Goal: Task Accomplishment & Management: Manage account settings

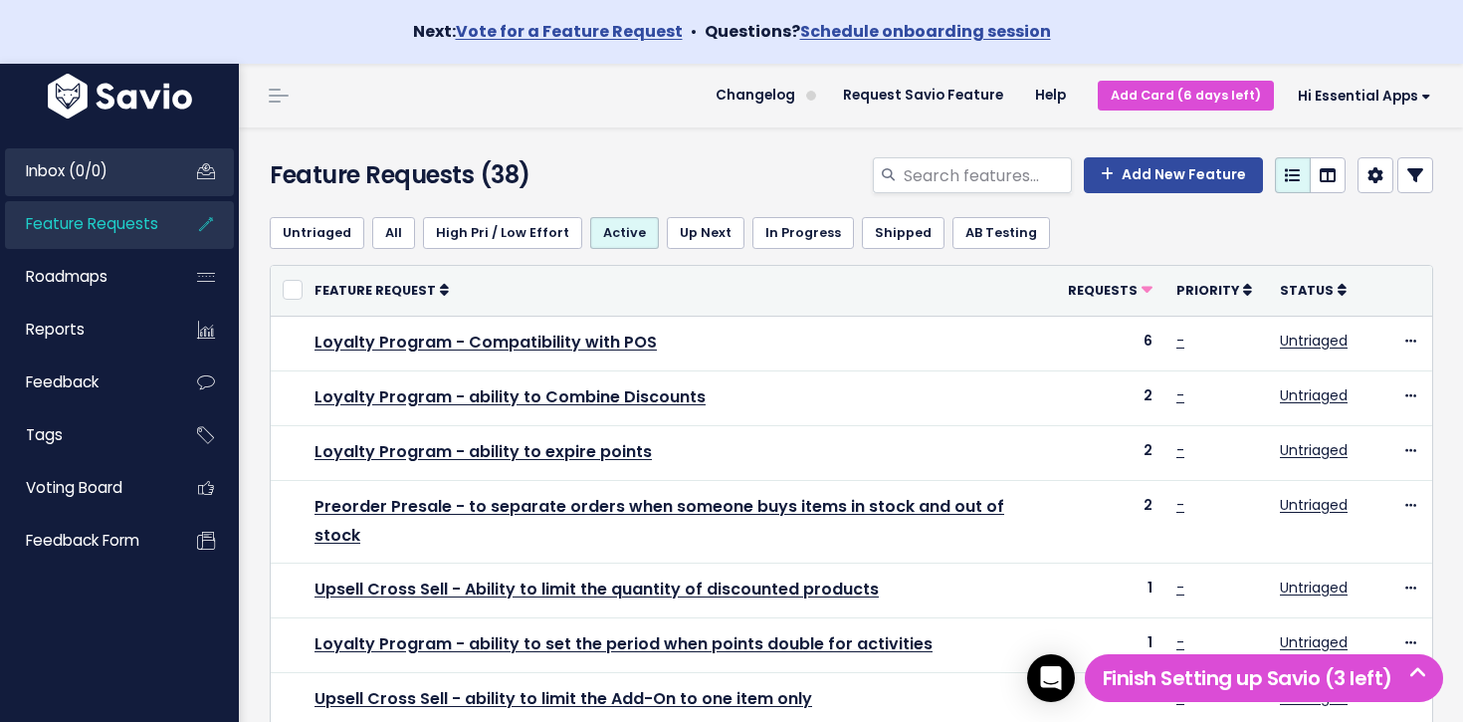
click at [116, 160] on link "Inbox (0/0)" at bounding box center [85, 171] width 160 height 46
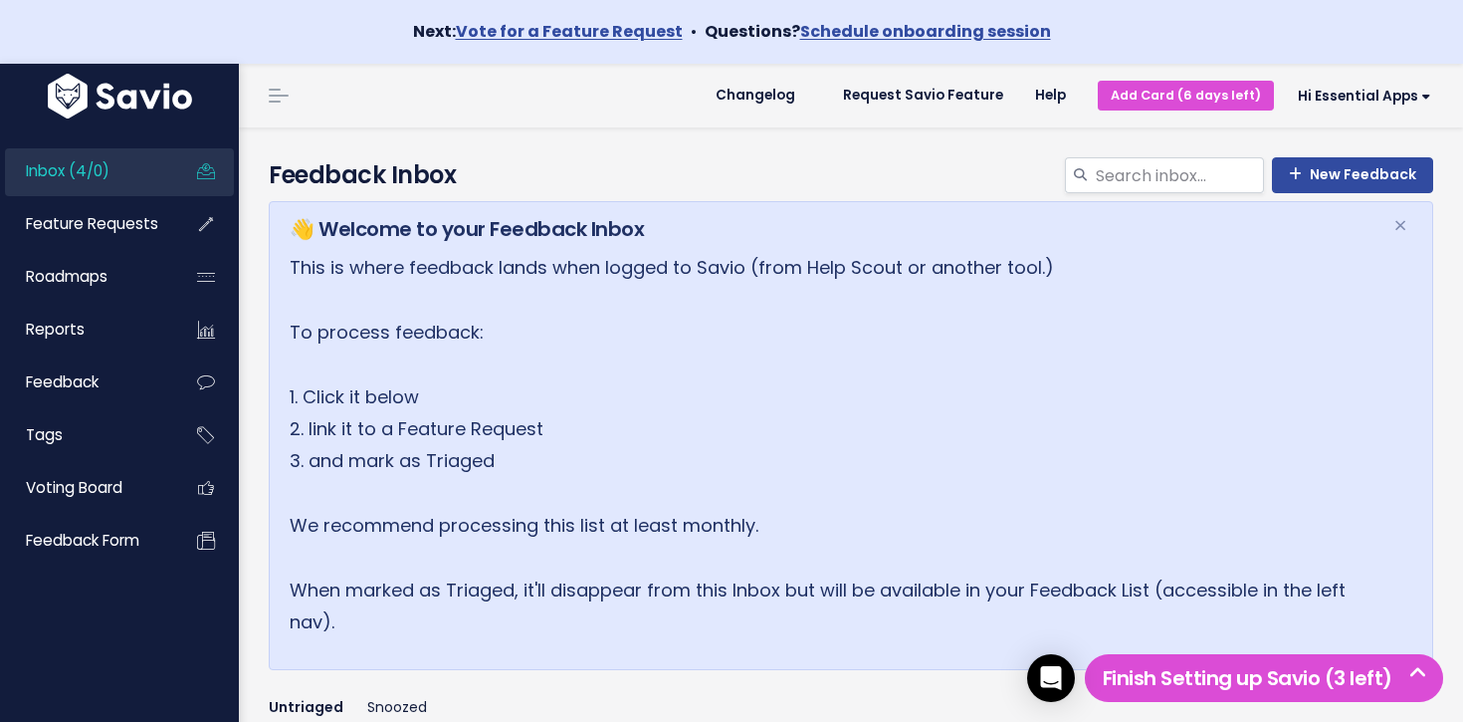
scroll to position [675, 0]
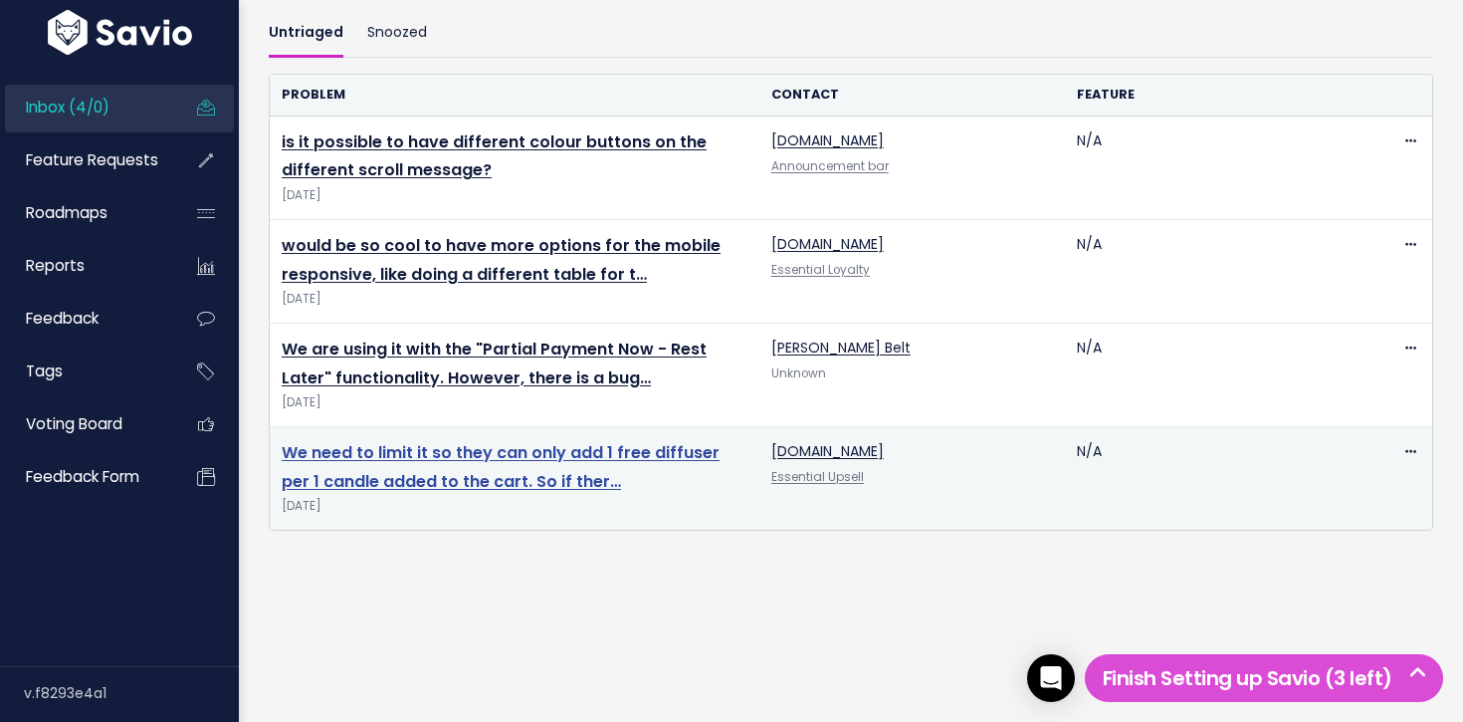
click at [481, 462] on link "We need to limit it so they can only add 1 free diffuser per 1 candle added to …" at bounding box center [501, 467] width 438 height 52
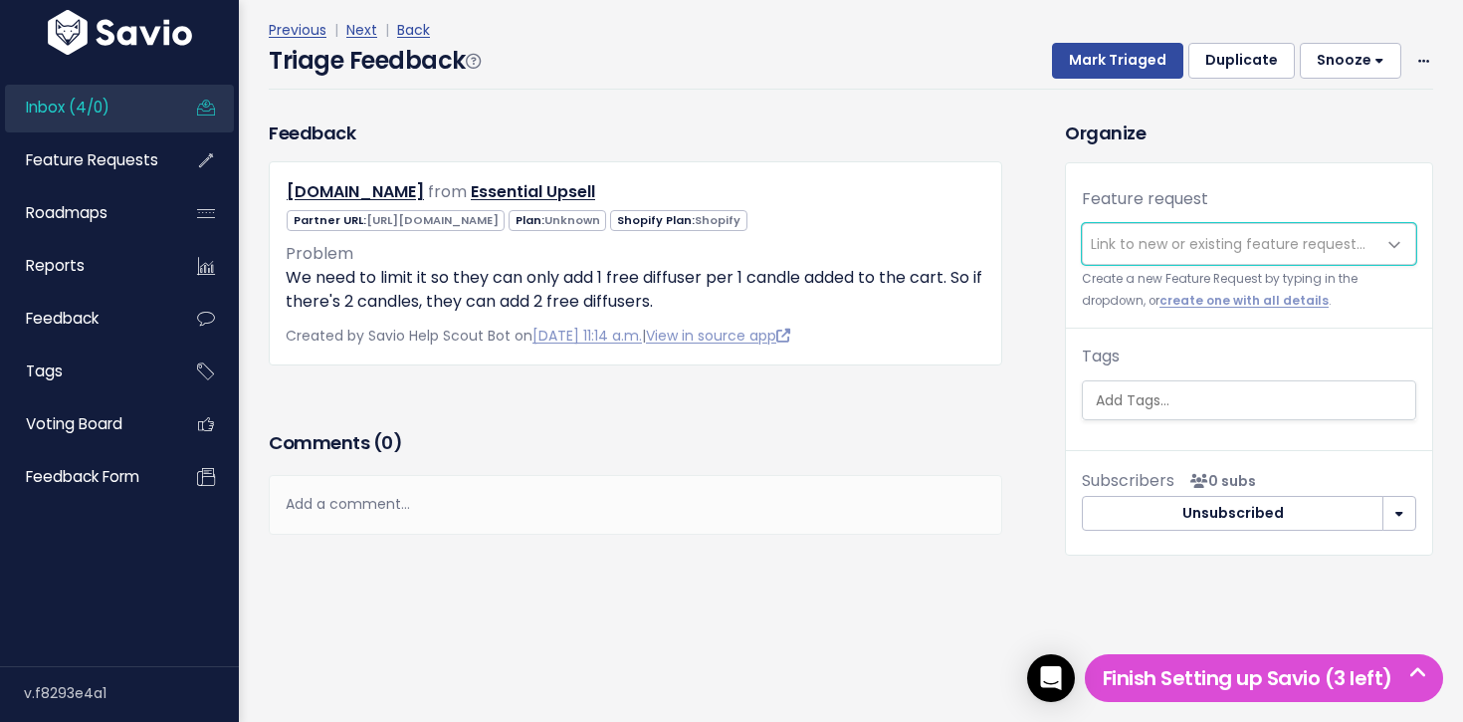
scroll to position [55, 0]
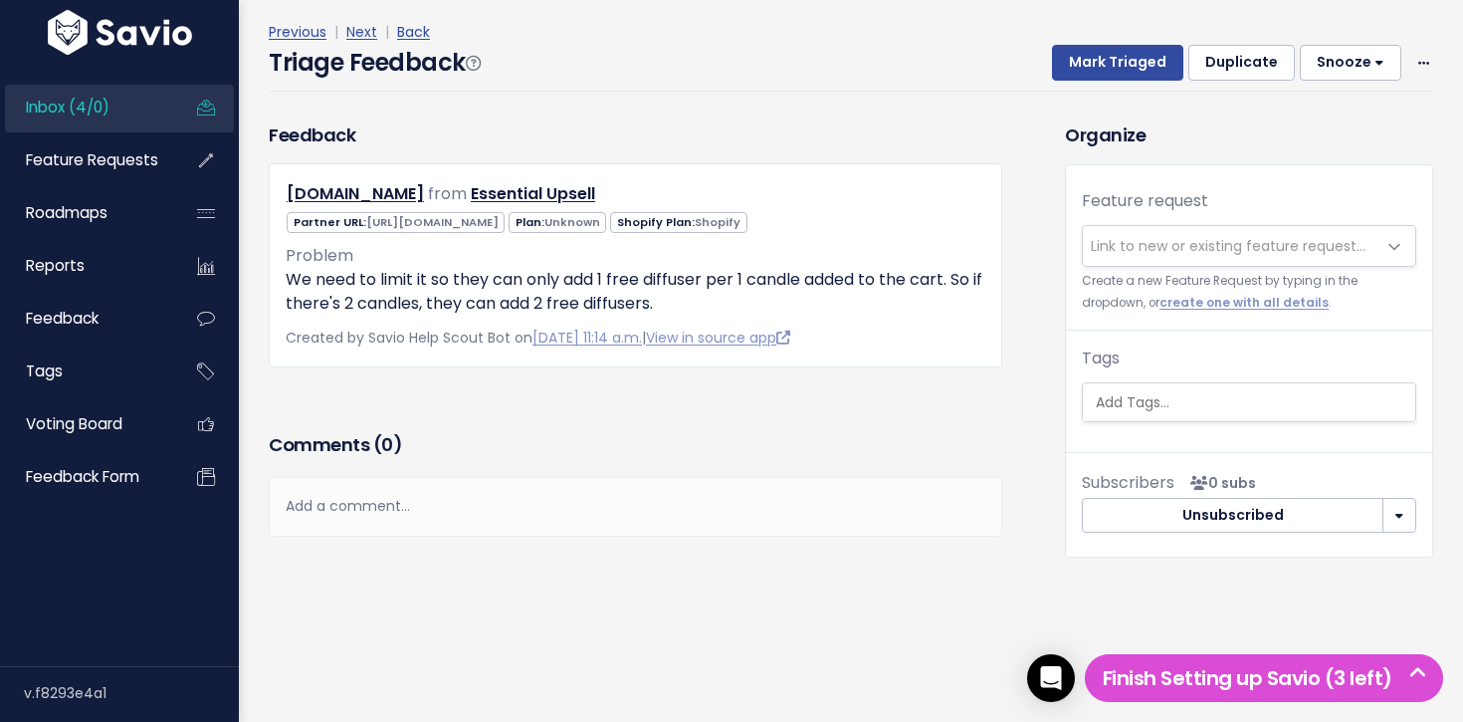
click at [1151, 234] on span "Link to new or existing feature request..." at bounding box center [1229, 246] width 293 height 40
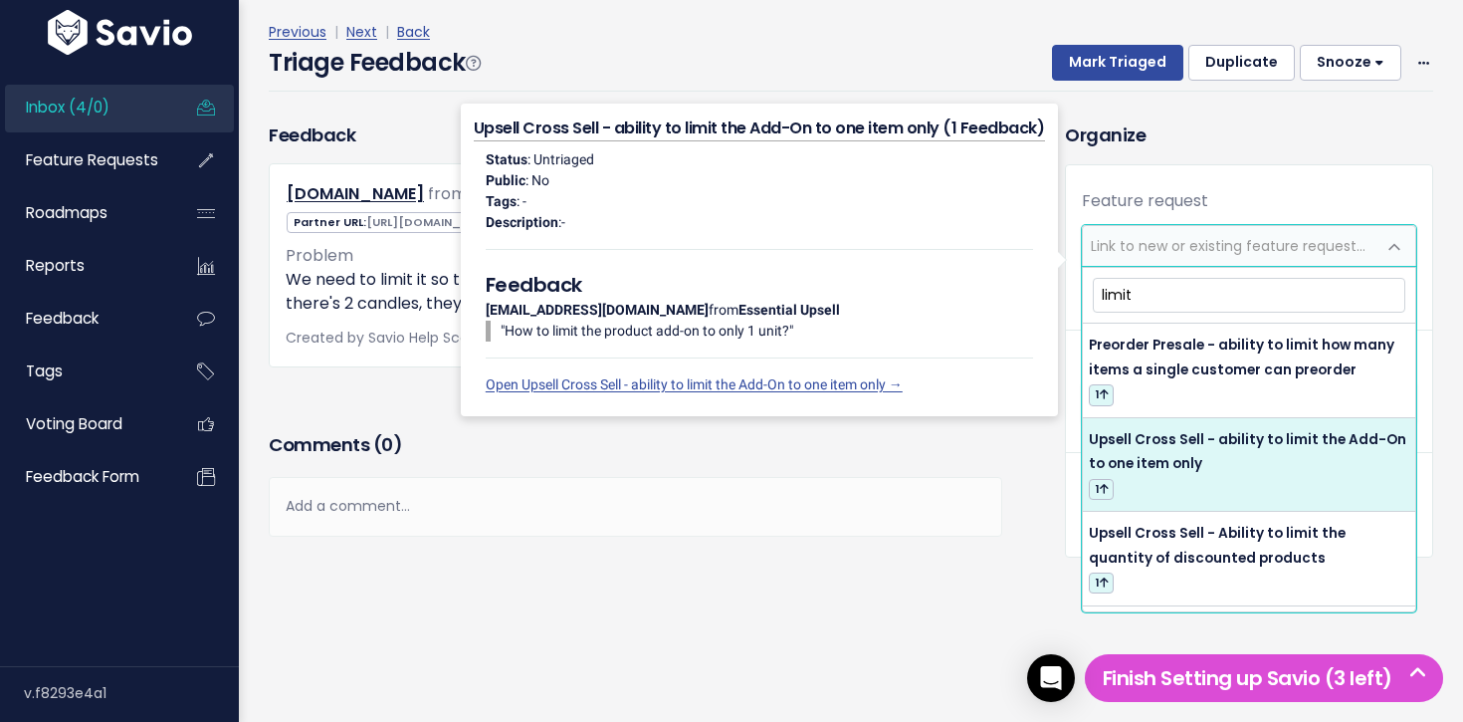
scroll to position [39, 0]
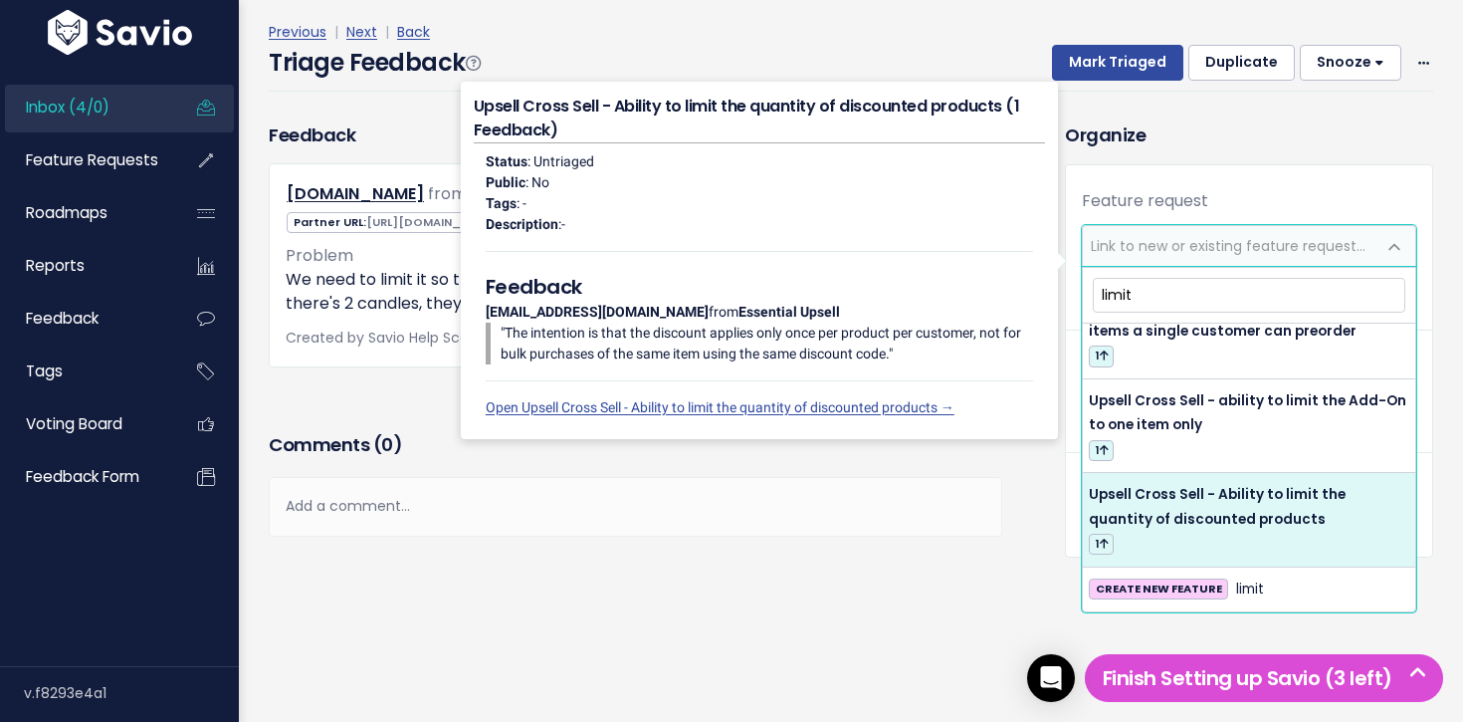
type input "limit"
select select "64422"
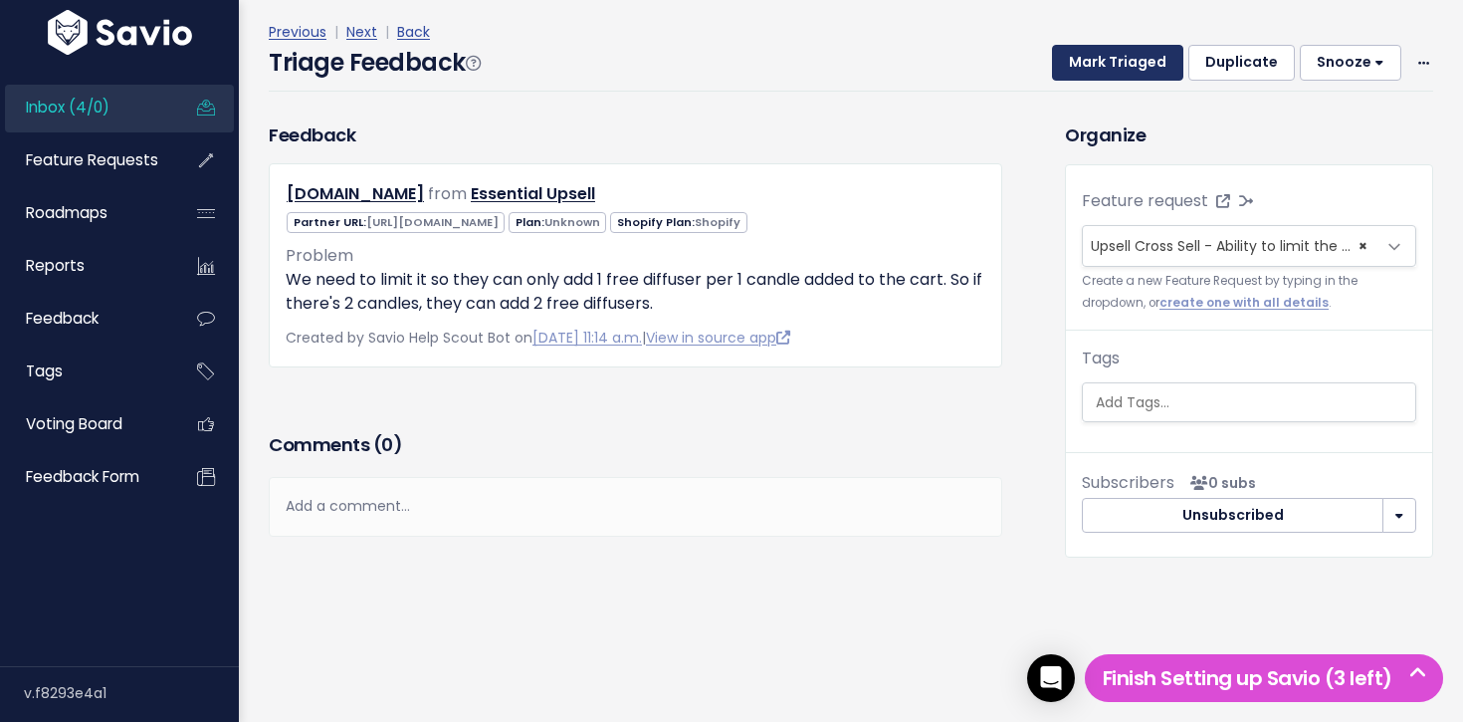
click at [1095, 66] on button "Mark Triaged" at bounding box center [1117, 63] width 131 height 36
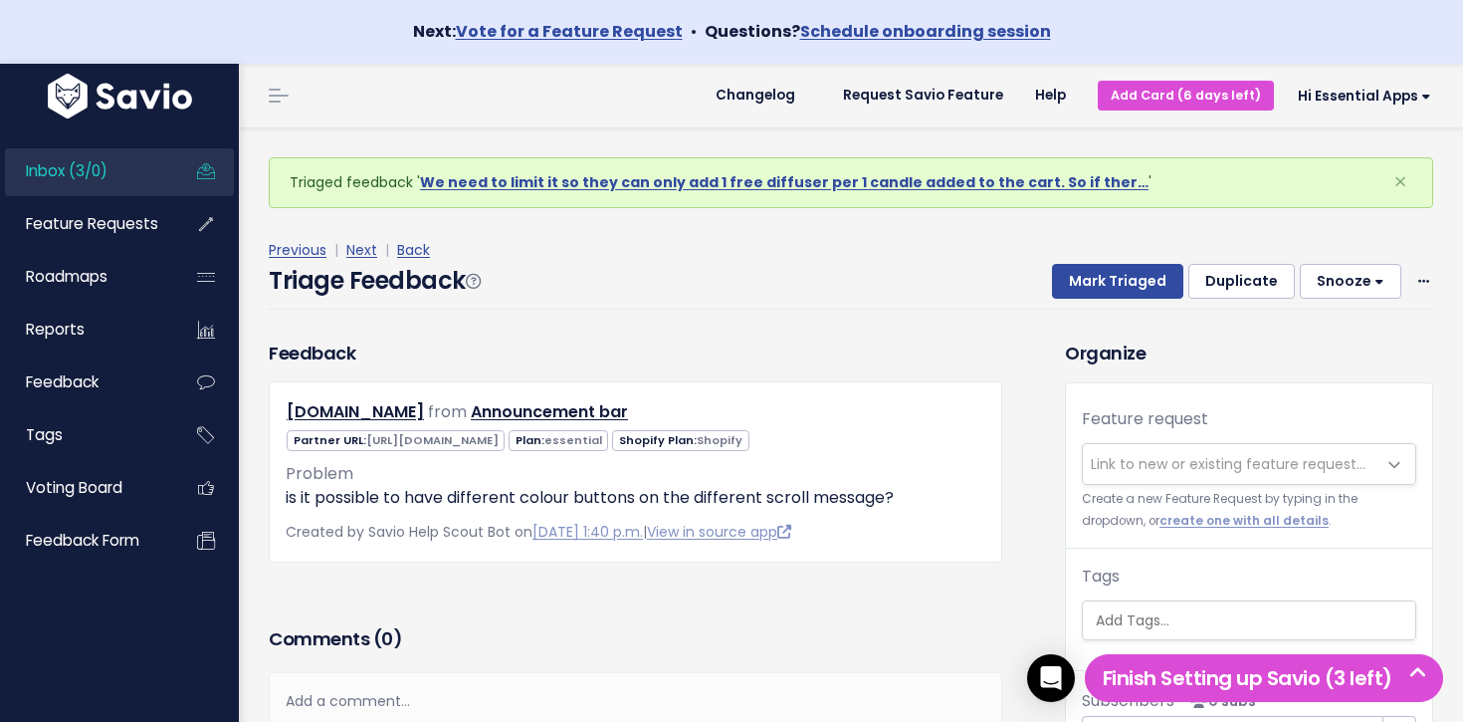
click at [135, 177] on link "Inbox (3/0)" at bounding box center [85, 171] width 160 height 46
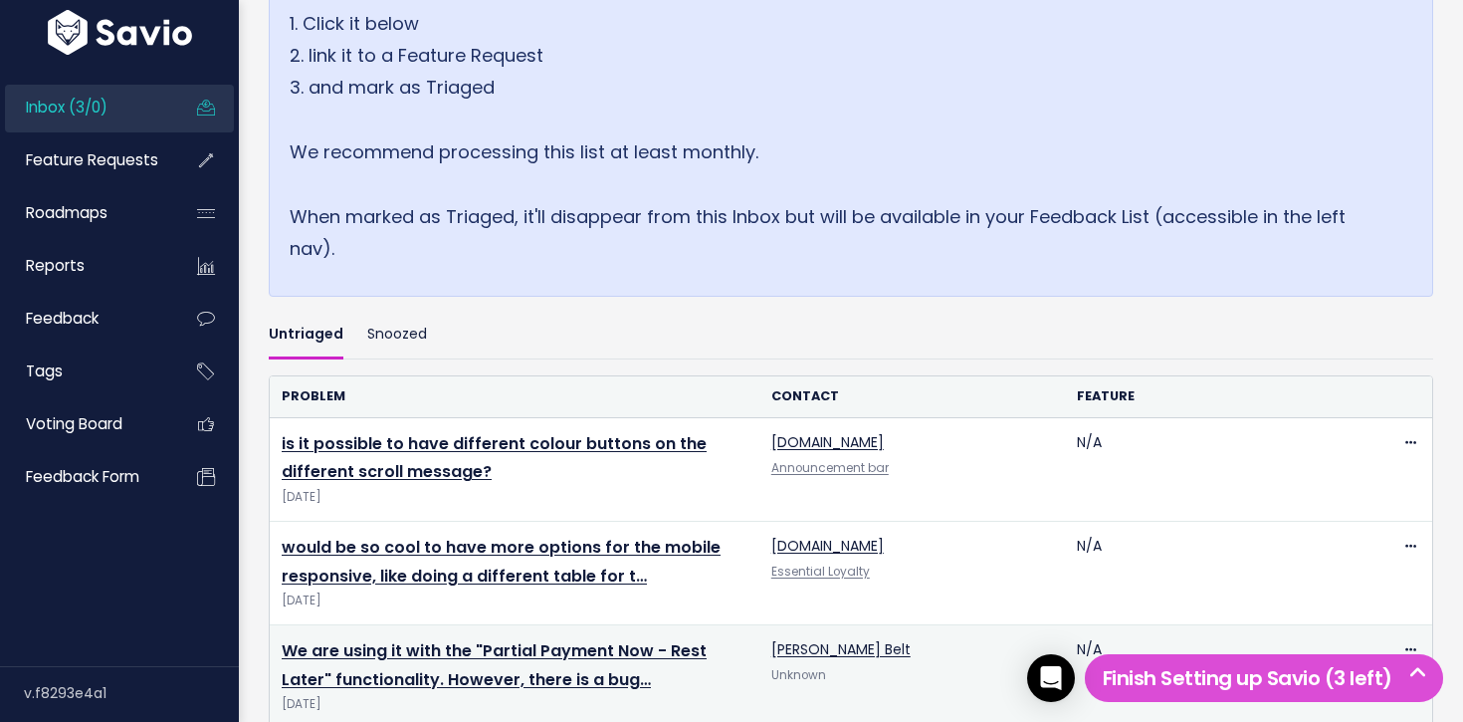
scroll to position [571, 0]
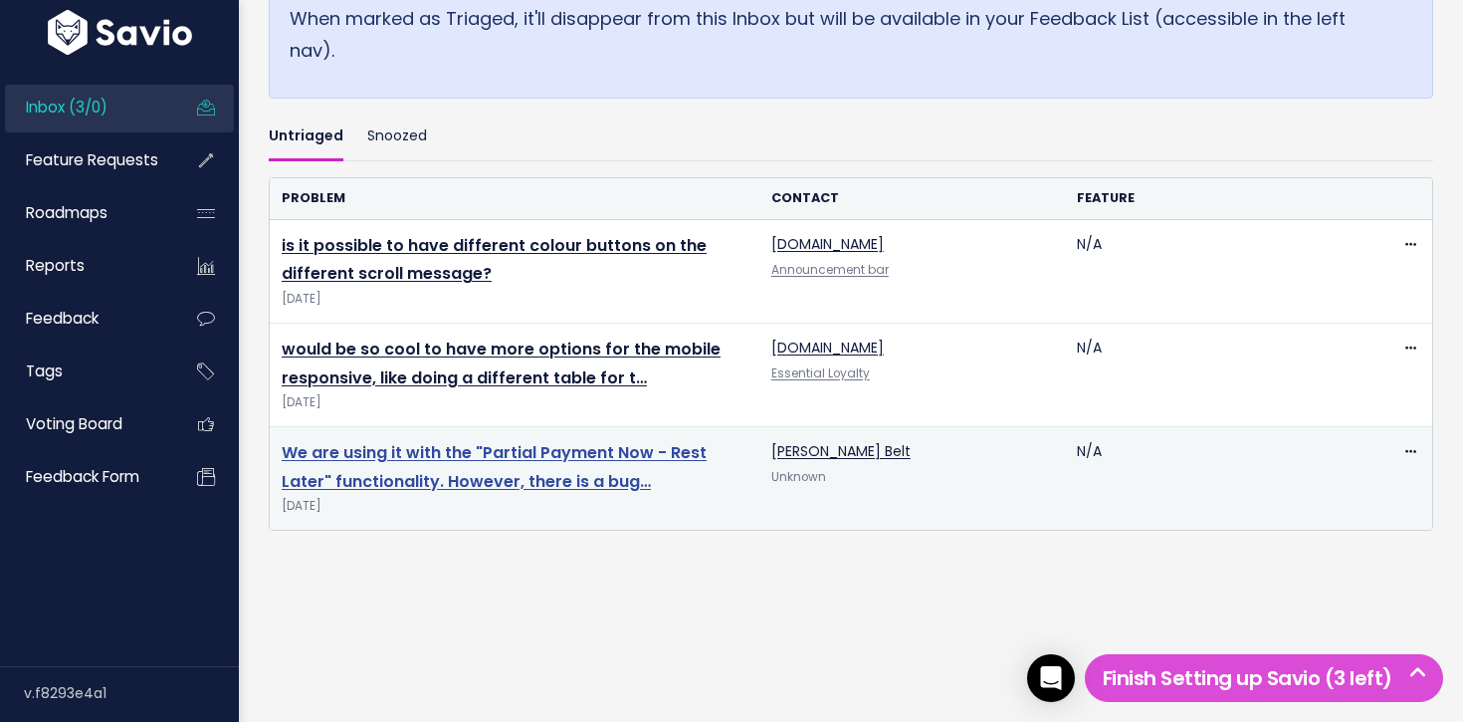
click at [472, 459] on link "We are using it with the "Partial Payment Now - Rest Later" functionality. Howe…" at bounding box center [494, 467] width 425 height 52
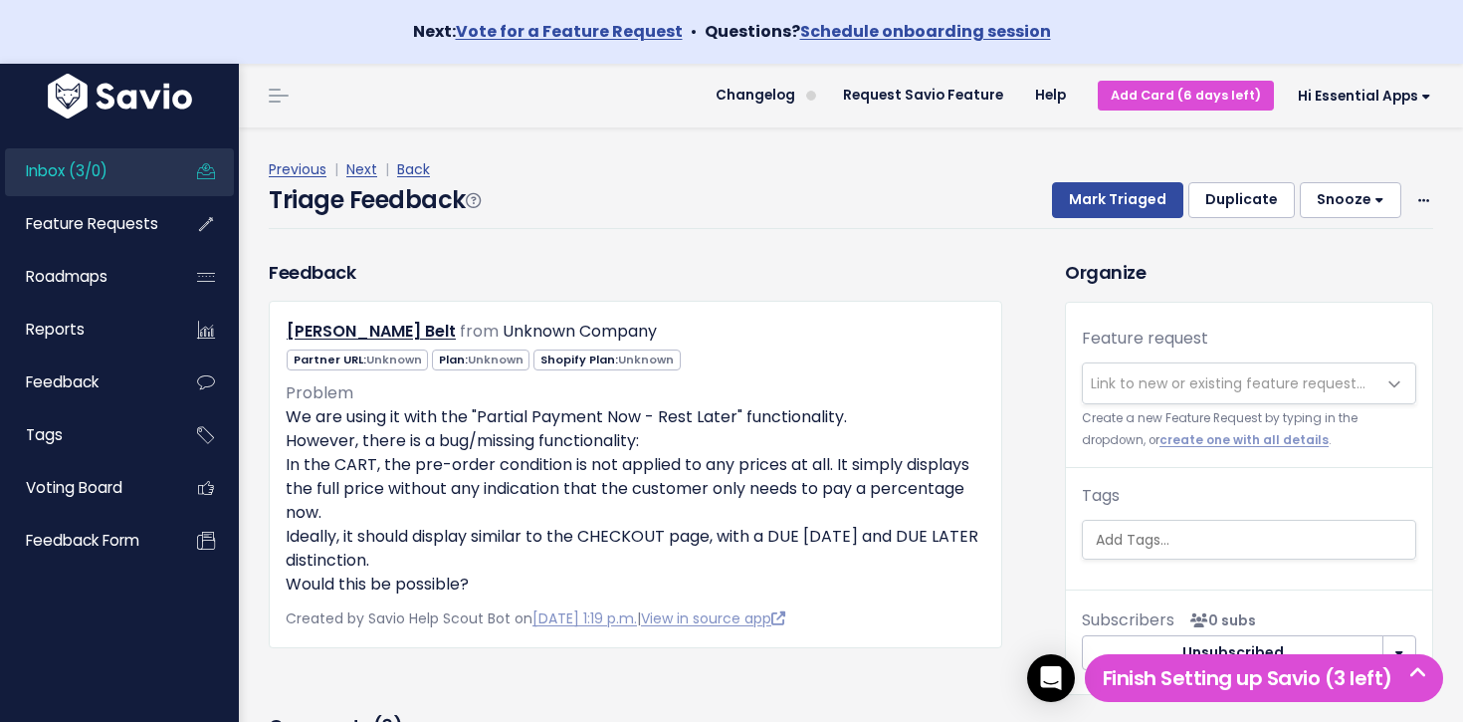
click at [1173, 383] on span "Link to new or existing feature request..." at bounding box center [1228, 383] width 275 height 20
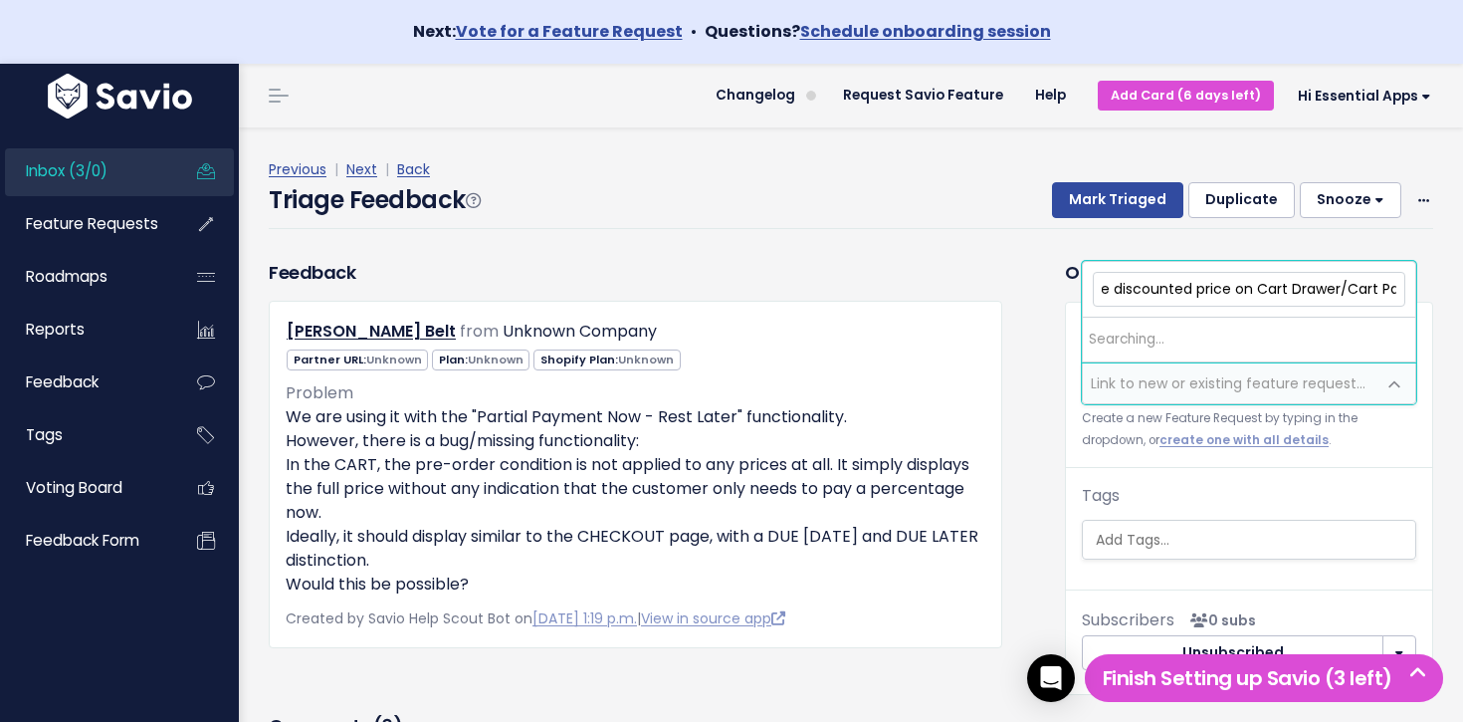
scroll to position [0, 221]
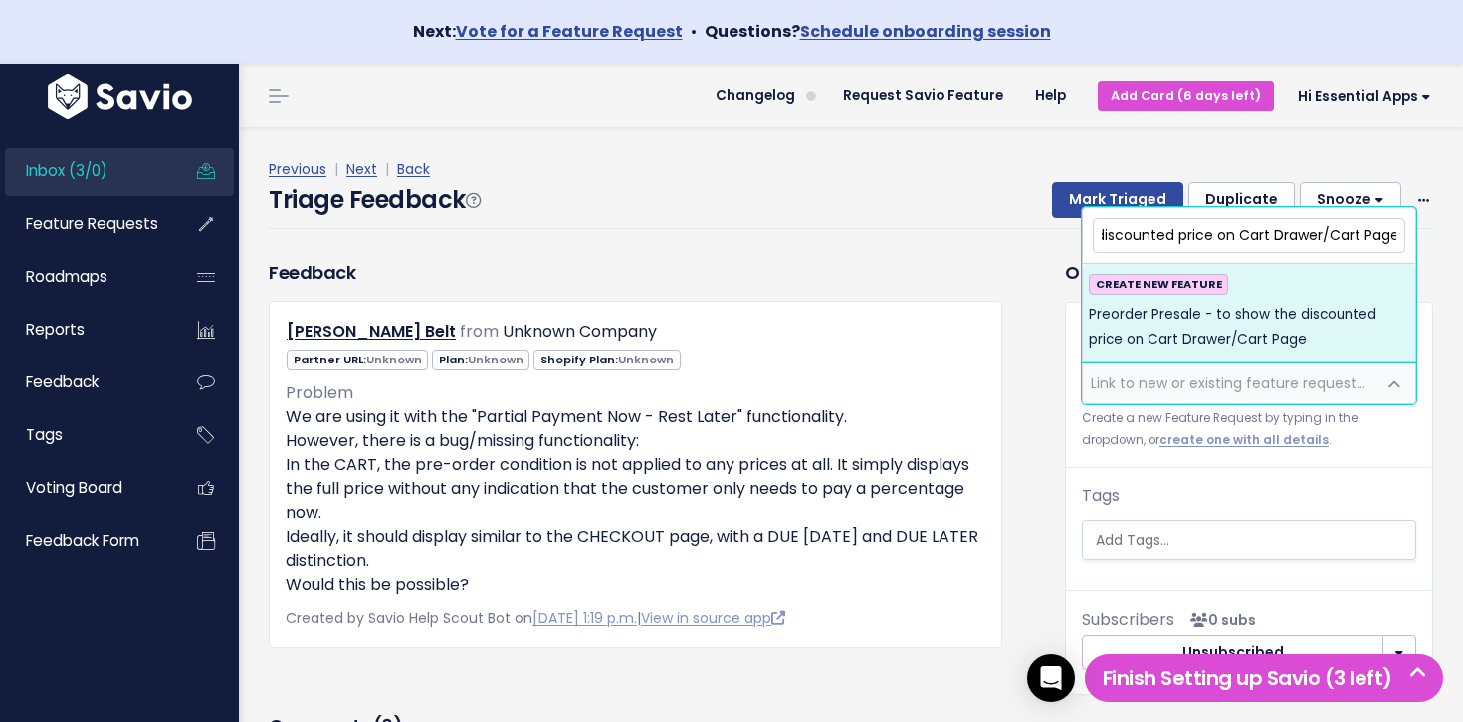
click at [1152, 239] on input "Preorder Presale - to show the discounted price on Cart Drawer/Cart Page" at bounding box center [1249, 235] width 313 height 35
type input "Preorder Presale - to show the Partial Payment lower price on Cart Drawer/Cart …"
click at [1318, 314] on span "Preorder Presale - to show the Partial Payment lower price on Cart Drawer/Cart …" at bounding box center [1249, 327] width 320 height 49
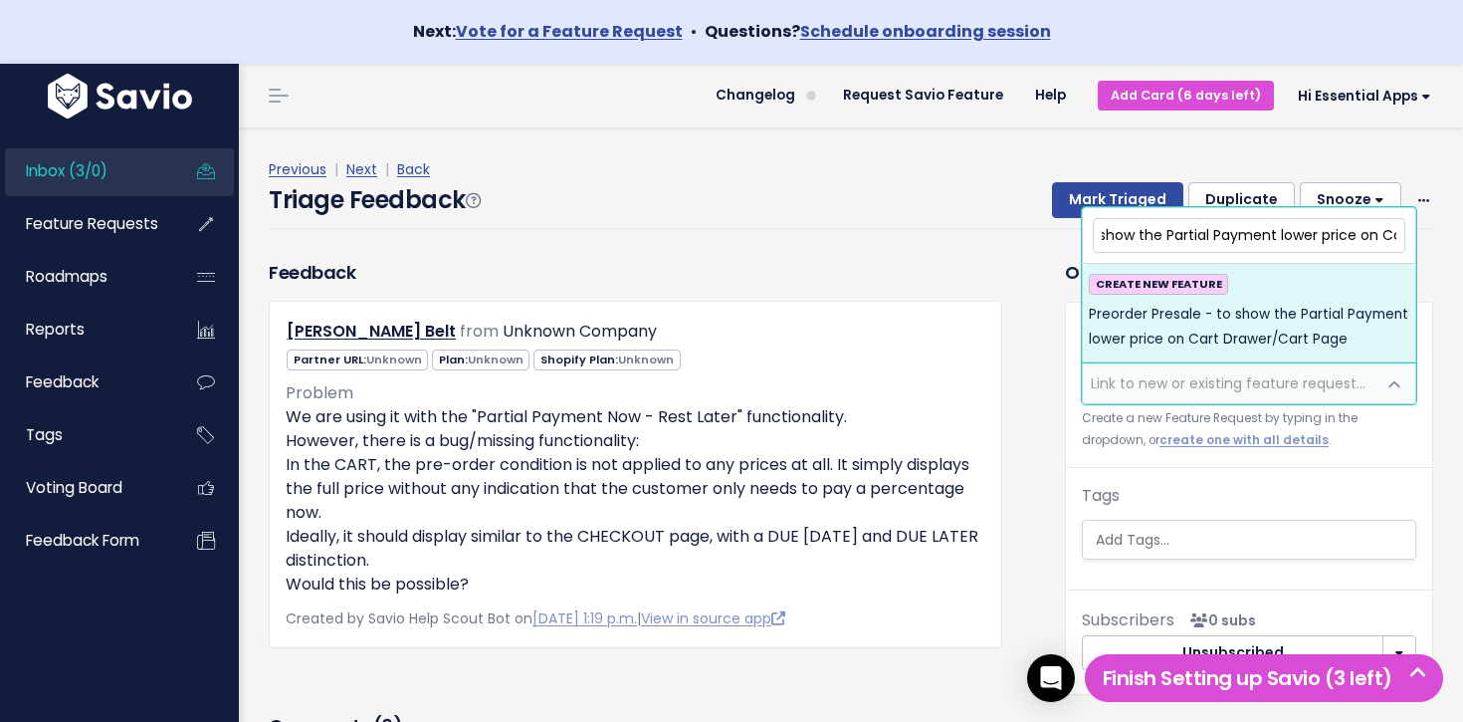
scroll to position [0, 0]
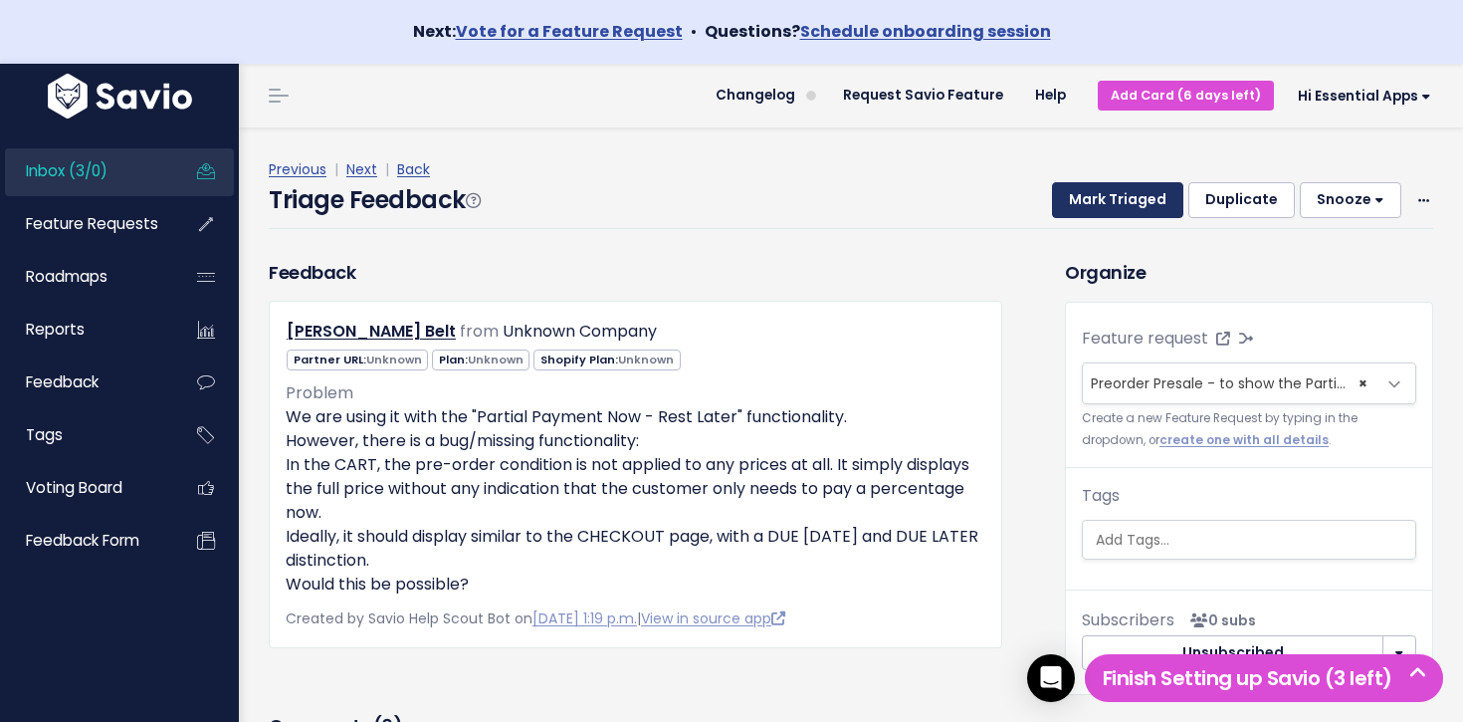
click at [1155, 187] on button "Mark Triaged" at bounding box center [1117, 200] width 131 height 36
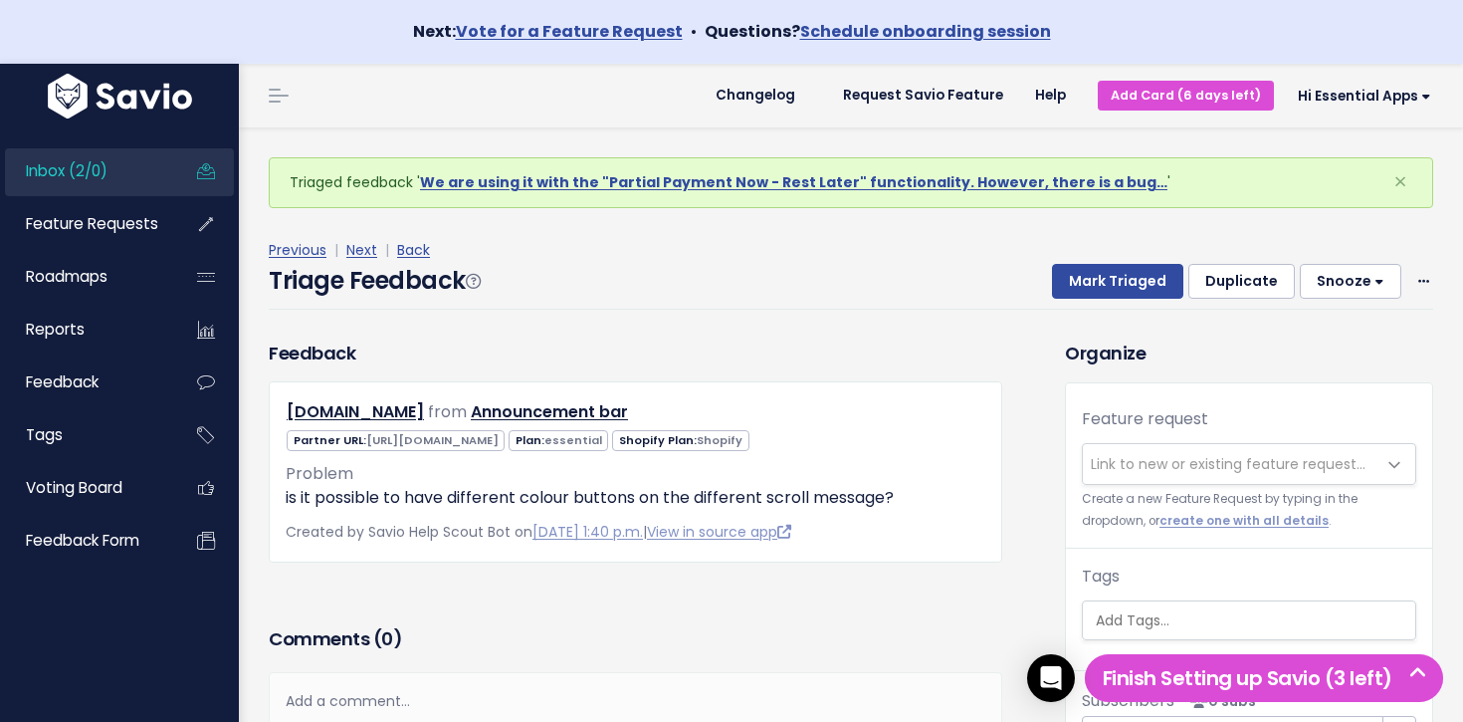
click at [105, 176] on span "Inbox (2/0)" at bounding box center [67, 170] width 82 height 21
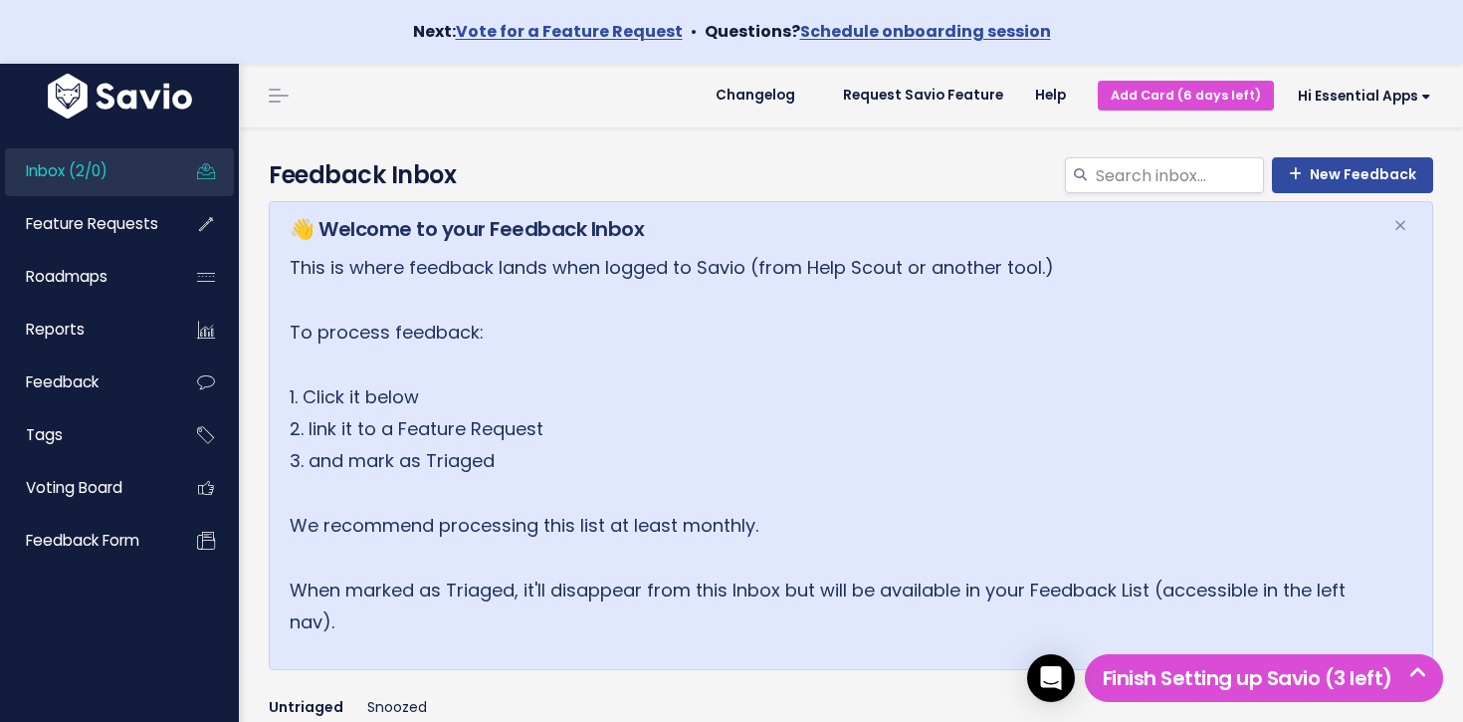
scroll to position [468, 0]
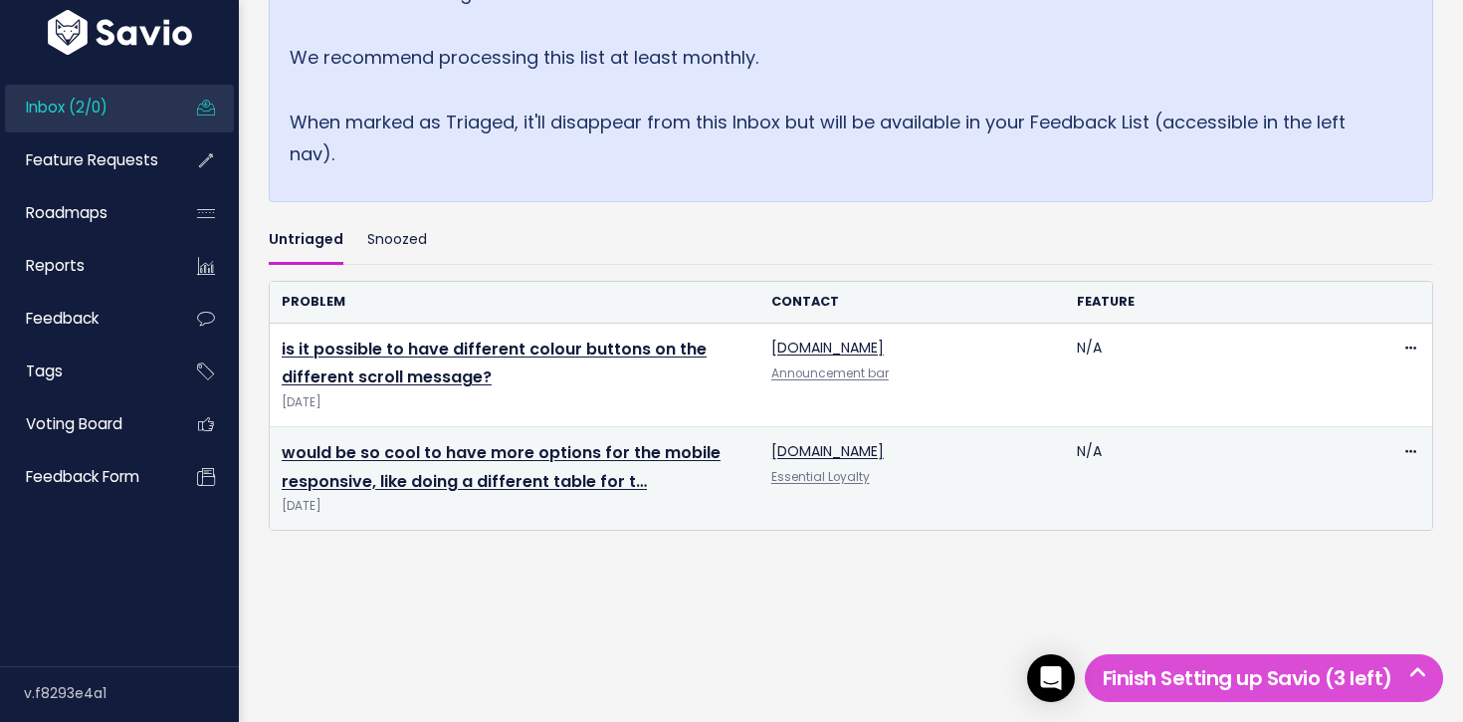
click at [492, 465] on td "would be so cool to have more options for the mobile responsive, like doing a d…" at bounding box center [515, 478] width 490 height 104
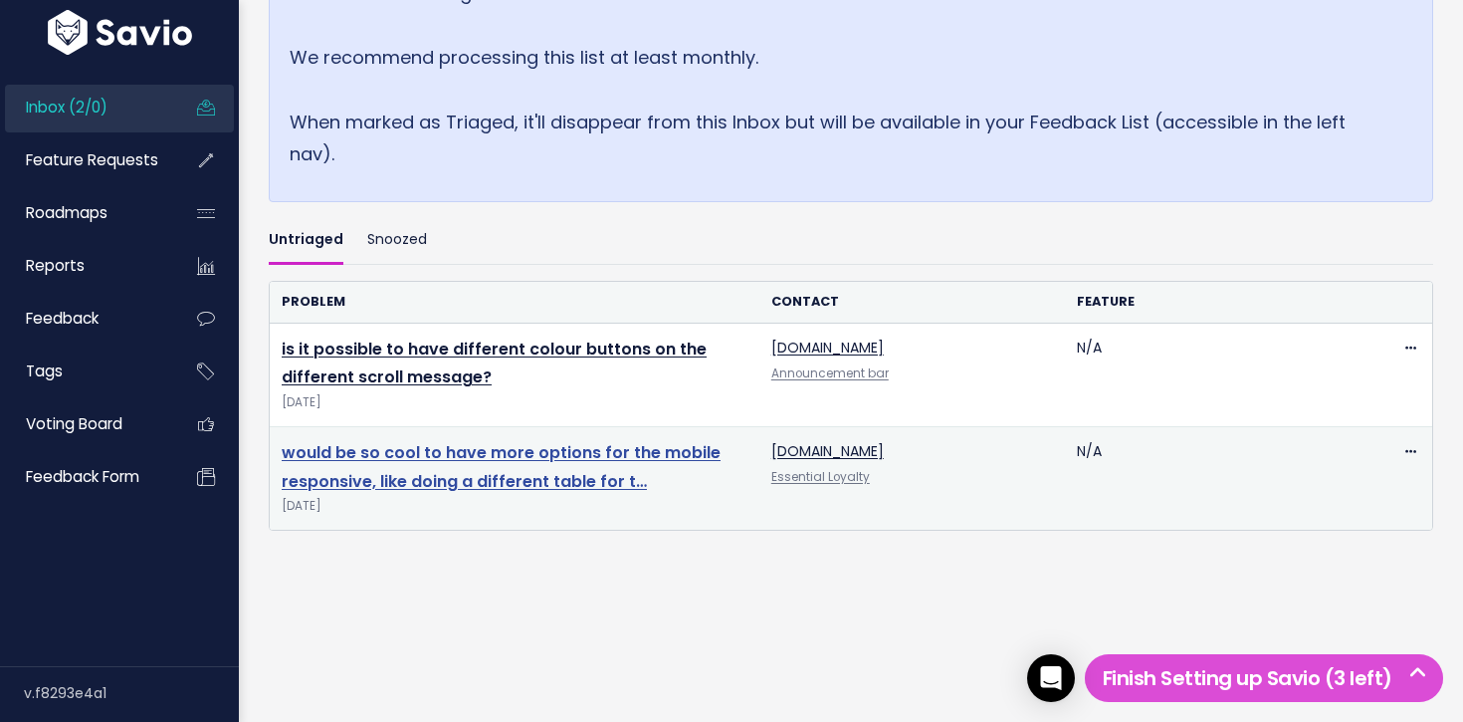
click at [499, 454] on link "would be so cool to have more options for the mobile responsive, like doing a d…" at bounding box center [501, 467] width 439 height 52
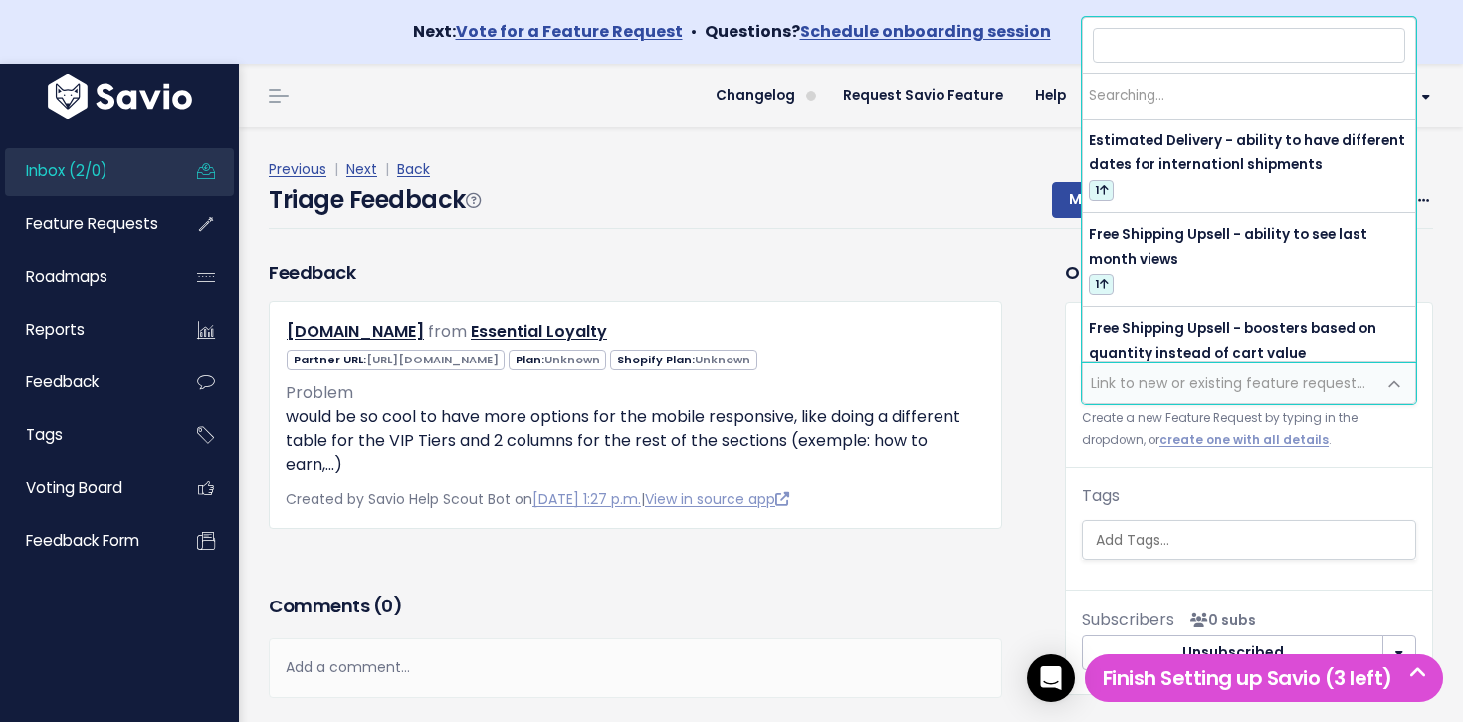
click at [1205, 388] on span "Link to new or existing feature request..." at bounding box center [1228, 383] width 275 height 20
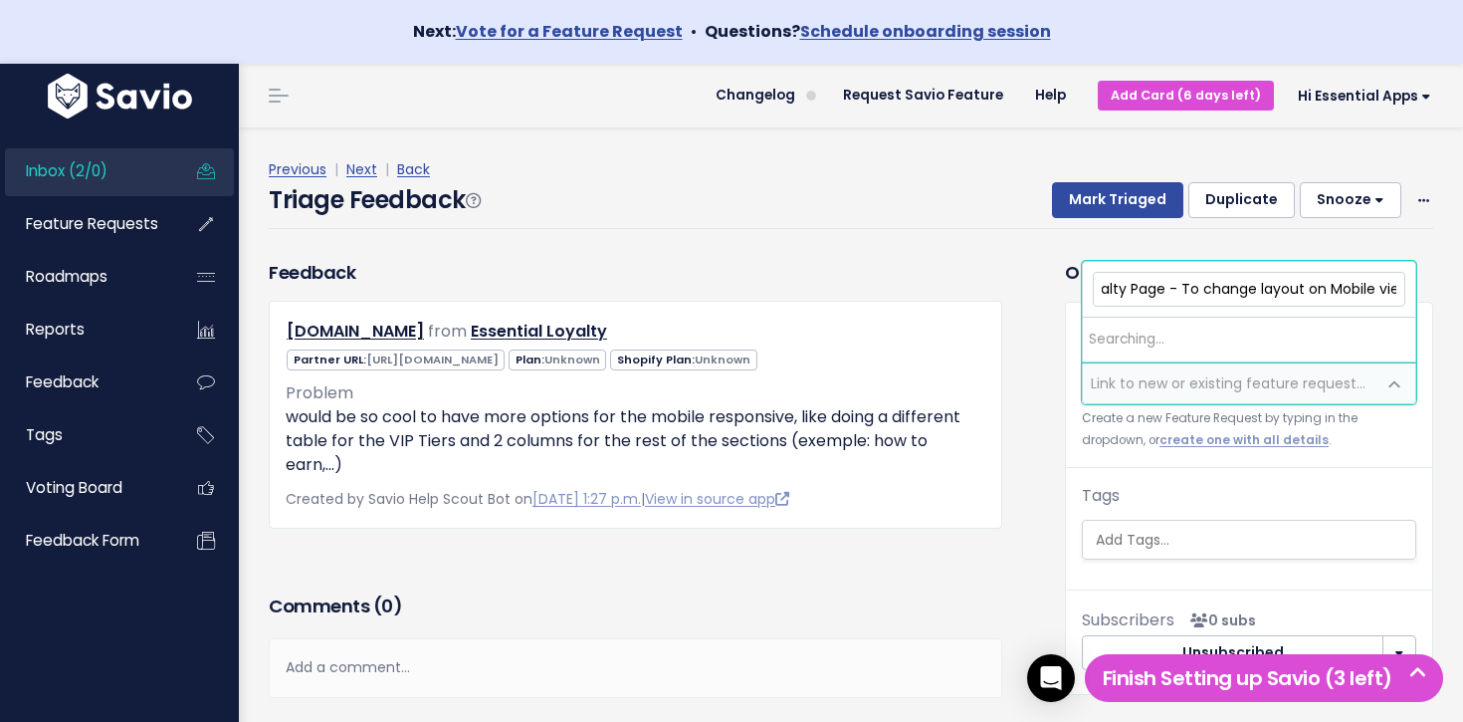
scroll to position [0, 35]
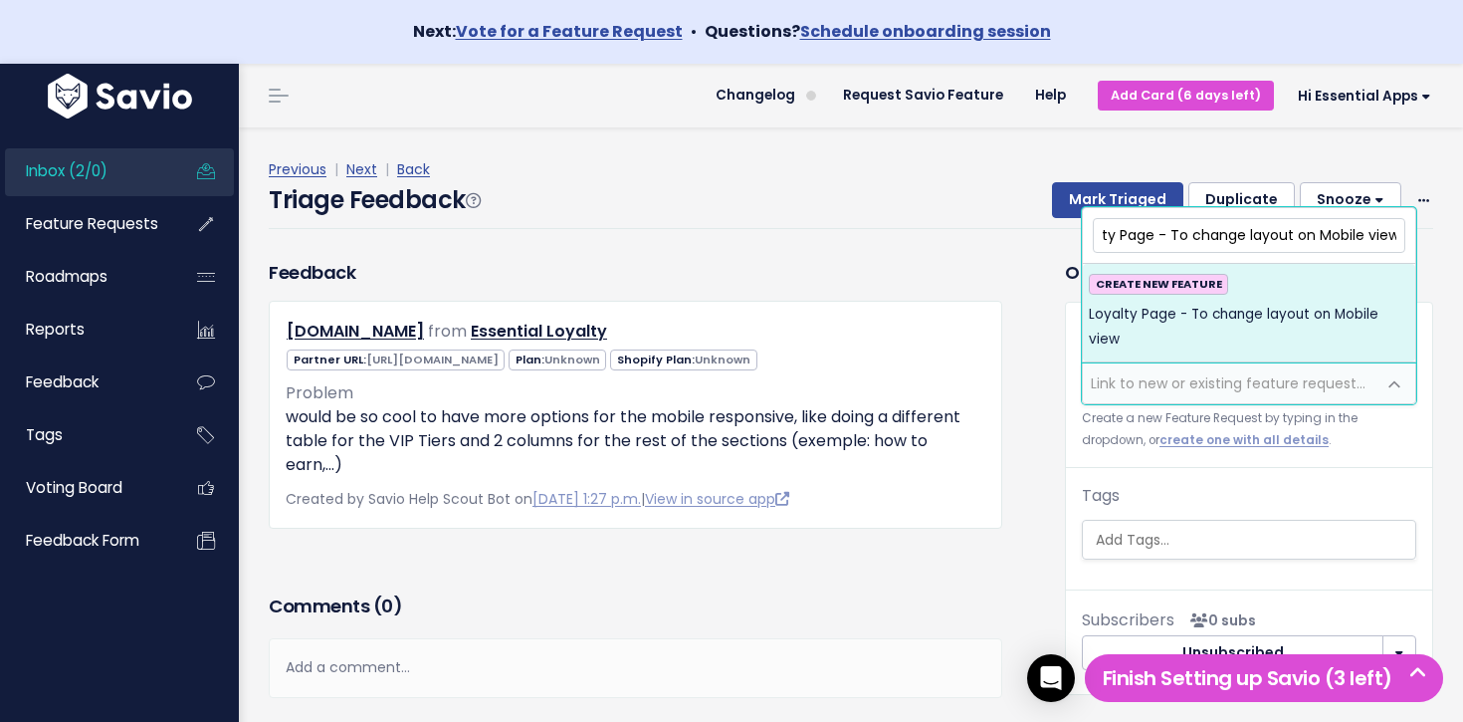
drag, startPoint x: 1319, startPoint y: 234, endPoint x: 1327, endPoint y: 242, distance: 11.3
click at [1318, 235] on input "Loyalty Page - To change layout on Mobile view" at bounding box center [1249, 235] width 313 height 35
type input "Loyalty Page - To change layout on Desktop/Mobile view"
click at [1345, 313] on span "Loyalty Page - To change layout on Desktop/Mobile view" at bounding box center [1249, 327] width 320 height 49
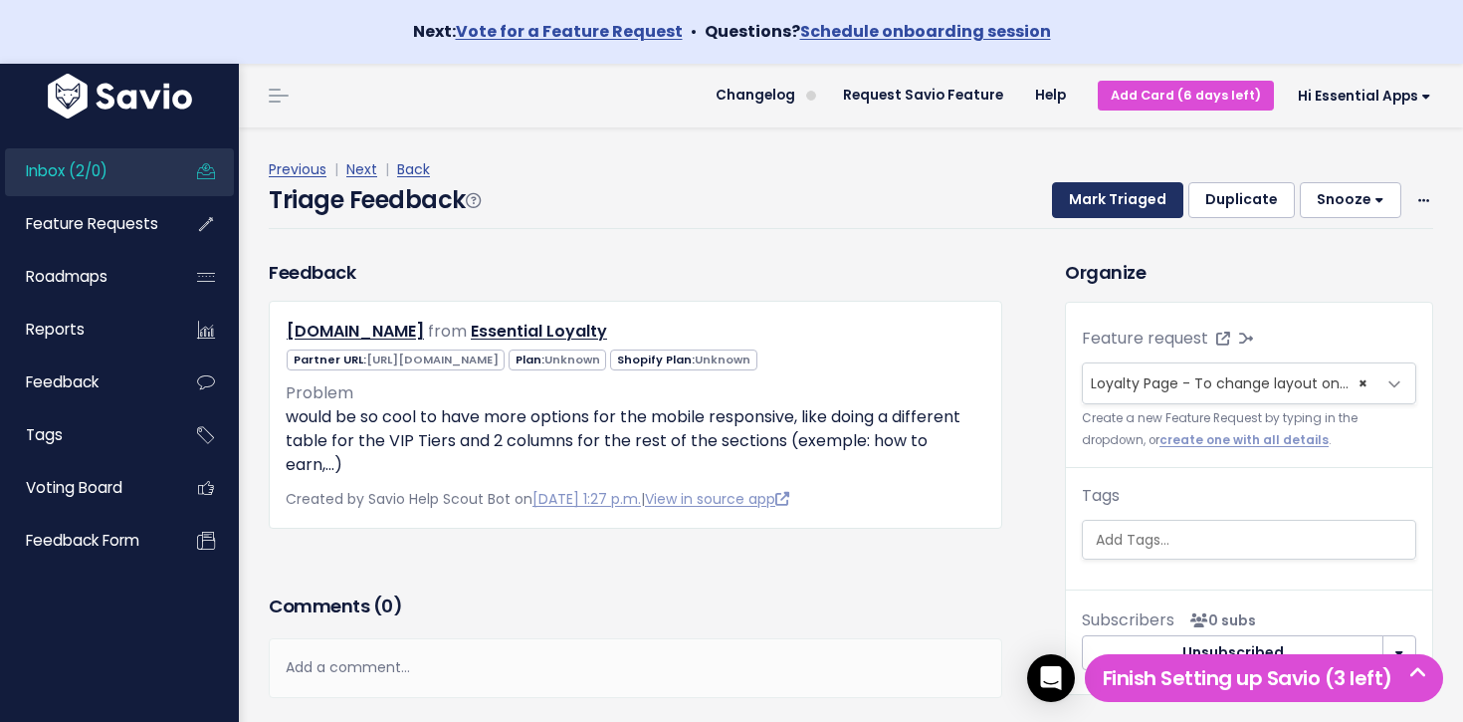
click at [1128, 198] on button "Mark Triaged" at bounding box center [1117, 200] width 131 height 36
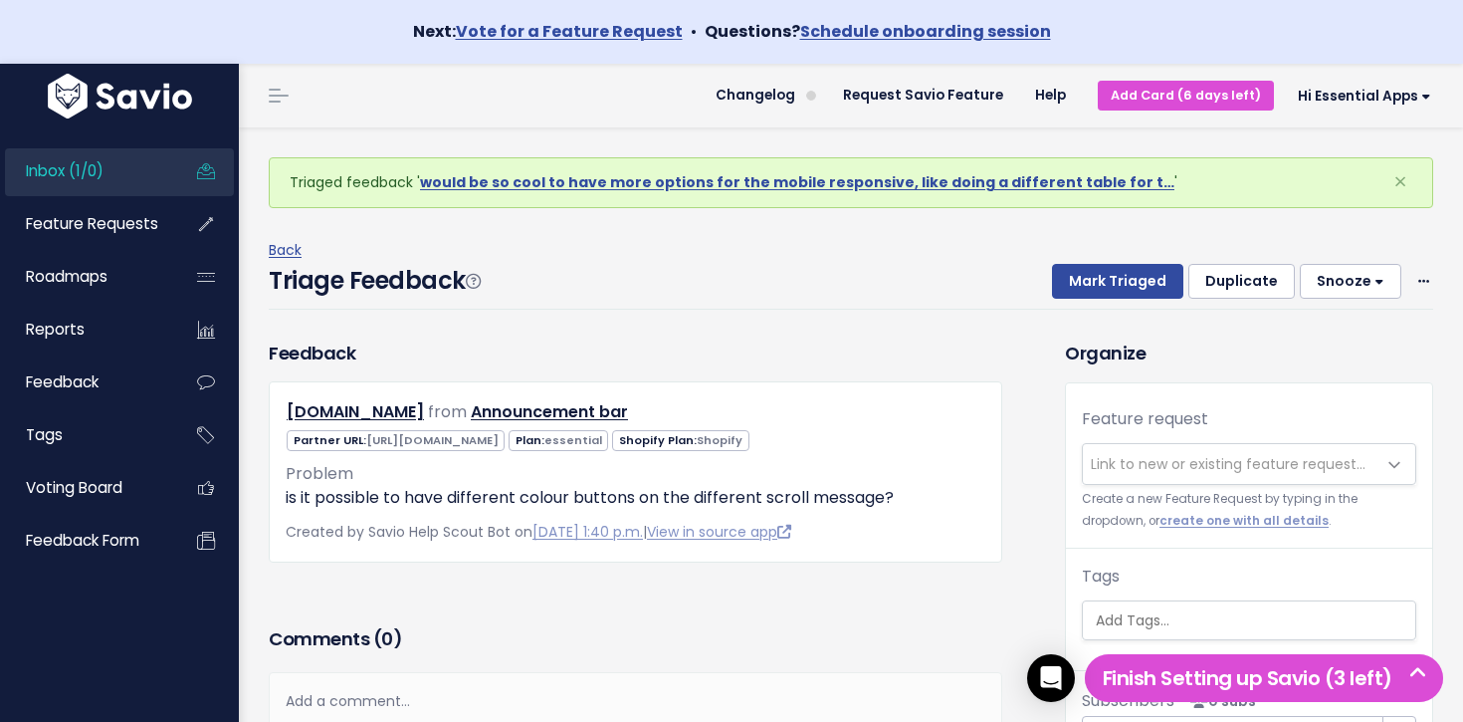
click at [119, 172] on link "Inbox (1/0)" at bounding box center [85, 171] width 160 height 46
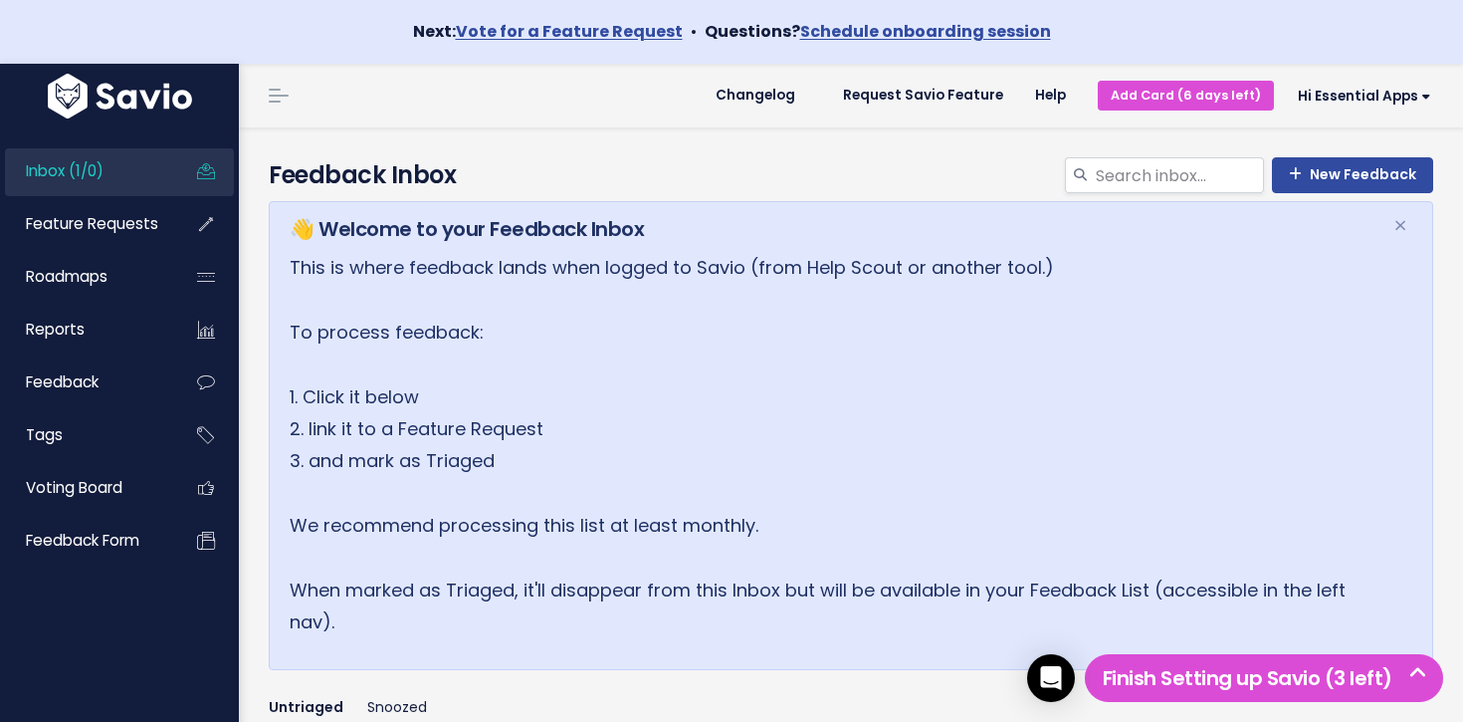
scroll to position [364, 0]
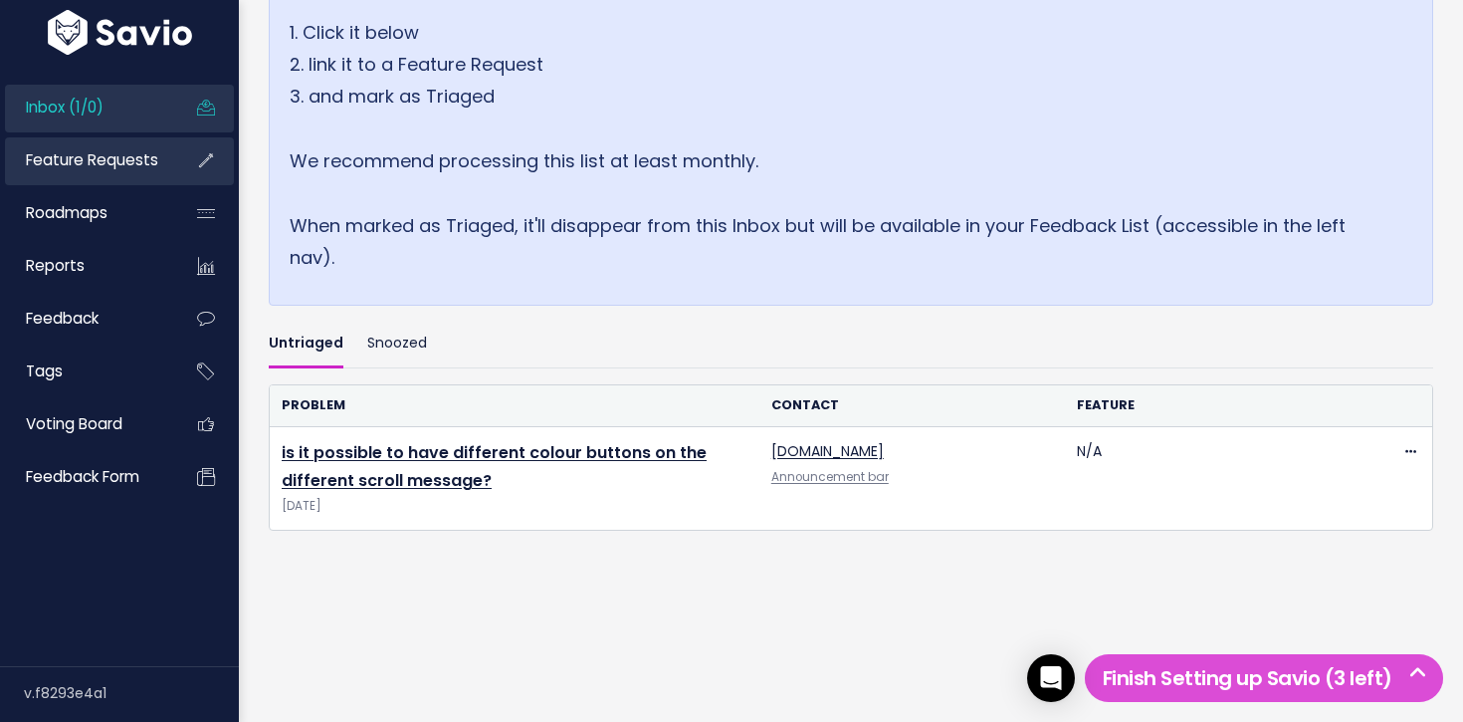
click at [133, 151] on span "Feature Requests" at bounding box center [92, 159] width 132 height 21
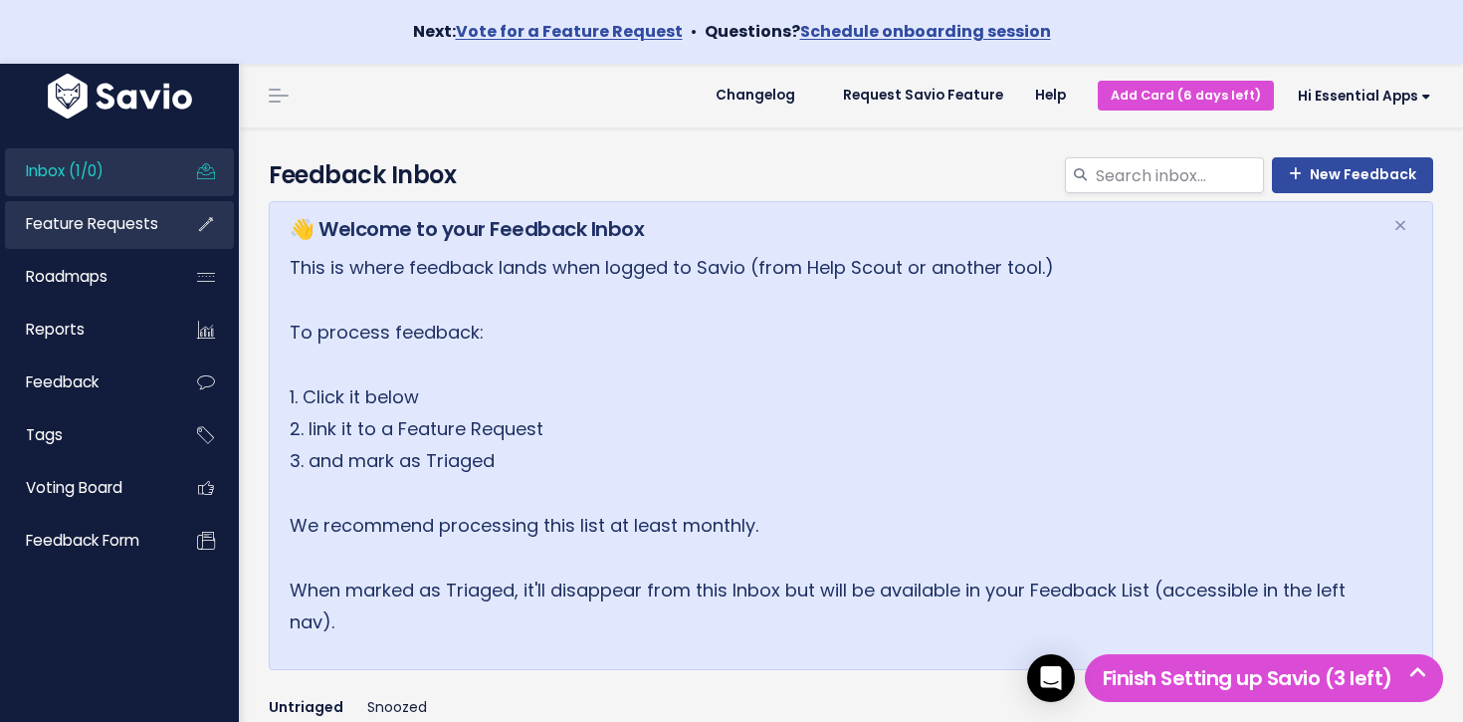
click at [123, 217] on span "Feature Requests" at bounding box center [92, 223] width 132 height 21
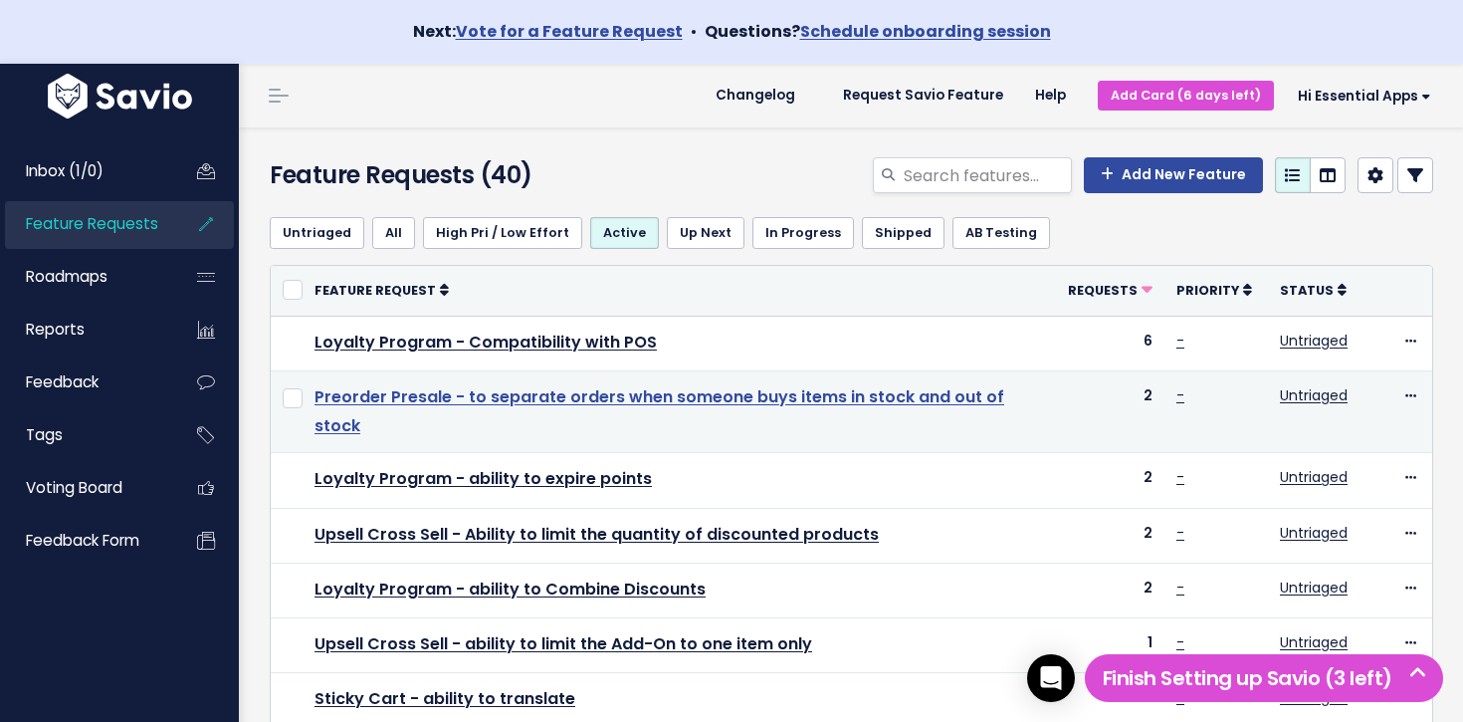
scroll to position [794, 0]
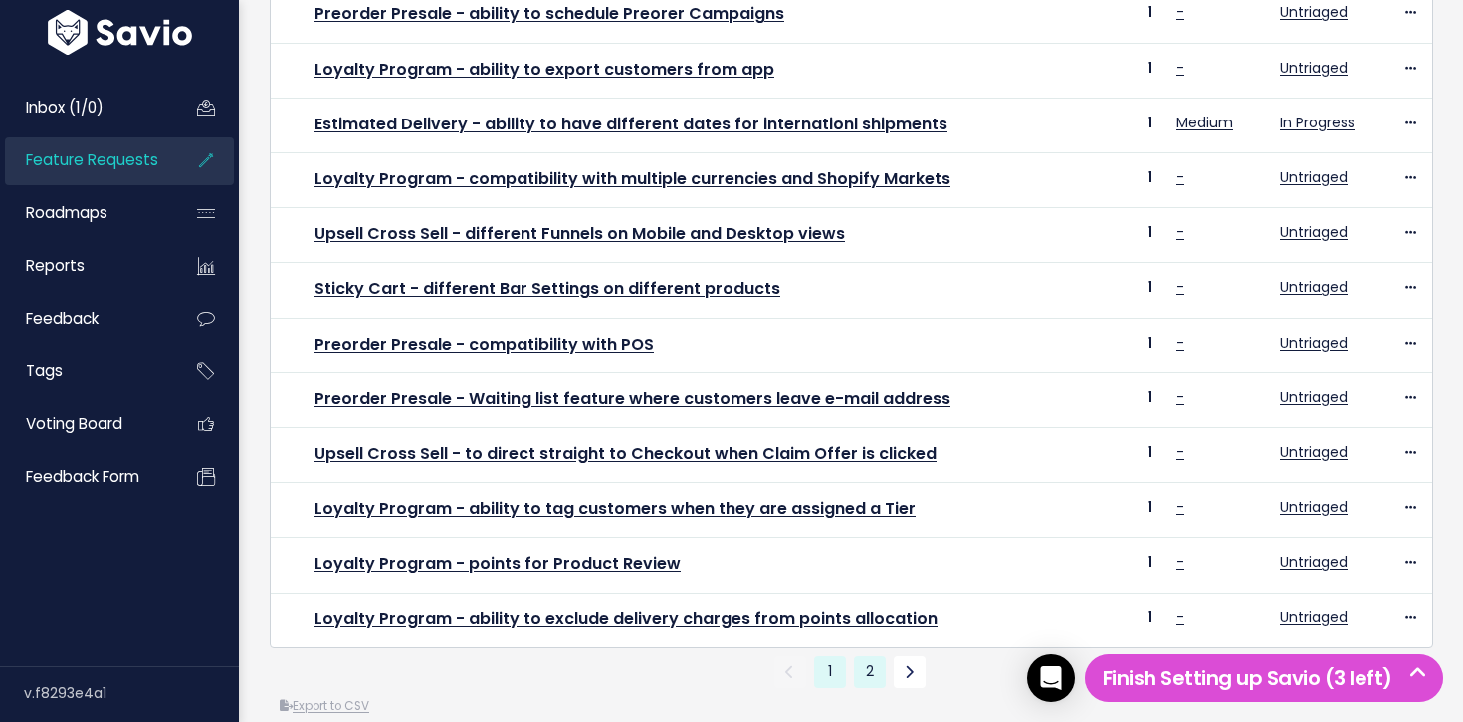
click at [865, 656] on link "2" at bounding box center [870, 672] width 32 height 32
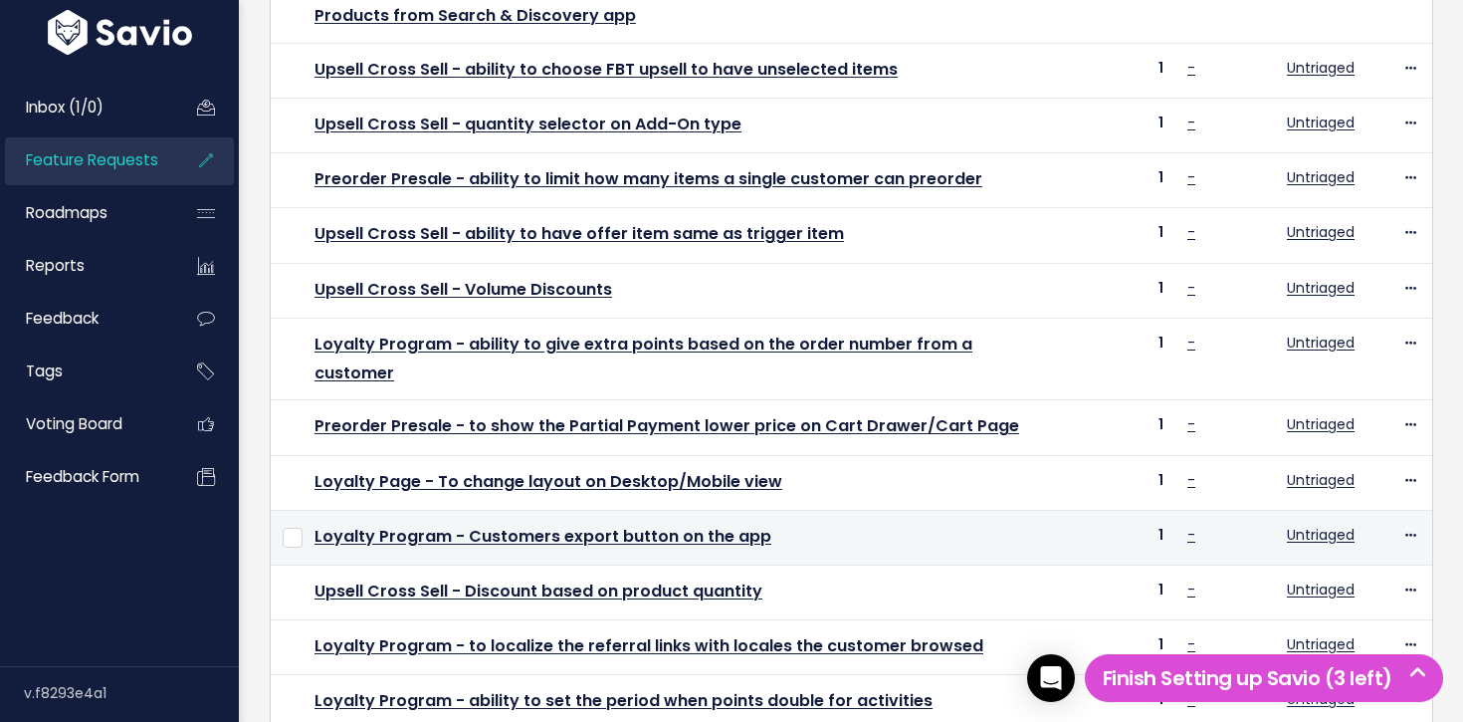
scroll to position [764, 0]
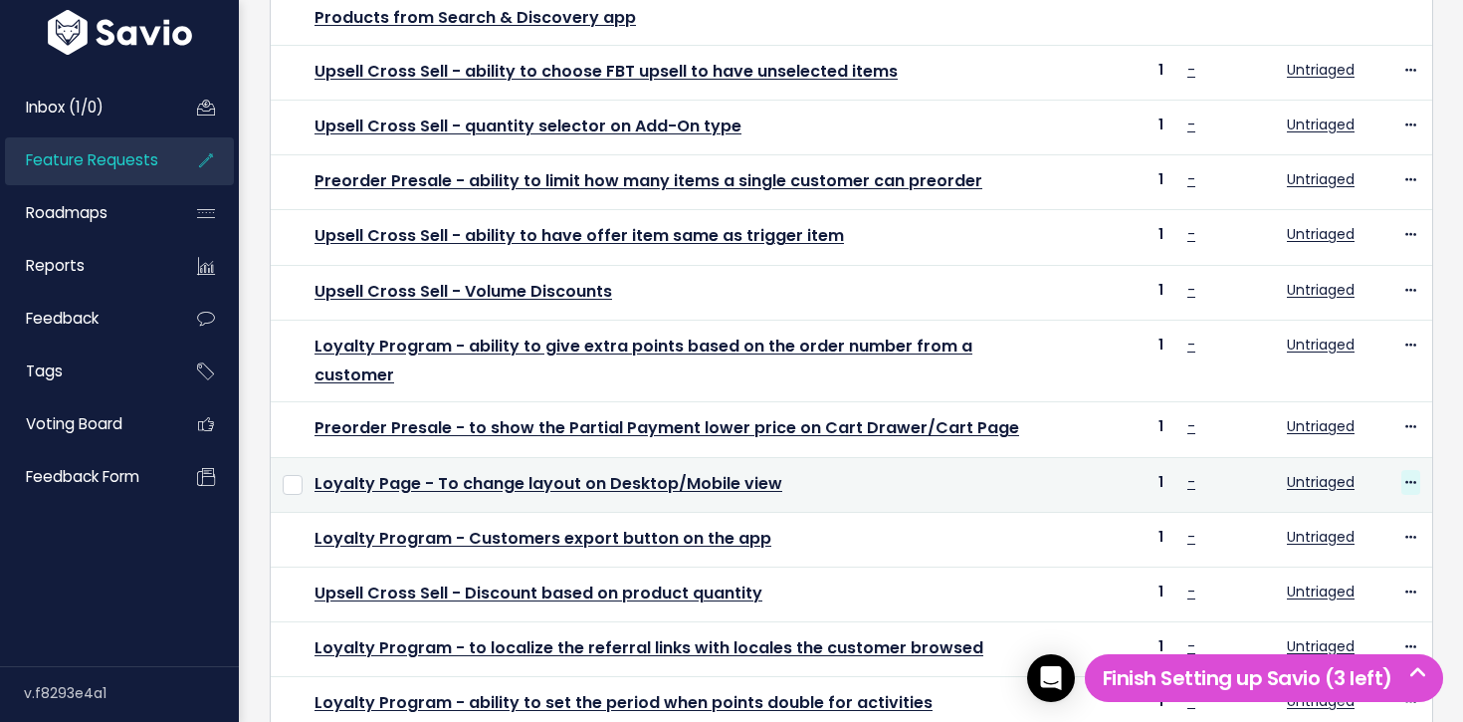
click at [1406, 477] on icon at bounding box center [1410, 483] width 11 height 13
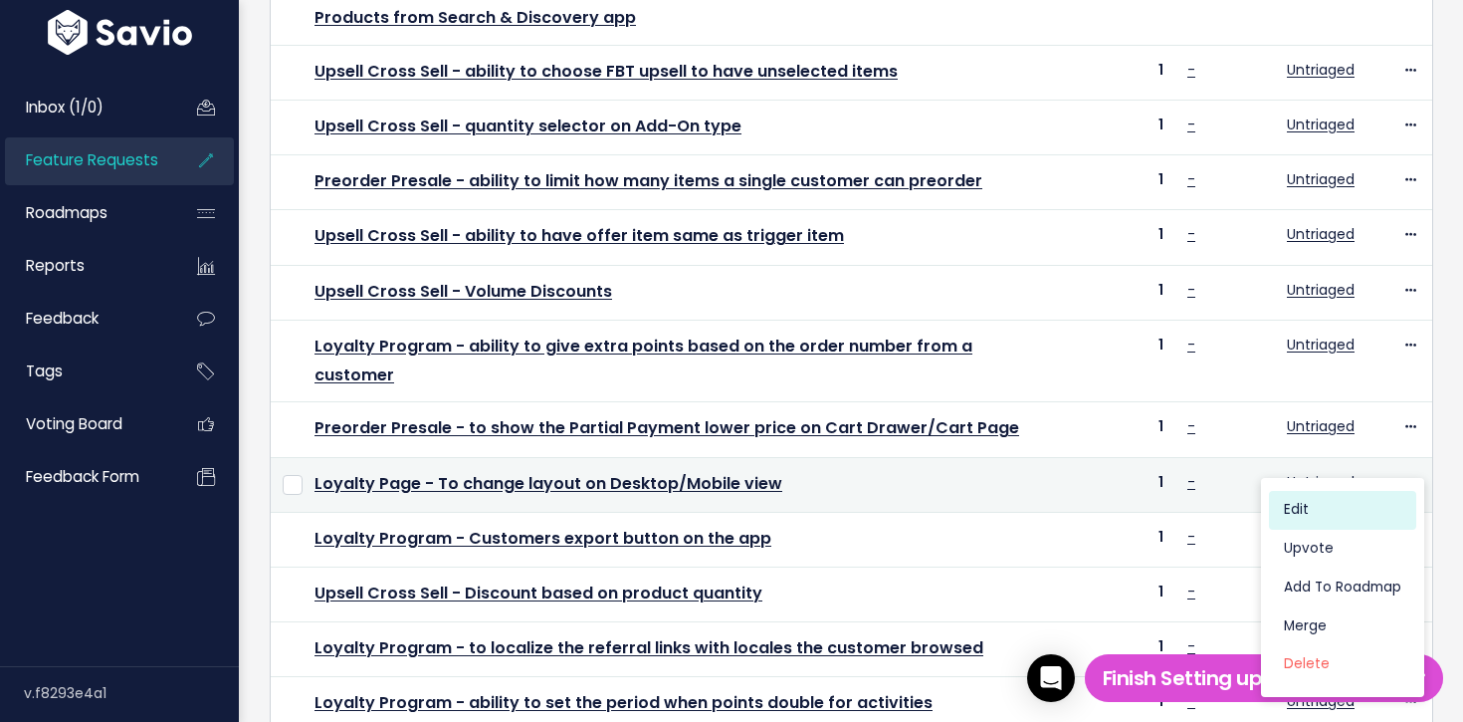
click at [1326, 502] on link "Edit" at bounding box center [1342, 510] width 147 height 39
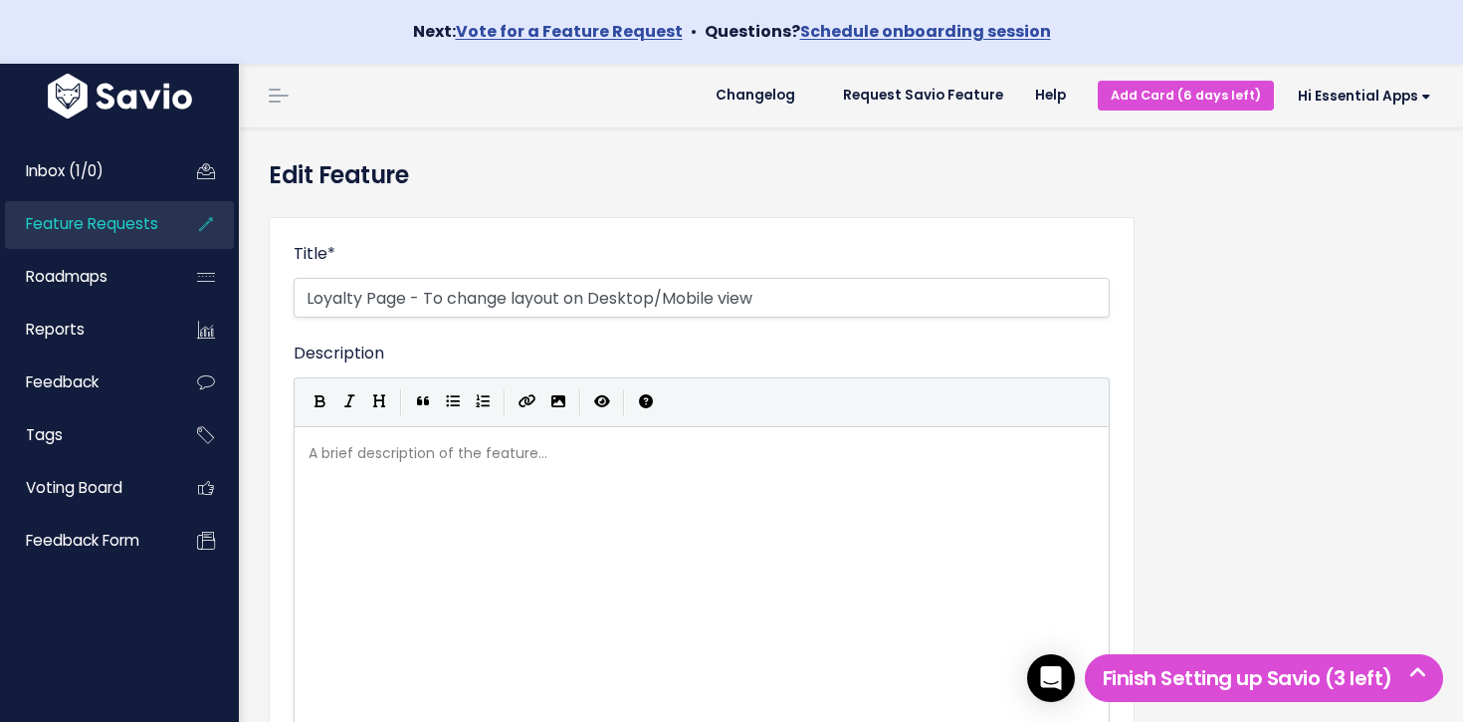
select select
click at [390, 305] on input "Loyalty Page - To change layout on Desktop/Mobile view" at bounding box center [702, 298] width 816 height 40
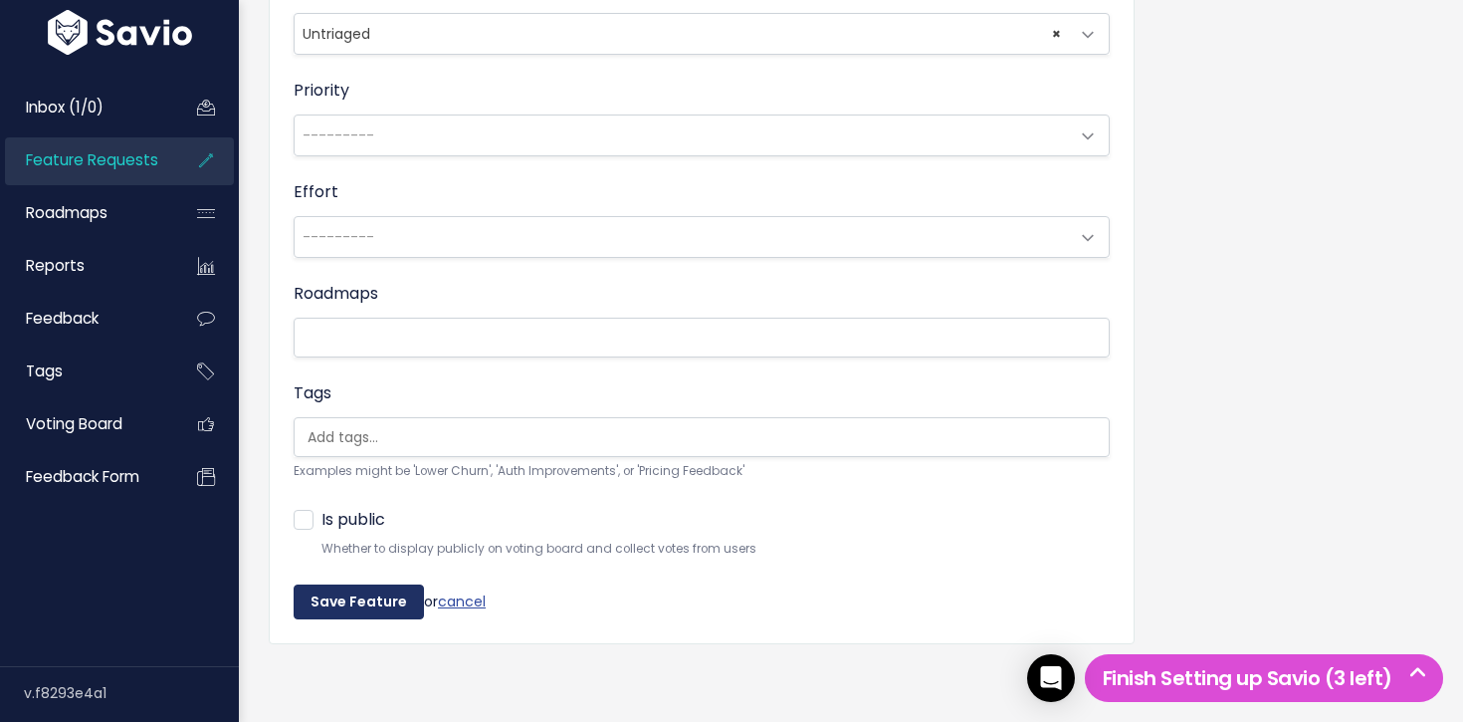
type input "Loyalty Program - To change layout on Desktop/Mobile view"
click at [336, 590] on input "Save Feature" at bounding box center [359, 602] width 130 height 36
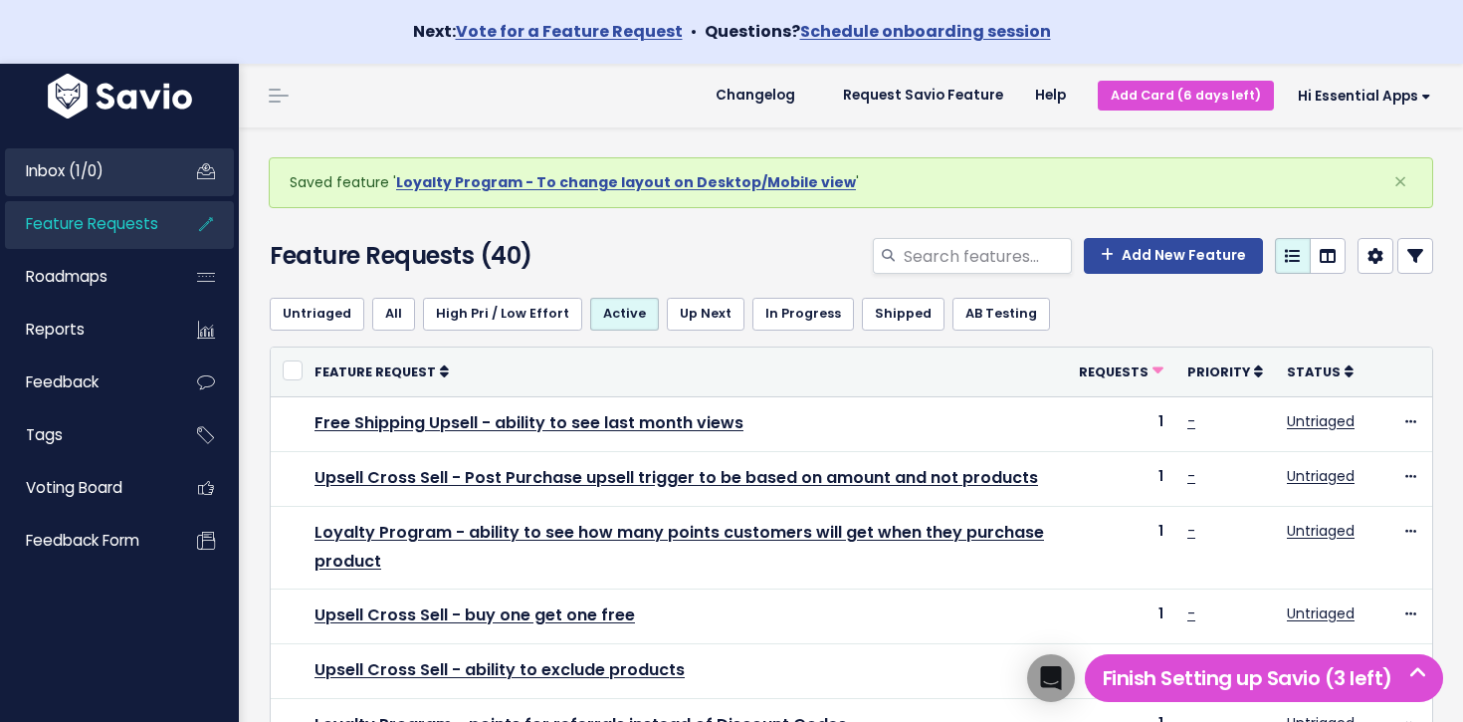
click at [104, 161] on span "Inbox (1/0)" at bounding box center [65, 170] width 78 height 21
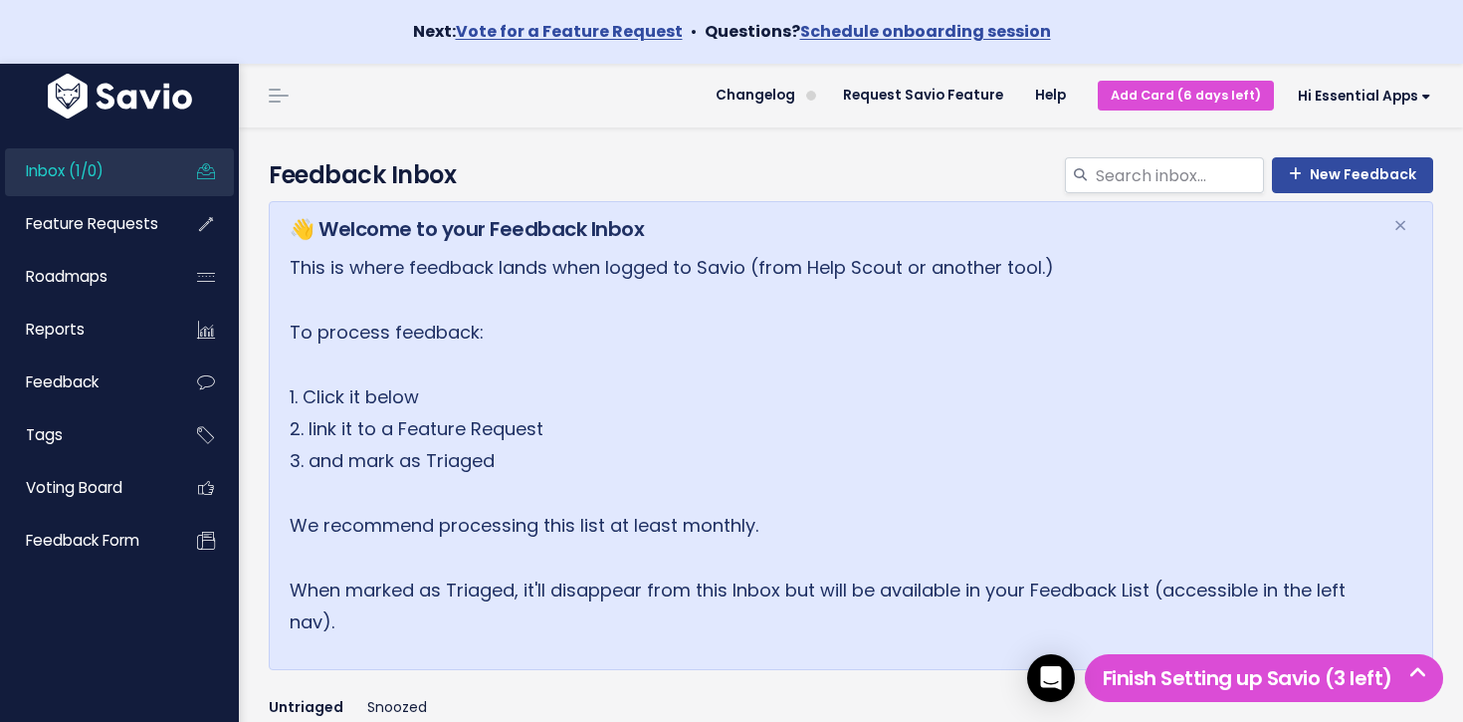
click at [149, 171] on link "Inbox (1/0)" at bounding box center [85, 171] width 160 height 46
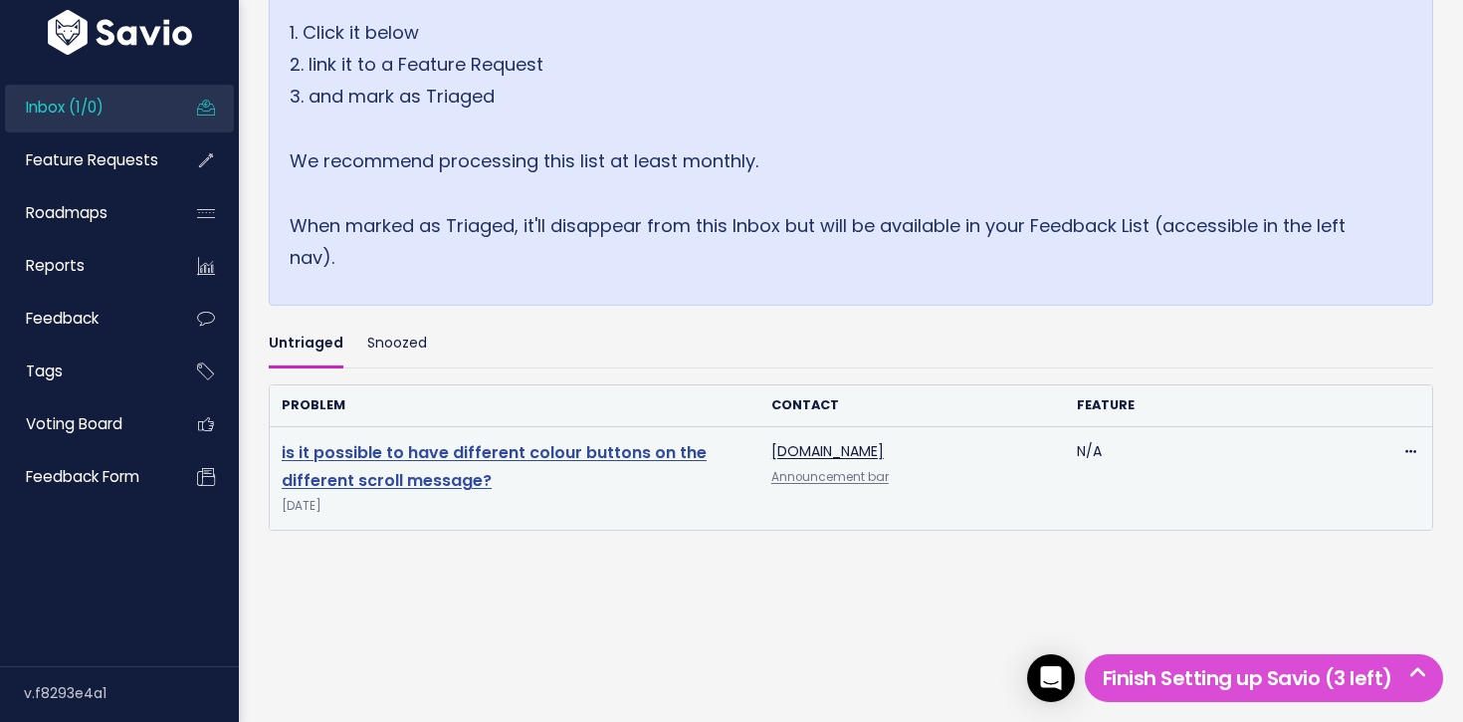
click at [545, 447] on link "is it possible to have different colour buttons on the different scroll message?" at bounding box center [494, 467] width 425 height 52
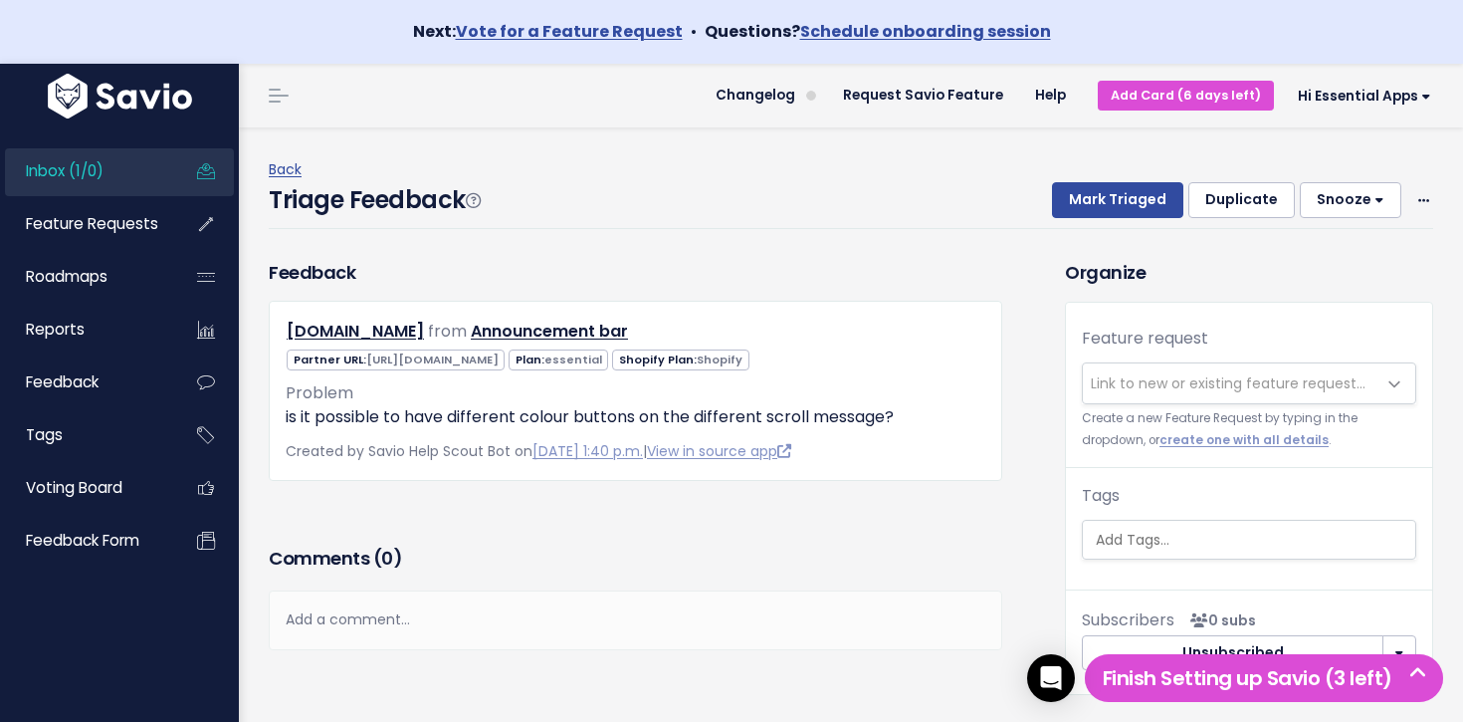
click at [1195, 372] on span "Link to new or existing feature request..." at bounding box center [1229, 383] width 293 height 40
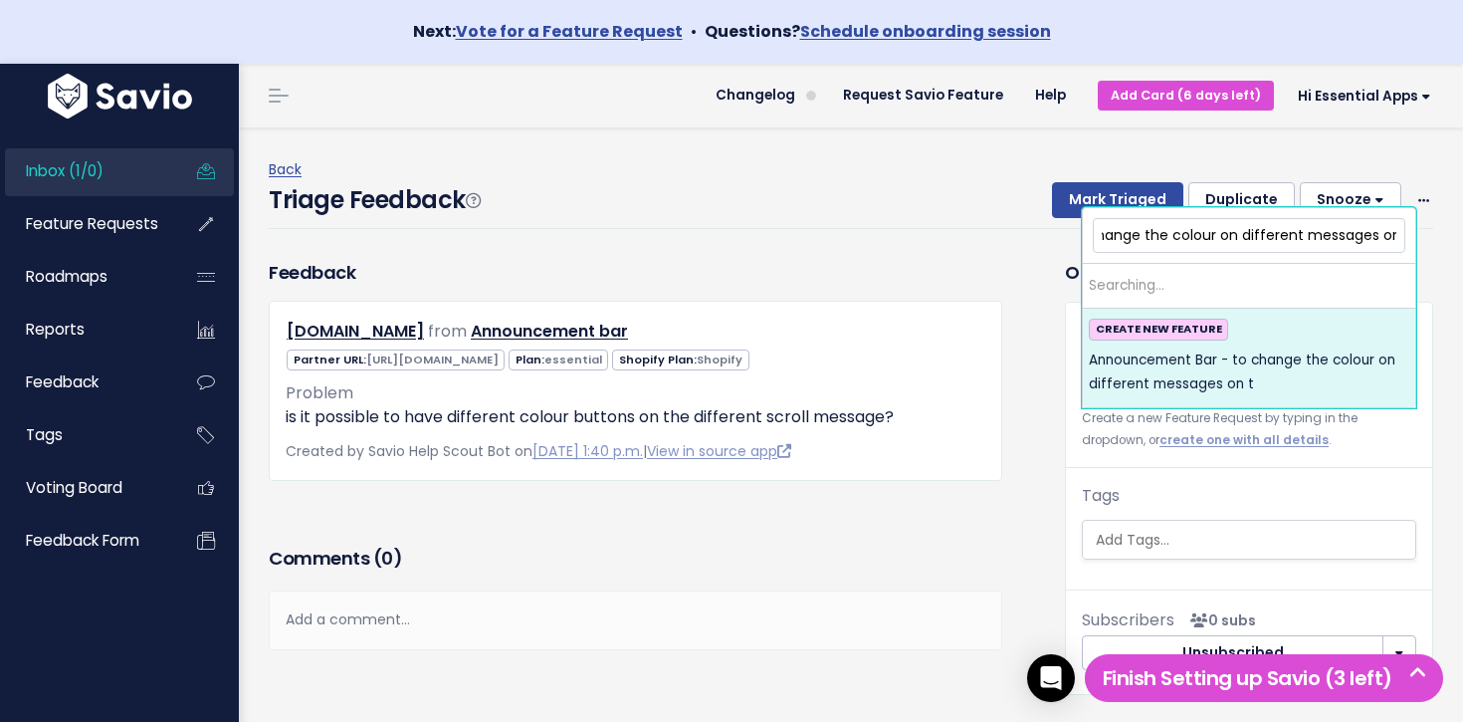
scroll to position [0, 182]
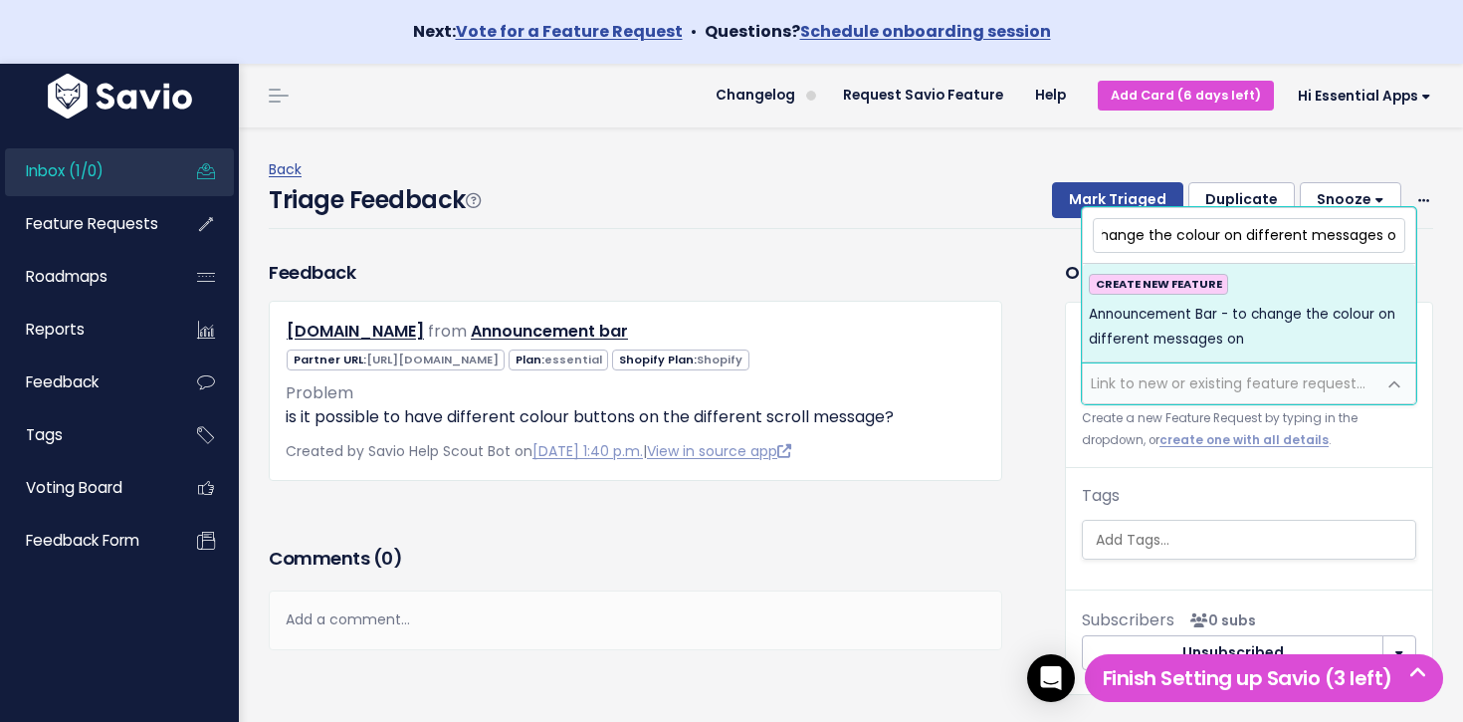
drag, startPoint x: 1216, startPoint y: 232, endPoint x: 1242, endPoint y: 272, distance: 47.5
click at [1217, 232] on input "Announcement Bar - to change the colour on different messages on" at bounding box center [1249, 235] width 313 height 35
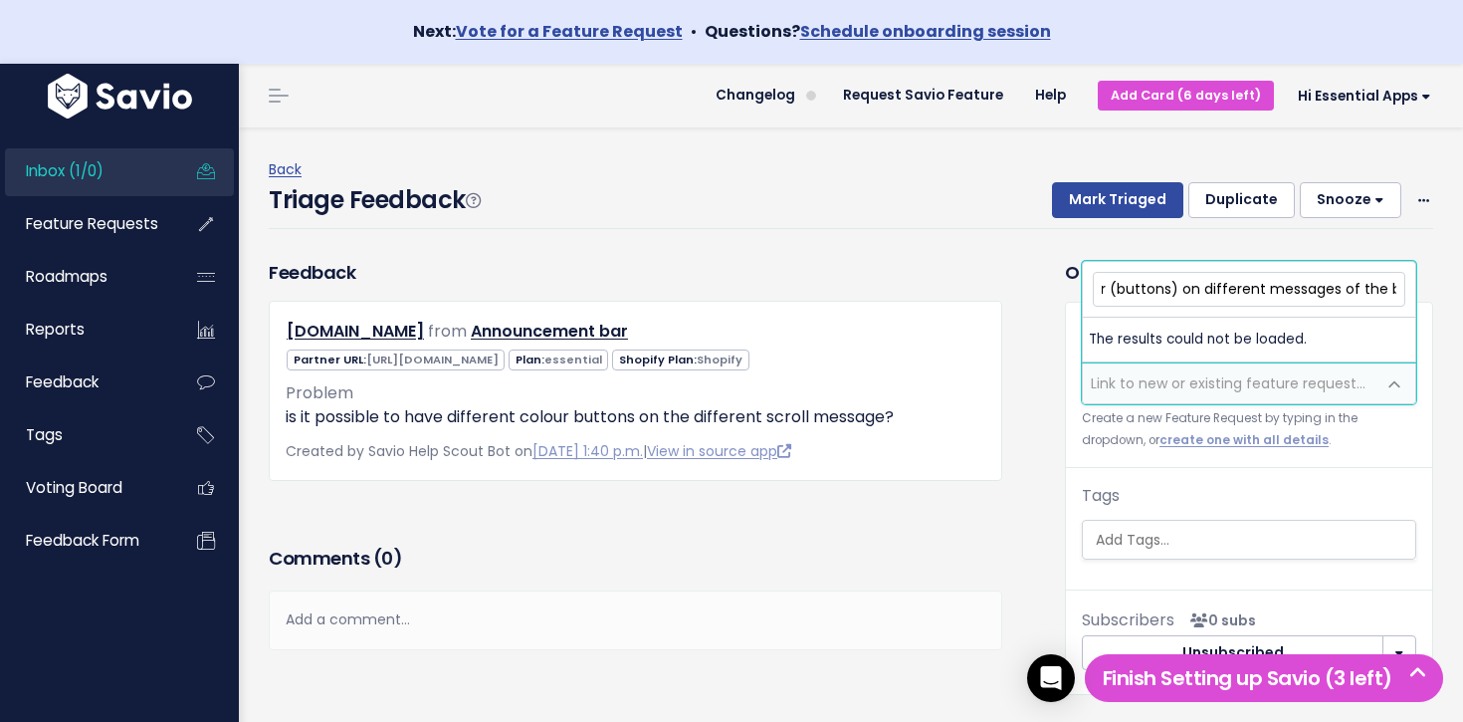
scroll to position [0, 302]
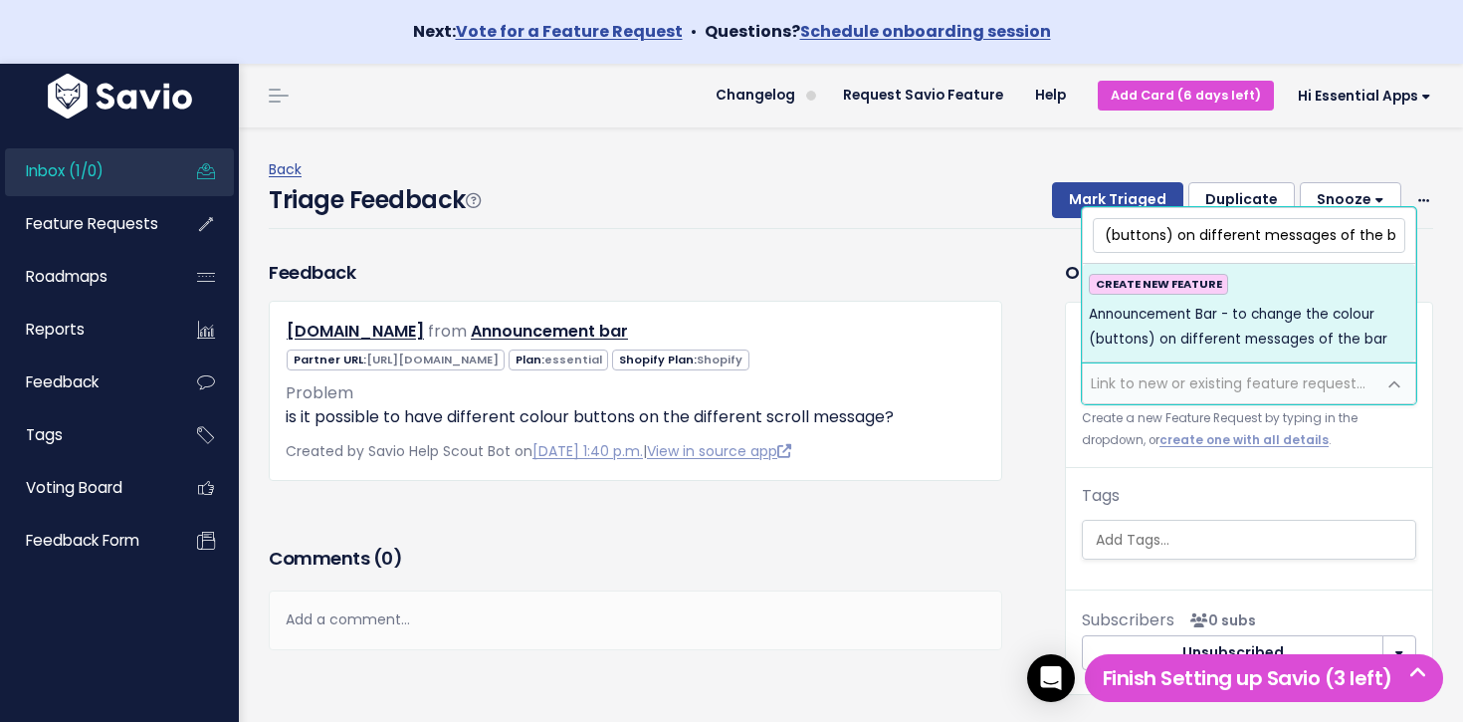
type input "Announcement Bar - to change the colour (buttons) on different messages of the …"
click at [1175, 321] on span "Announcement Bar - to change the colour (buttons) on different messages of the …" at bounding box center [1249, 327] width 320 height 49
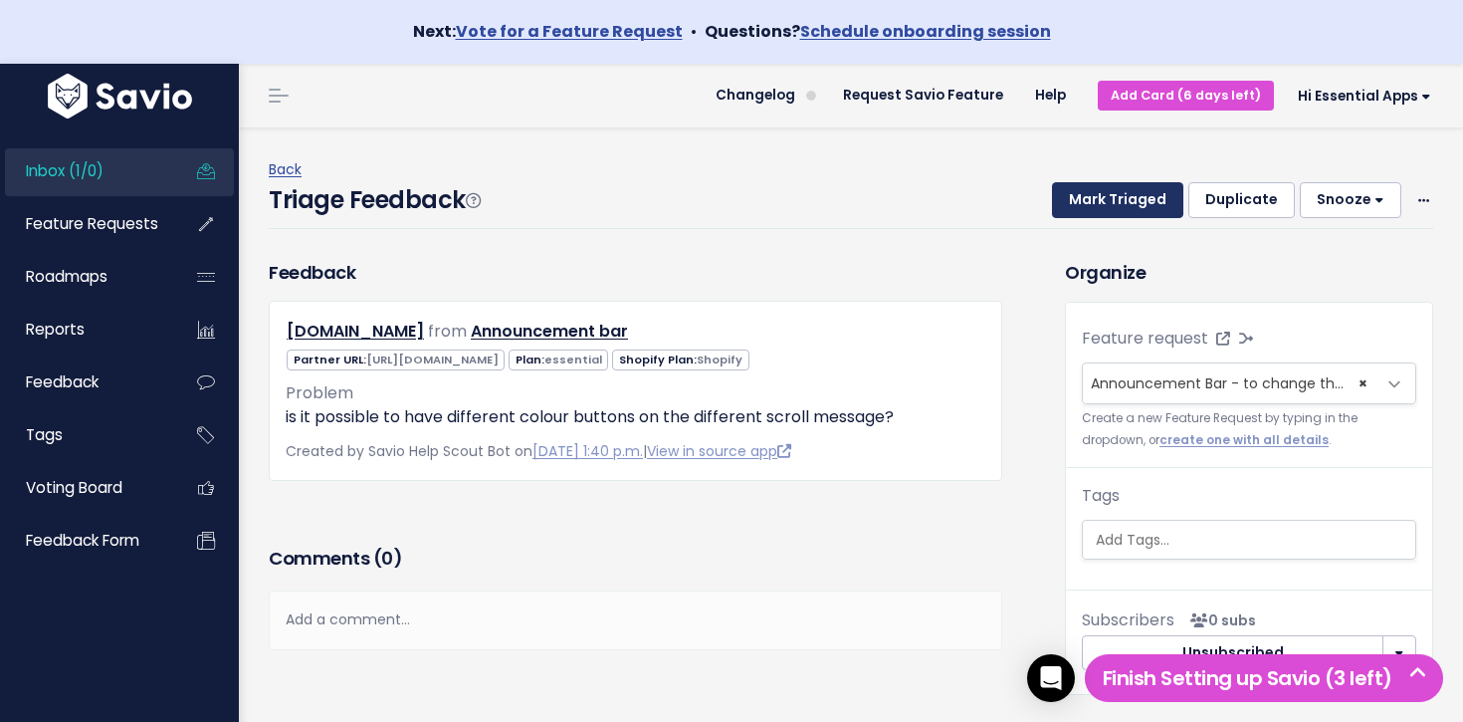
click at [1119, 211] on button "Mark Triaged" at bounding box center [1117, 200] width 131 height 36
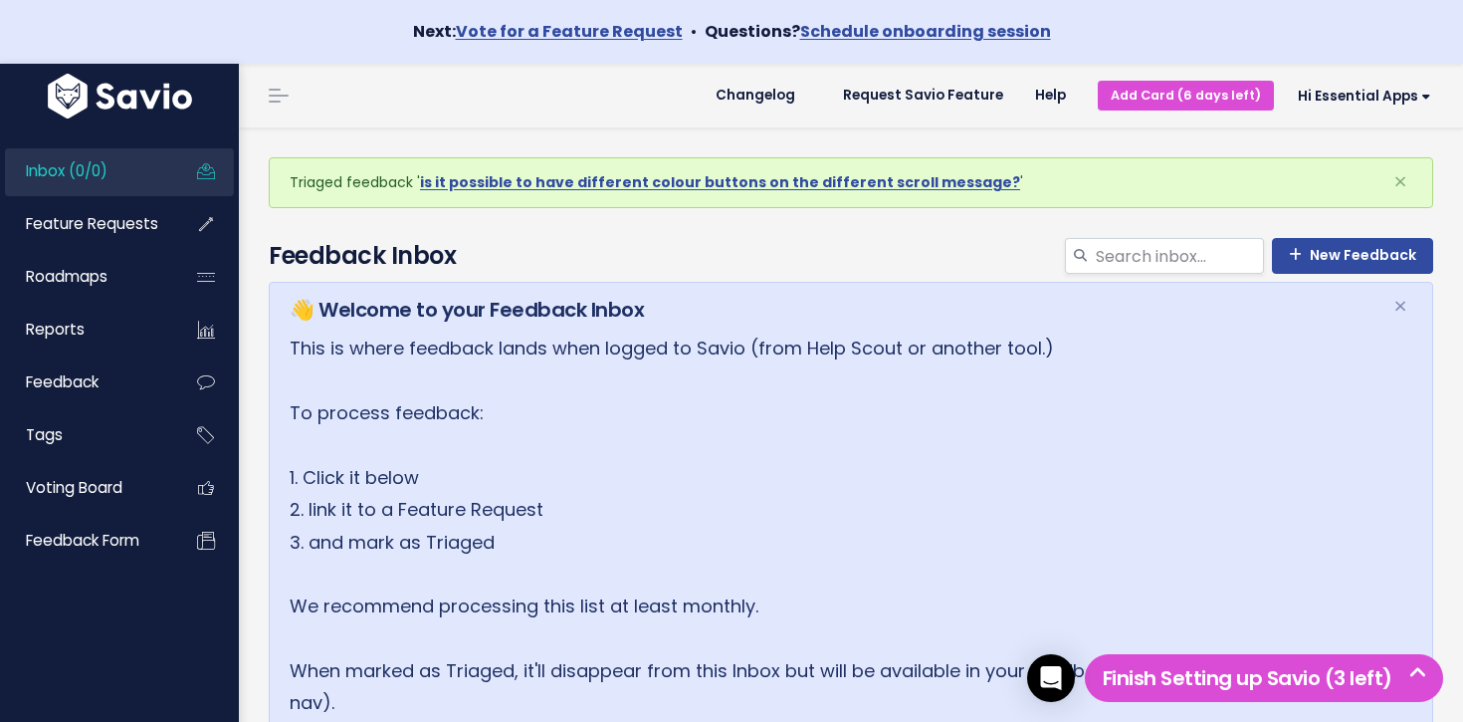
click at [72, 174] on span "Inbox (0/0)" at bounding box center [67, 170] width 82 height 21
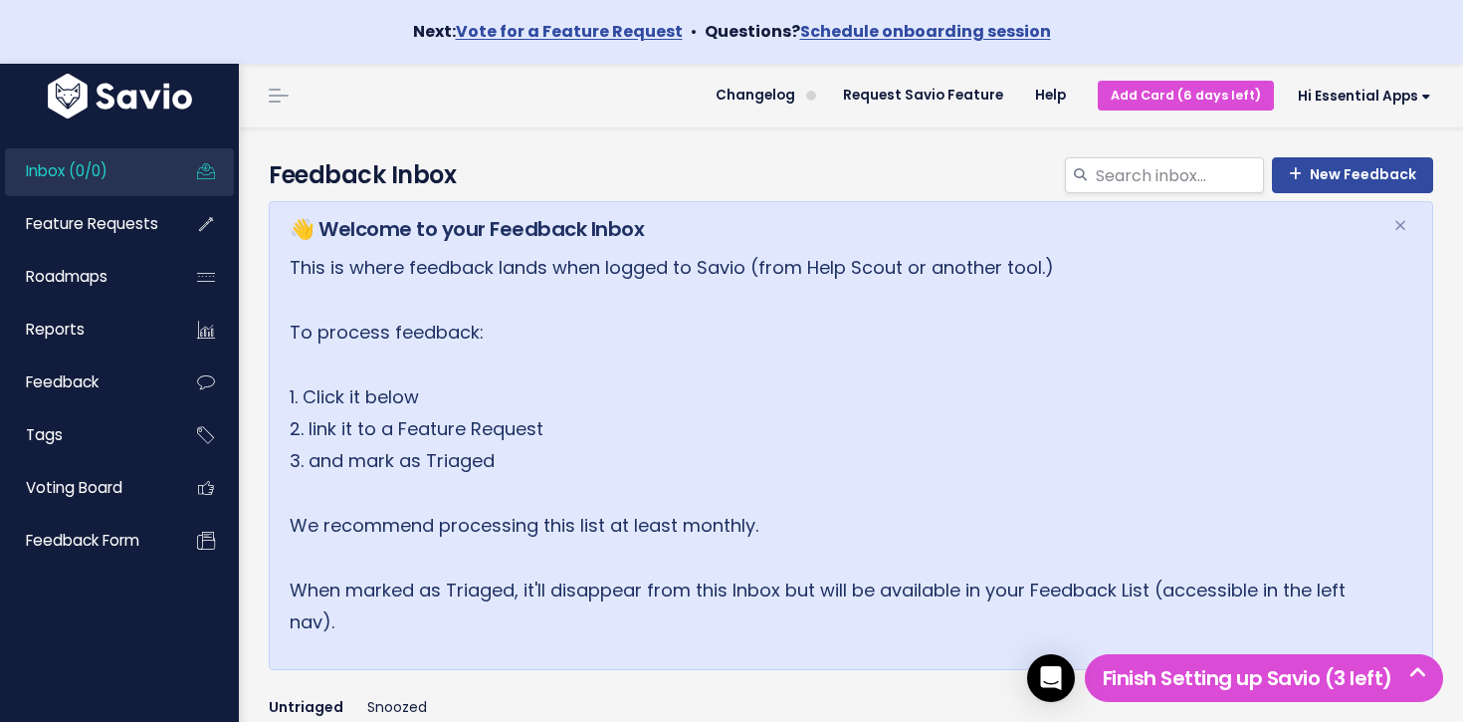
click at [150, 182] on link "Inbox (0/0)" at bounding box center [85, 171] width 160 height 46
click at [187, 169] on li "Inbox (0/0)" at bounding box center [119, 172] width 229 height 48
click at [149, 172] on link "Inbox (0/0)" at bounding box center [85, 171] width 160 height 46
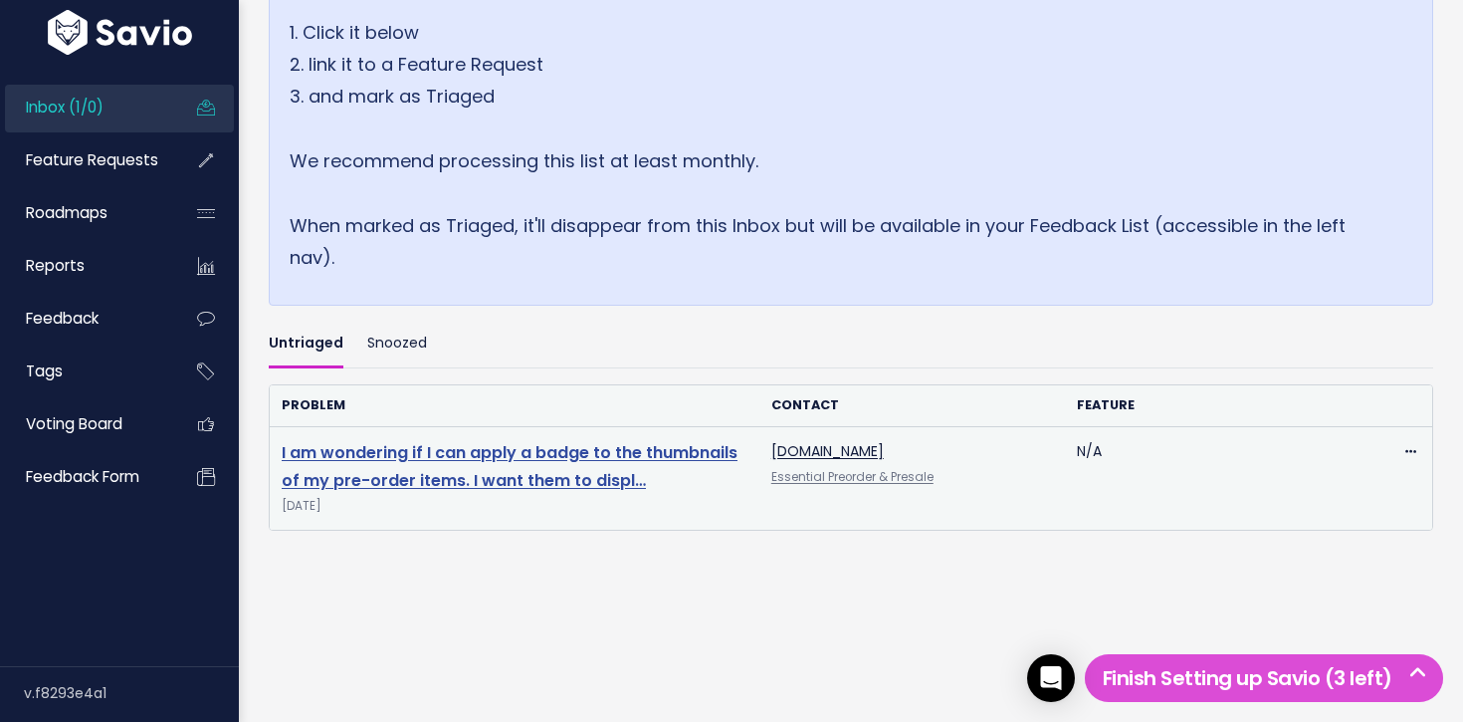
click at [543, 455] on link "I am wondering if I can apply a badge to the thumbnails of my pre-order items. …" at bounding box center [510, 467] width 456 height 52
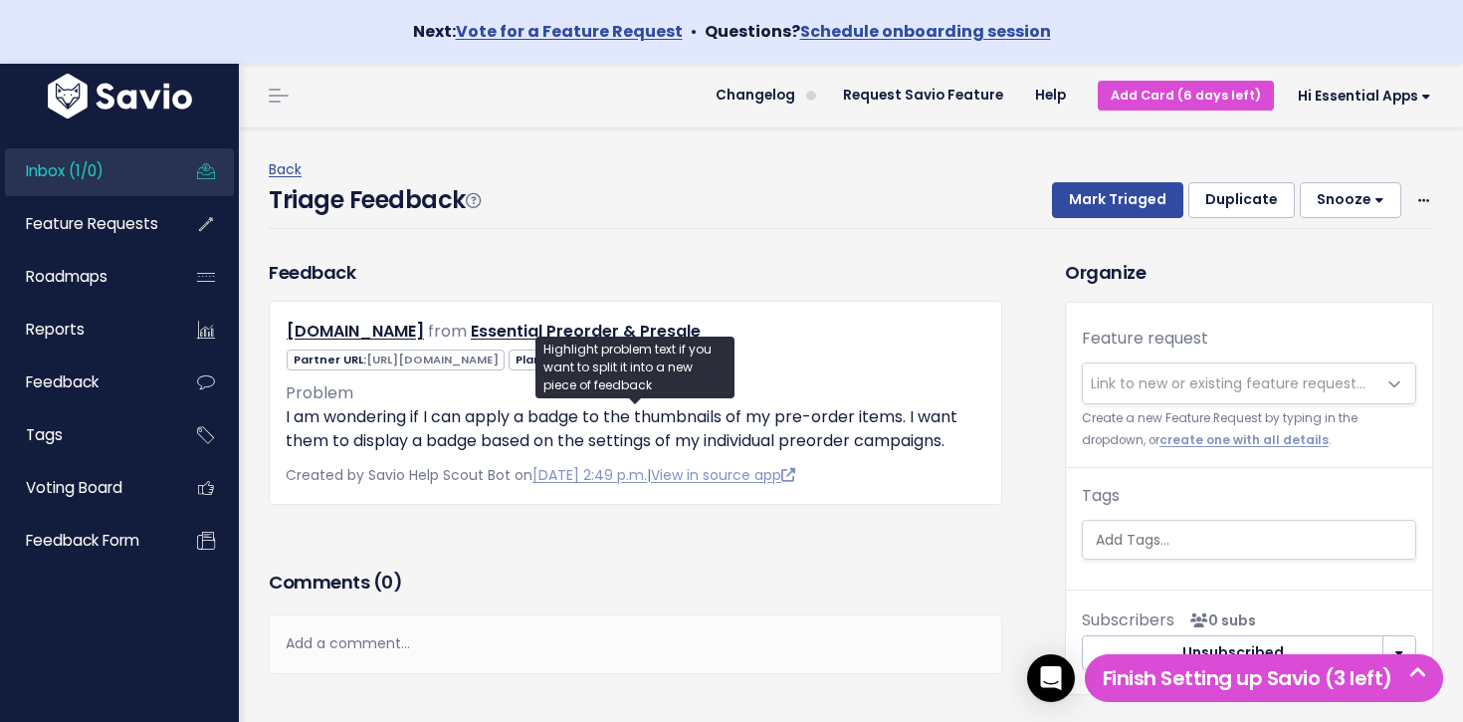
scroll to position [58, 0]
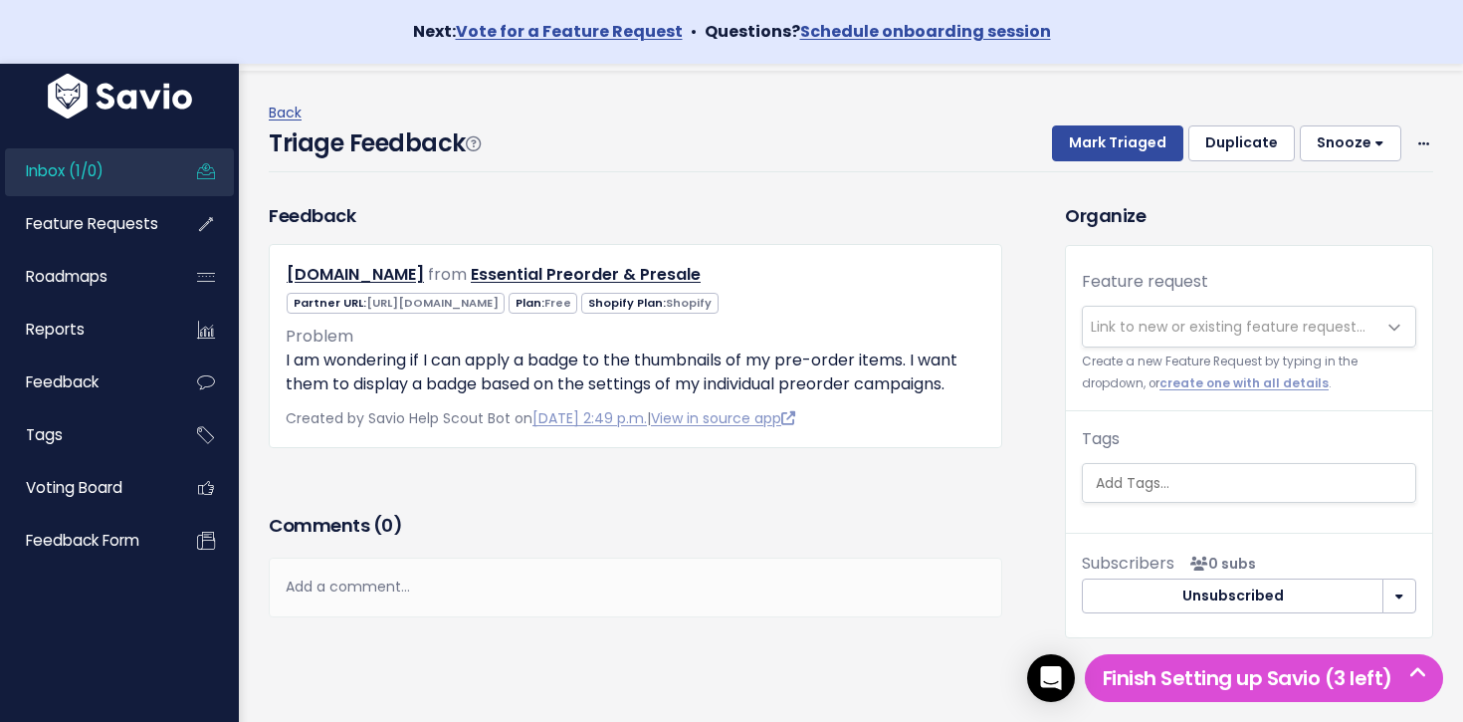
click at [1198, 330] on span "Link to new or existing feature request..." at bounding box center [1228, 326] width 275 height 20
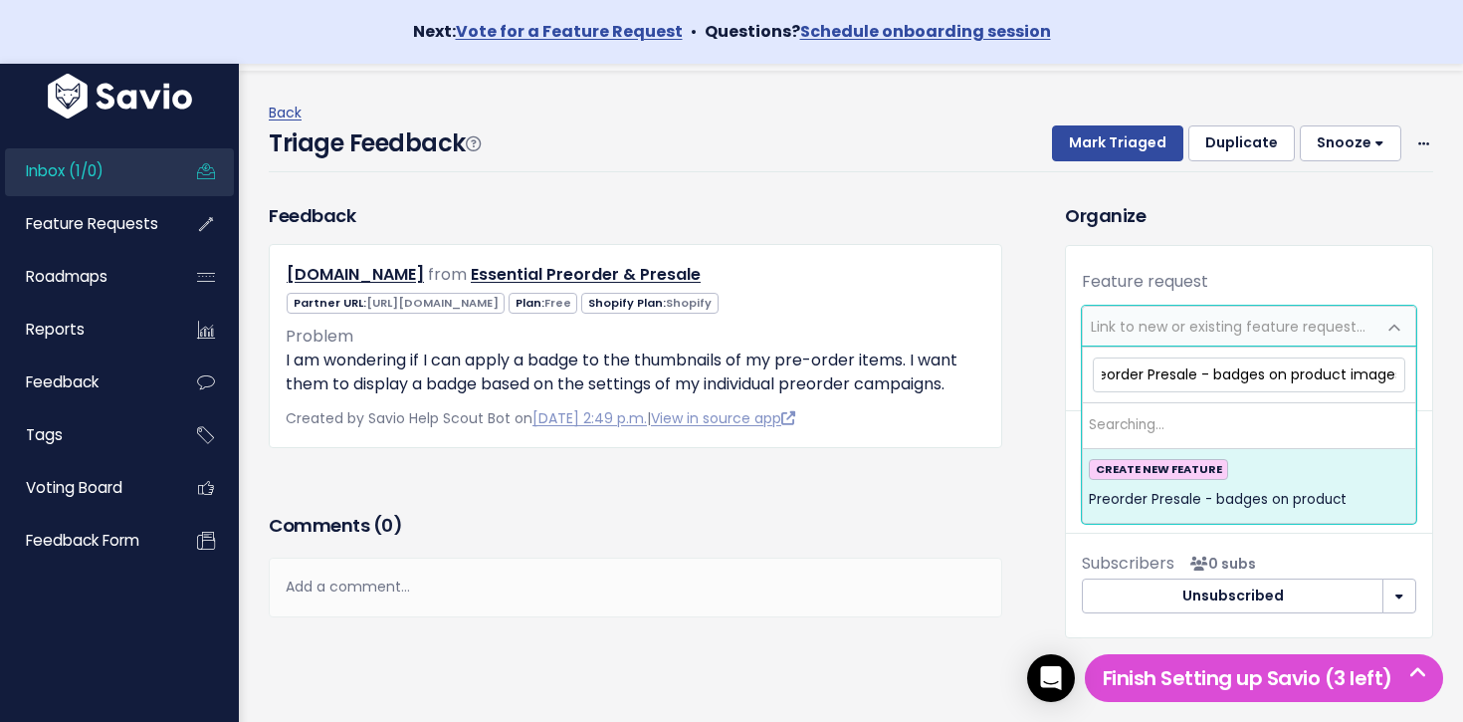
scroll to position [0, 24]
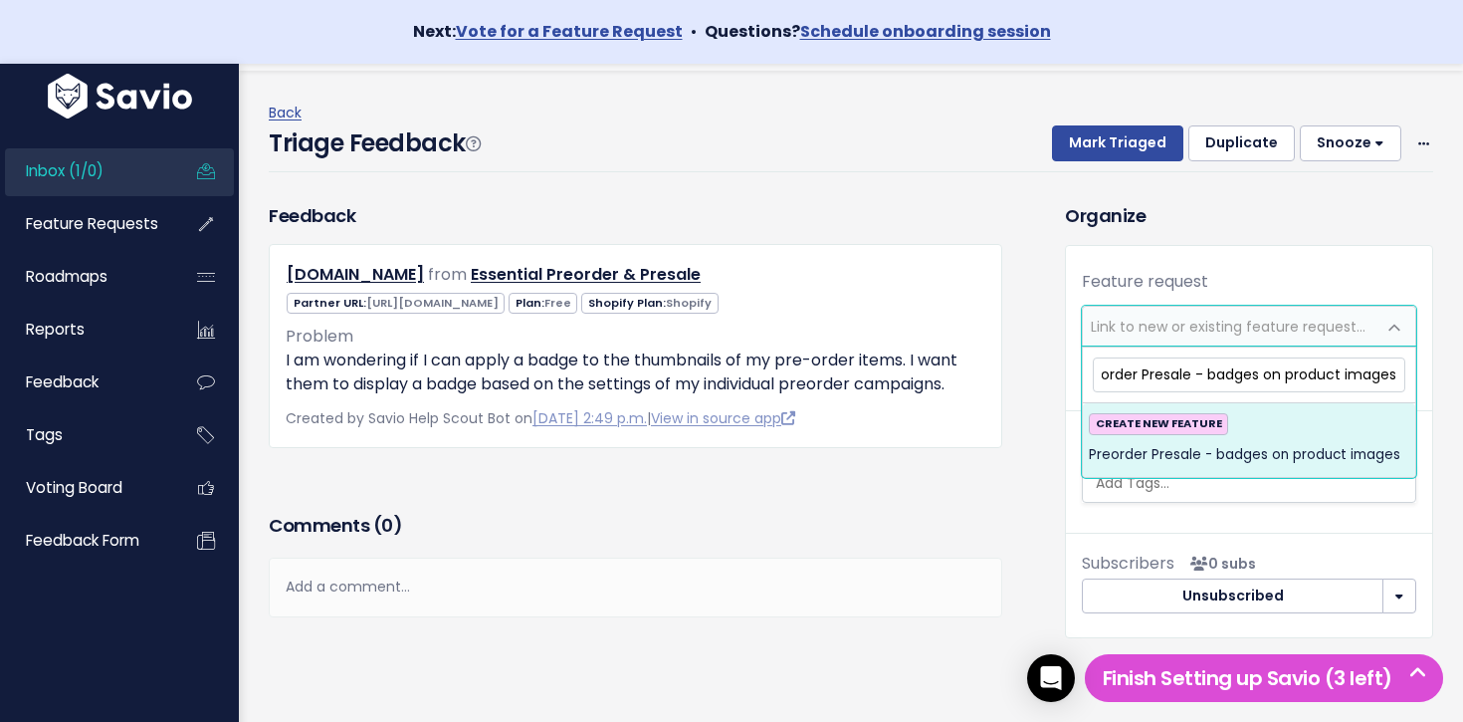
type input "Preorder Presale - badges on product images"
click at [1277, 426] on div "CREATE NEW FEATURE Preorder Presale - badges on product images" at bounding box center [1249, 440] width 320 height 54
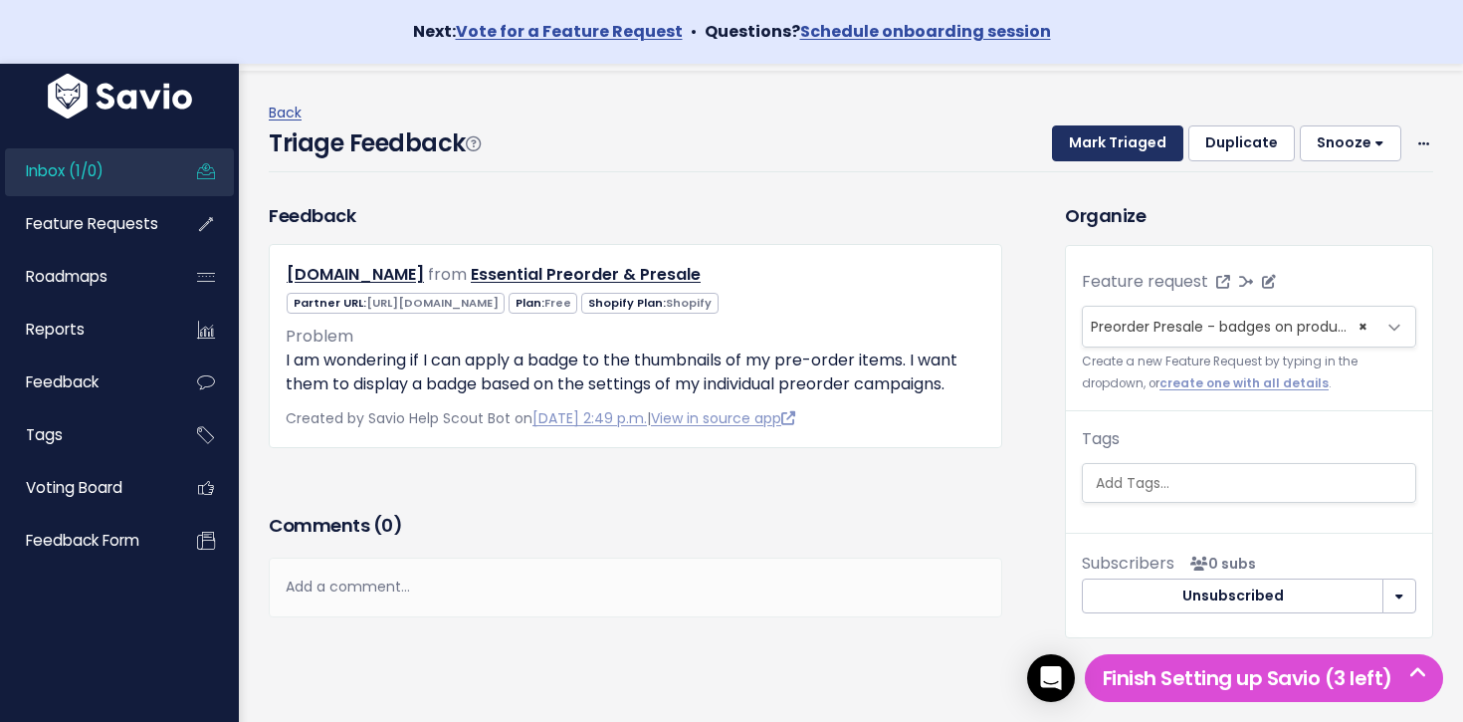
click at [1111, 150] on button "Mark Triaged" at bounding box center [1117, 143] width 131 height 36
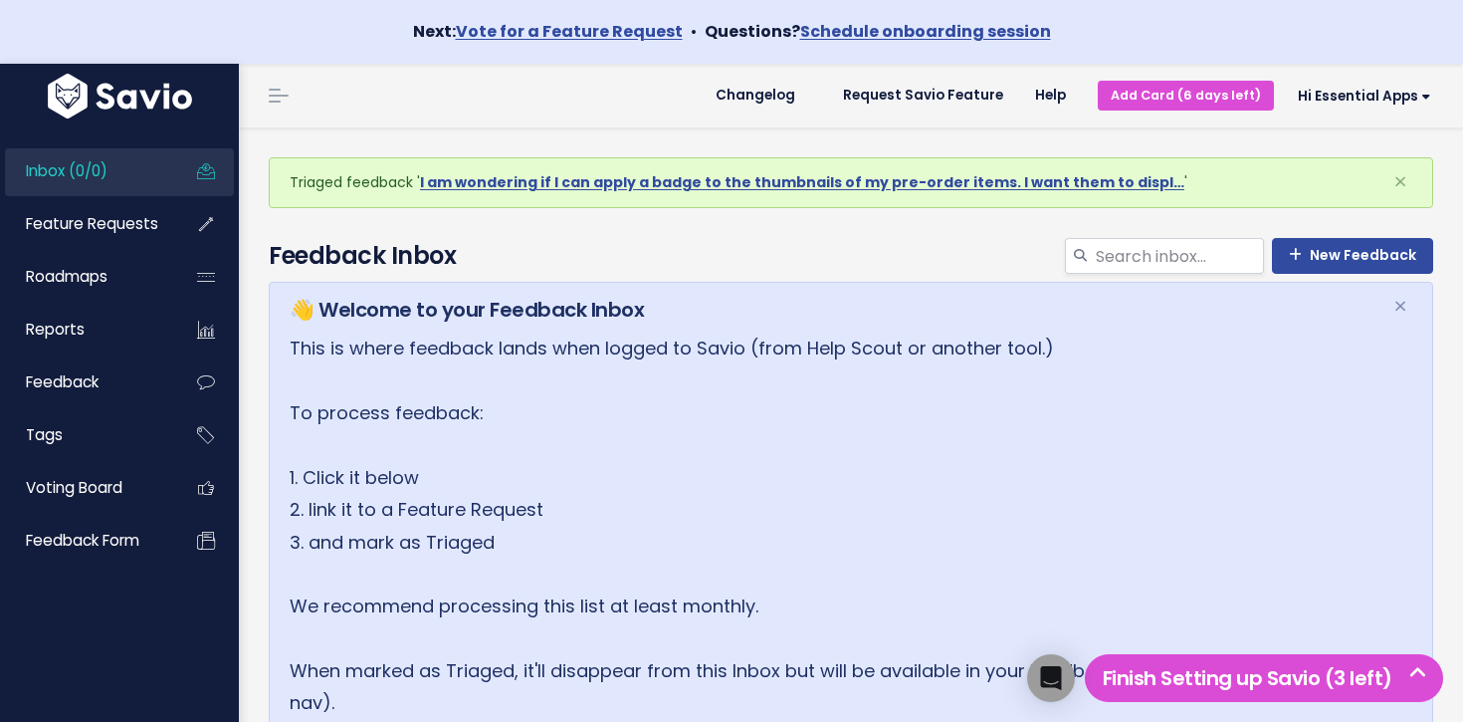
click at [179, 162] on li "Inbox (0/0)" at bounding box center [119, 172] width 229 height 48
click at [146, 163] on link "Inbox (0/0)" at bounding box center [85, 171] width 160 height 46
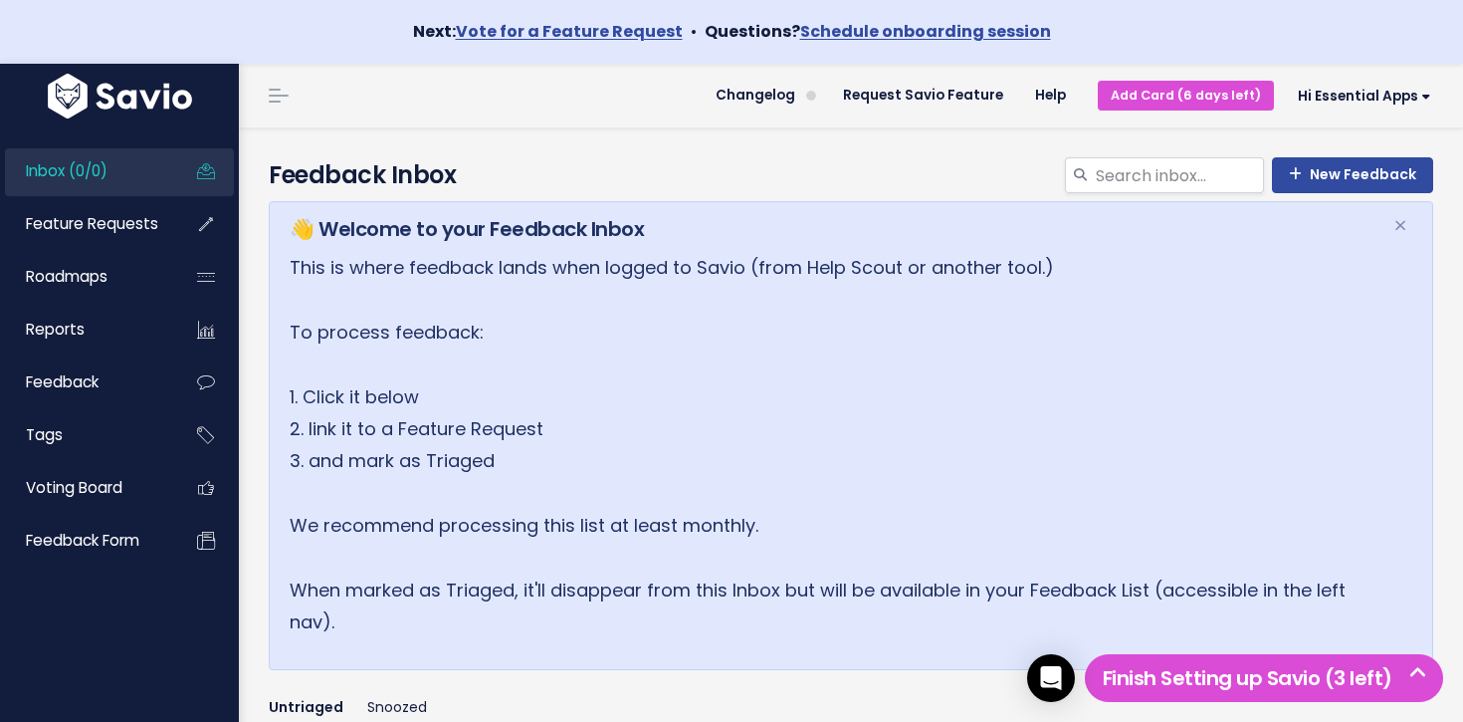
click at [178, 178] on li "Inbox (0/0)" at bounding box center [119, 172] width 229 height 48
click at [145, 176] on link "Inbox (0/0)" at bounding box center [85, 171] width 160 height 46
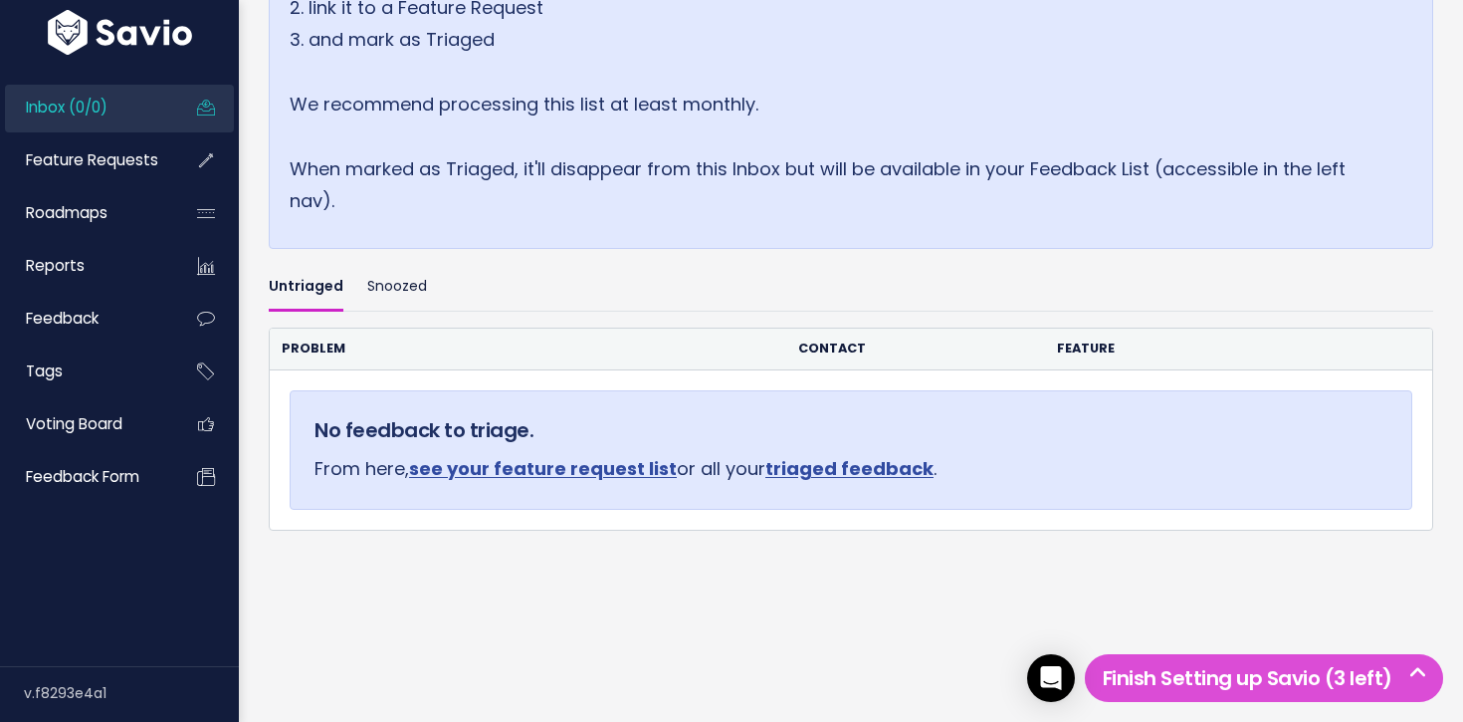
scroll to position [95, 0]
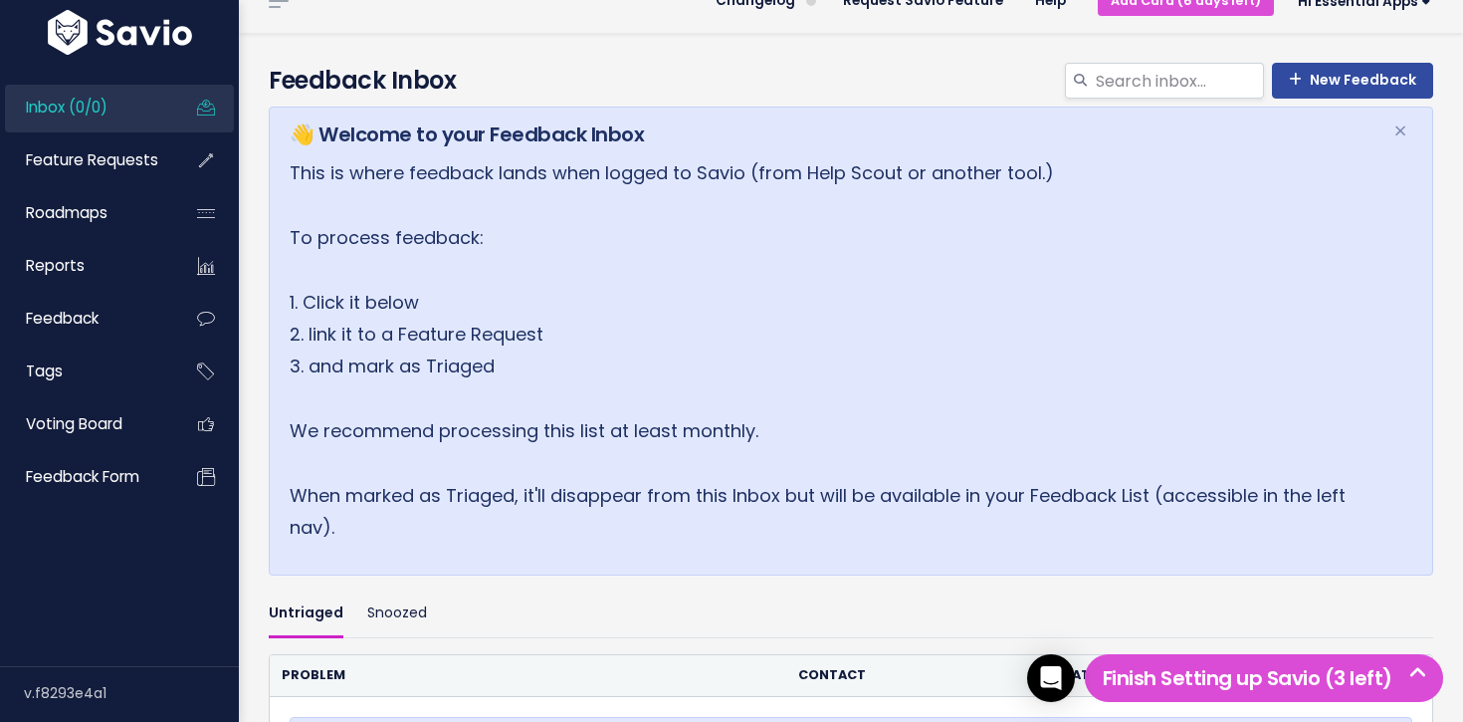
click at [102, 124] on link "Inbox (0/0)" at bounding box center [85, 108] width 160 height 46
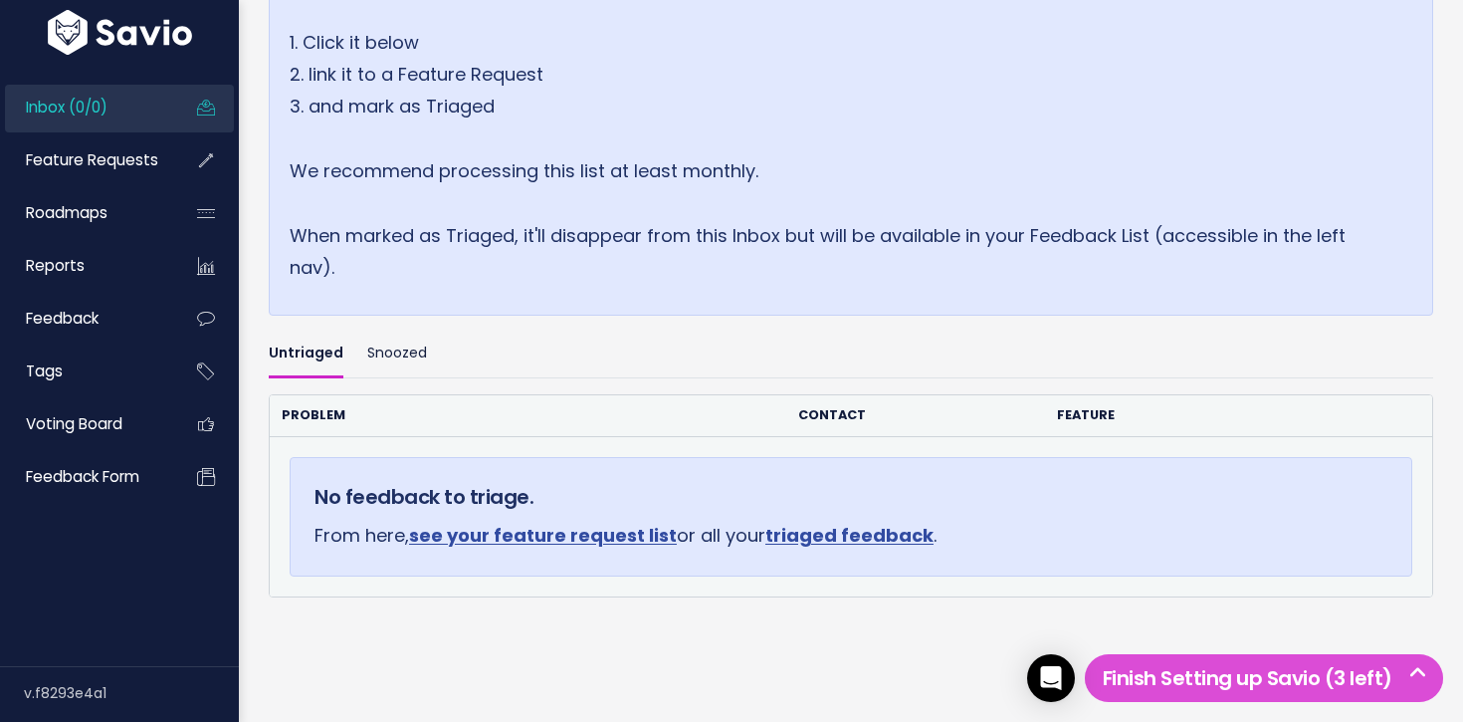
scroll to position [421, 0]
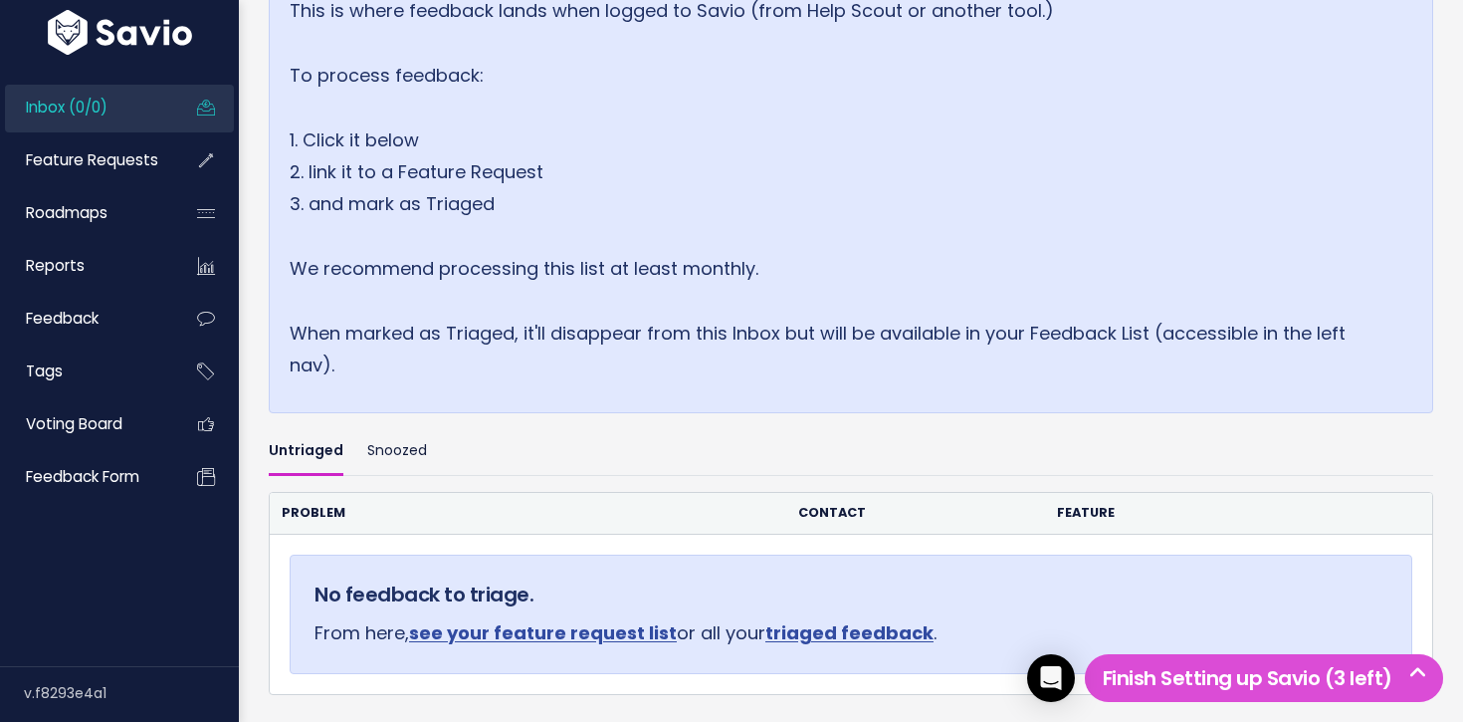
scroll to position [257, 0]
click at [148, 85] on link "Inbox (0/0)" at bounding box center [85, 108] width 160 height 46
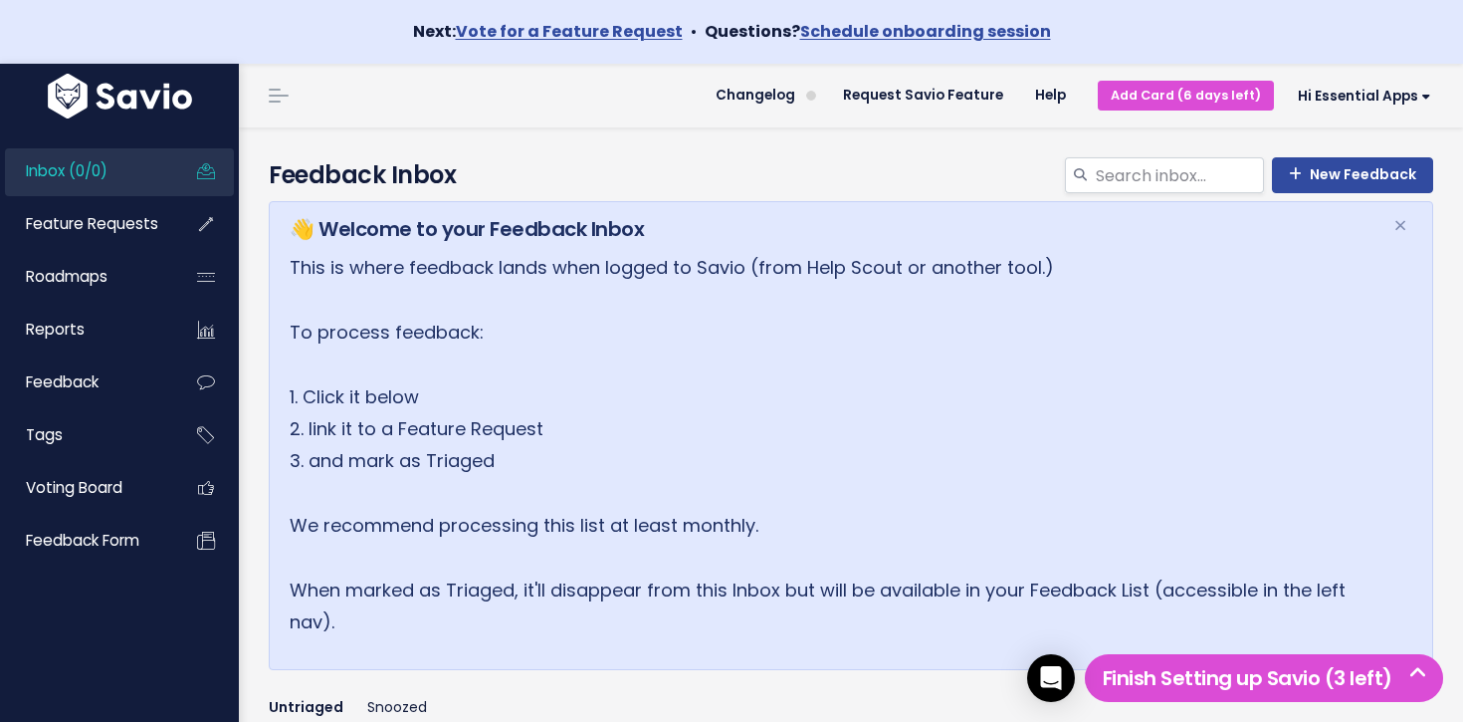
click at [116, 182] on link "Inbox (0/0)" at bounding box center [85, 171] width 160 height 46
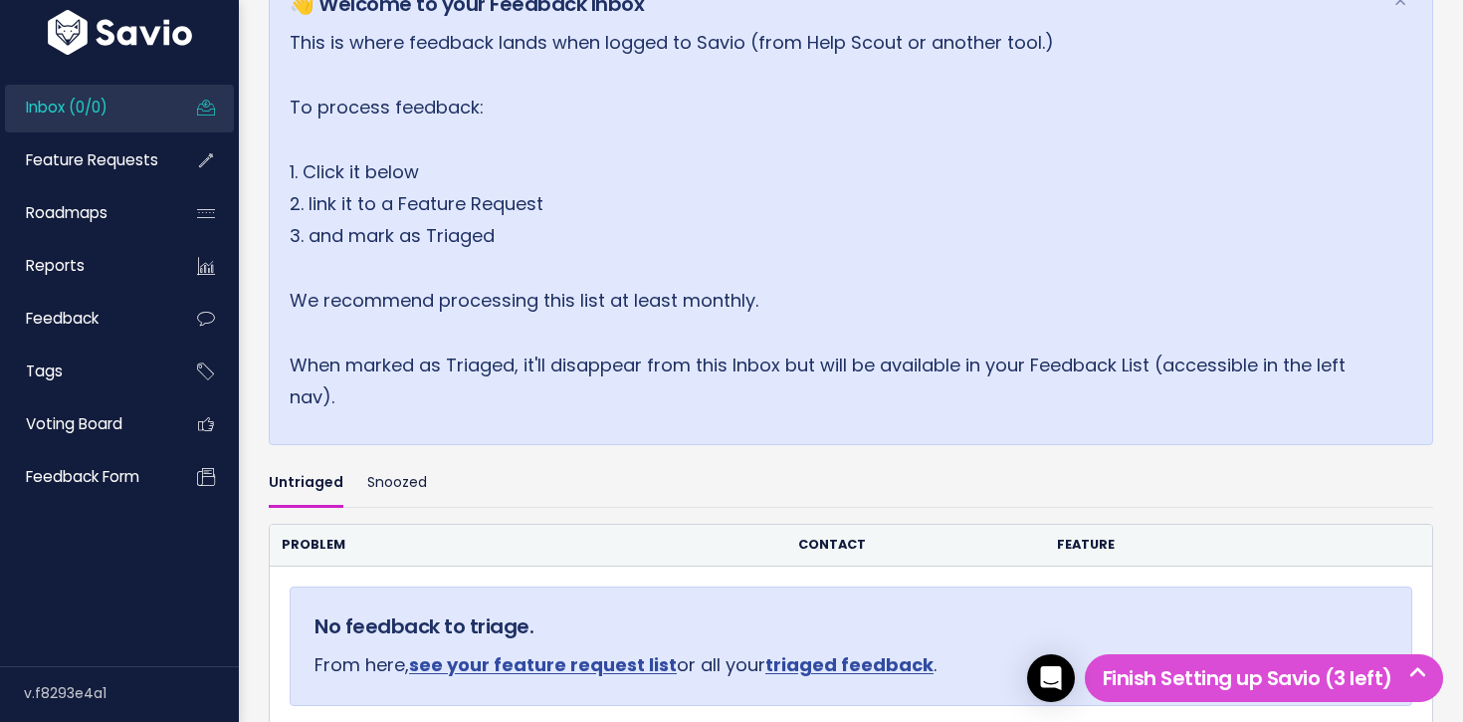
scroll to position [421, 0]
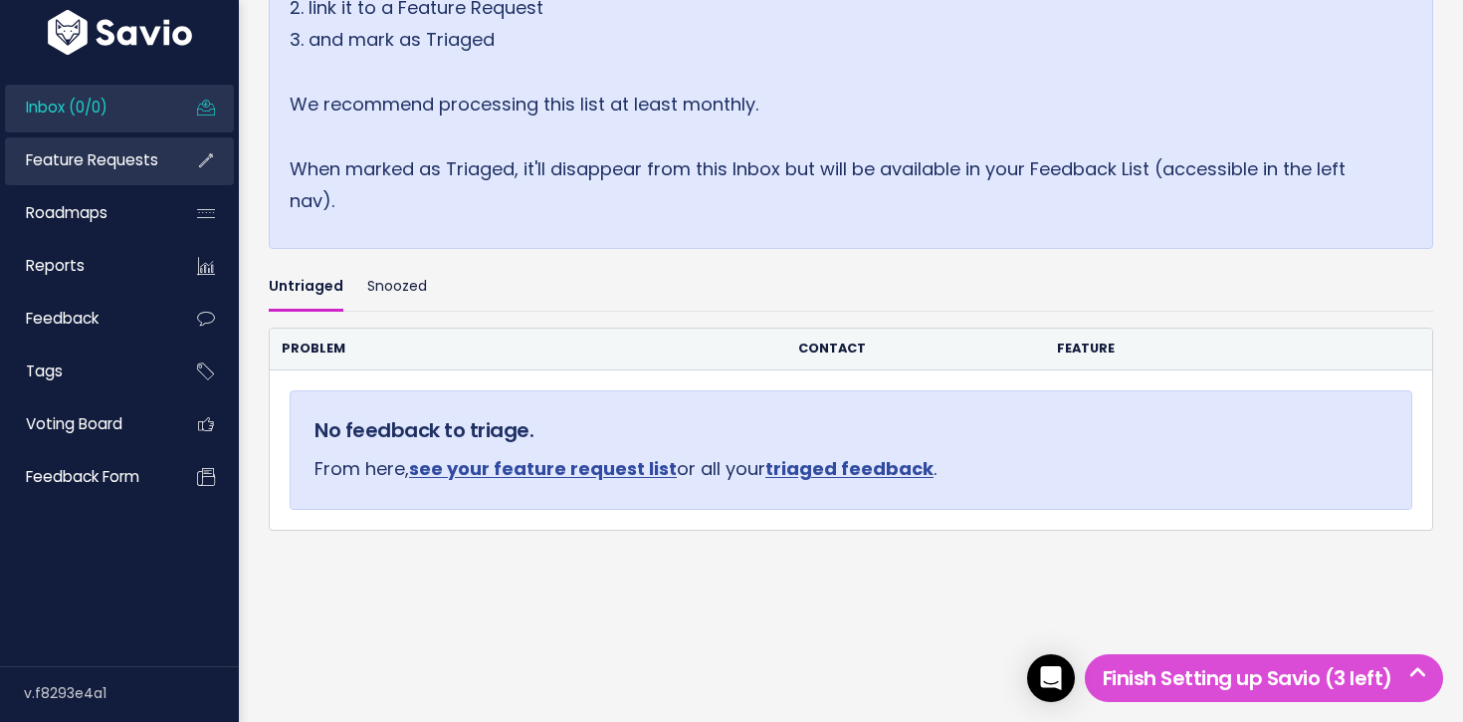
click at [114, 161] on span "Feature Requests" at bounding box center [92, 159] width 132 height 21
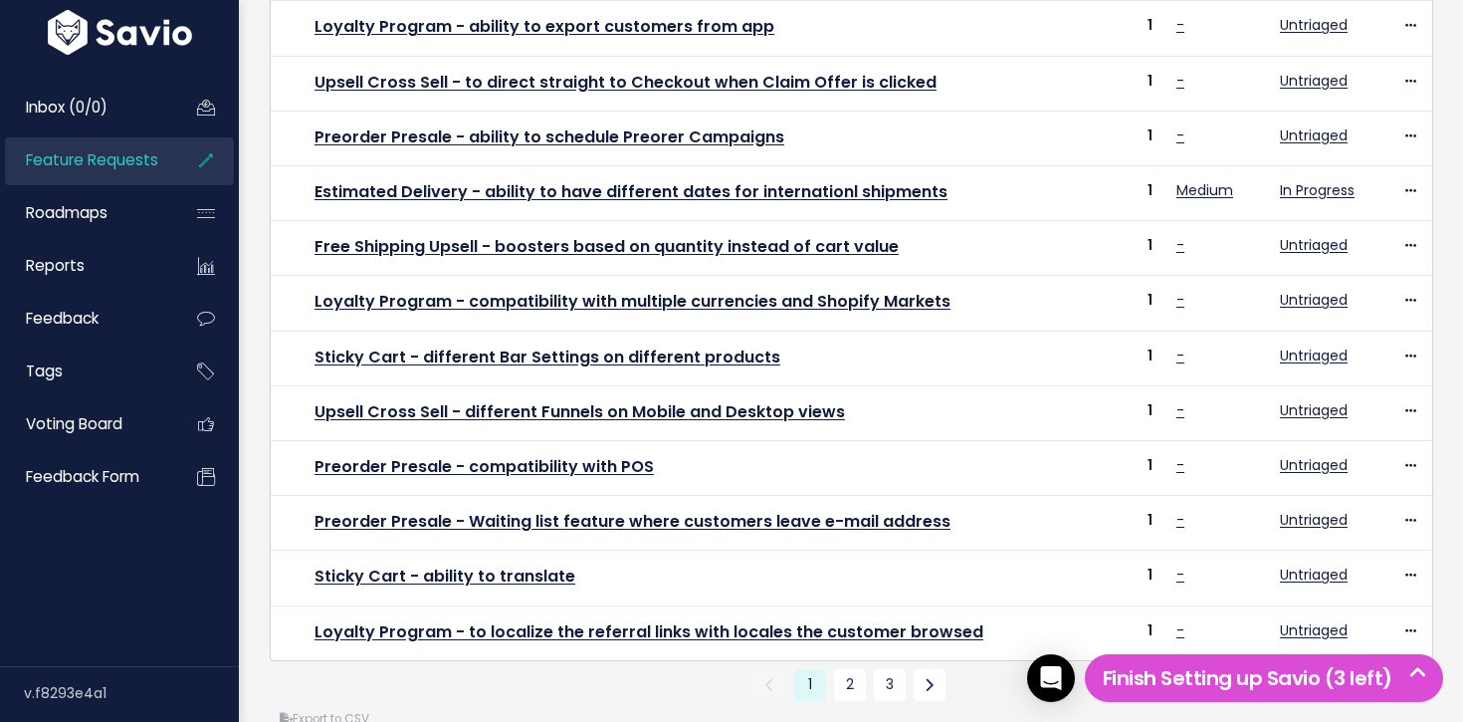
scroll to position [794, 0]
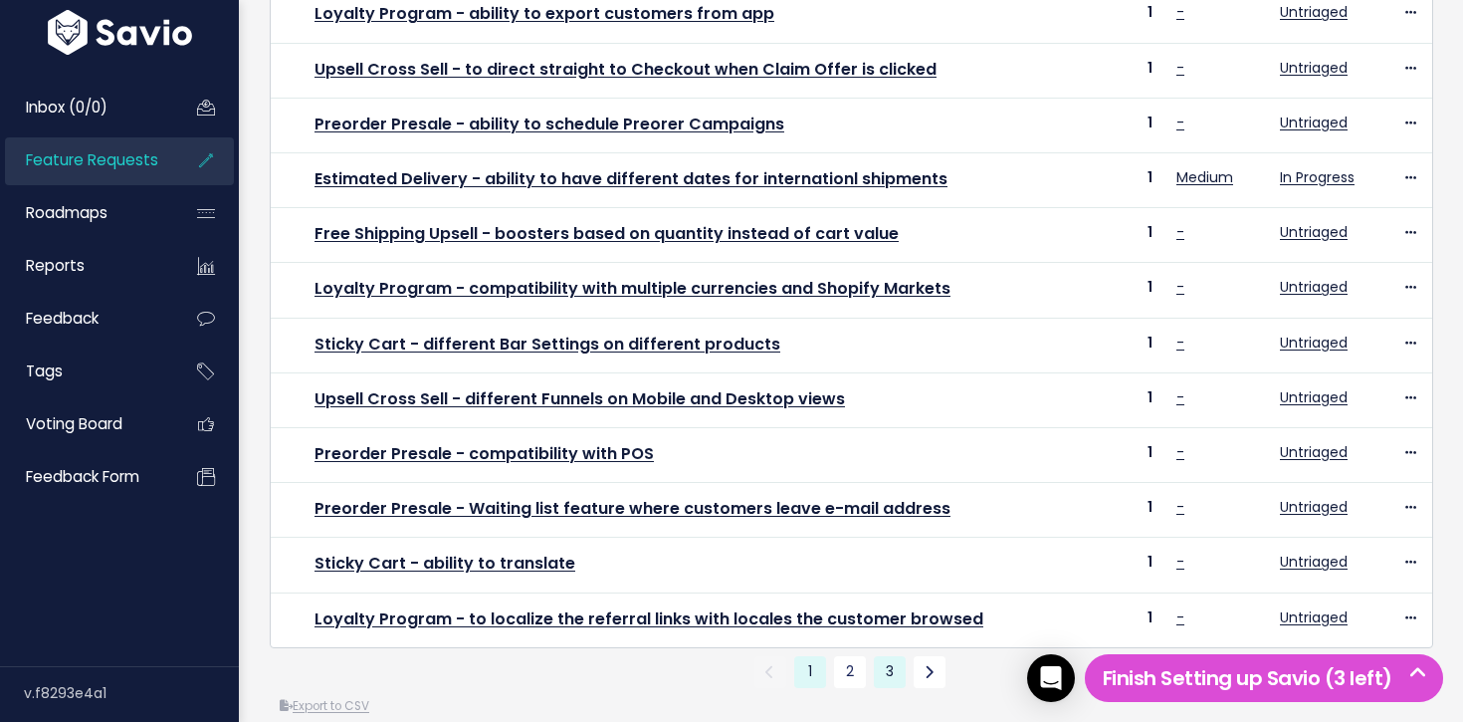
click at [896, 656] on link "3" at bounding box center [890, 672] width 32 height 32
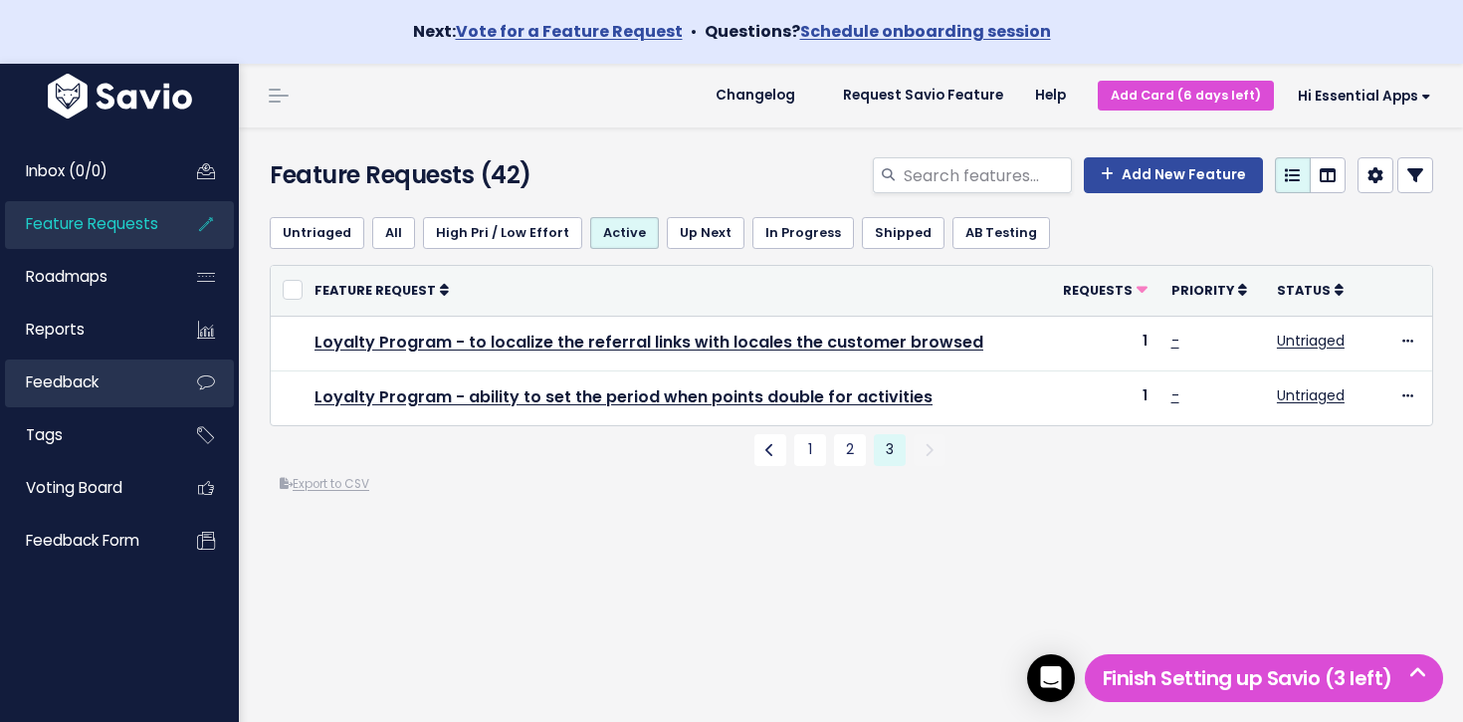
click at [90, 379] on span "Feedback" at bounding box center [62, 381] width 73 height 21
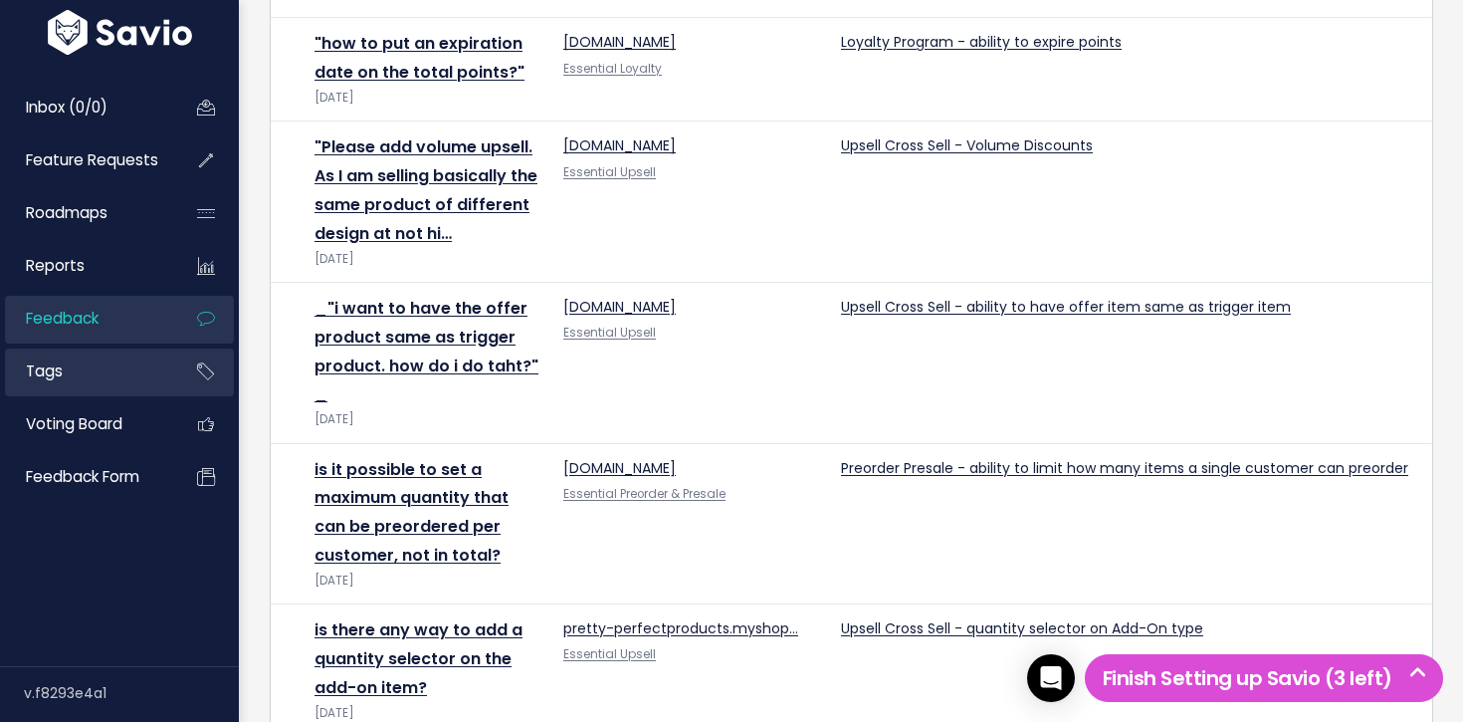
scroll to position [1327, 0]
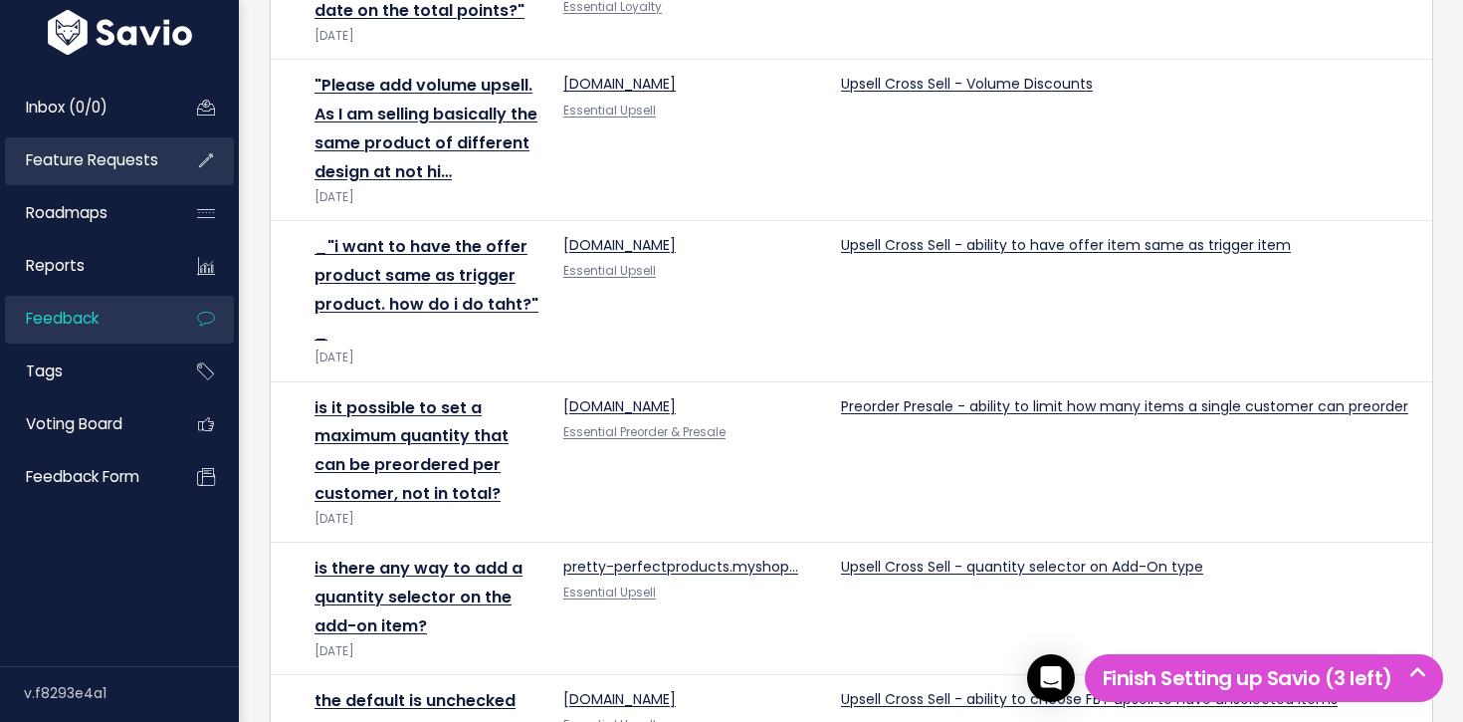
click at [103, 161] on span "Feature Requests" at bounding box center [92, 159] width 132 height 21
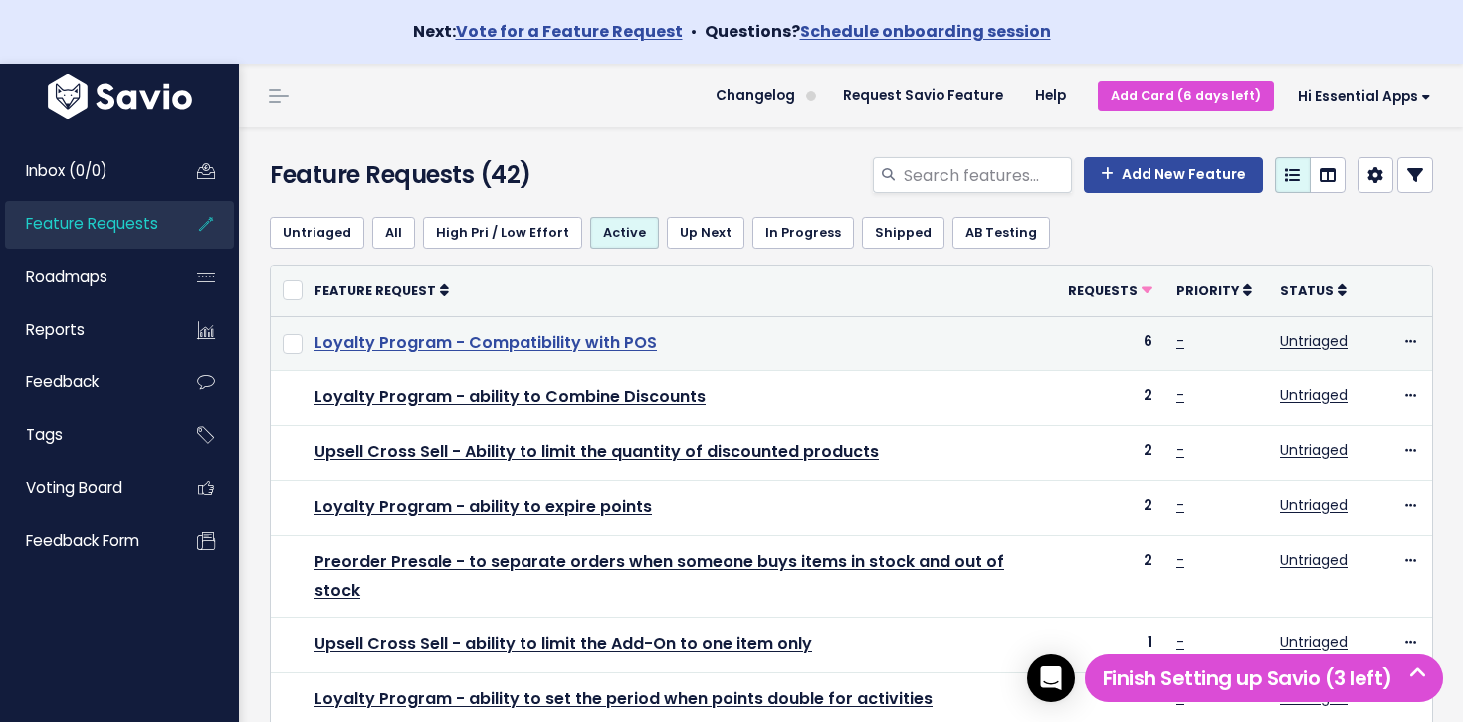
click at [581, 345] on link "Loyalty Program - Compatibility with POS" at bounding box center [485, 341] width 342 height 23
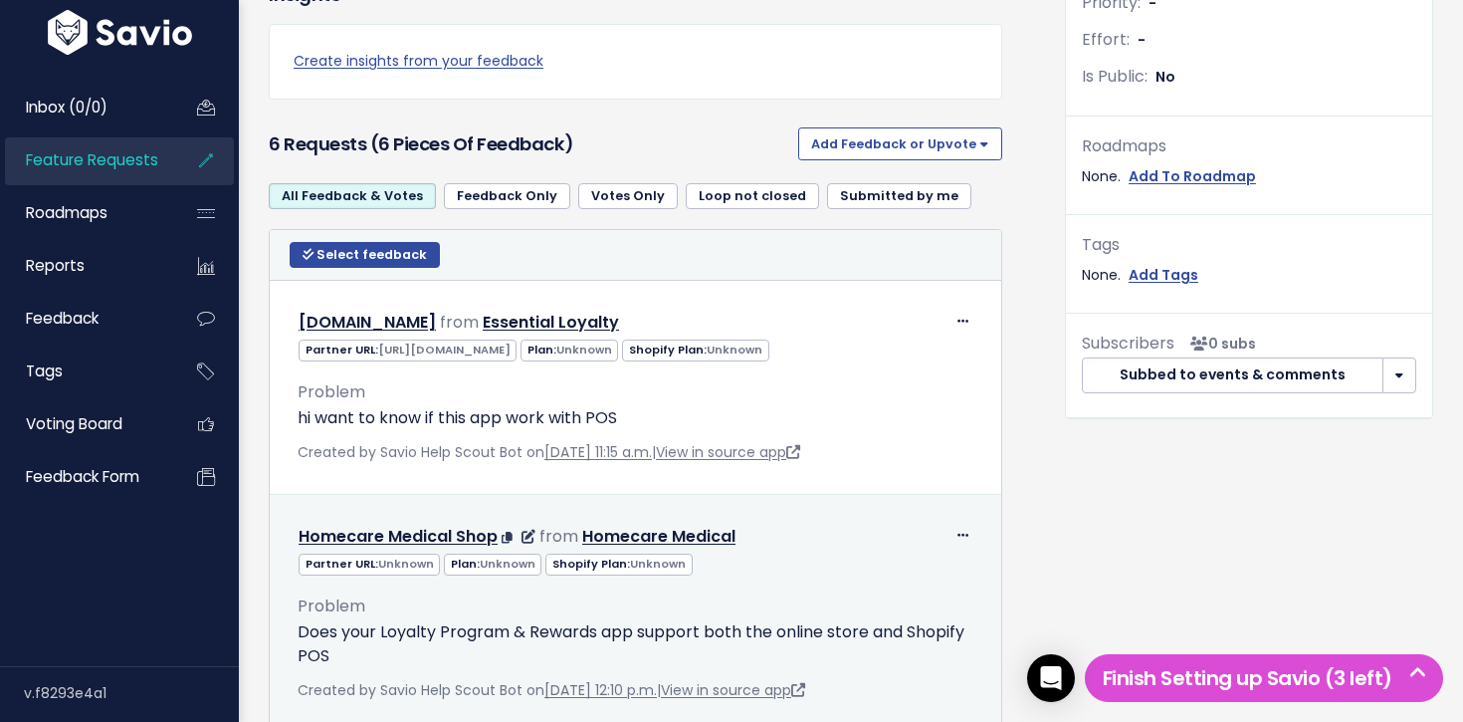
scroll to position [811, 0]
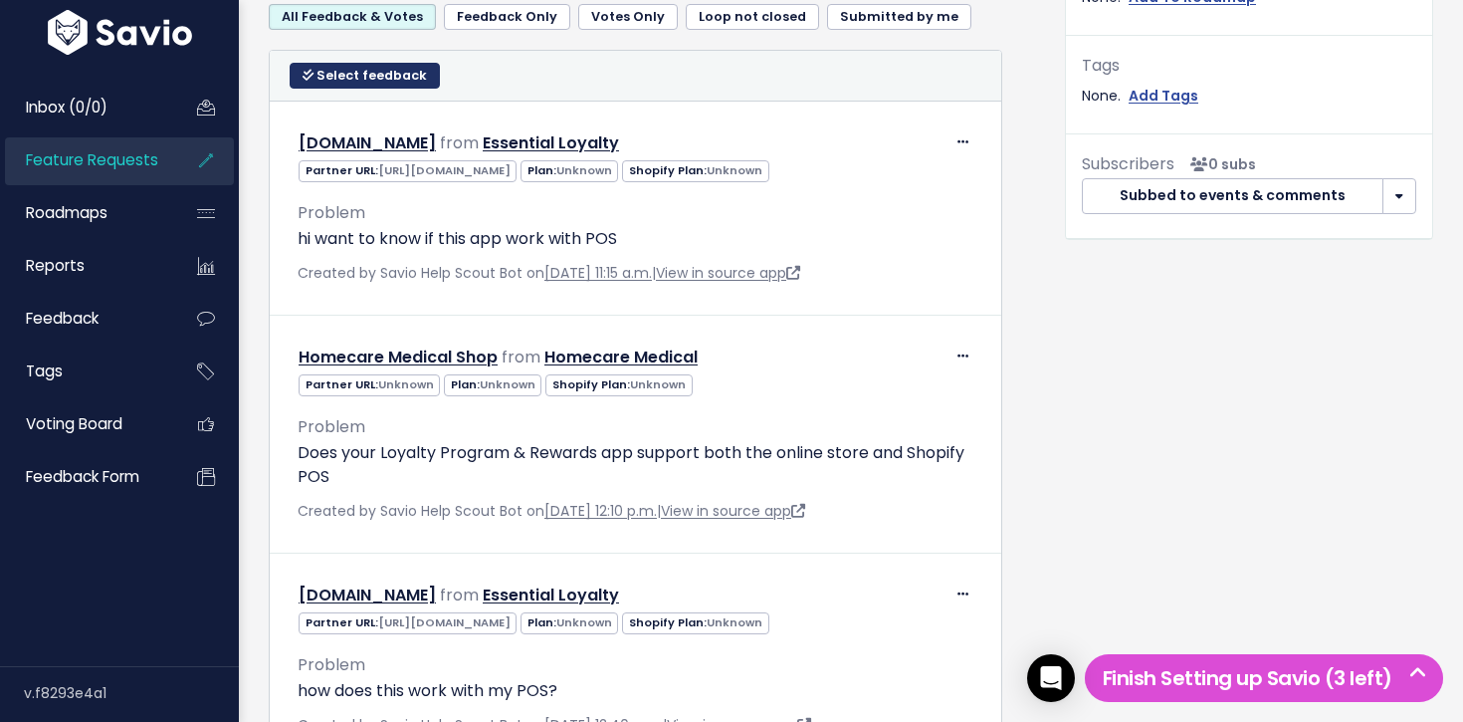
click at [337, 74] on span "Select feedback" at bounding box center [371, 75] width 110 height 17
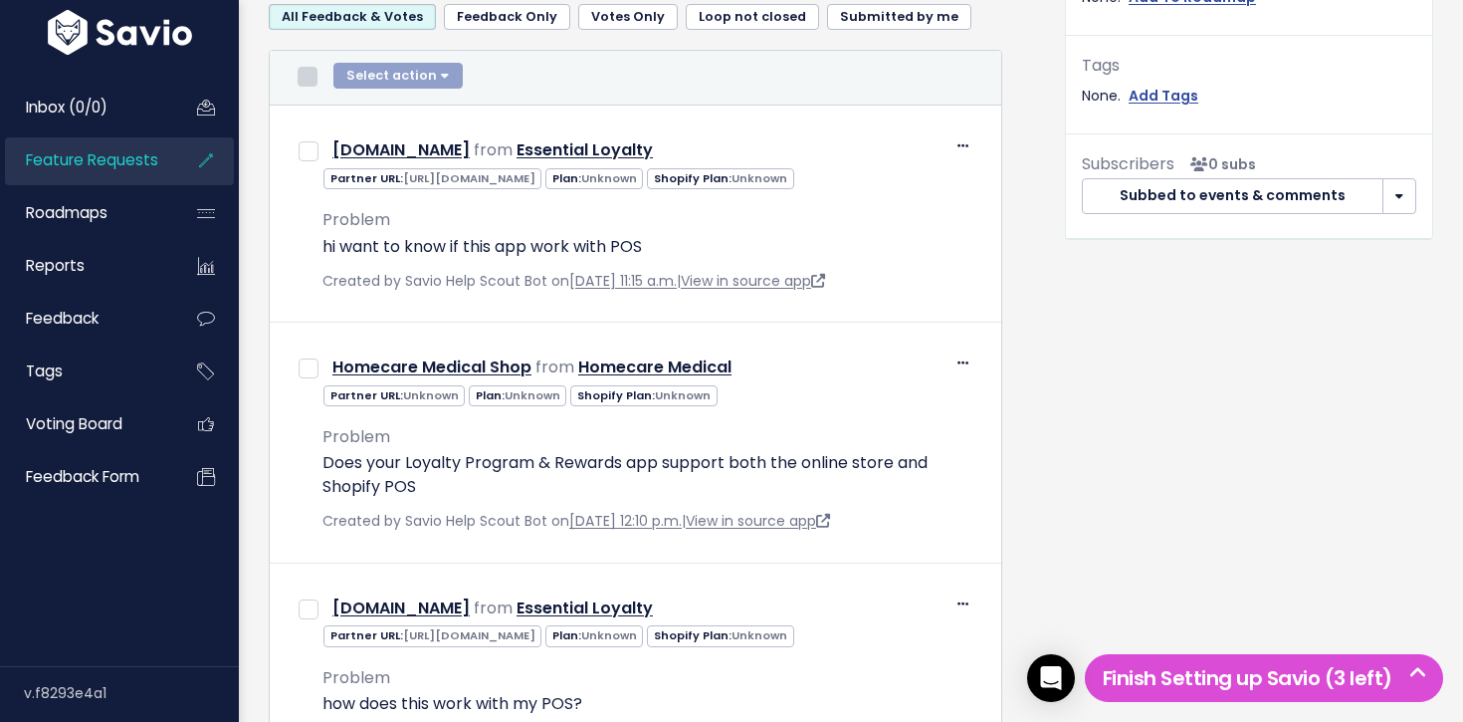
click at [315, 75] on input "checkbox" at bounding box center [308, 77] width 20 height 20
checkbox input "true"
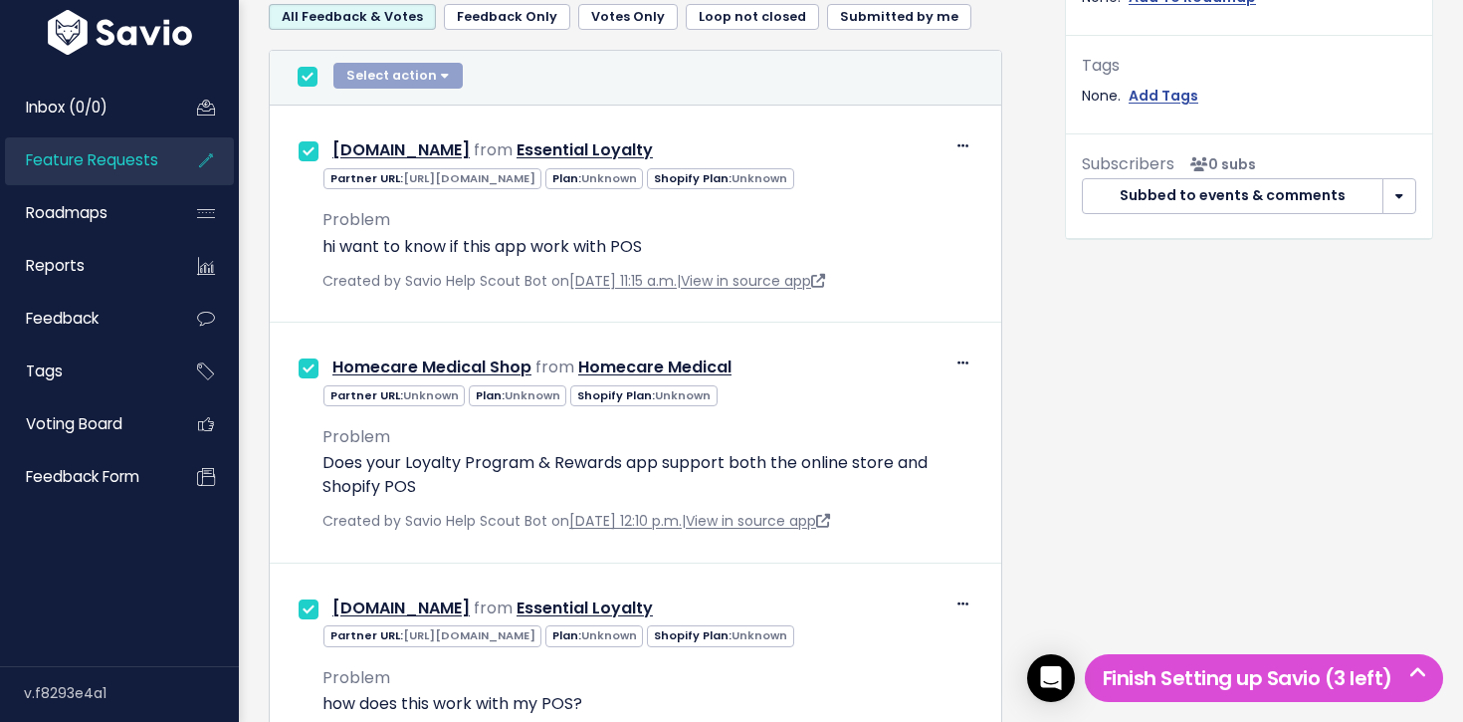
checkbox input "true"
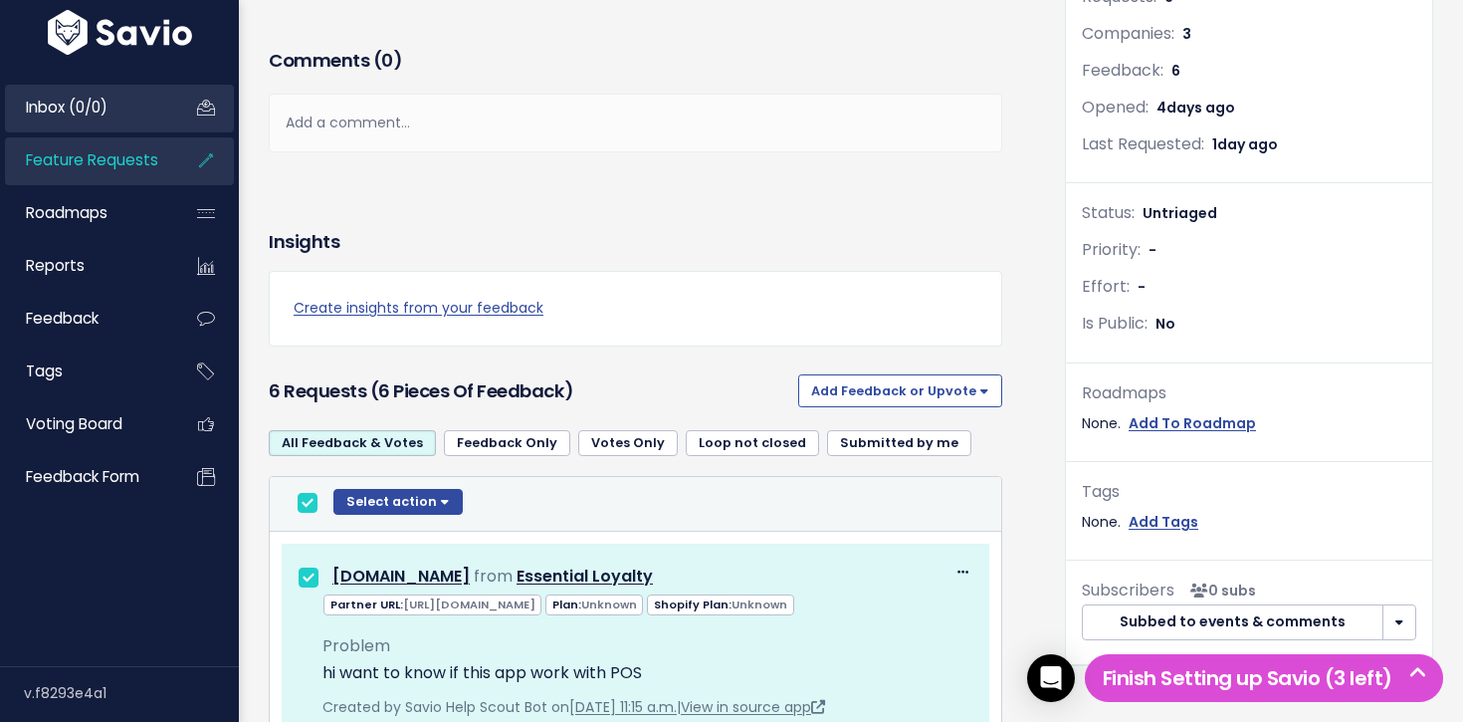
scroll to position [357, 0]
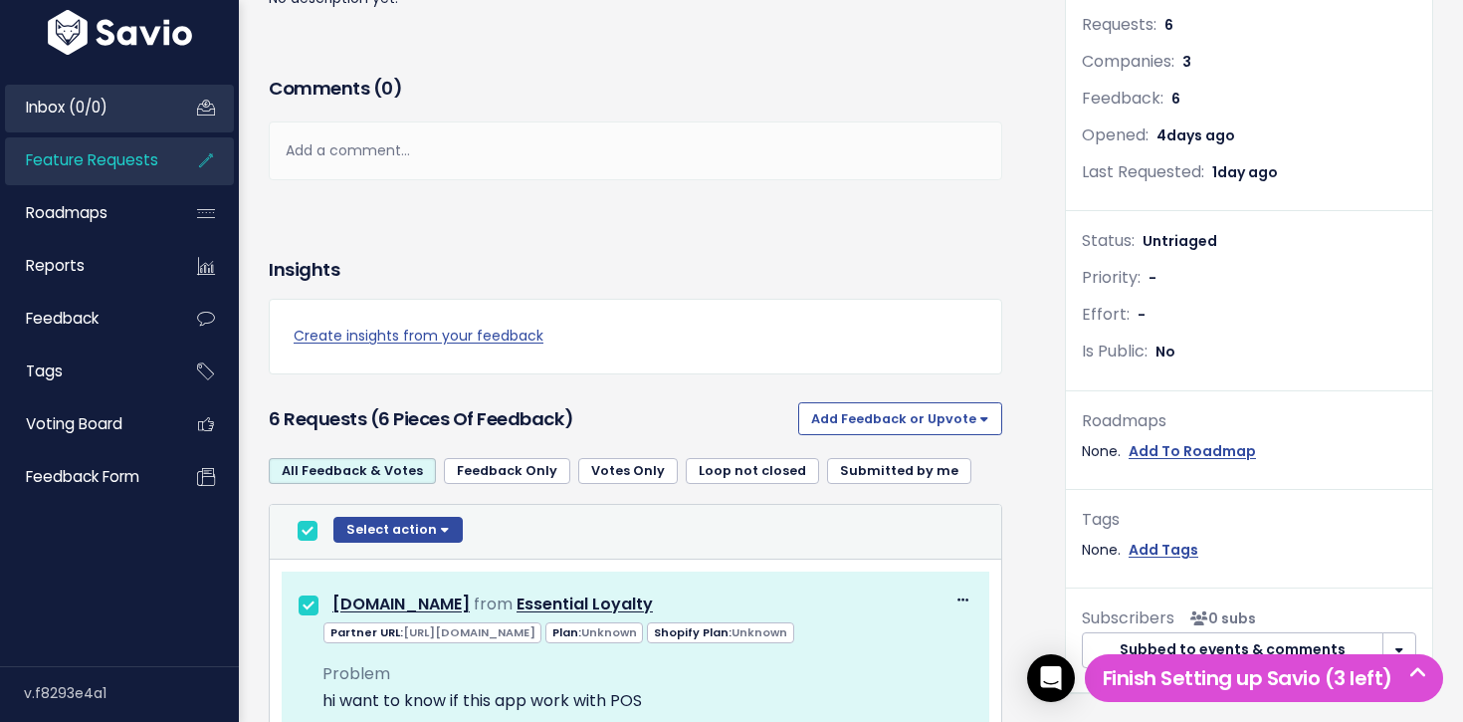
click at [115, 96] on link "Inbox (0/0)" at bounding box center [85, 108] width 160 height 46
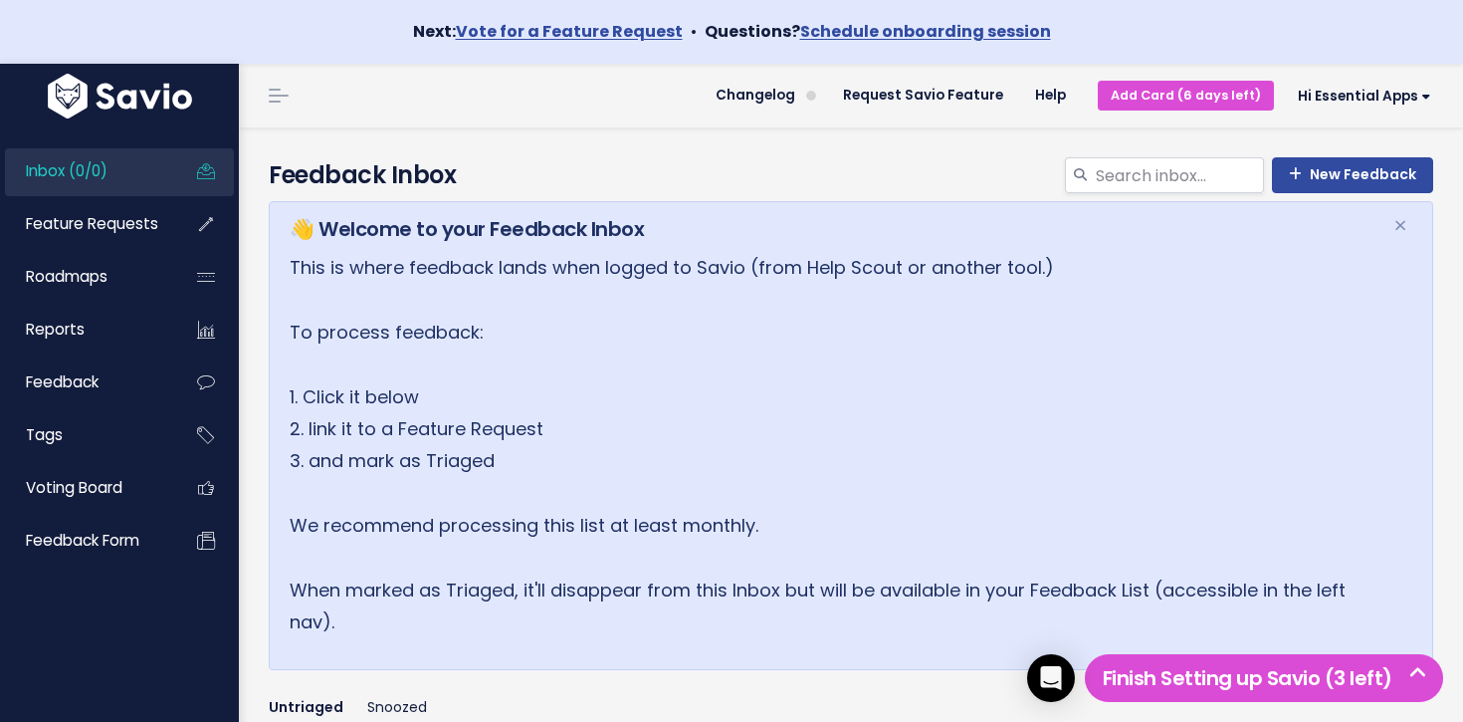
scroll to position [2, 0]
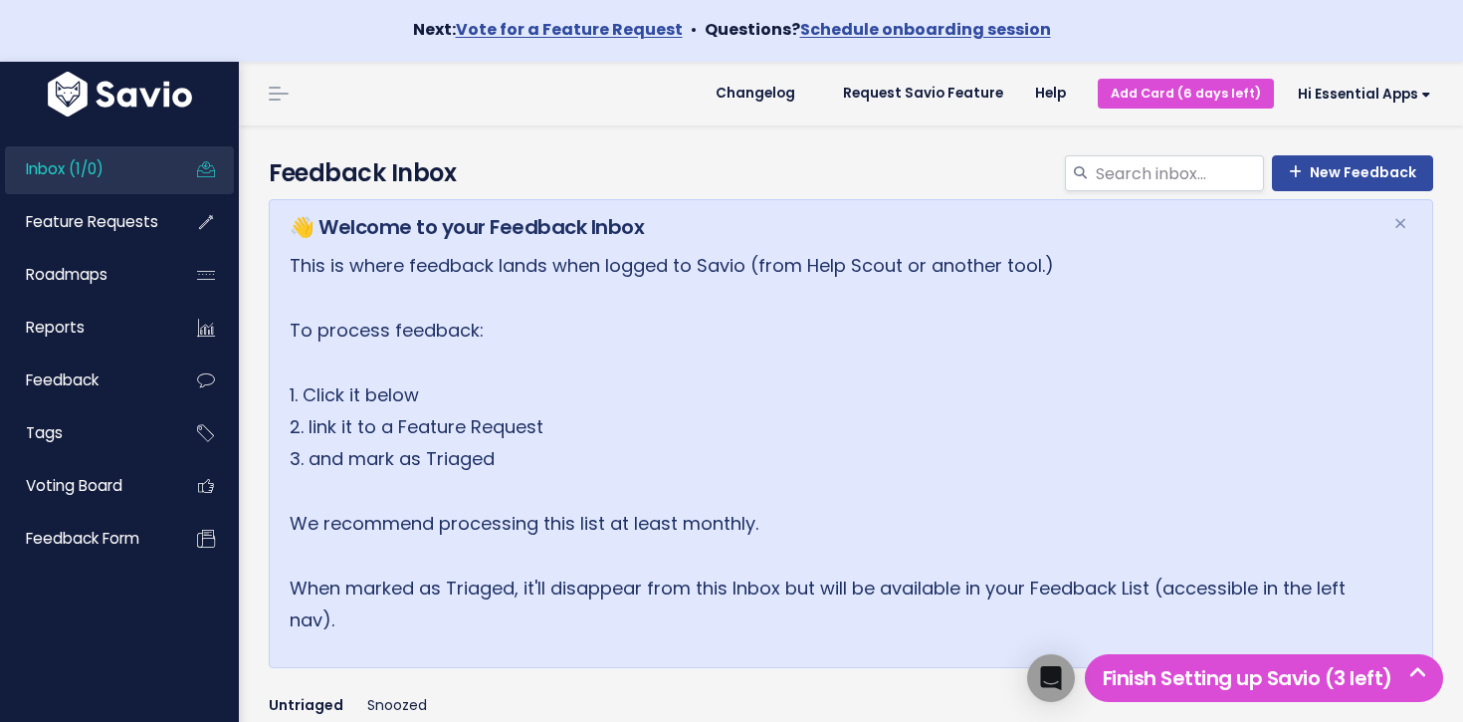
scroll to position [364, 0]
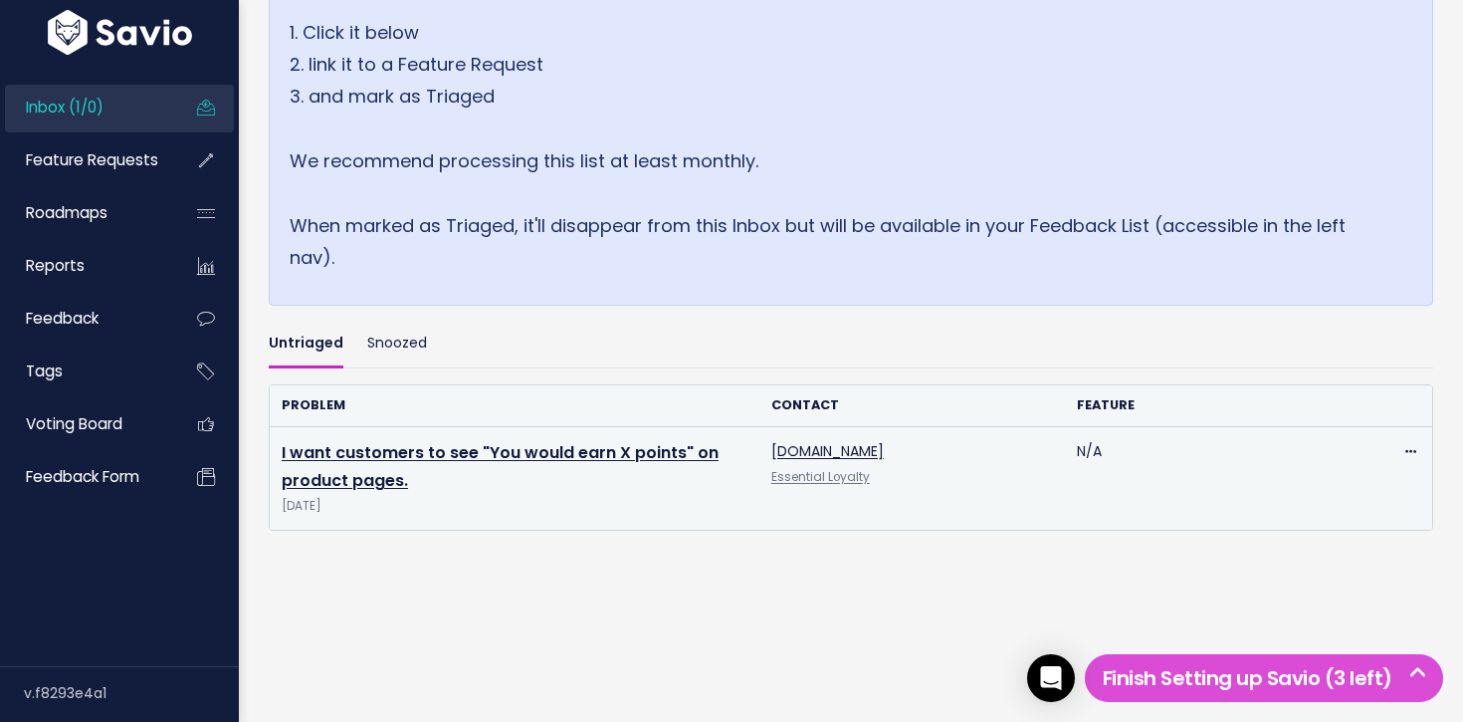
drag, startPoint x: 521, startPoint y: 451, endPoint x: 525, endPoint y: 471, distance: 20.5
click at [521, 451] on link "I want customers to see "You would earn X points" on product pages." at bounding box center [500, 467] width 437 height 52
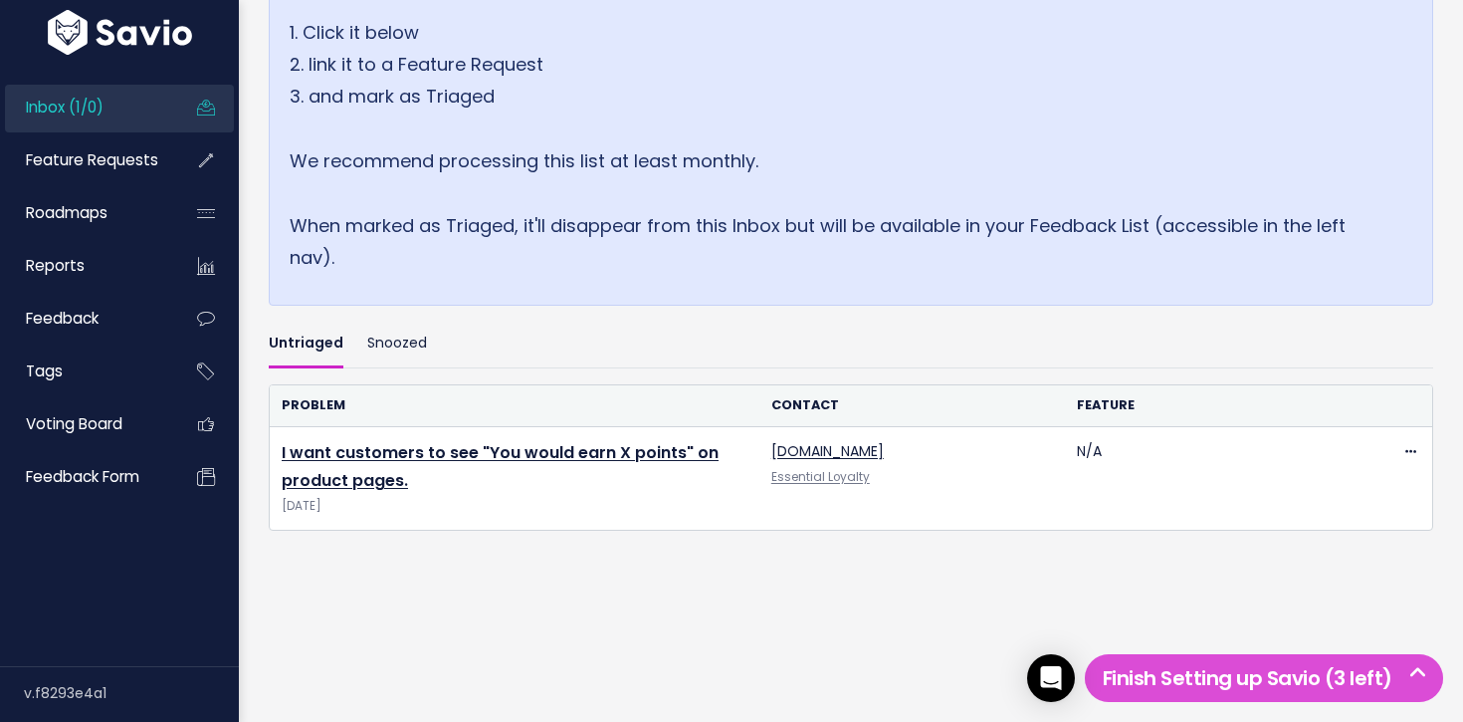
scroll to position [359, 0]
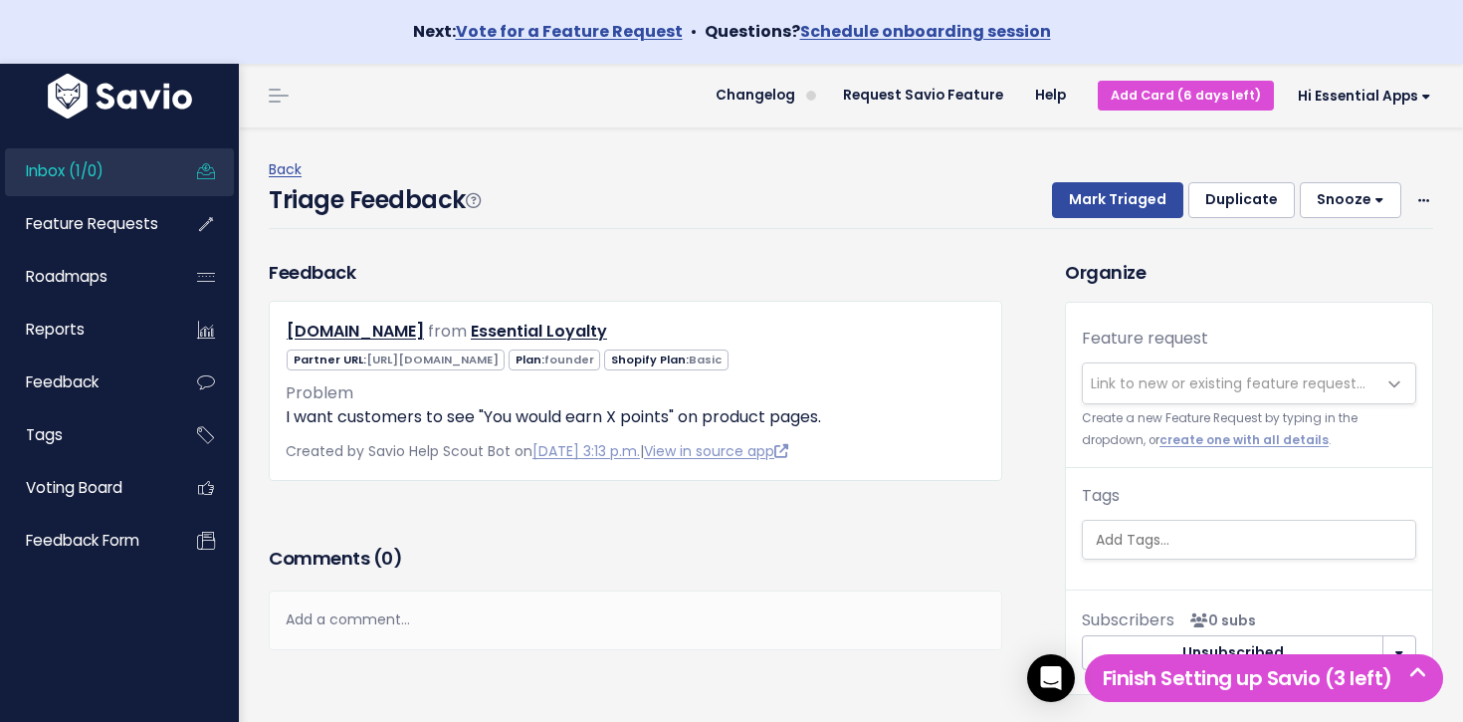
scroll to position [2, 0]
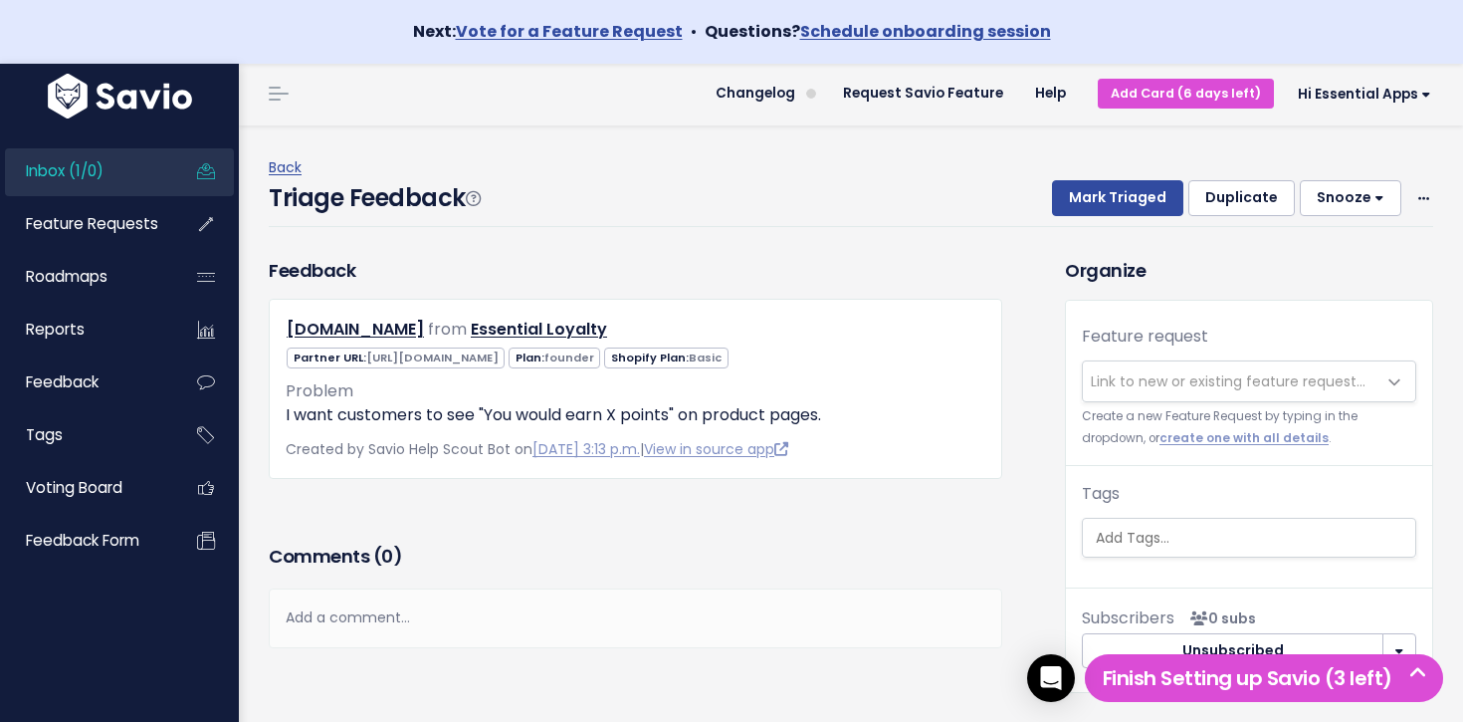
click at [1184, 380] on span "Link to new or existing feature request..." at bounding box center [1228, 381] width 275 height 20
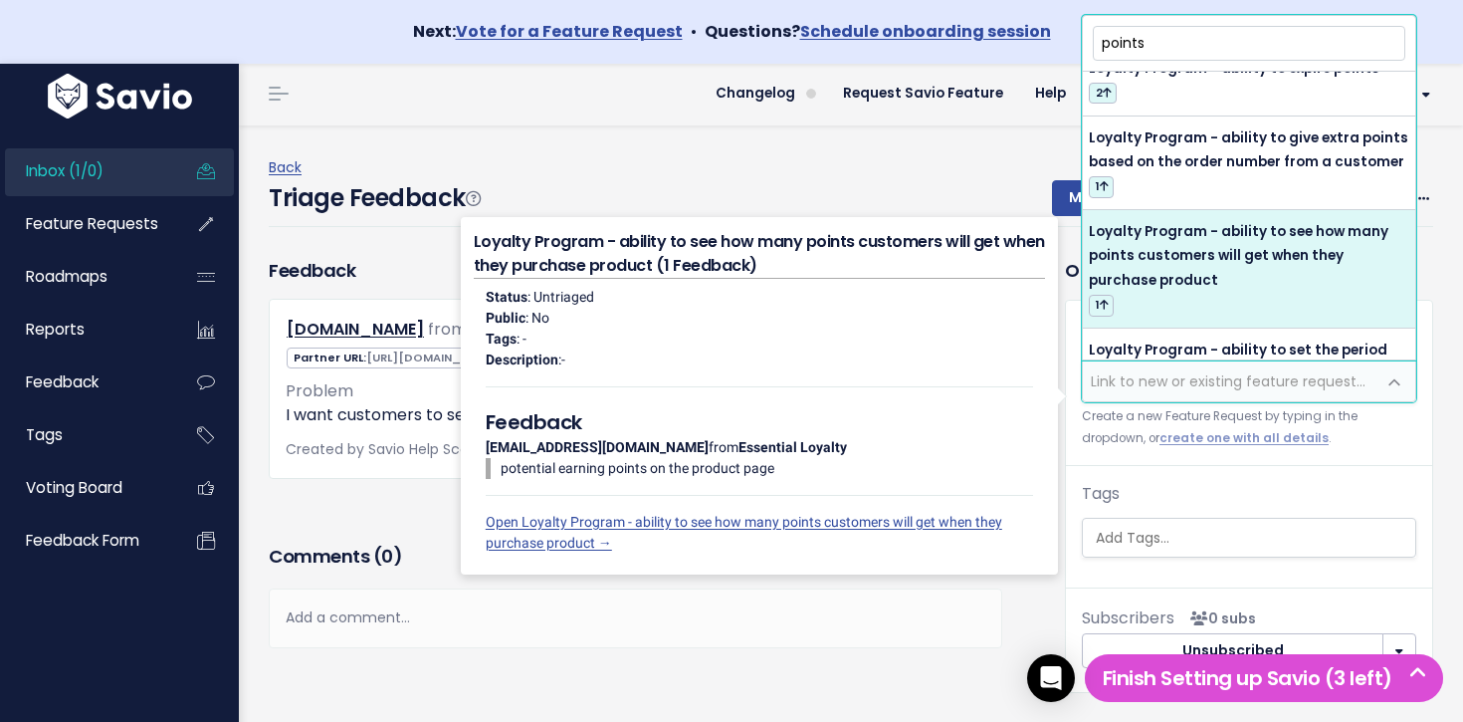
scroll to position [126, 0]
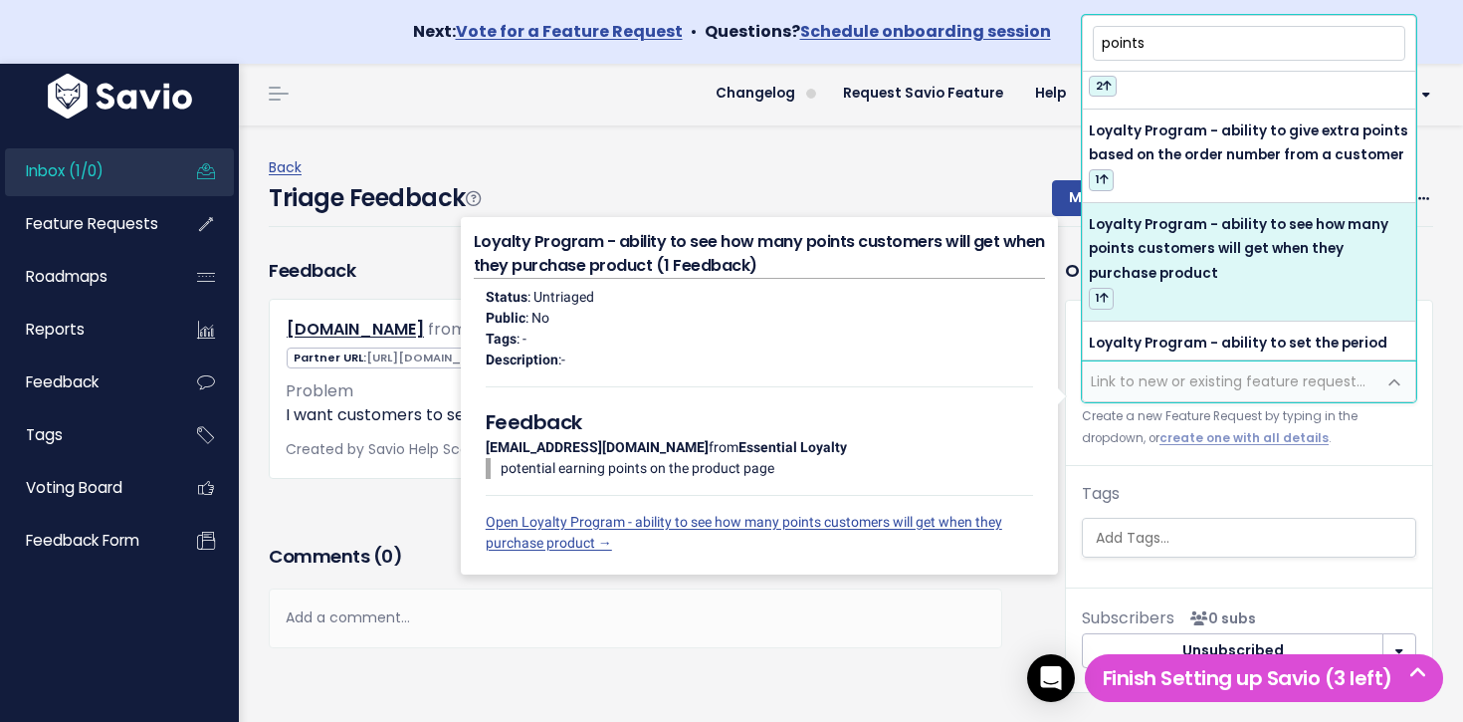
type input "points"
select select "64484"
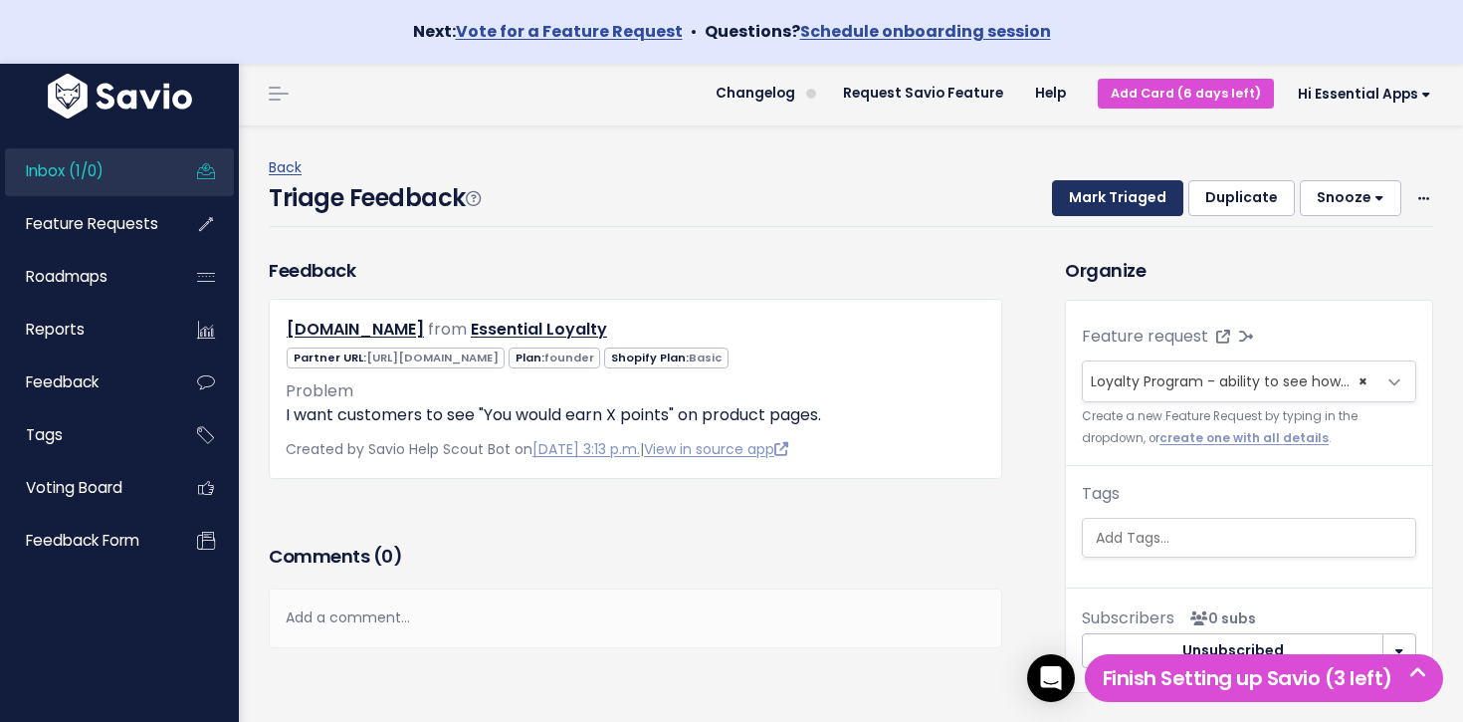
click at [1116, 205] on button "Mark Triaged" at bounding box center [1117, 198] width 131 height 36
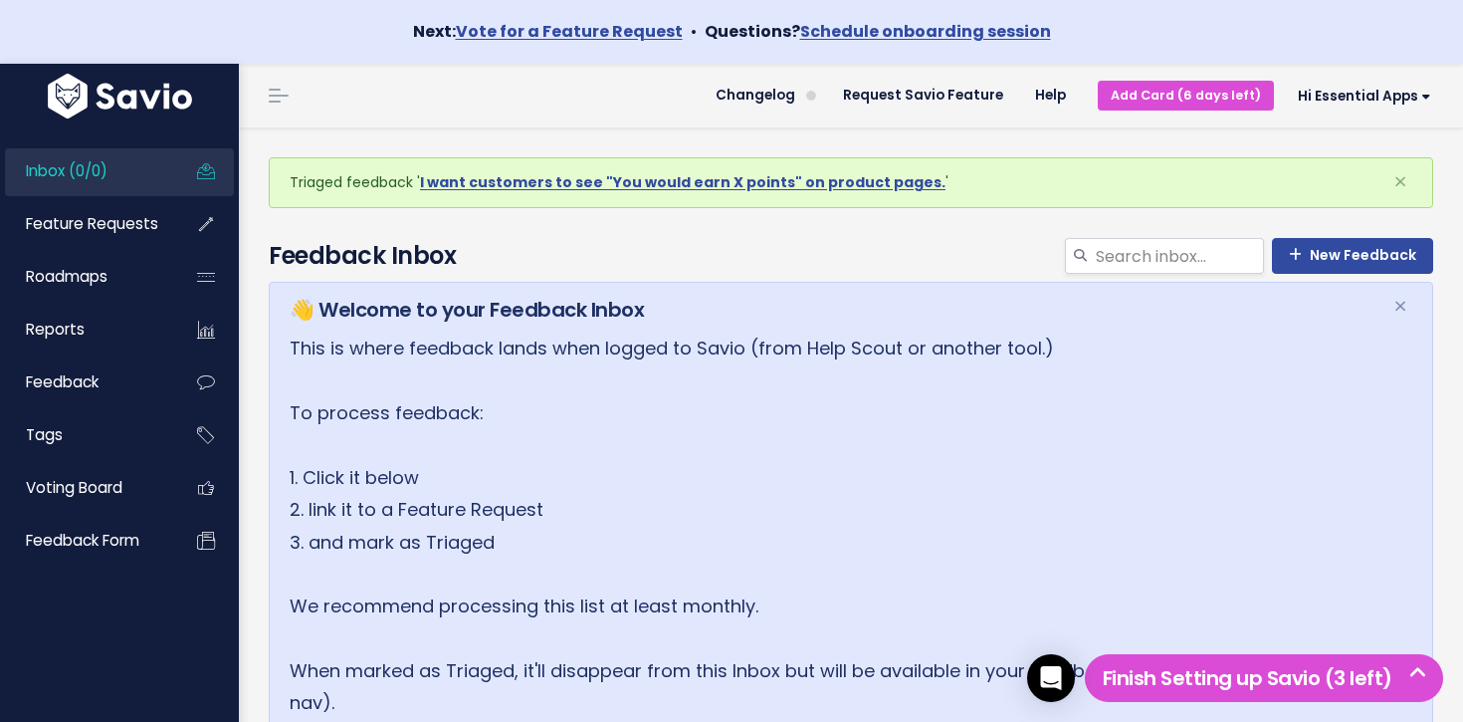
click at [51, 166] on span "Inbox (0/0)" at bounding box center [67, 170] width 82 height 21
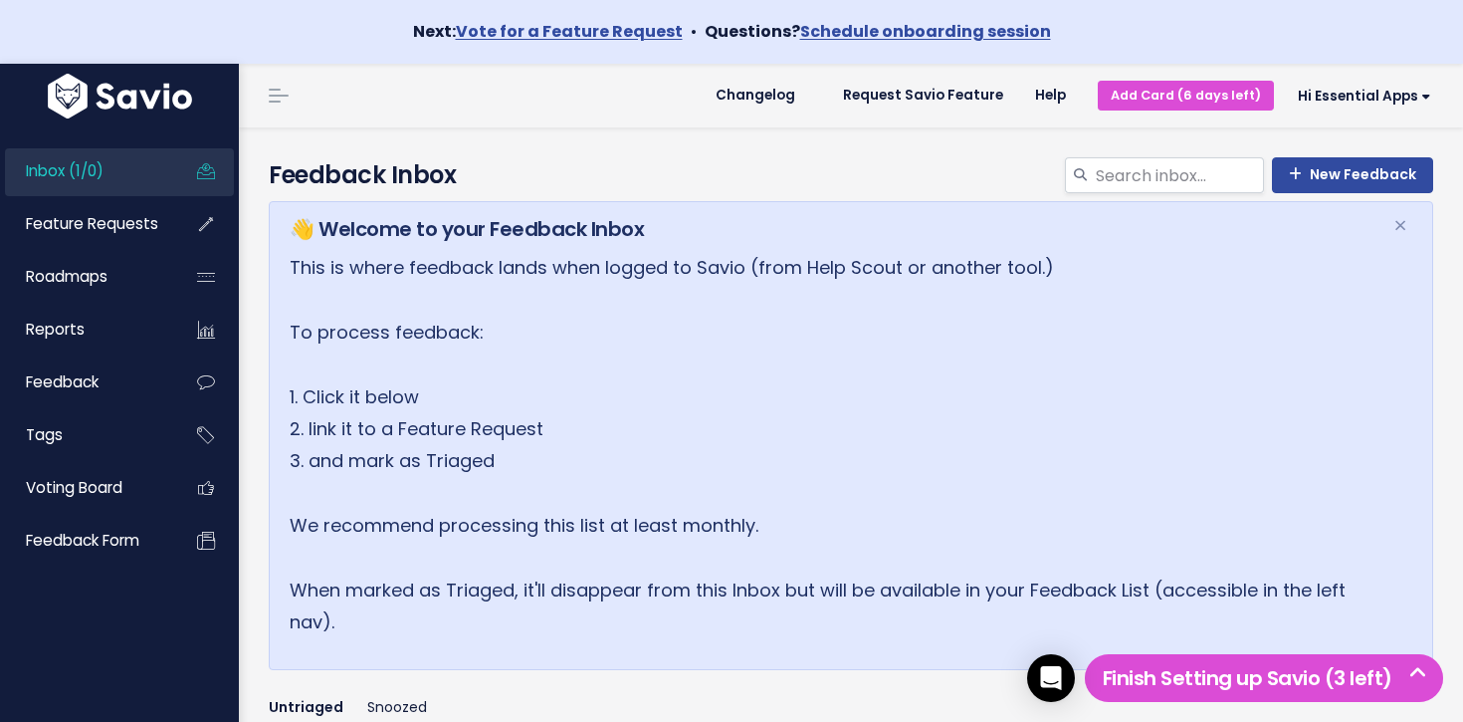
scroll to position [364, 0]
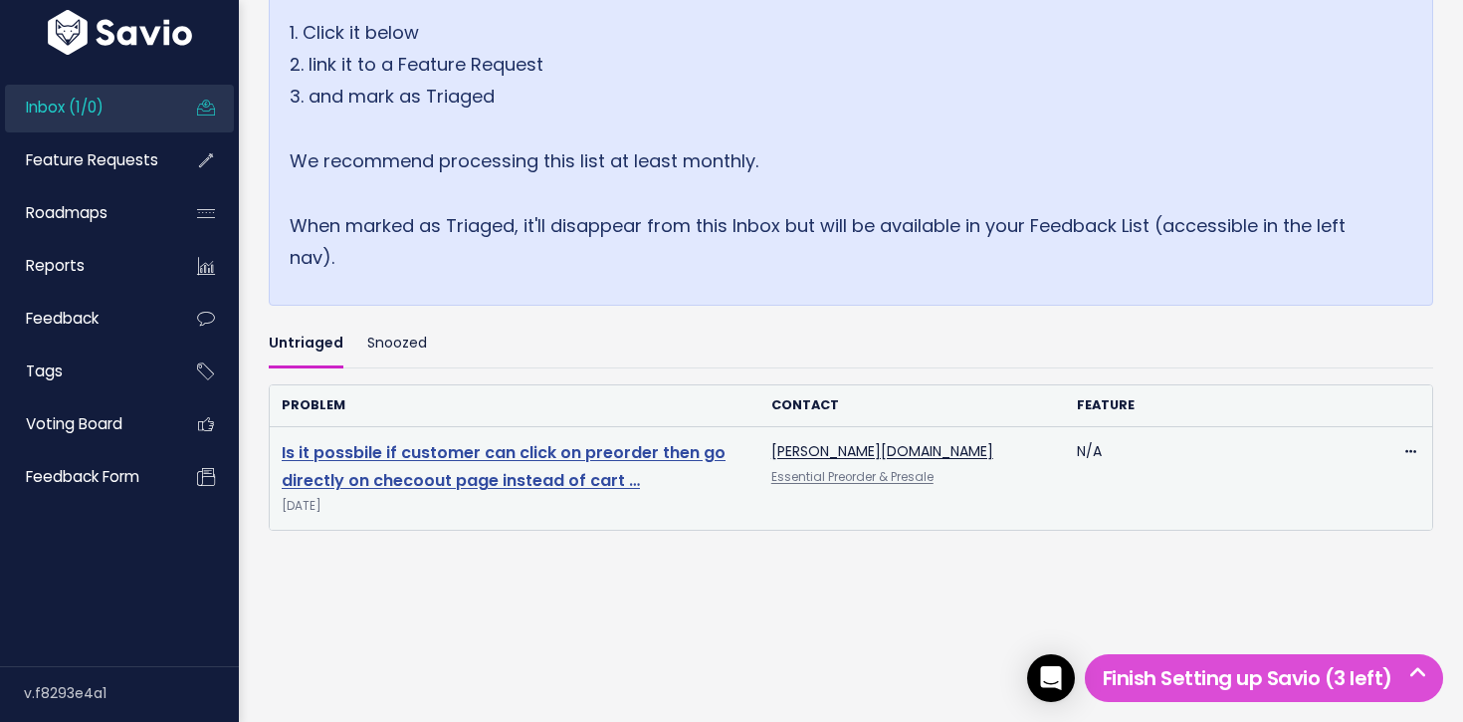
click at [441, 472] on link "Is it possbile if customer can click on preorder then go directly on checoout p…" at bounding box center [504, 467] width 444 height 52
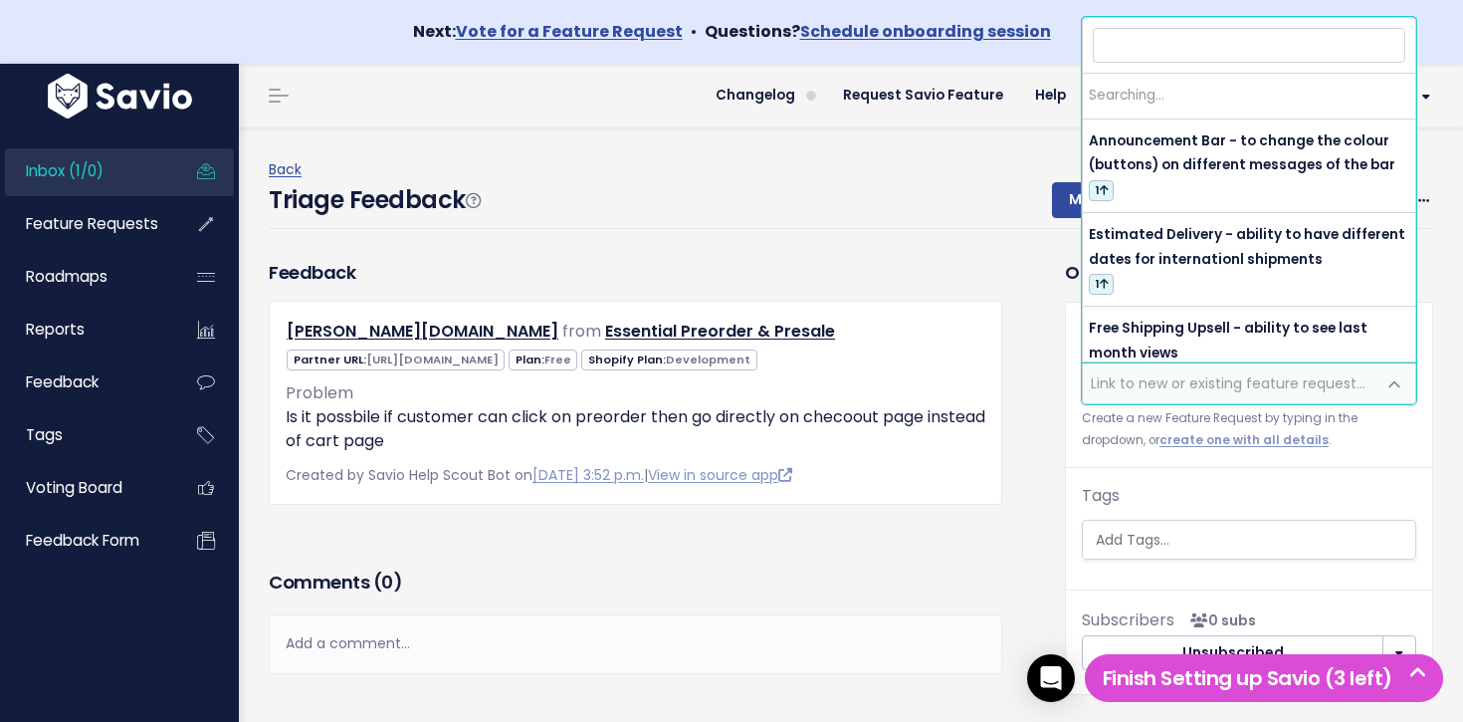
click at [1143, 377] on span "Link to new or existing feature request..." at bounding box center [1228, 383] width 275 height 20
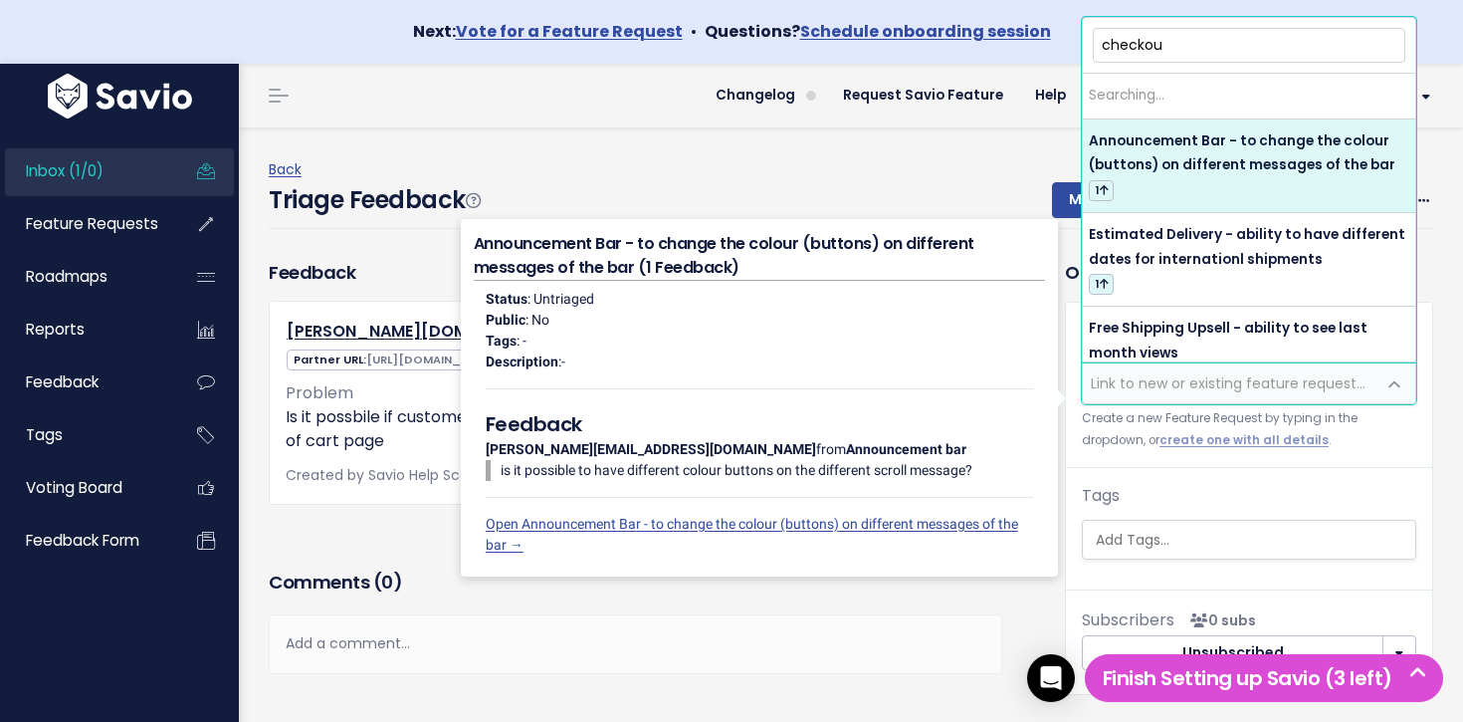
type input "checkout"
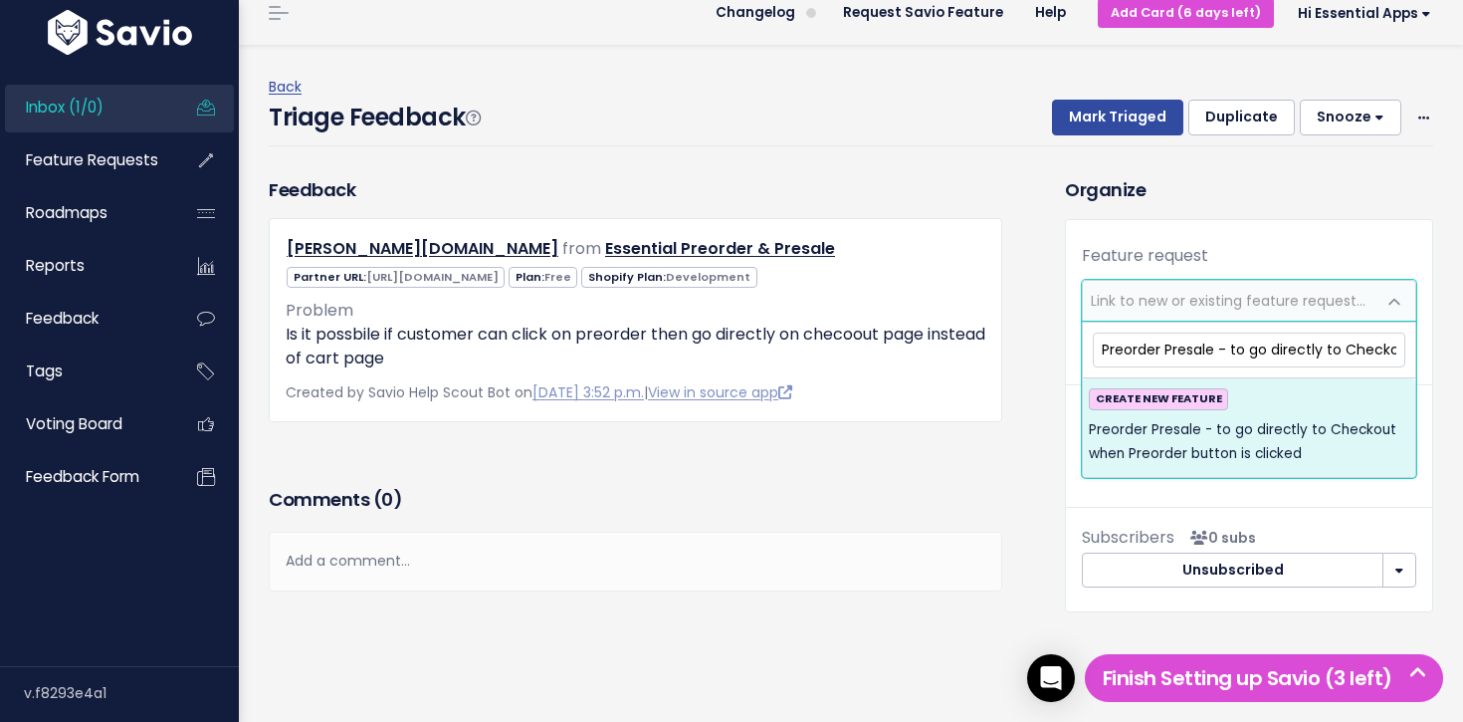
drag, startPoint x: 1220, startPoint y: 350, endPoint x: 1201, endPoint y: 341, distance: 20.9
click at [1185, 341] on input "Preorder Presale - to go directly to Checkout when Preorder button is clicked" at bounding box center [1249, 349] width 313 height 35
click at [1210, 342] on input "Preorder Presale - to go directly to Checkout when Preorder button is clicked" at bounding box center [1249, 349] width 313 height 35
drag, startPoint x: 1261, startPoint y: 348, endPoint x: 1388, endPoint y: 354, distance: 127.5
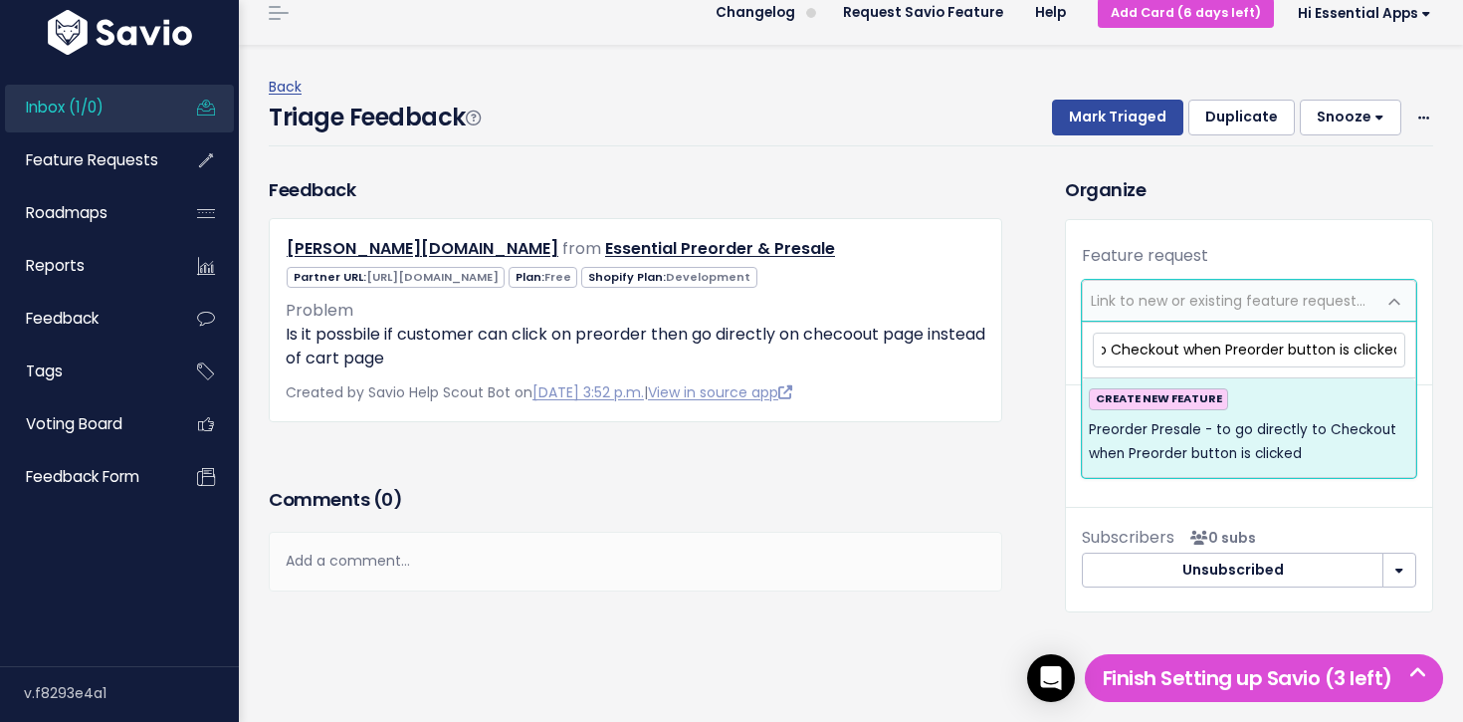
click at [1390, 354] on input "Preorder Presale - to go directly to Checkout when Preorder button is clicked" at bounding box center [1249, 349] width 313 height 35
click at [1392, 354] on input "Preorder Presale - to go directly to Checkout when Preorder button is clicked" at bounding box center [1249, 349] width 313 height 35
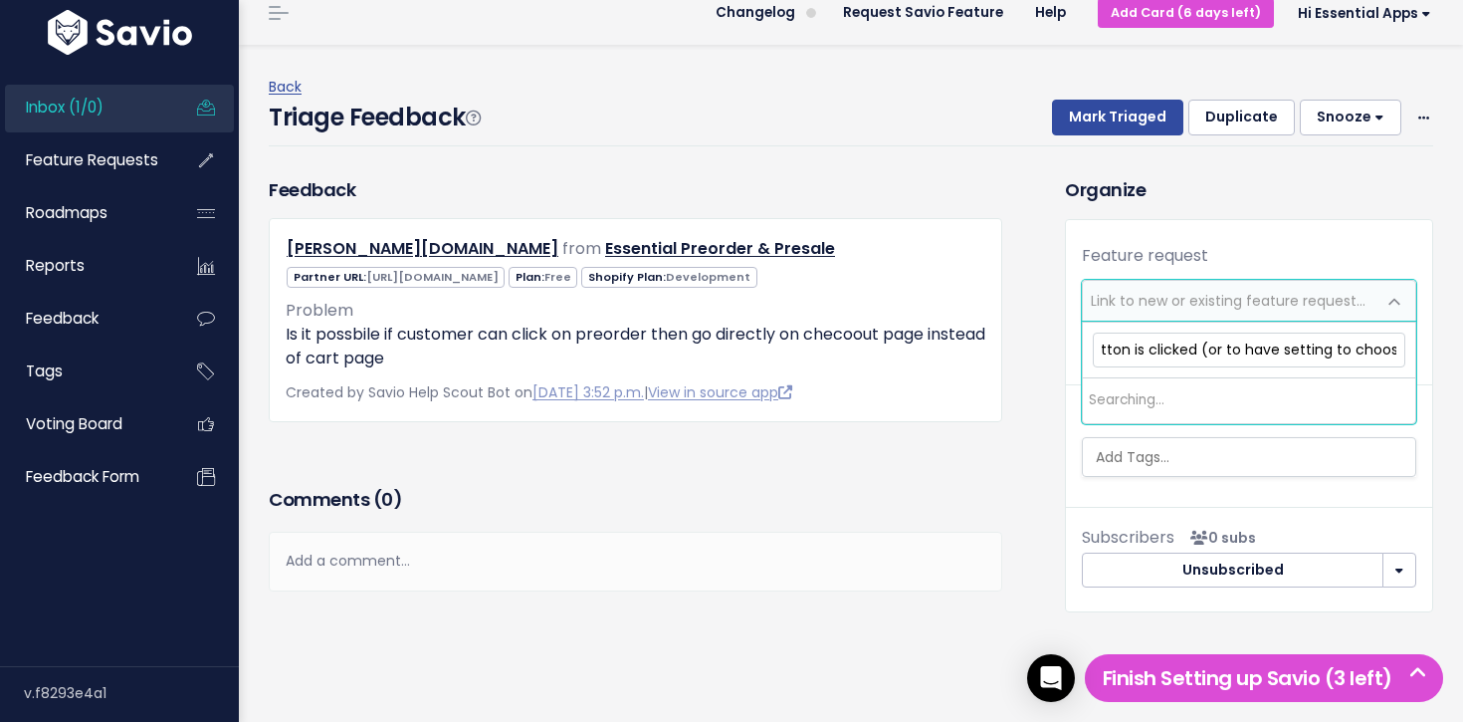
scroll to position [0, 446]
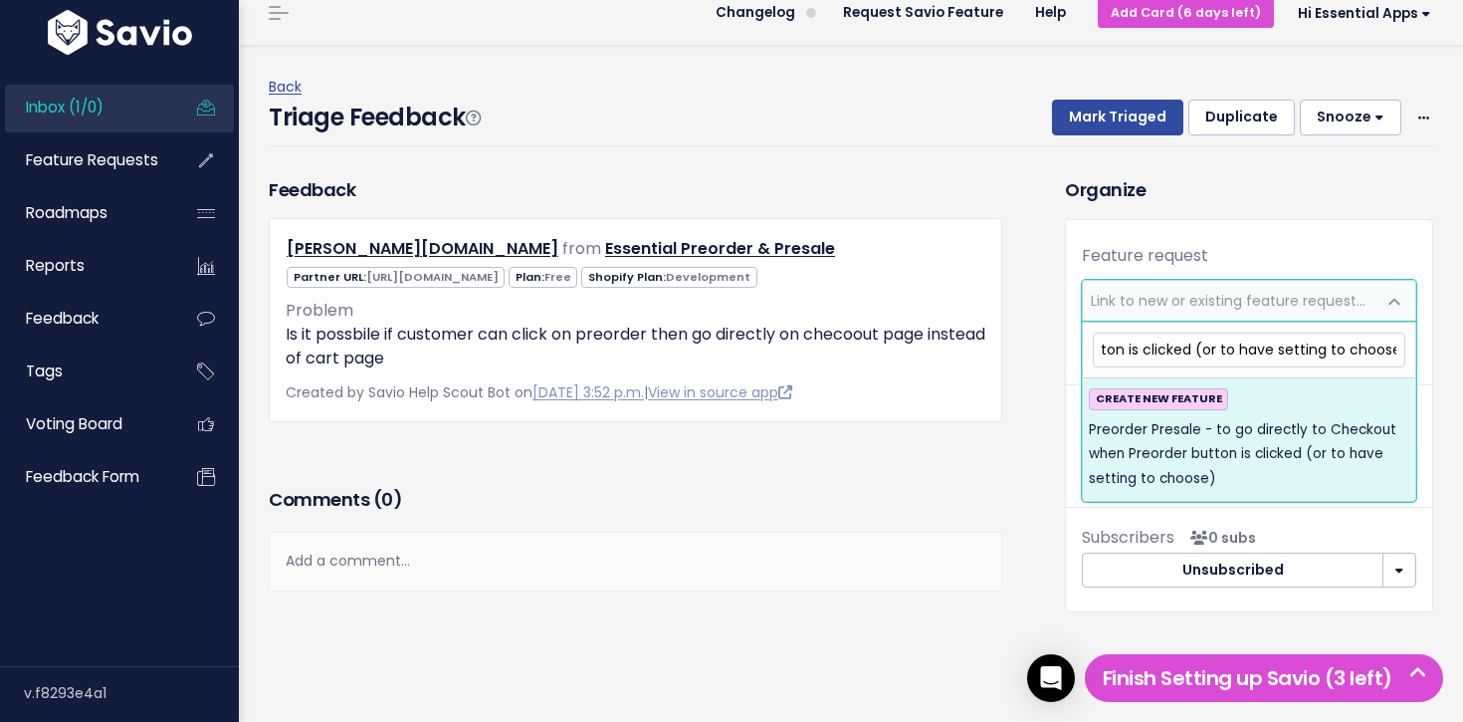
click at [1213, 351] on input "Preorder Presale - to go directly to Checkout when Preorder button is clicked (…" at bounding box center [1249, 349] width 313 height 35
drag, startPoint x: 1200, startPoint y: 352, endPoint x: 1459, endPoint y: 388, distance: 261.2
click at [1459, 389] on body "Next: Vote for a Feature Request • Questions? Schedule onboarding session Inbox…" at bounding box center [731, 319] width 1463 height 805
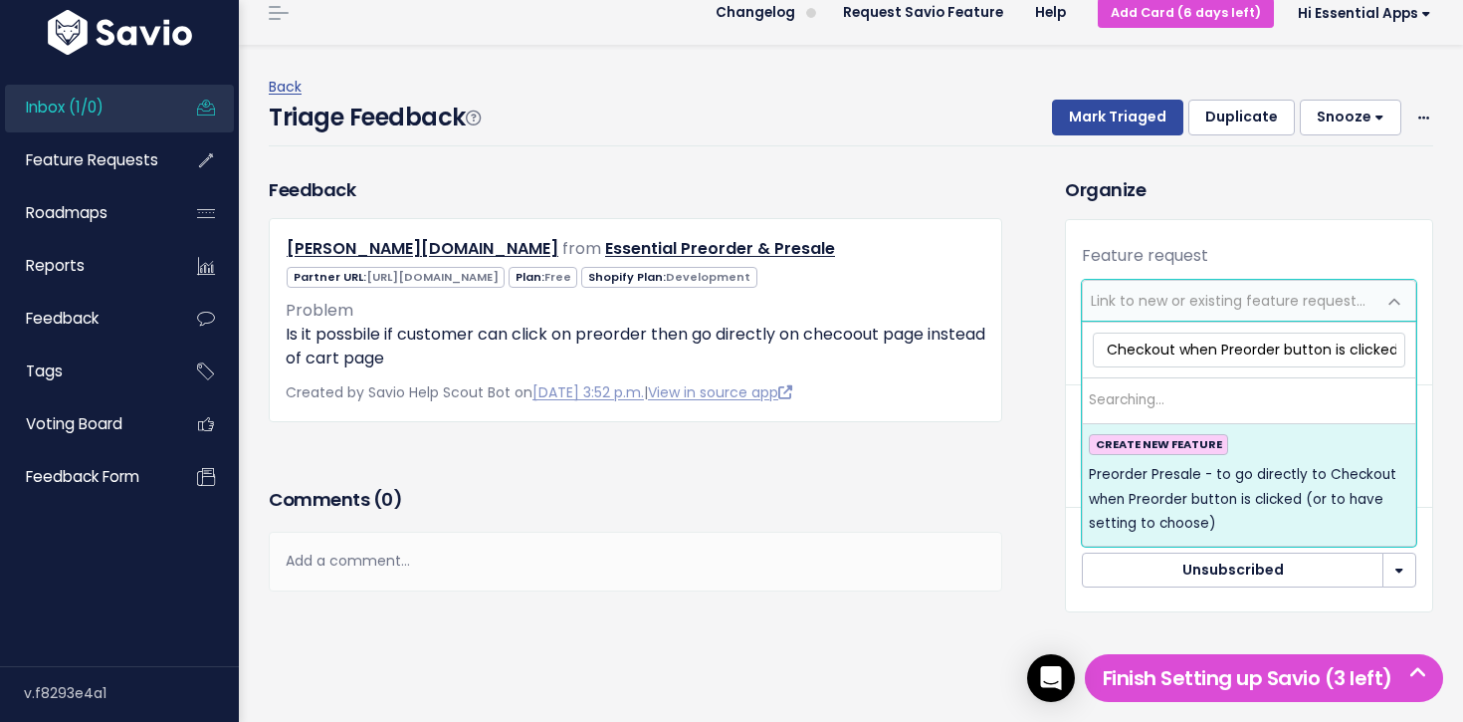
scroll to position [0, 235]
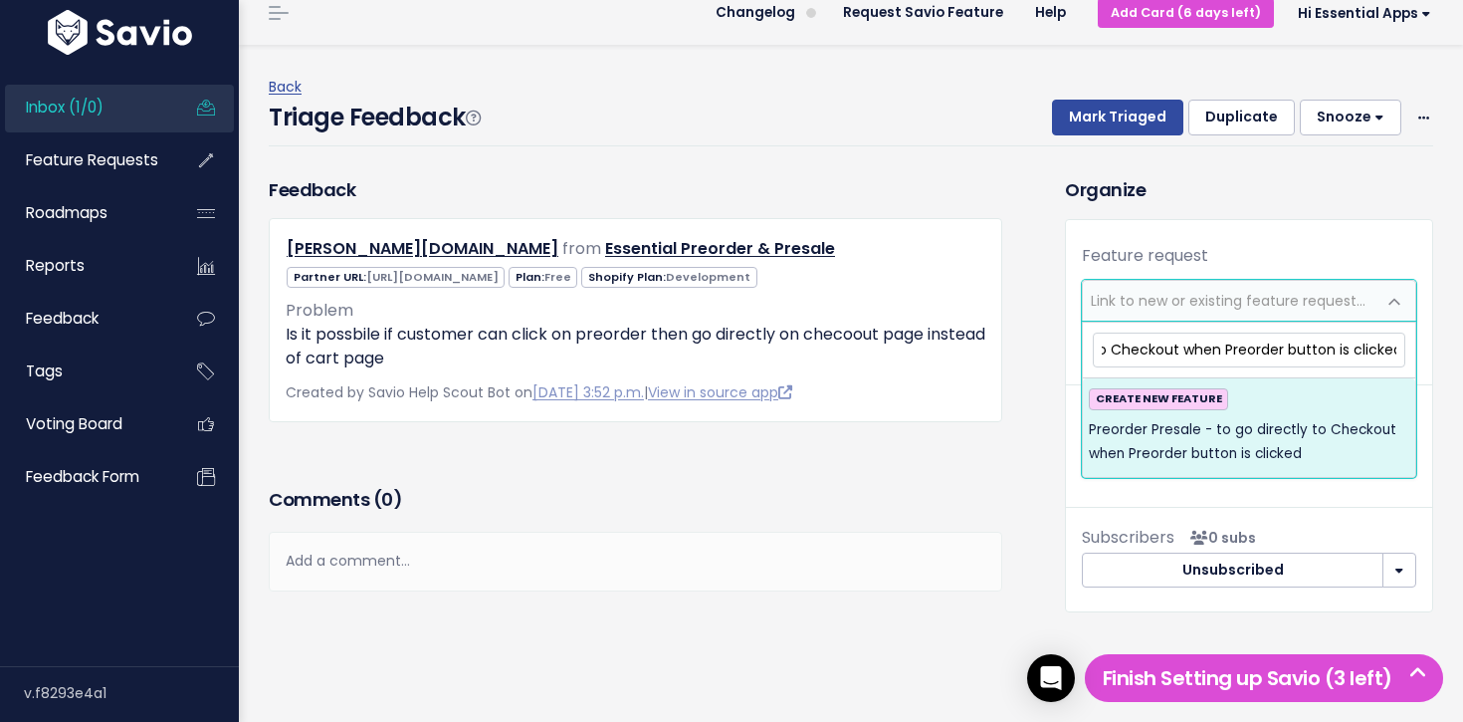
type input "Preorder Presale - to go directly to Checkout when Preorder button is clicked"
click at [1330, 442] on span "Preorder Presale - to go directly to Checkout when Preorder button is clicked" at bounding box center [1249, 442] width 320 height 49
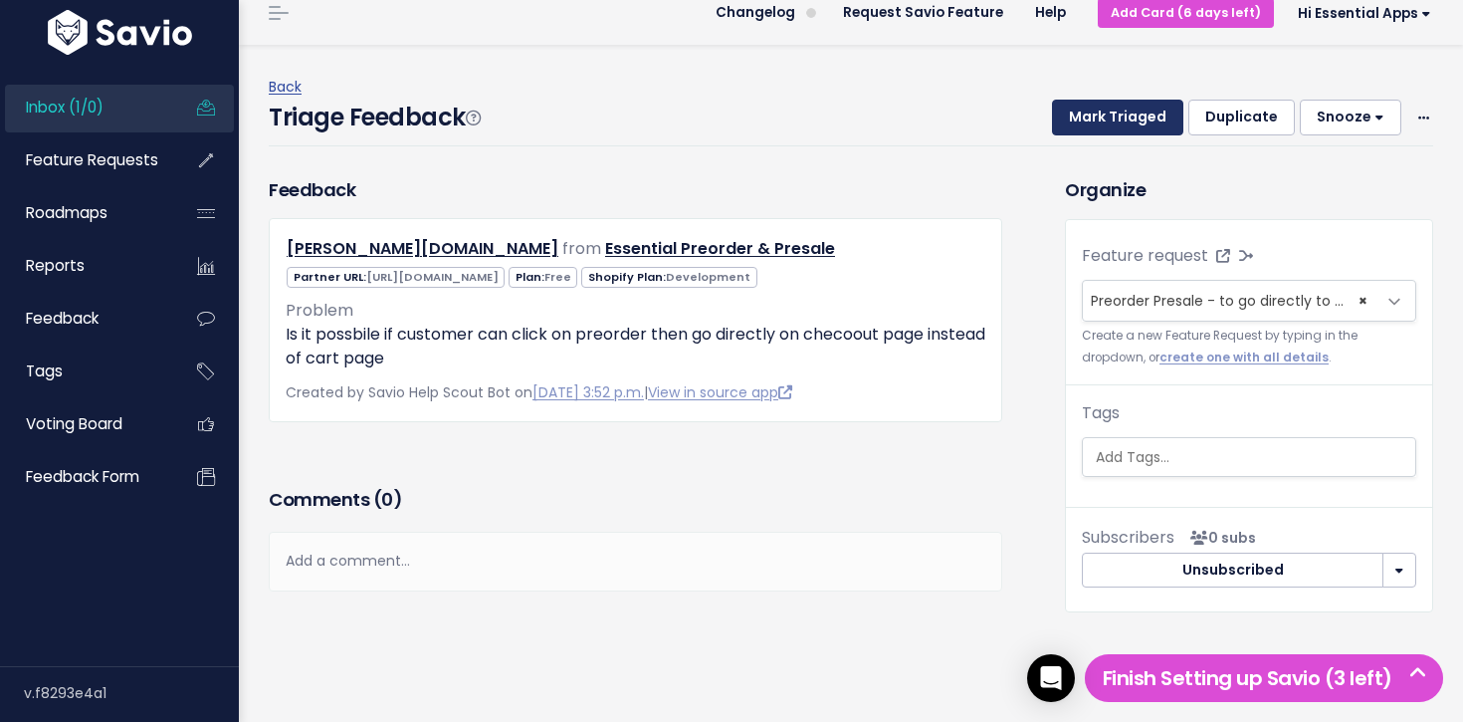
click at [1082, 130] on button "Mark Triaged" at bounding box center [1117, 118] width 131 height 36
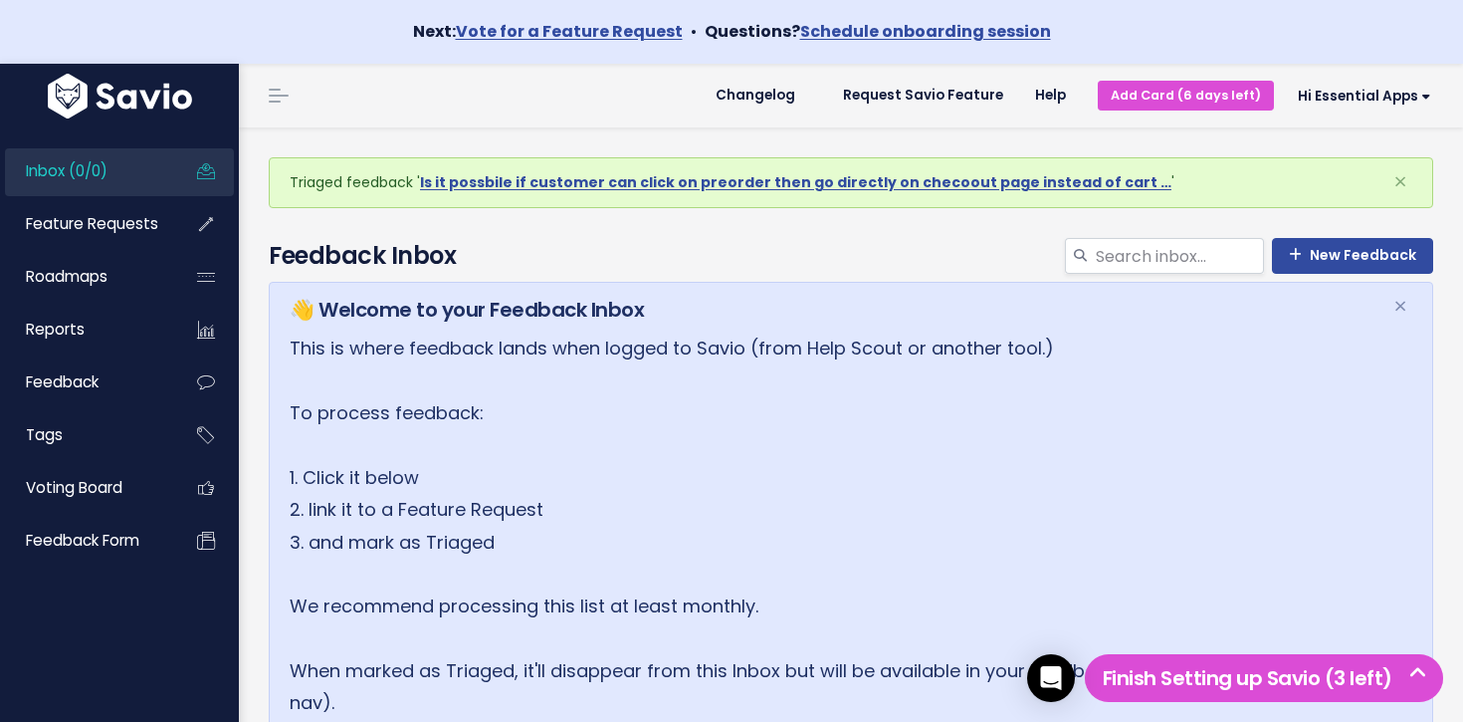
click at [72, 162] on span "Inbox (0/0)" at bounding box center [67, 170] width 82 height 21
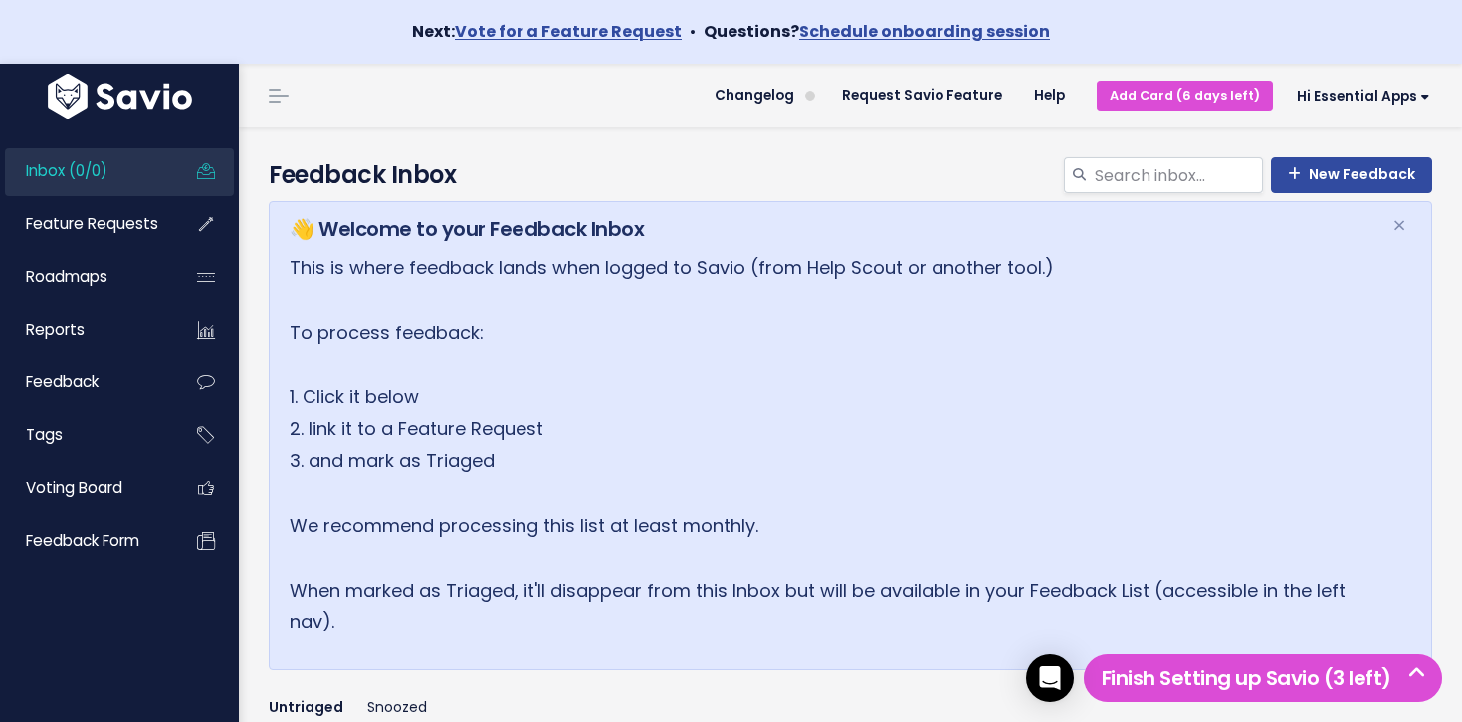
click at [110, 160] on link "Inbox (0/0)" at bounding box center [85, 171] width 160 height 46
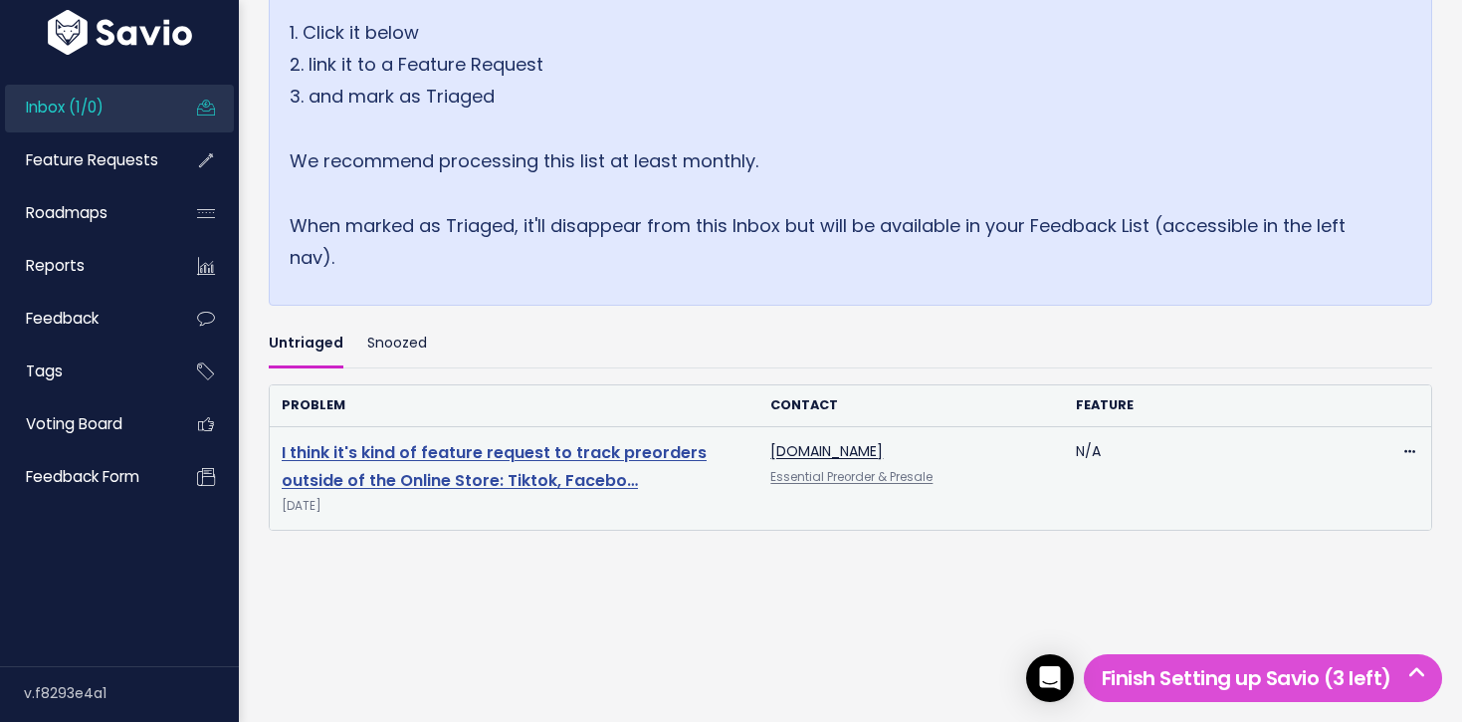
click at [411, 481] on link "I think it's kind of feature request to track preorders outside of the Online S…" at bounding box center [494, 467] width 425 height 52
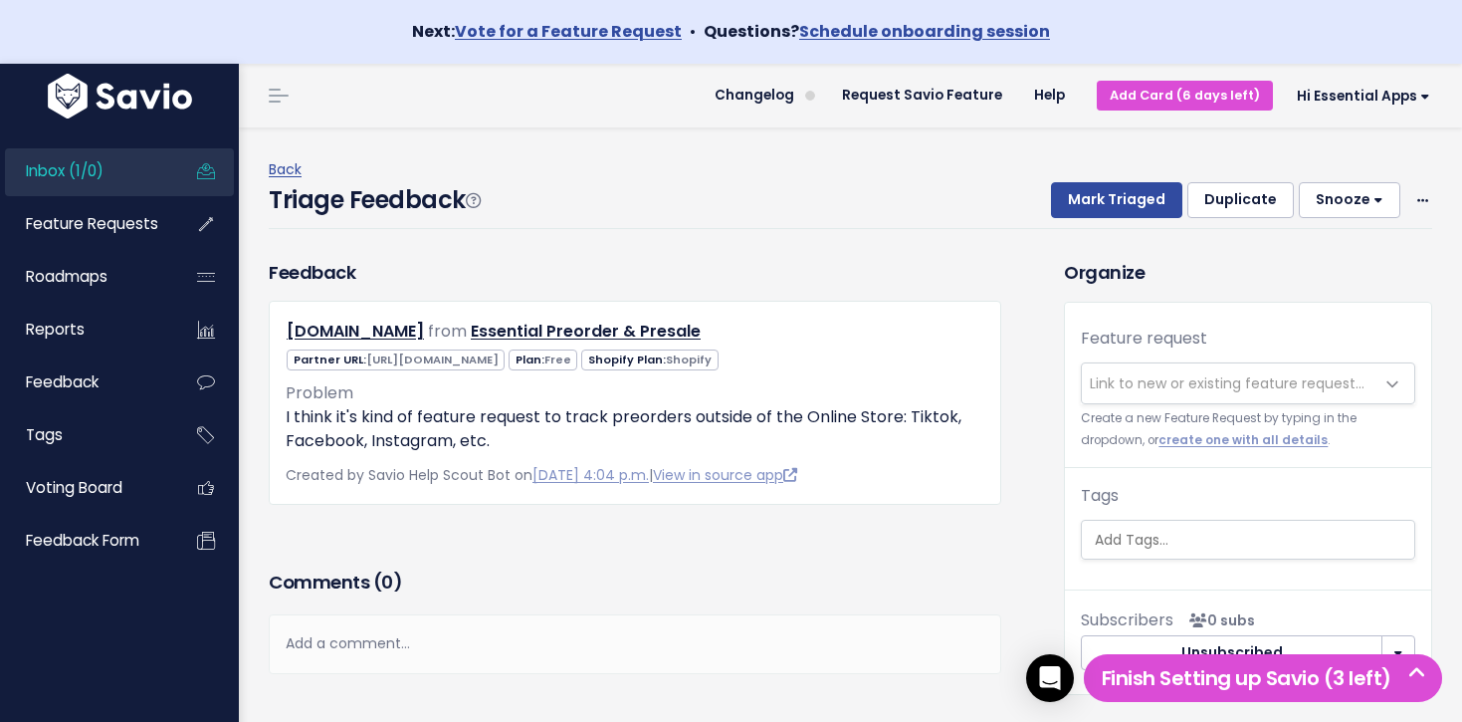
click at [1204, 370] on span "Link to new or existing feature request..." at bounding box center [1228, 383] width 293 height 40
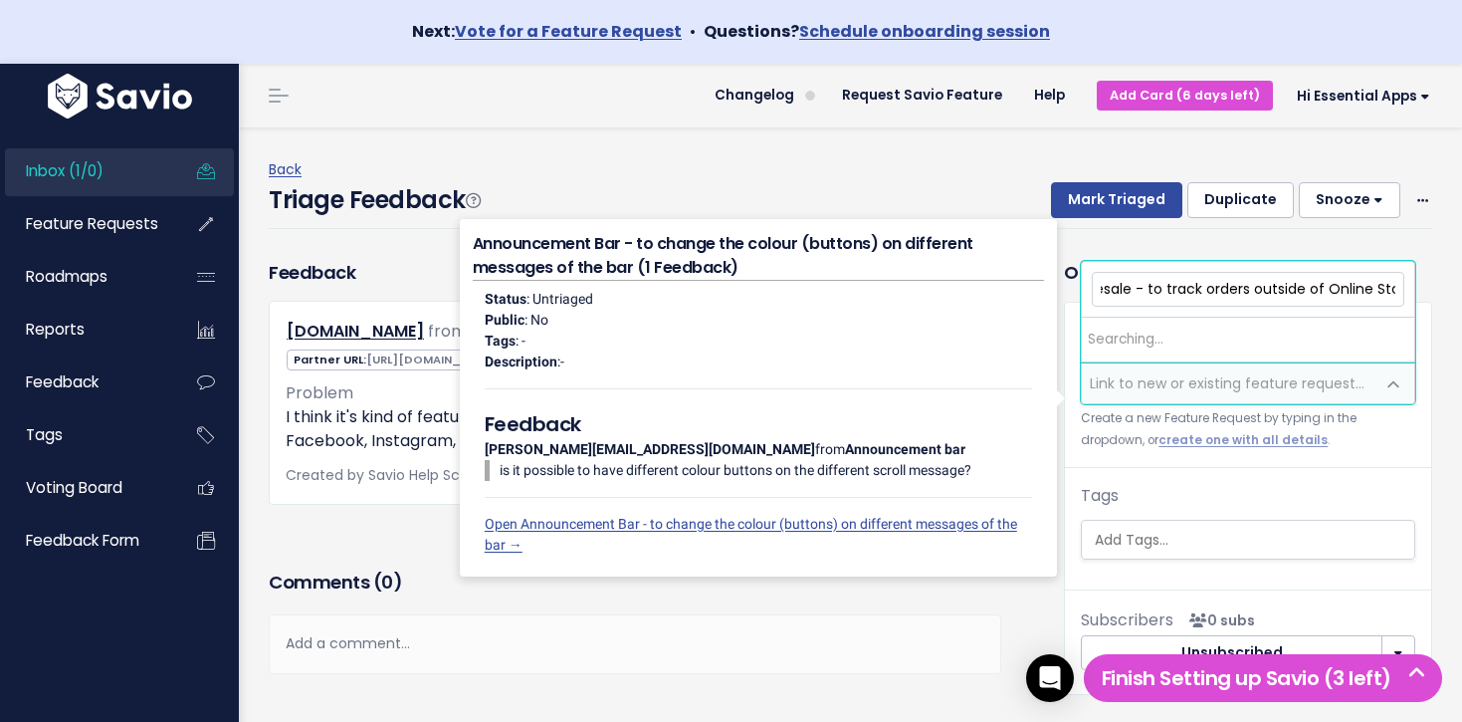
scroll to position [0, 96]
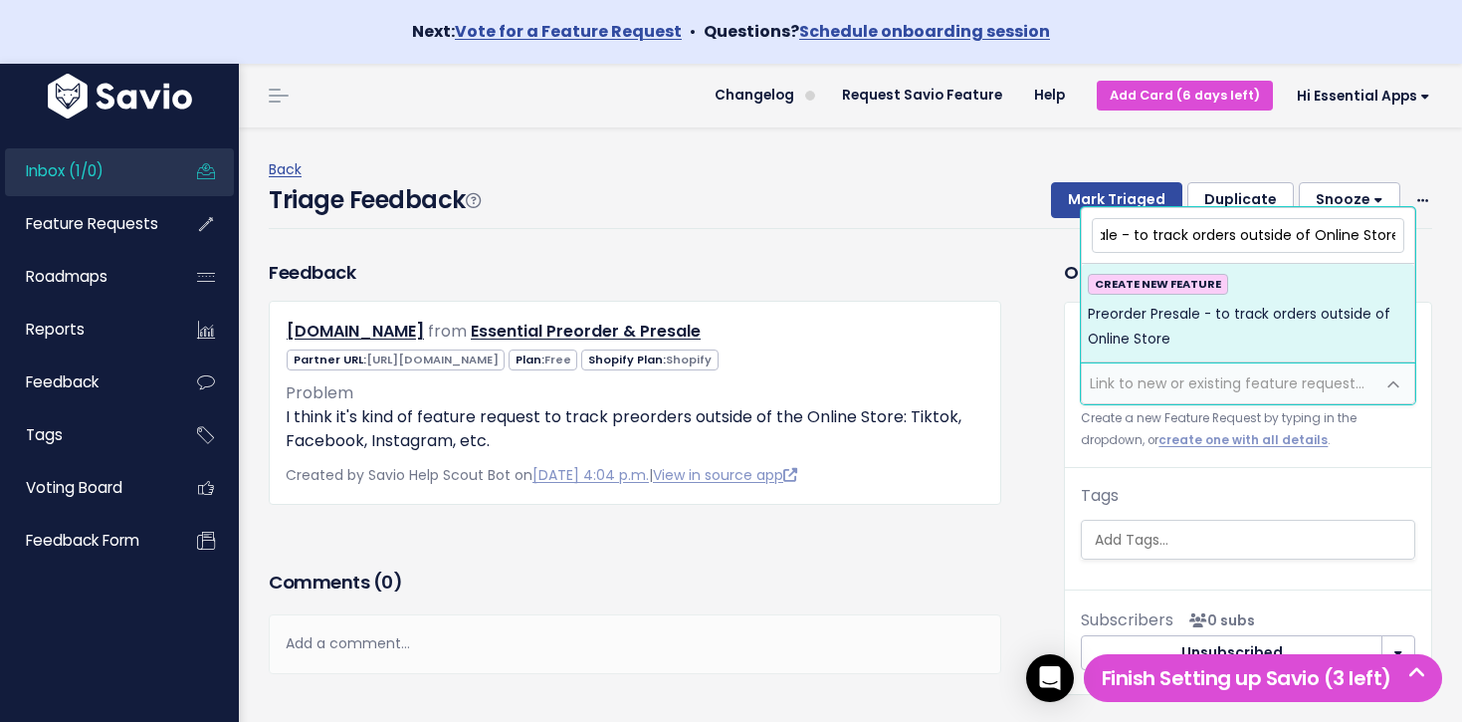
click at [1222, 242] on input "Preorder Presale - to track orders outside of Online Store" at bounding box center [1248, 235] width 313 height 35
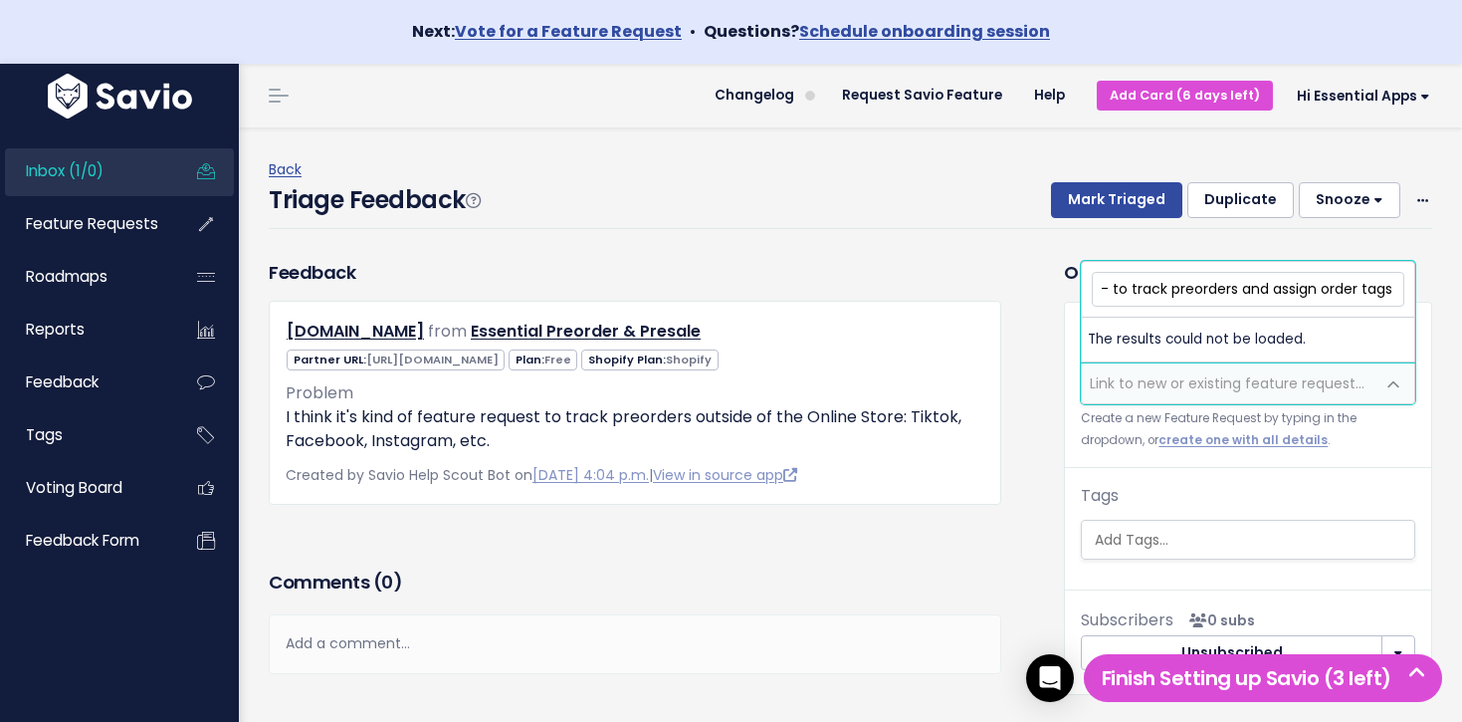
scroll to position [0, 277]
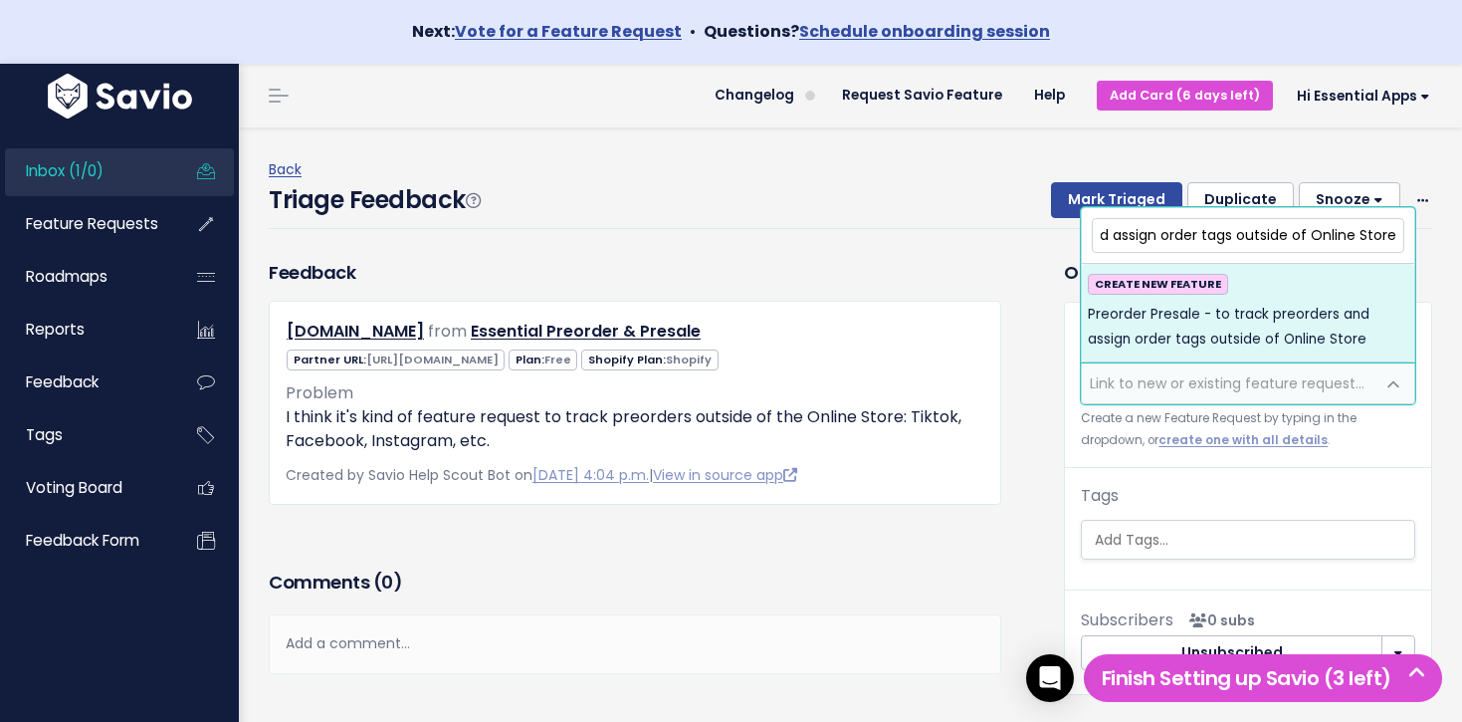
type input "Preorder Presale - to track preorders and assign order tags outside of Online S…"
click at [1274, 306] on span "Preorder Presale - to track preorders and assign order tags outside of Online S…" at bounding box center [1248, 327] width 320 height 49
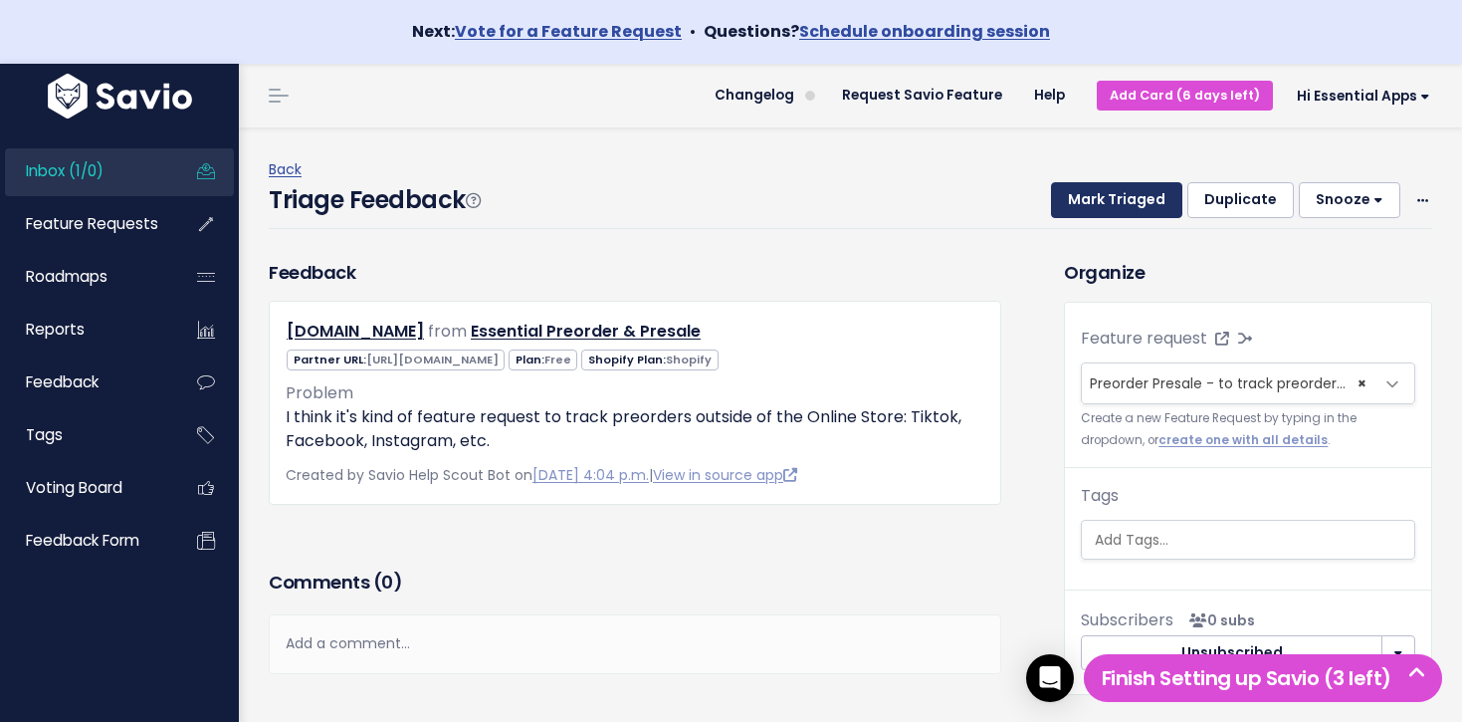
click at [1140, 212] on button "Mark Triaged" at bounding box center [1116, 200] width 131 height 36
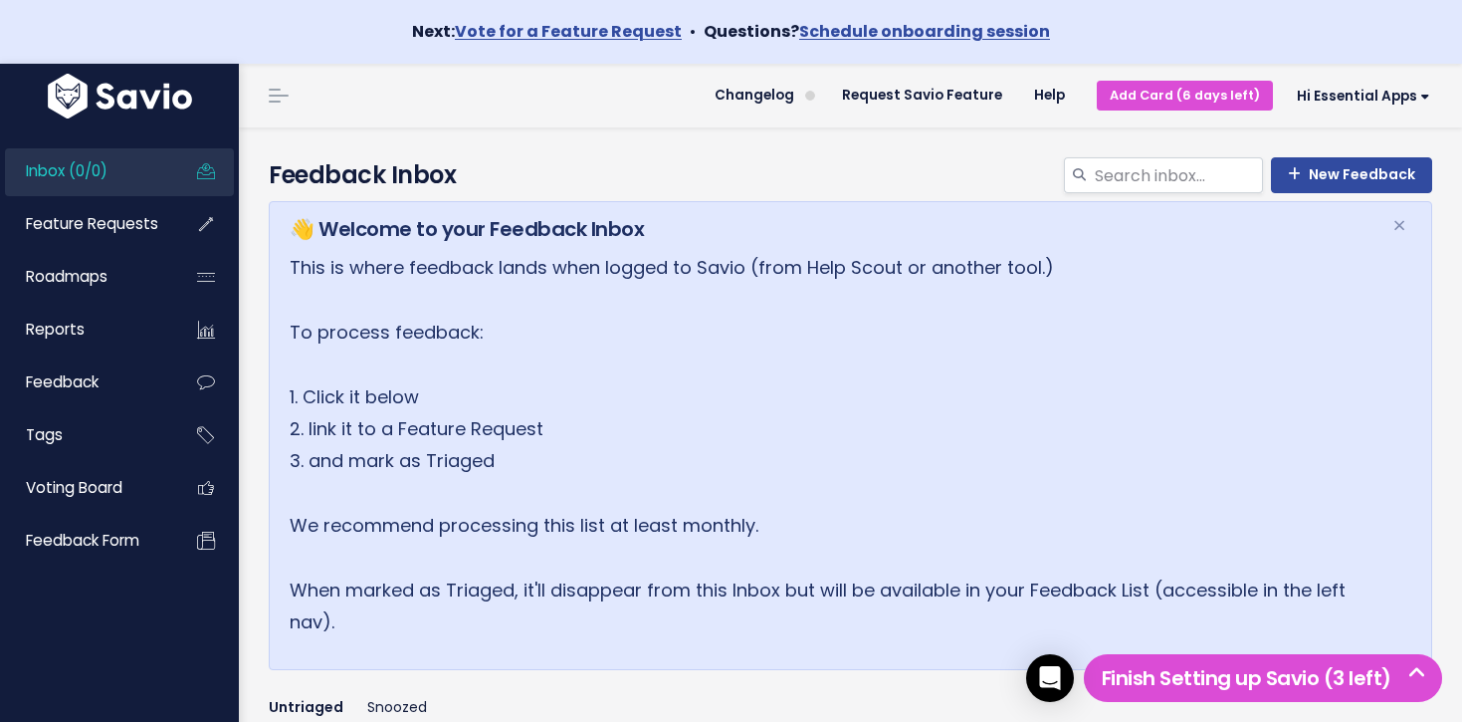
scroll to position [421, 0]
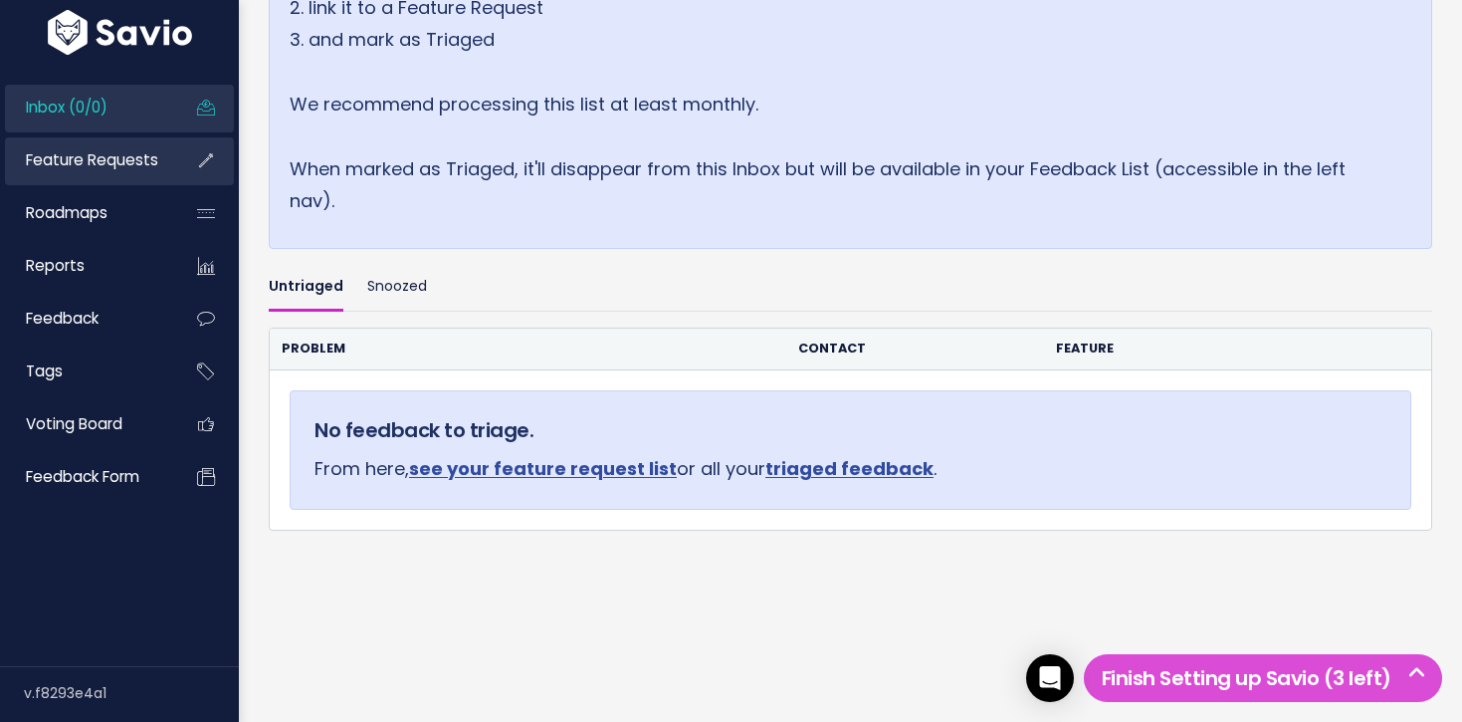
click at [111, 160] on span "Feature Requests" at bounding box center [92, 159] width 132 height 21
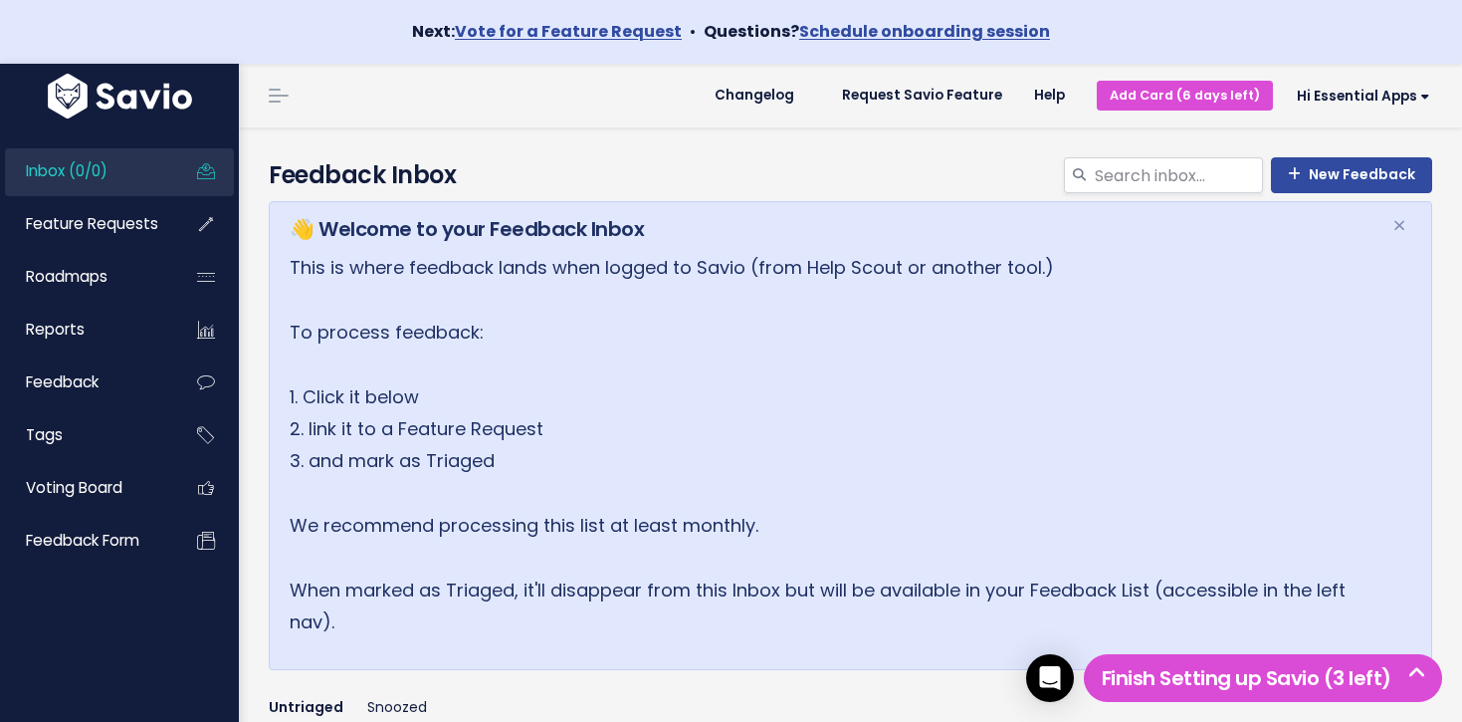
scroll to position [421, 0]
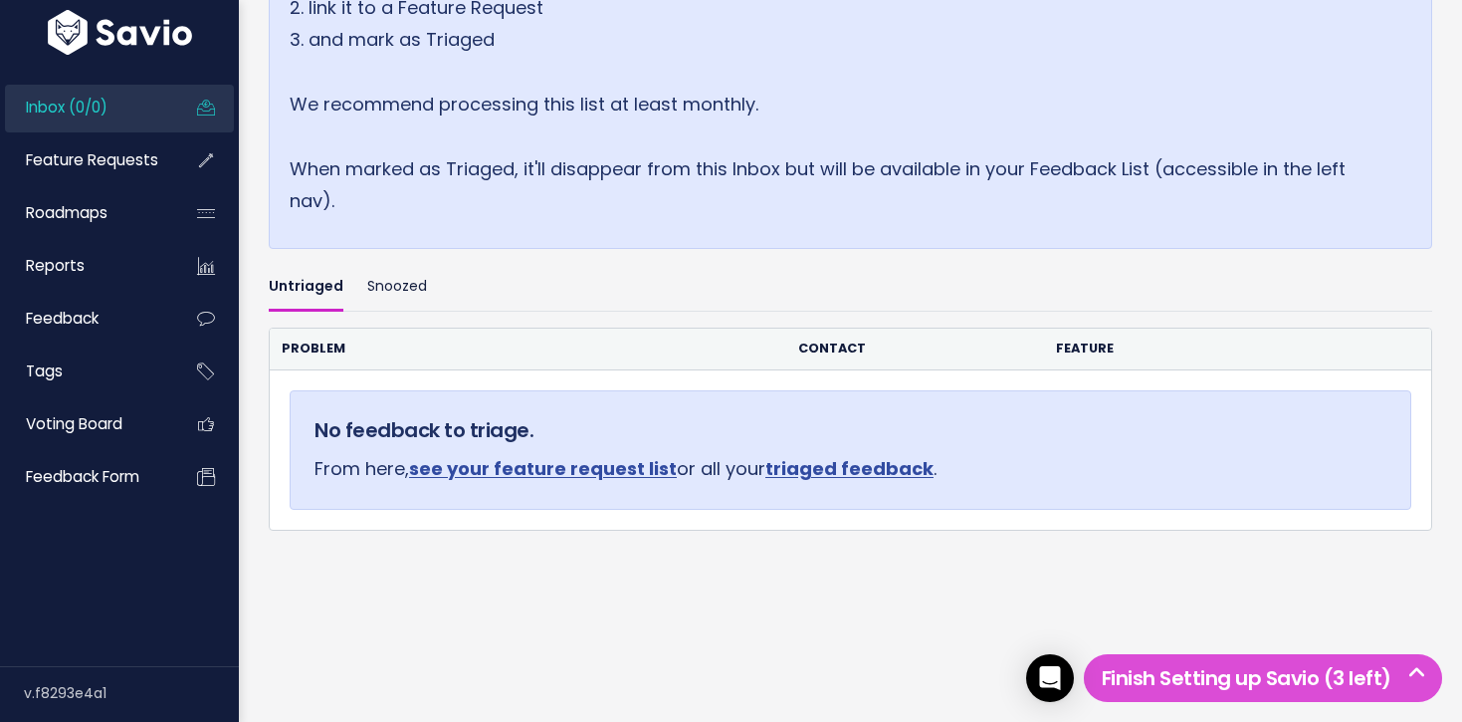
click at [141, 99] on link "Inbox (0/0)" at bounding box center [85, 108] width 160 height 46
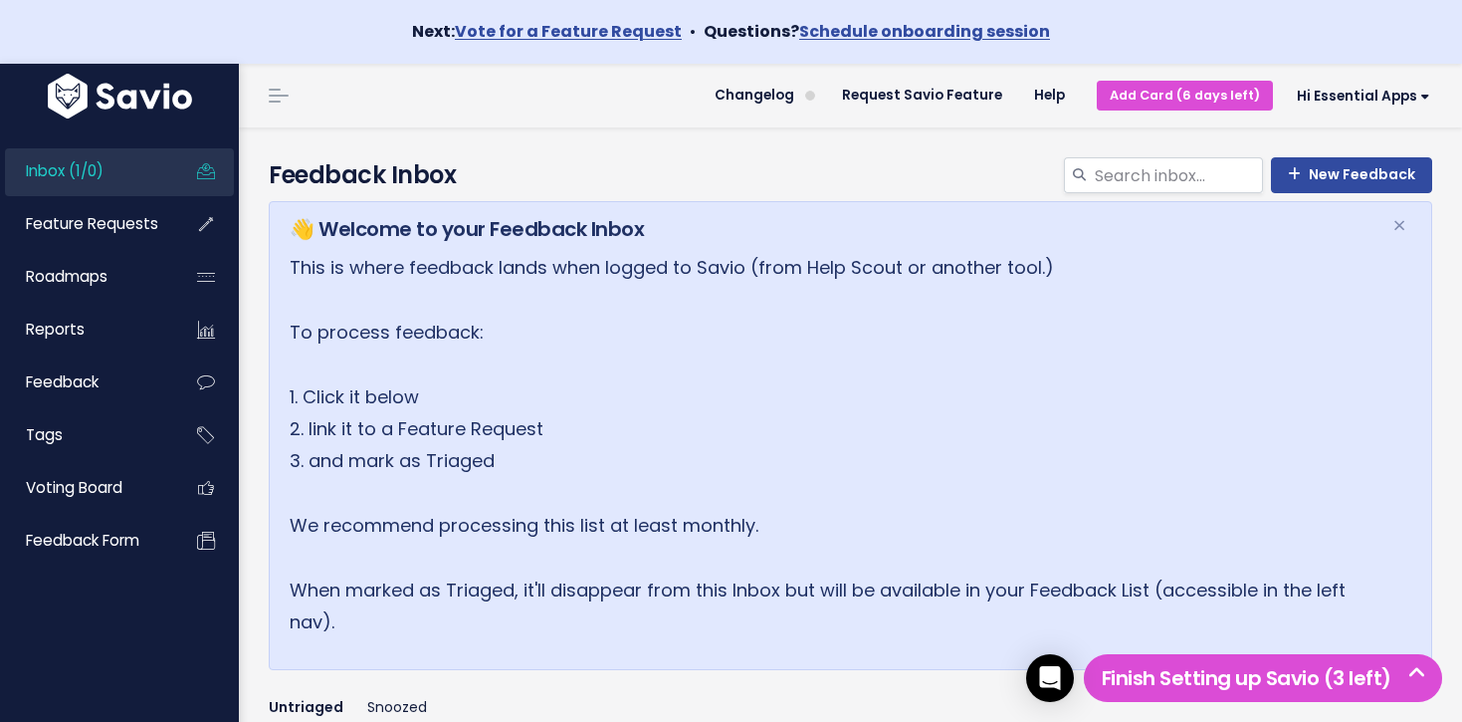
click at [124, 190] on link "Inbox (1/0)" at bounding box center [85, 171] width 160 height 46
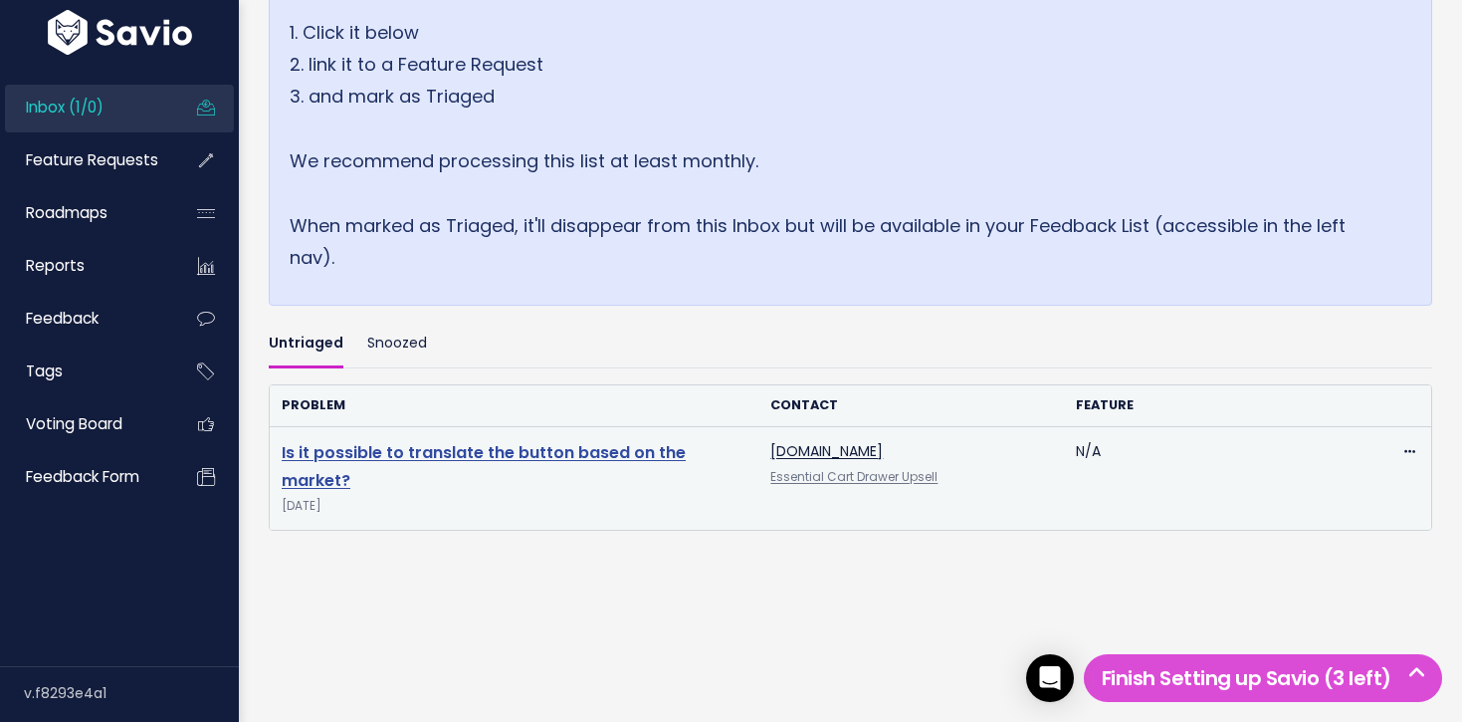
click at [436, 447] on link "Is it possible to translate the button based on the market?" at bounding box center [484, 467] width 404 height 52
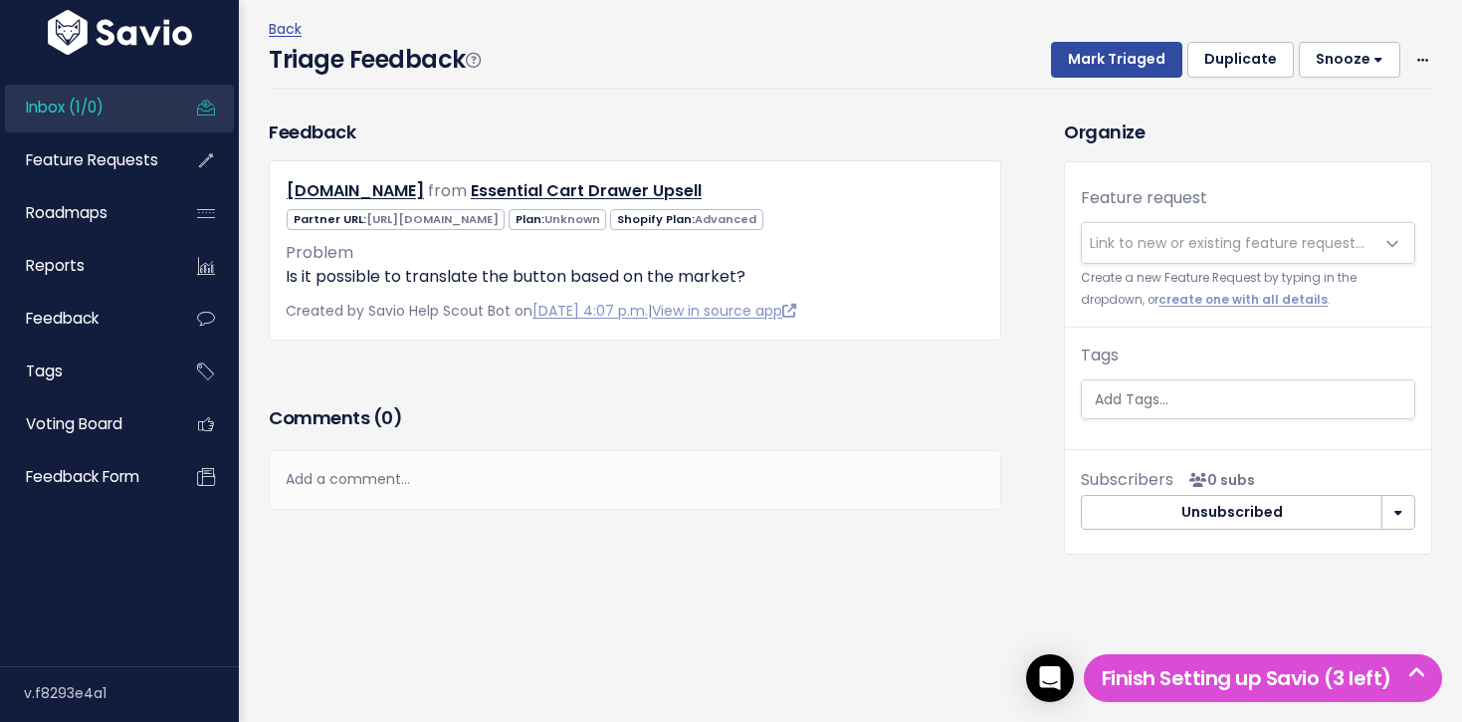
scroll to position [72, 0]
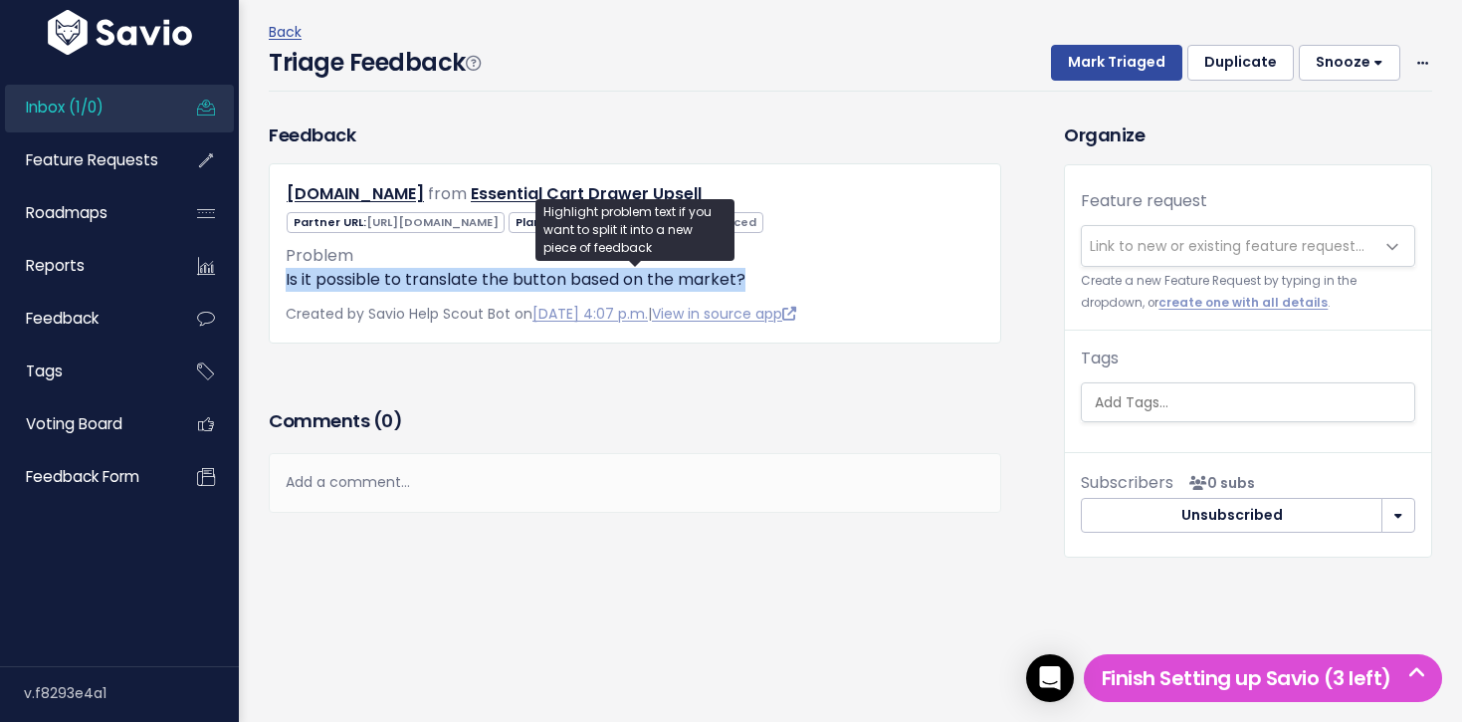
drag, startPoint x: 759, startPoint y: 285, endPoint x: 273, endPoint y: 282, distance: 486.7
click at [273, 282] on div "elico-7645.myshopify.com from Essential Cart Drawer Upsell Unknown Advanced" at bounding box center [635, 253] width 732 height 180
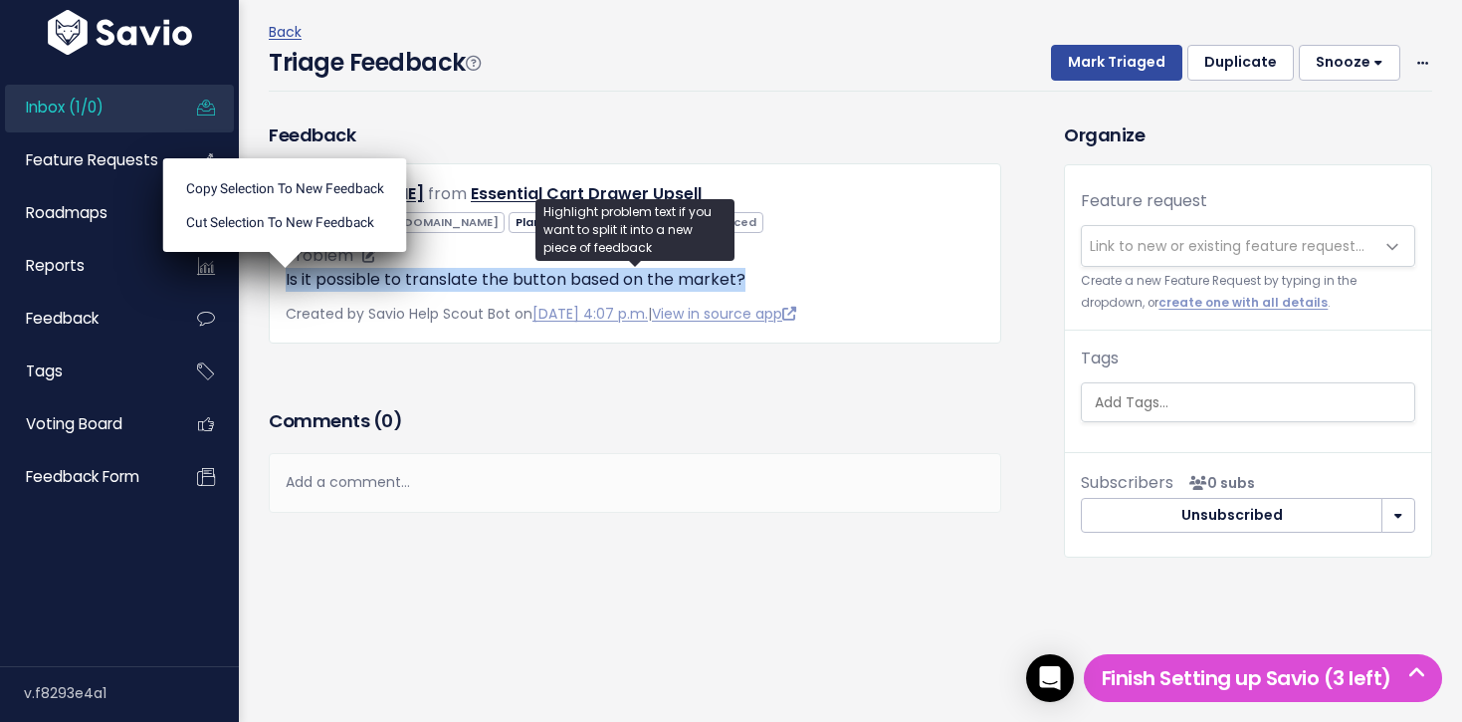
scroll to position [75, 0]
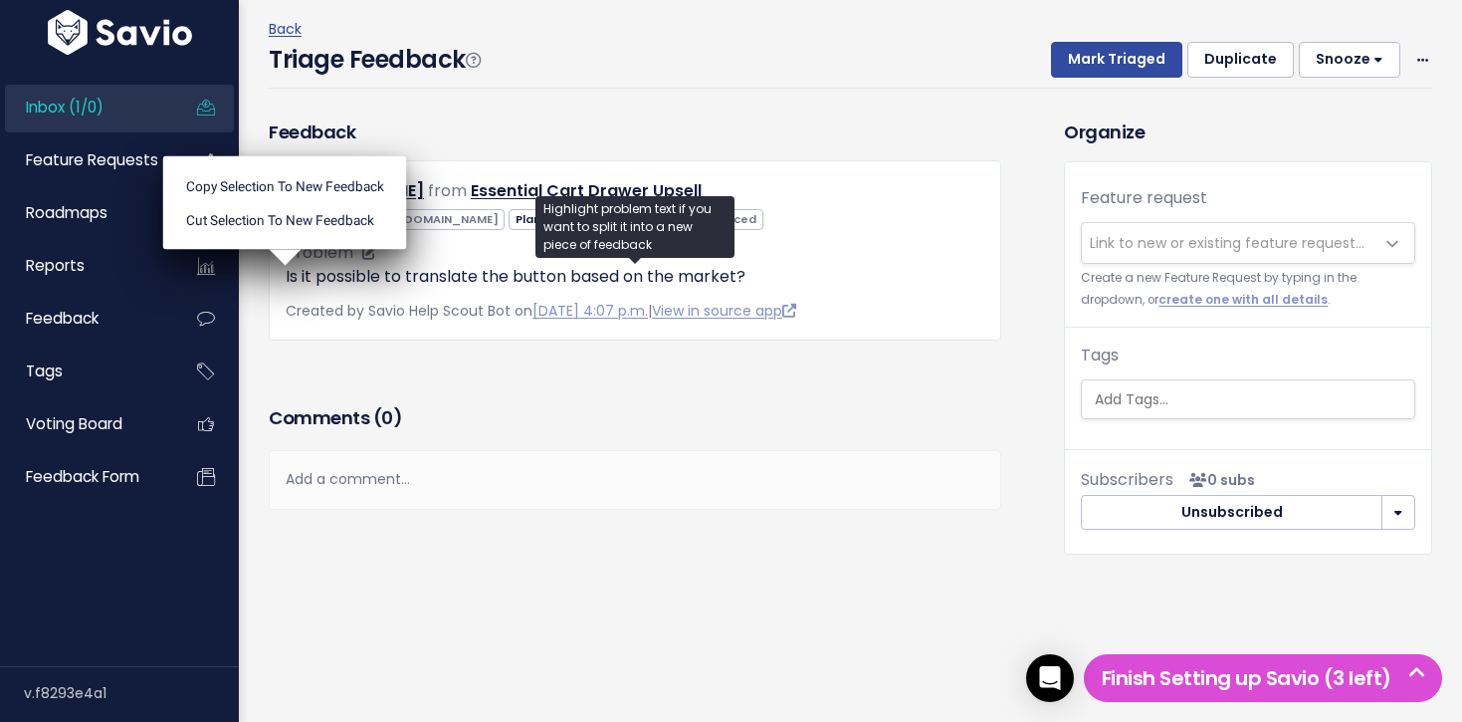
click at [866, 263] on div "Problem Is it possible to translate the button based on the market?" at bounding box center [635, 265] width 699 height 48
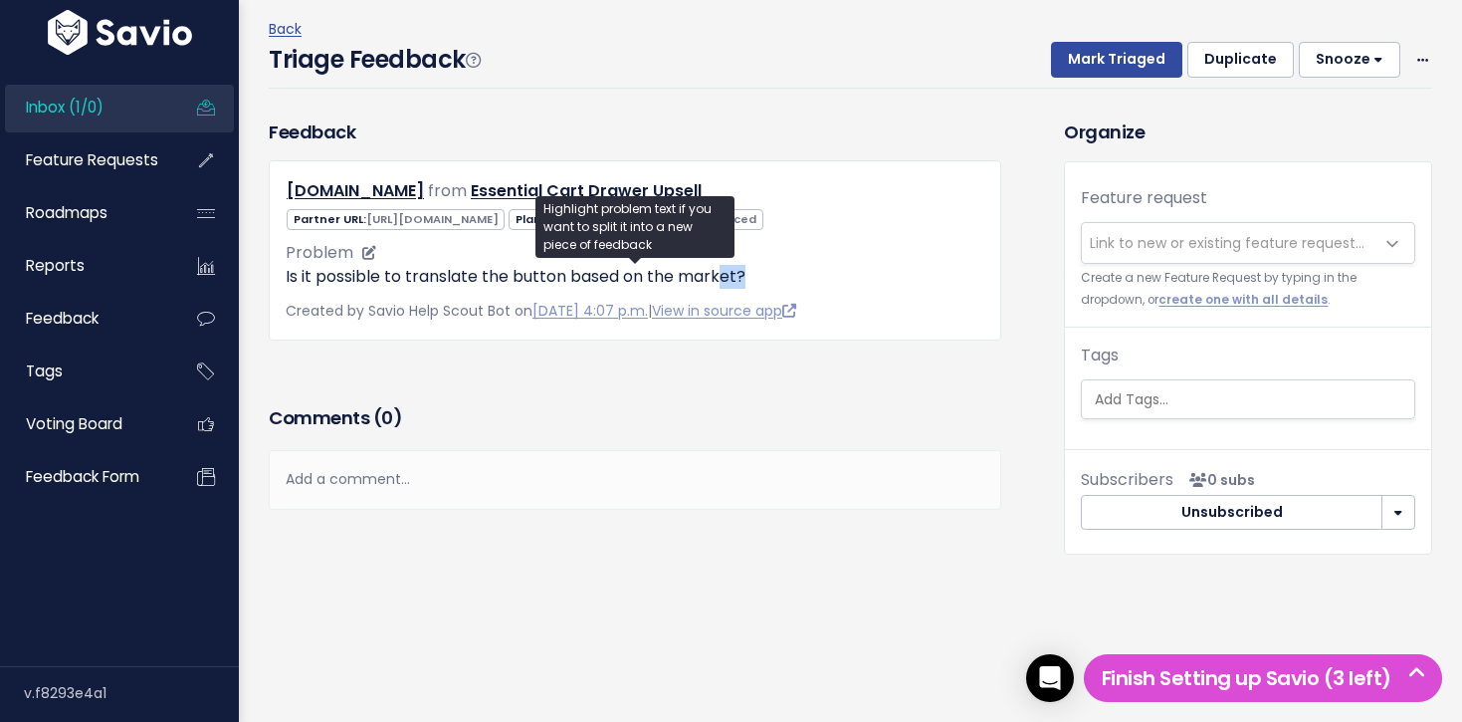
drag, startPoint x: 814, startPoint y: 274, endPoint x: 721, endPoint y: 277, distance: 93.6
click at [720, 277] on p "Is it possible to translate the button based on the market?" at bounding box center [635, 277] width 699 height 24
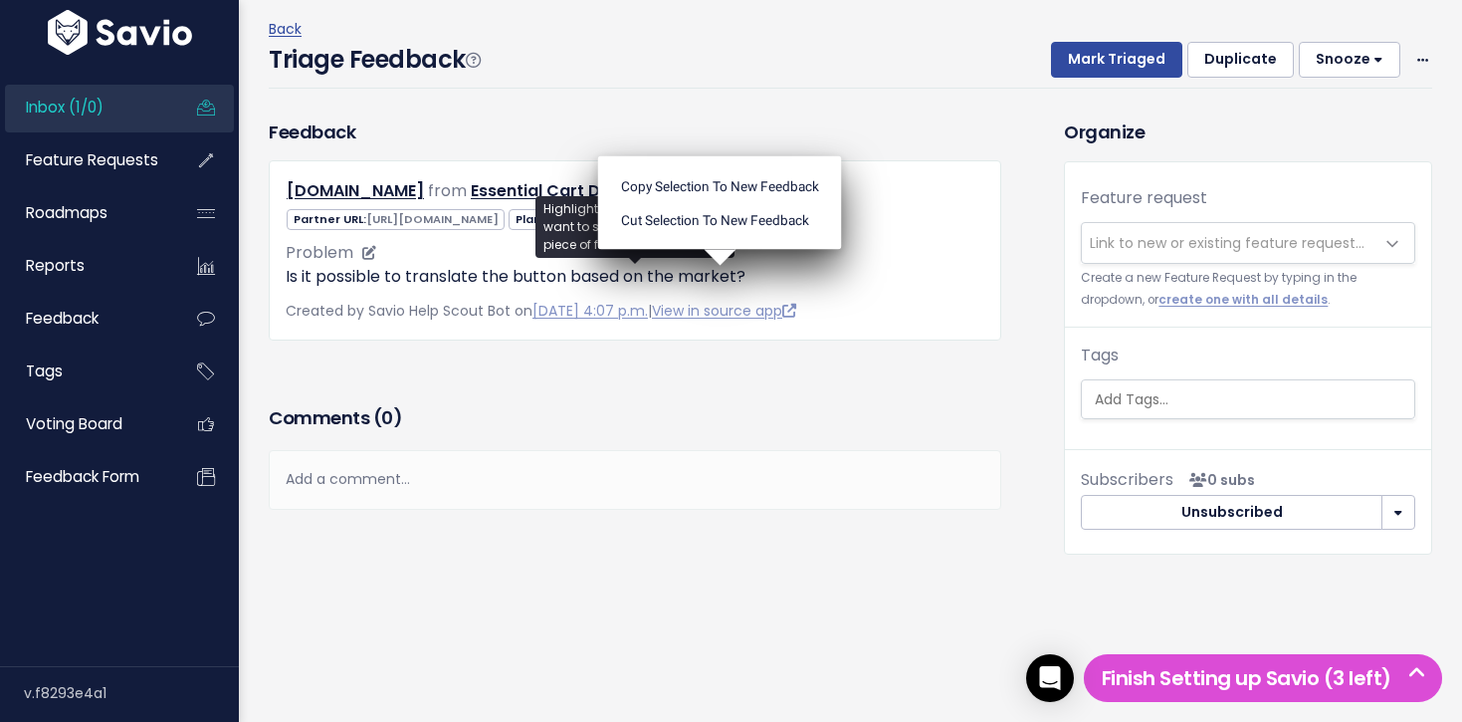
drag, startPoint x: 721, startPoint y: 277, endPoint x: 734, endPoint y: 278, distance: 14.0
click at [721, 250] on ul "Copy selection to new Feedback Cut selection to new Feedback" at bounding box center [720, 203] width 244 height 94
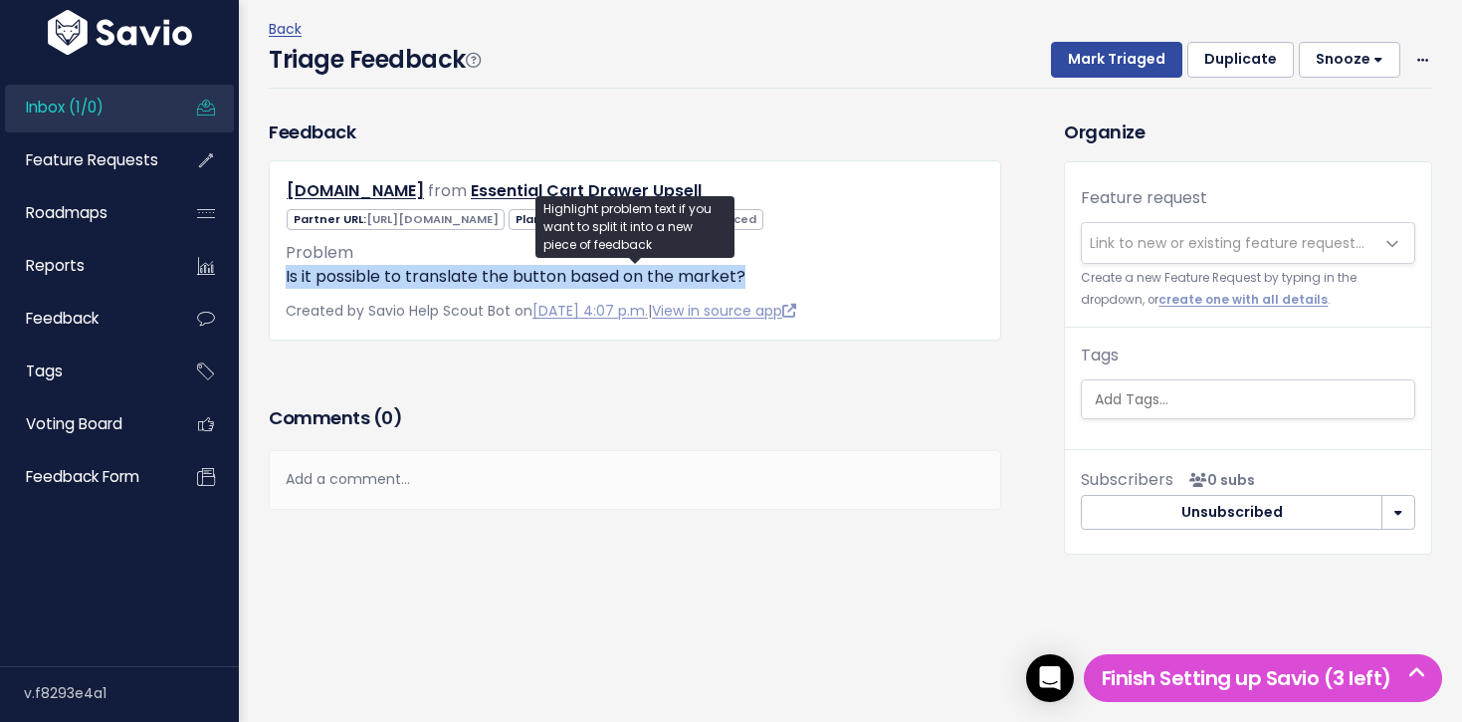
drag, startPoint x: 763, startPoint y: 278, endPoint x: 285, endPoint y: 278, distance: 478.7
click at [285, 277] on div "elico-7645.myshopify.com from Essential Cart Drawer Upsell Unknown Advanced" at bounding box center [635, 250] width 732 height 180
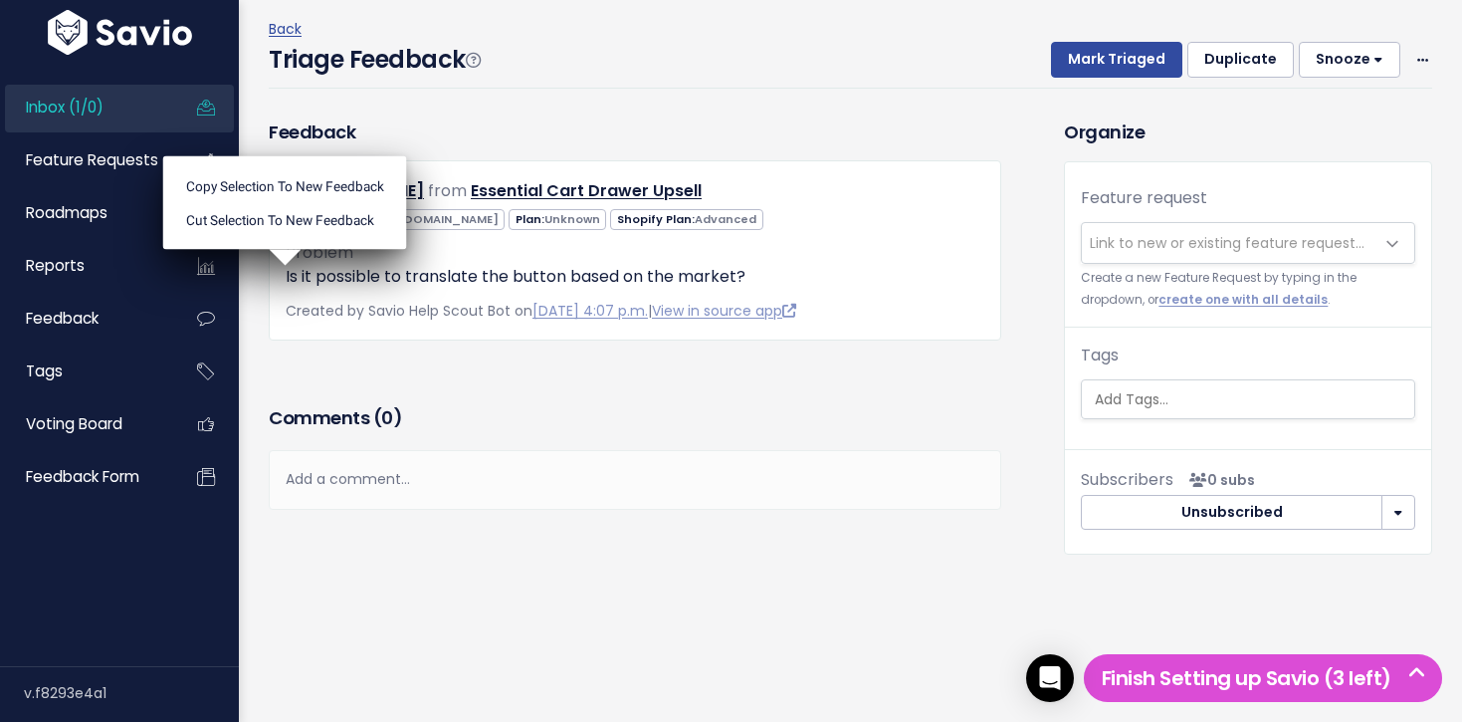
click at [285, 250] on ul "Copy selection to new Feedback Cut selection to new Feedback" at bounding box center [285, 203] width 244 height 94
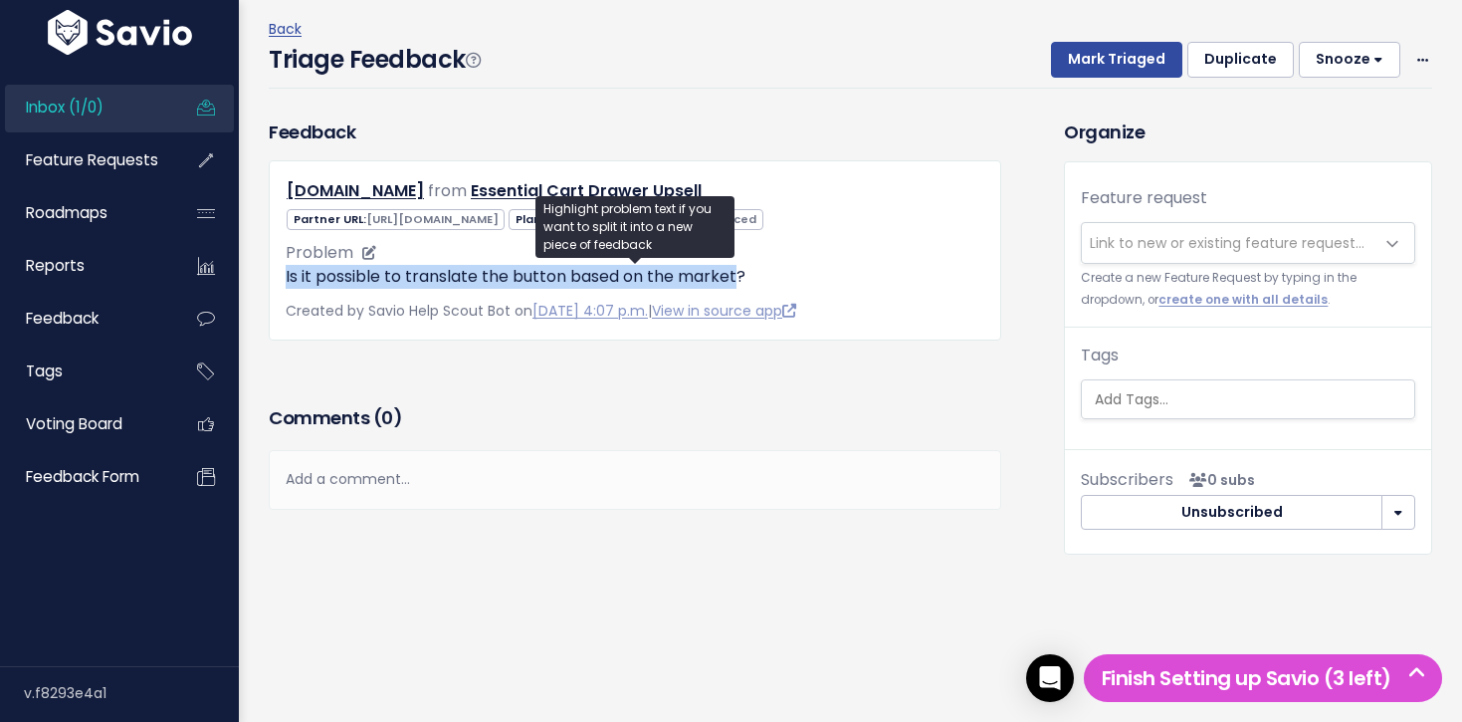
drag, startPoint x: 285, startPoint y: 278, endPoint x: 708, endPoint y: 286, distance: 423.0
click at [708, 286] on div "elico-7645.myshopify.com from Essential Cart Drawer Upsell Unknown Advanced" at bounding box center [635, 250] width 732 height 180
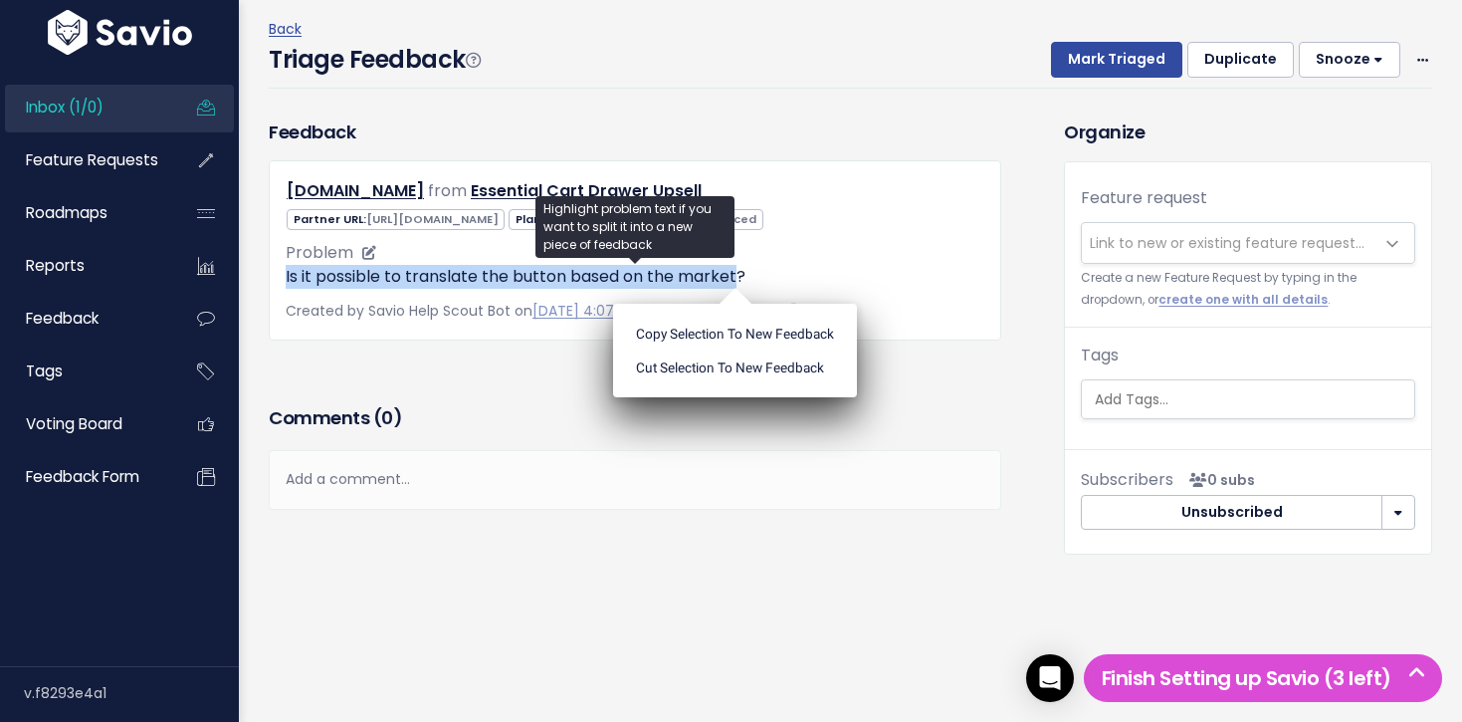
click at [708, 286] on p "Is it possible to translate the button based on the market?" at bounding box center [635, 277] width 699 height 24
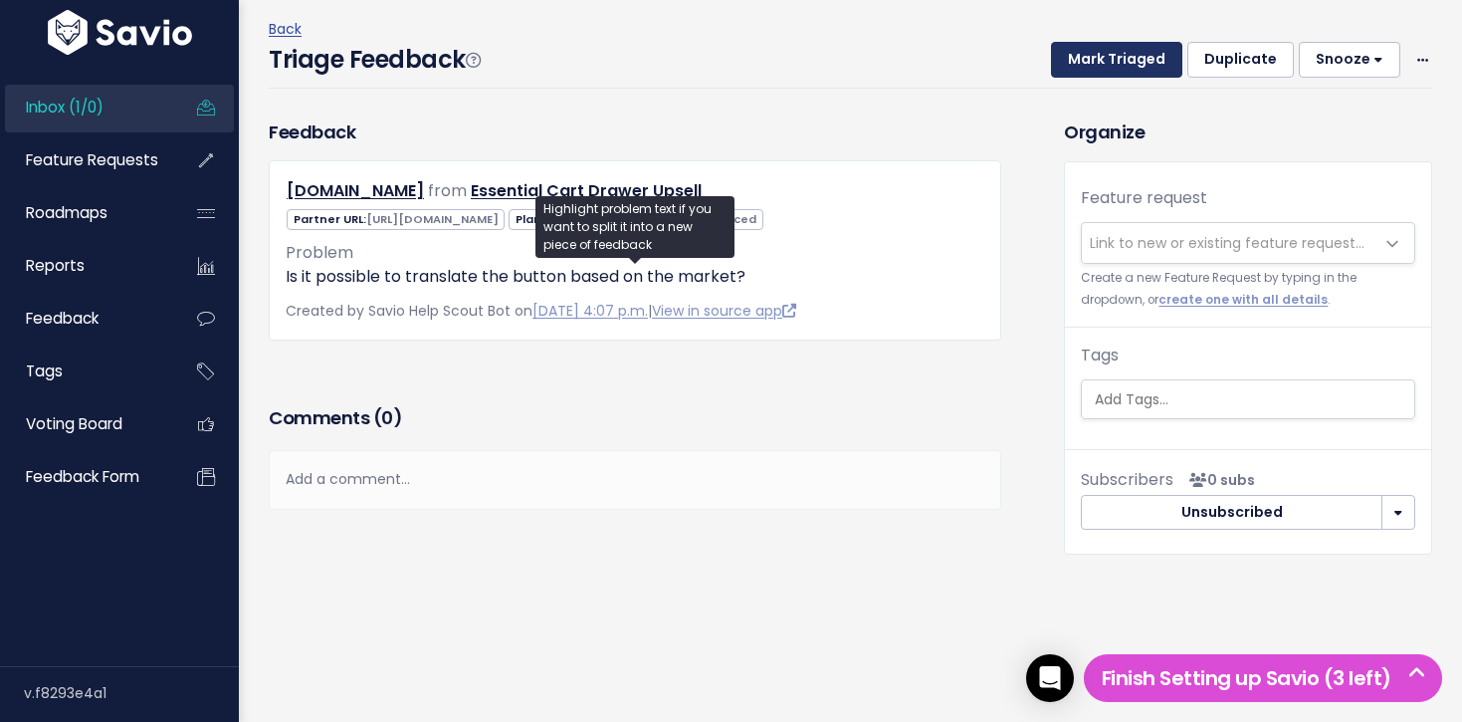
click at [1147, 72] on button "Mark Triaged" at bounding box center [1116, 60] width 131 height 36
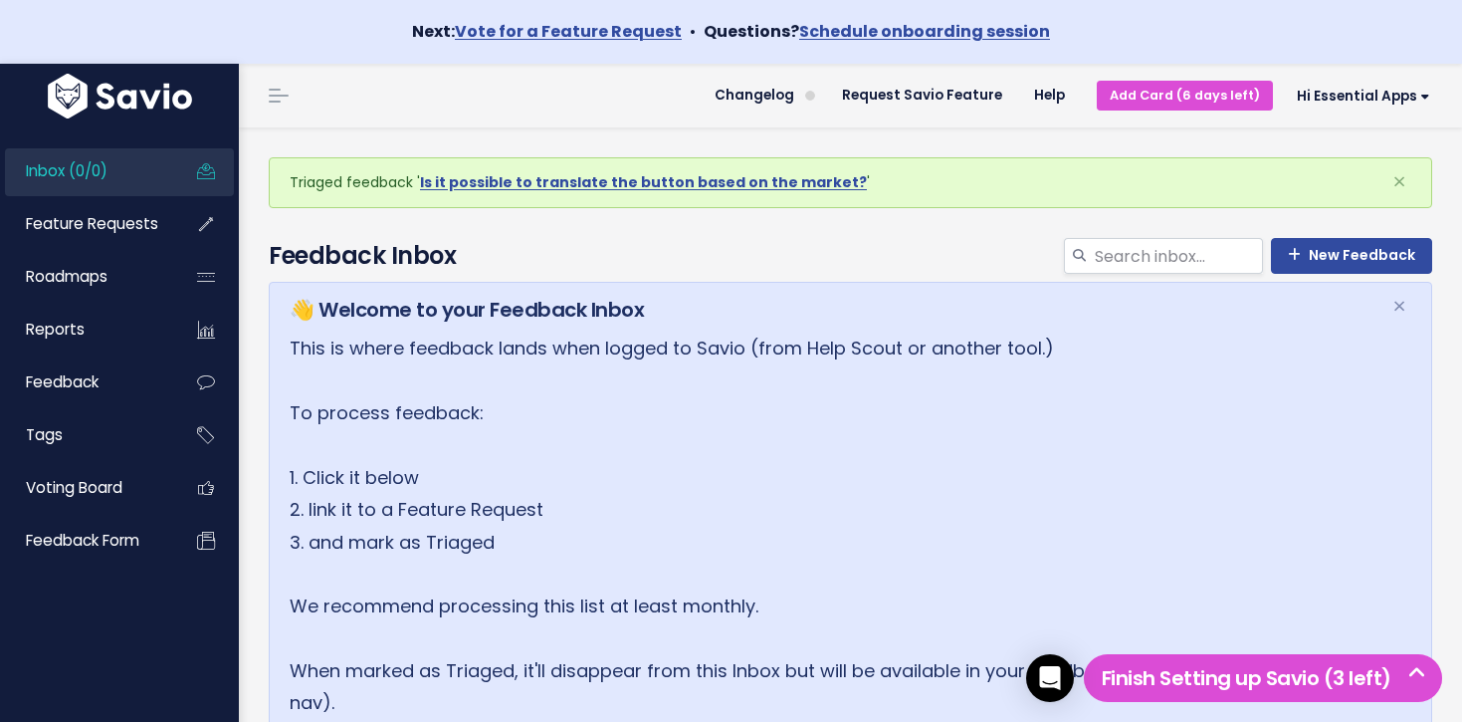
scroll to position [502, 0]
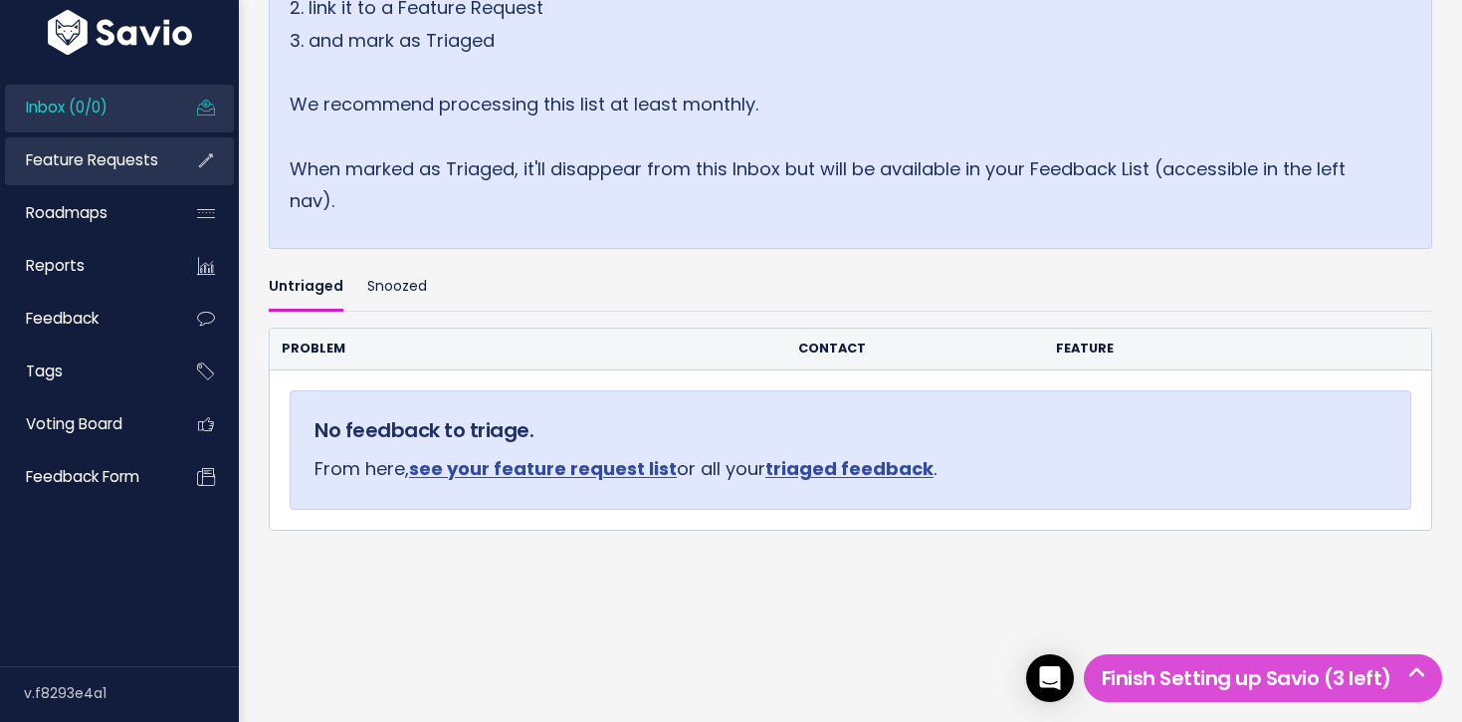
click at [105, 163] on span "Feature Requests" at bounding box center [92, 159] width 132 height 21
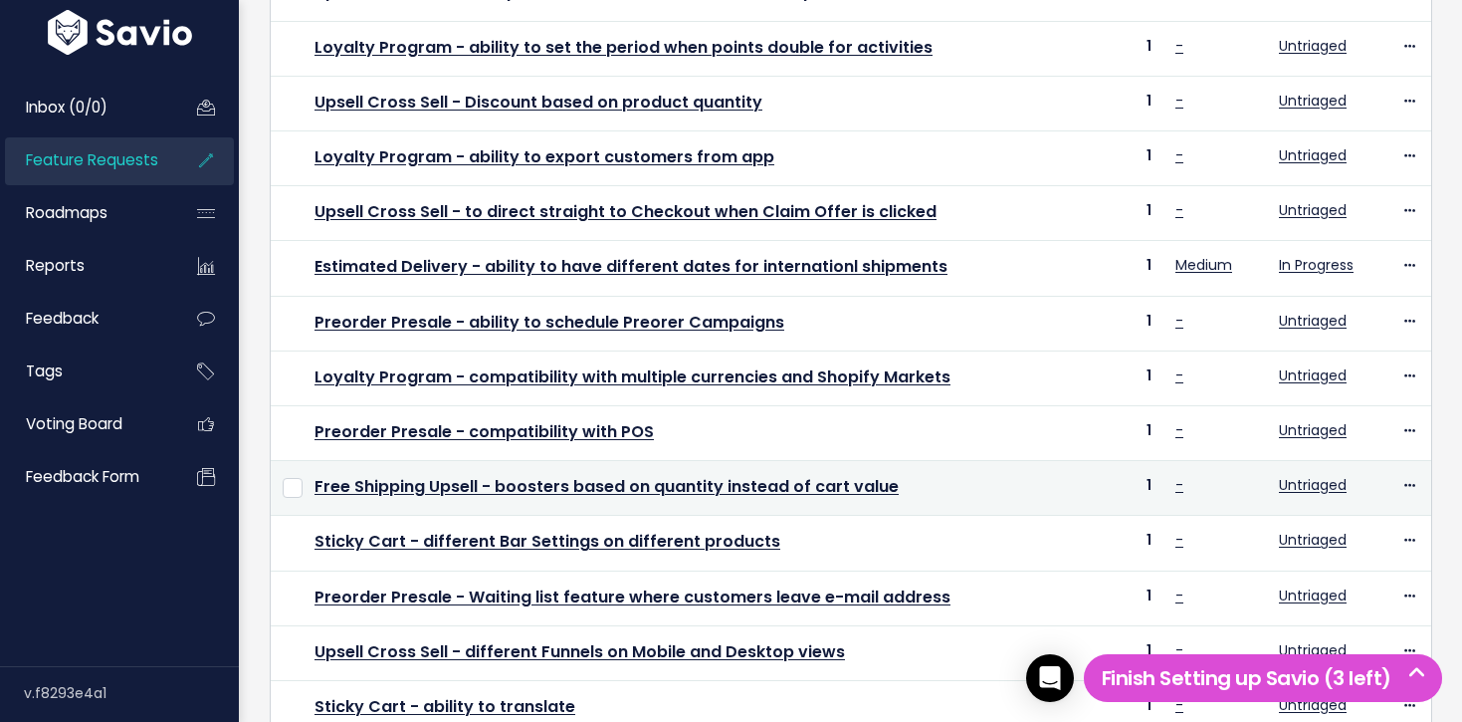
scroll to position [821, 0]
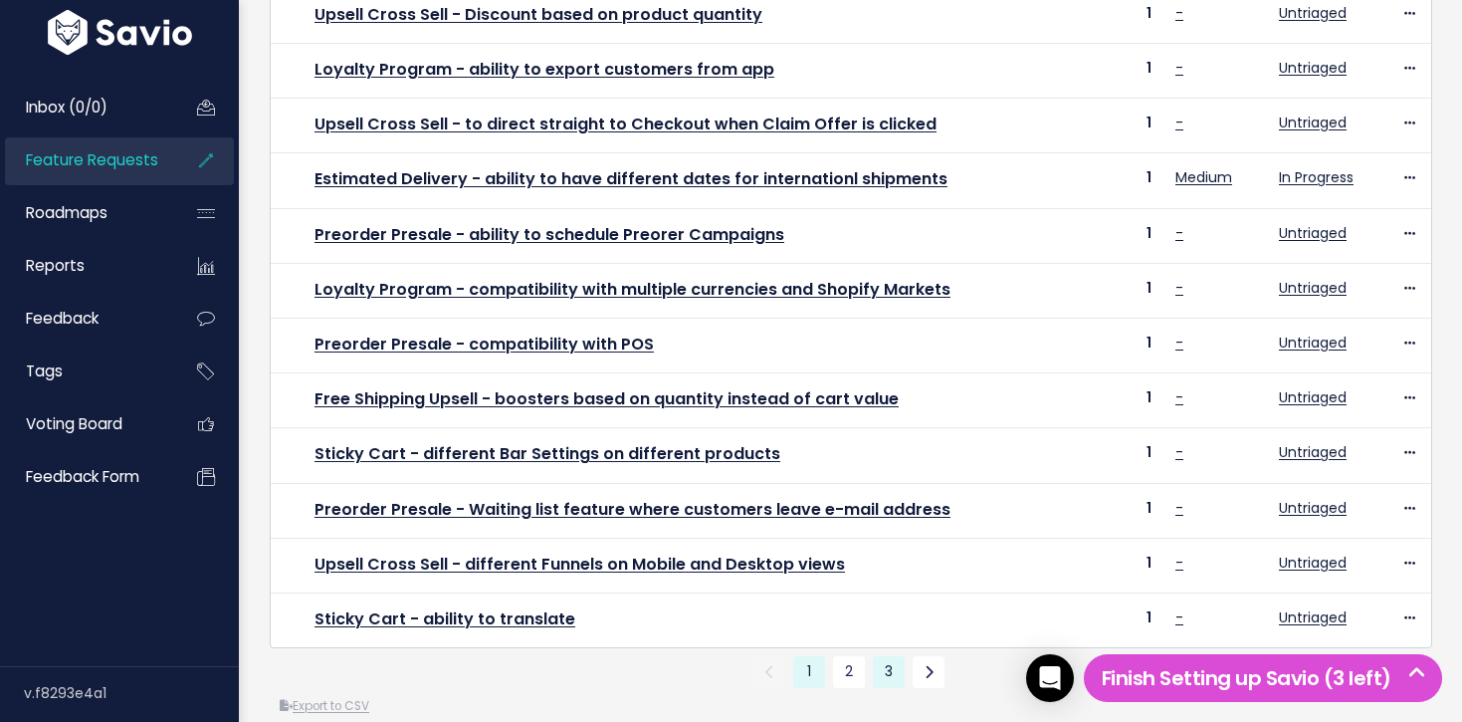
click at [877, 656] on link "3" at bounding box center [889, 672] width 32 height 32
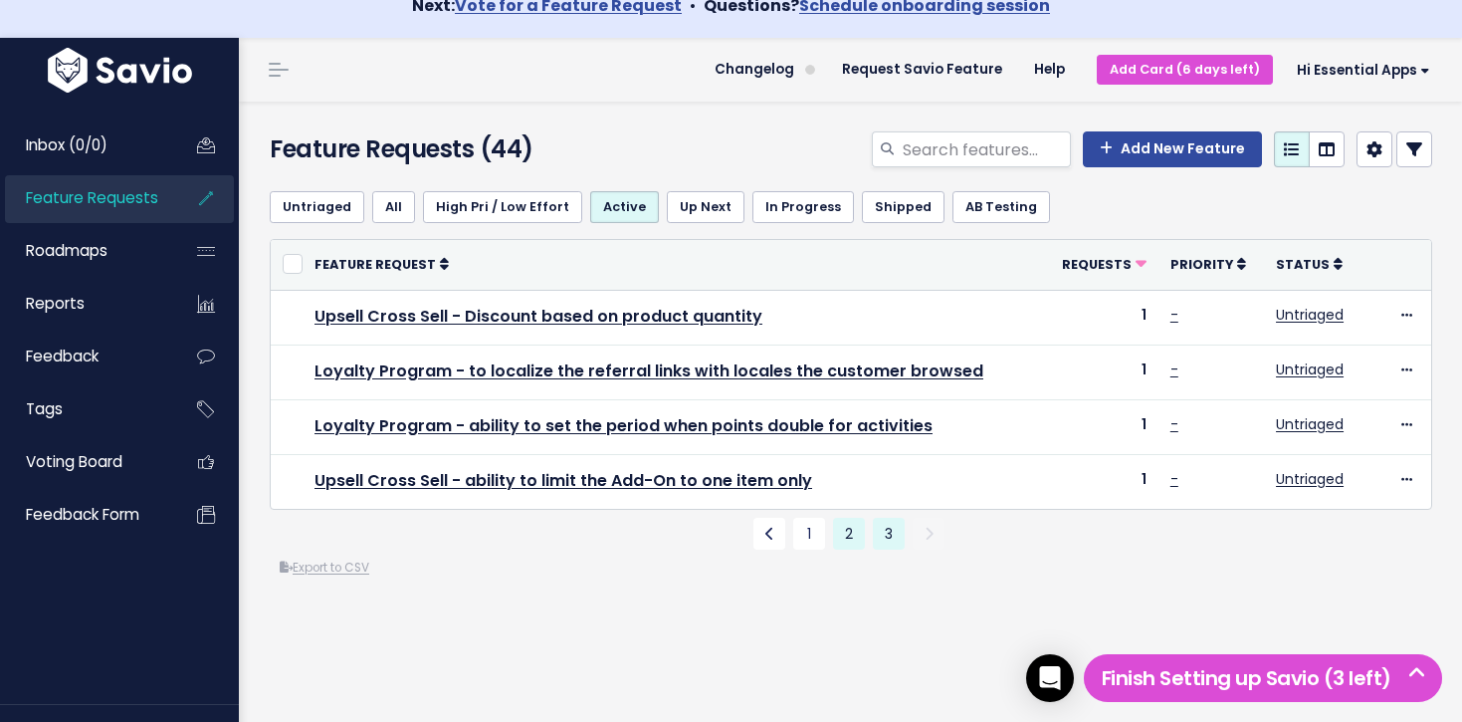
click at [846, 540] on link "2" at bounding box center [849, 534] width 32 height 32
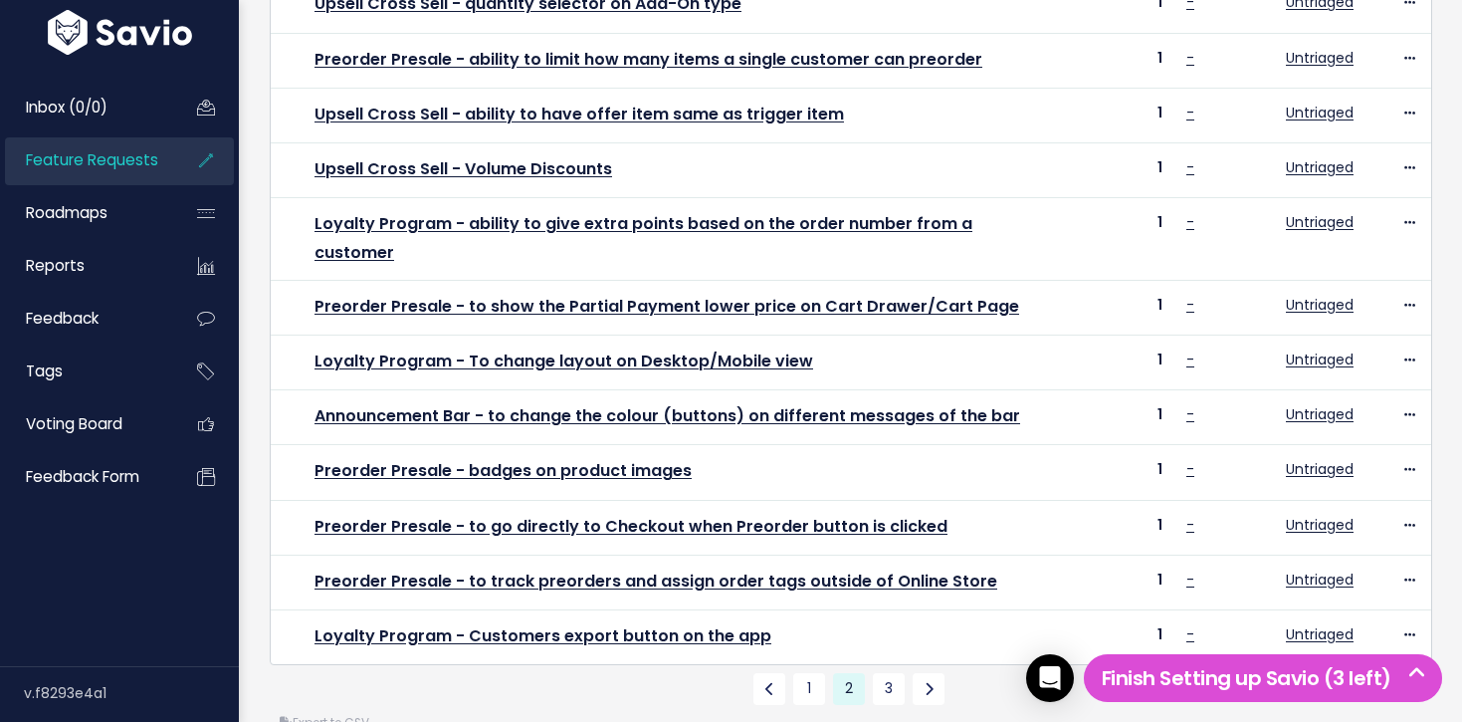
scroll to position [821, 0]
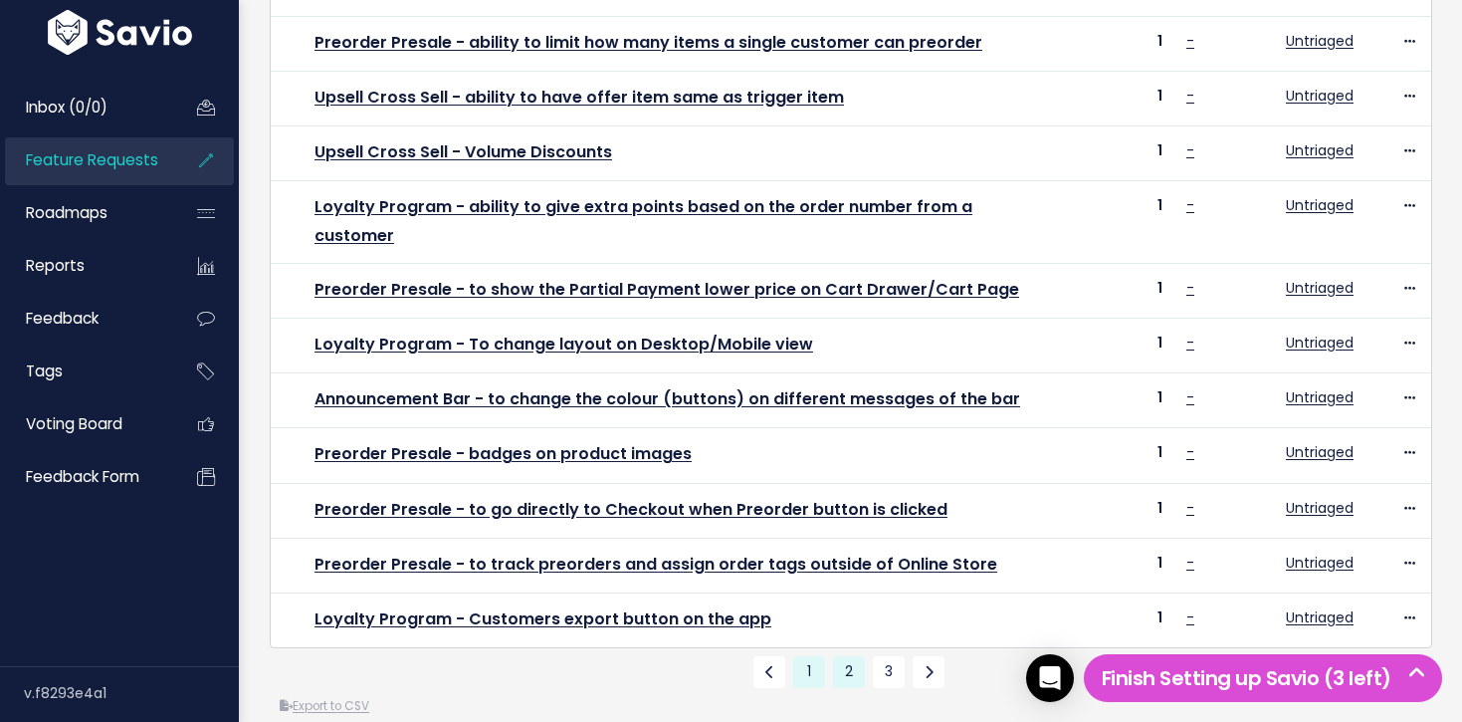
click at [802, 656] on link "1" at bounding box center [809, 672] width 32 height 32
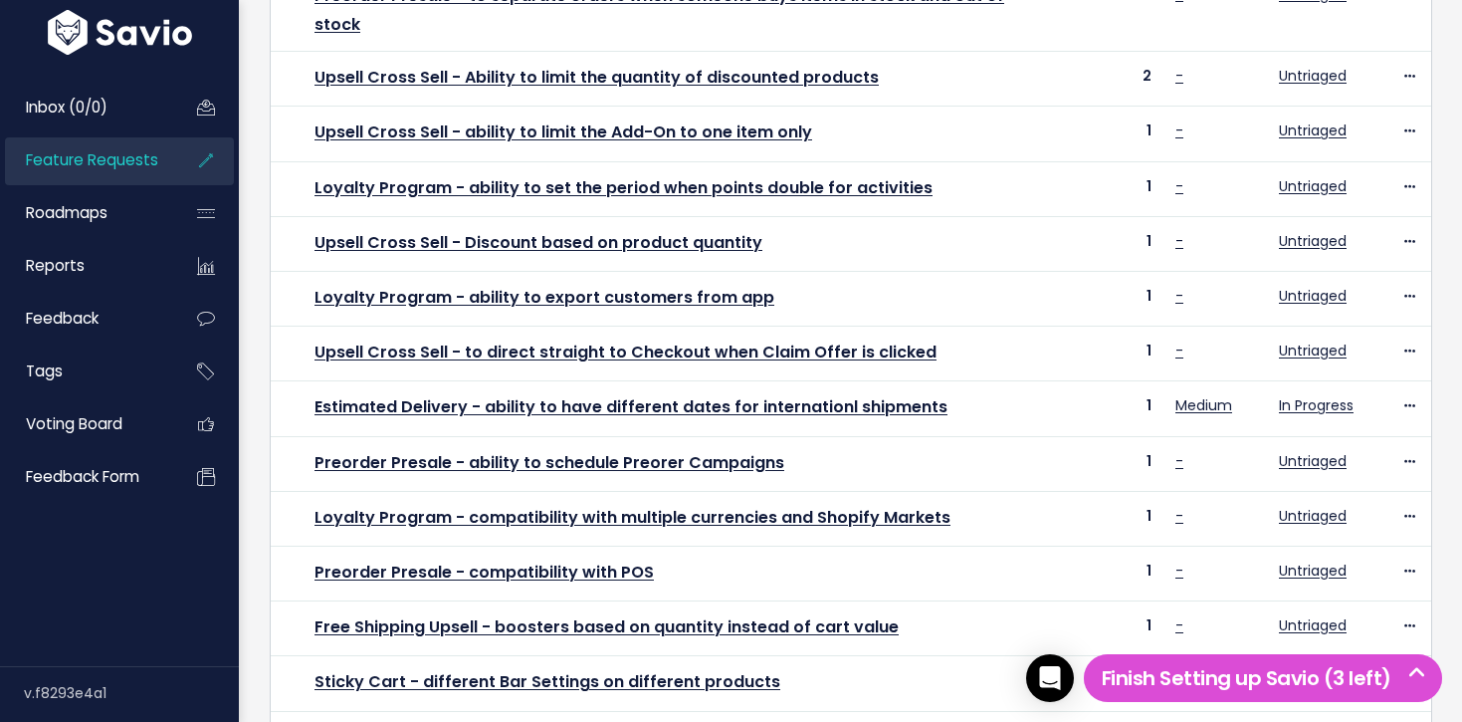
scroll to position [821, 0]
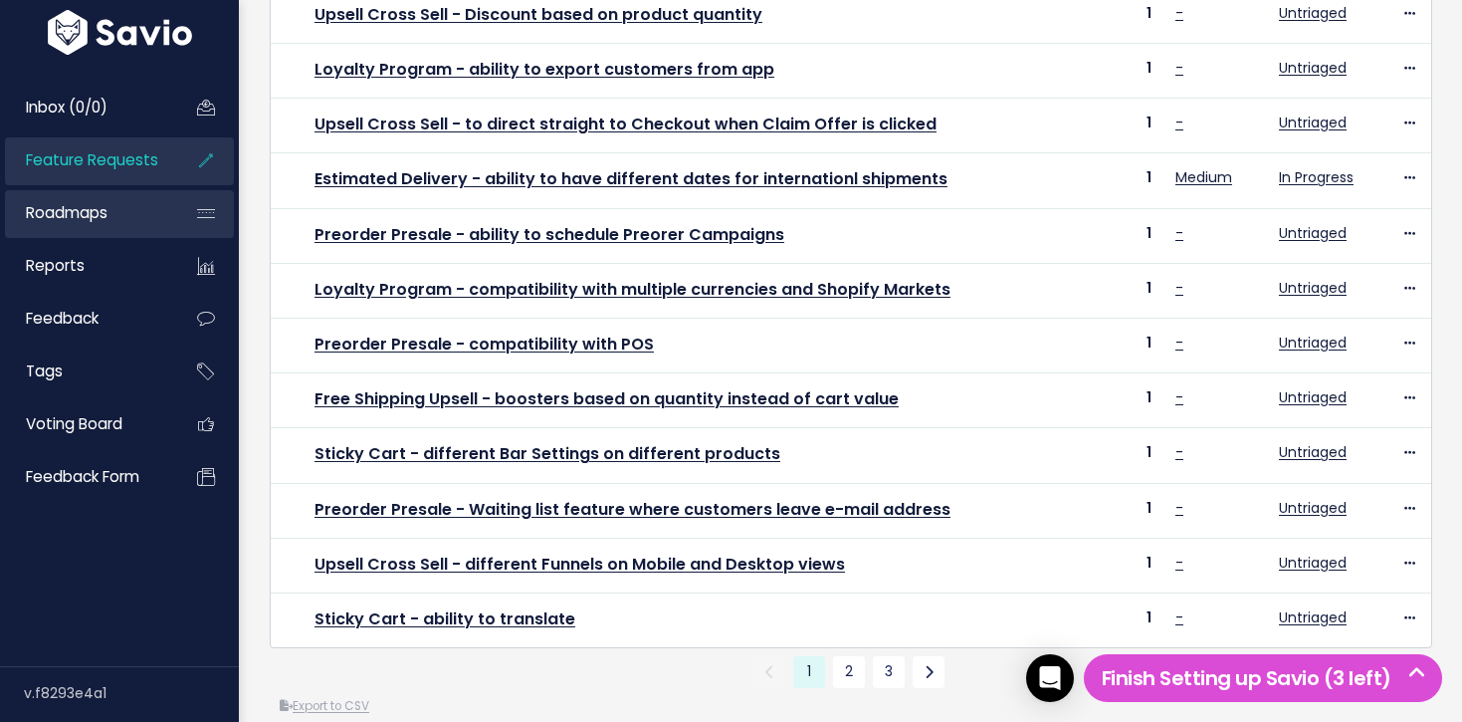
click at [148, 218] on link "Roadmaps" at bounding box center [85, 213] width 160 height 46
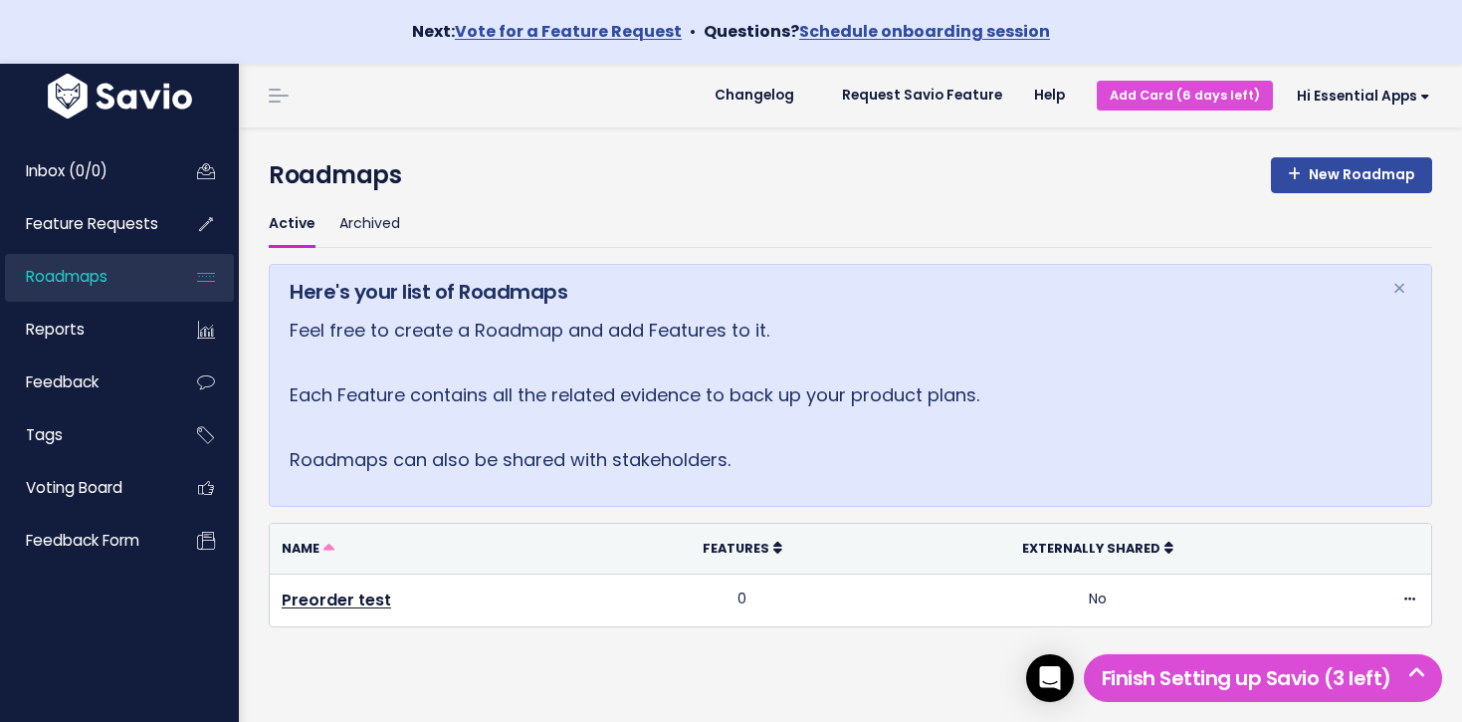
click at [107, 358] on ul "Inbox (0/0) Feature Requests Roadmaps Reports" at bounding box center [119, 356] width 229 height 417
click at [108, 370] on link "Feedback" at bounding box center [85, 382] width 160 height 46
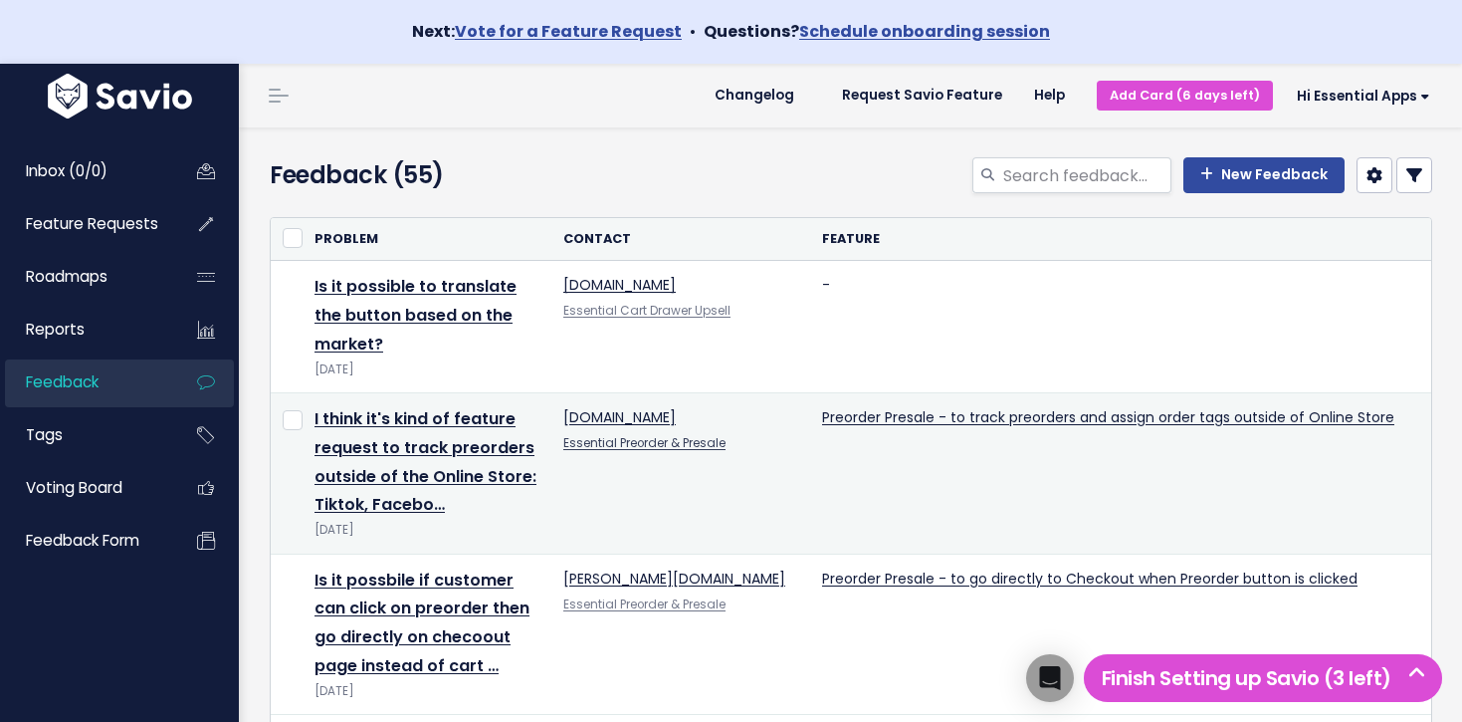
scroll to position [31, 0]
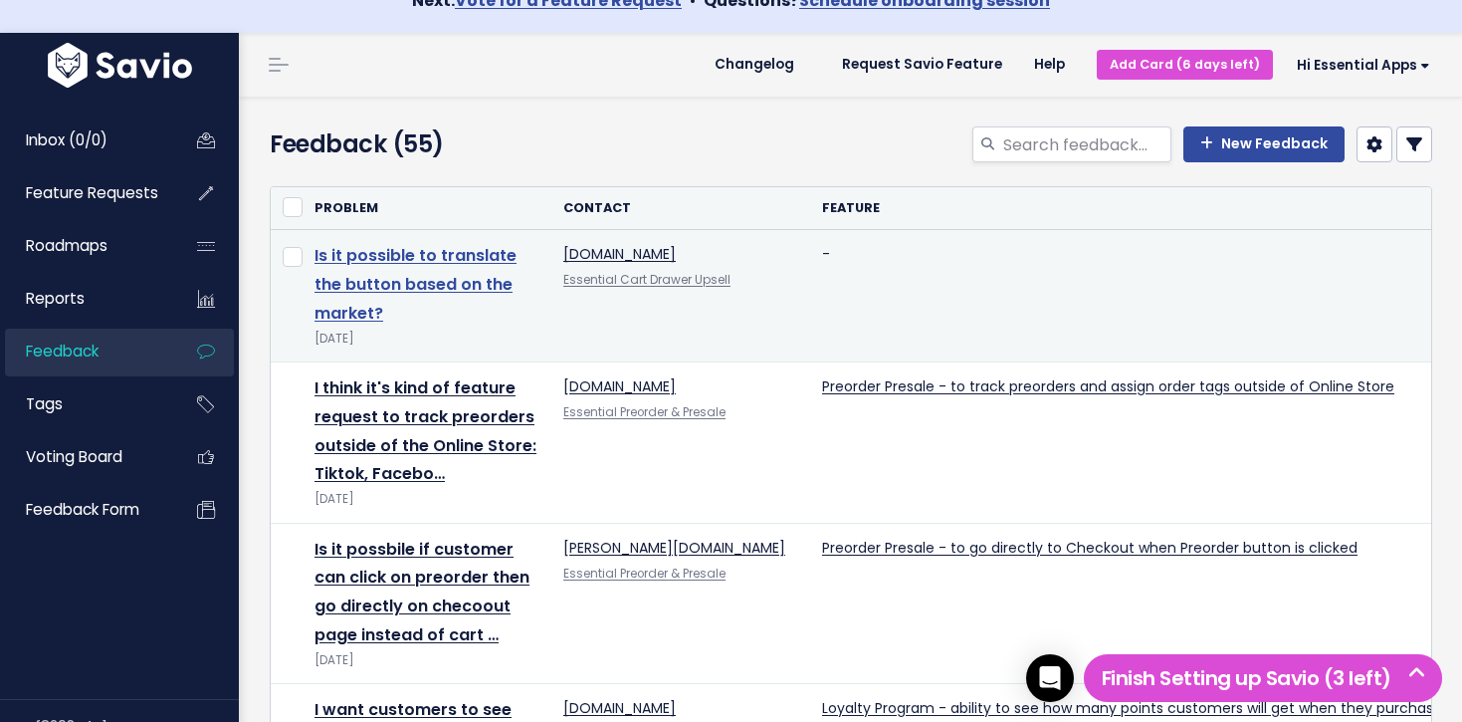
click at [458, 275] on link "Is it possible to translate the button based on the market?" at bounding box center [415, 284] width 202 height 81
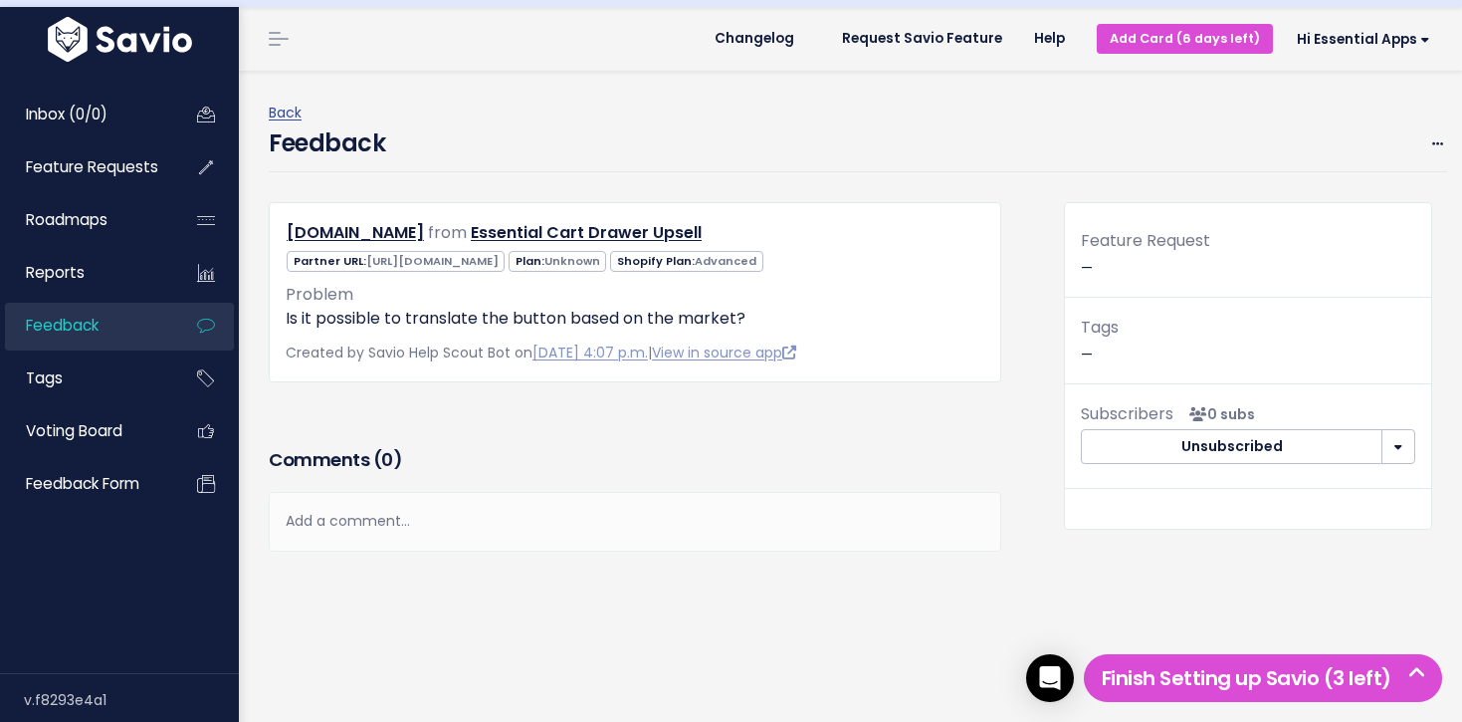
scroll to position [77, 0]
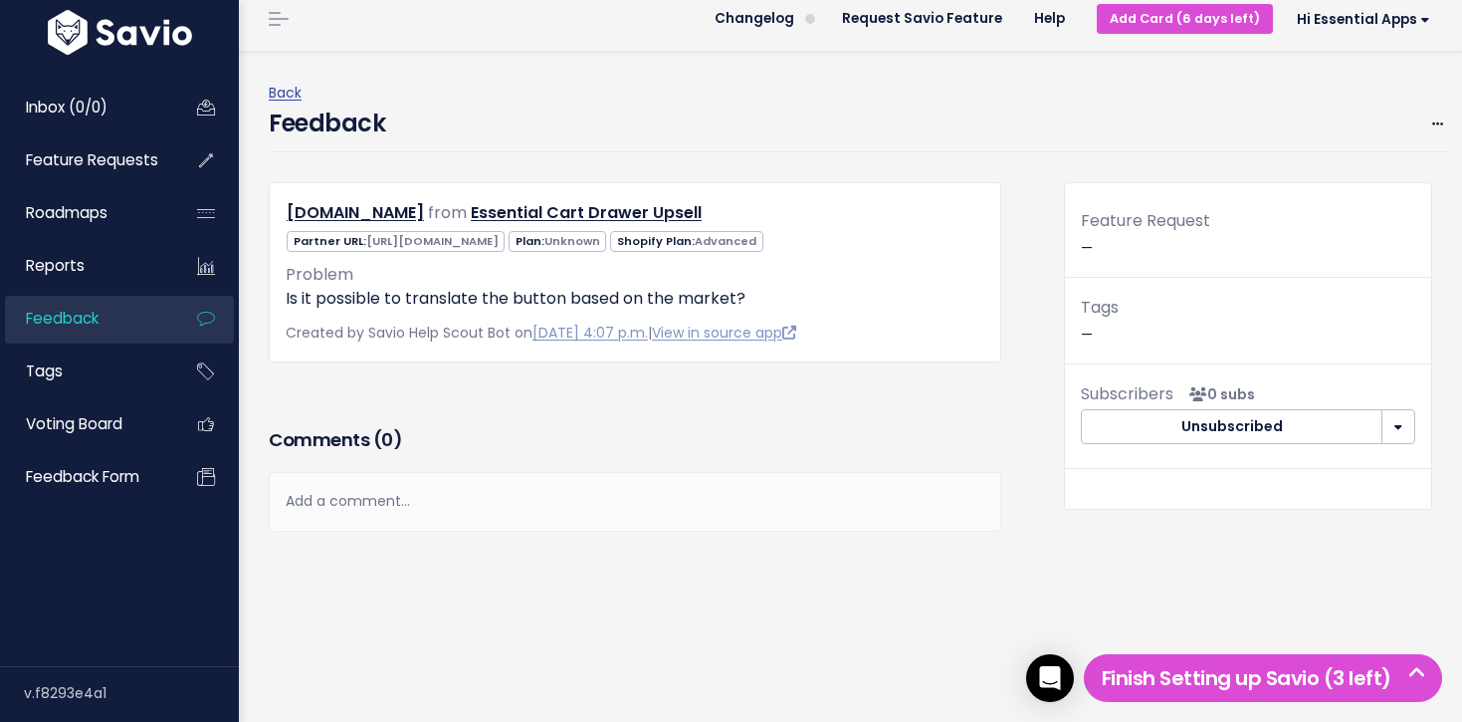
click at [1141, 223] on span "Feature Request" at bounding box center [1145, 220] width 129 height 23
click at [1440, 121] on icon at bounding box center [1437, 124] width 11 height 13
click at [1370, 174] on link "Edit" at bounding box center [1358, 178] width 143 height 39
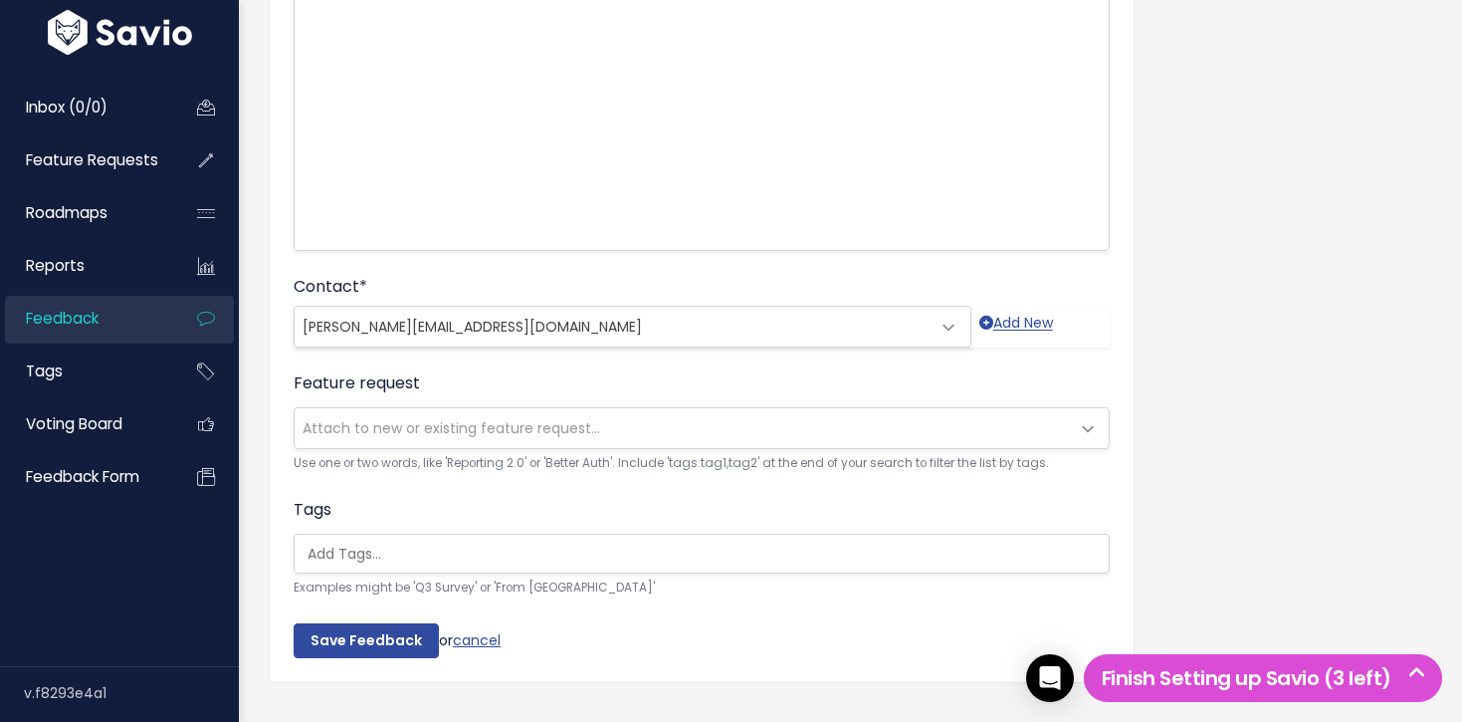
scroll to position [397, 0]
click at [466, 435] on span "Attach to new or existing feature request..." at bounding box center [452, 427] width 298 height 20
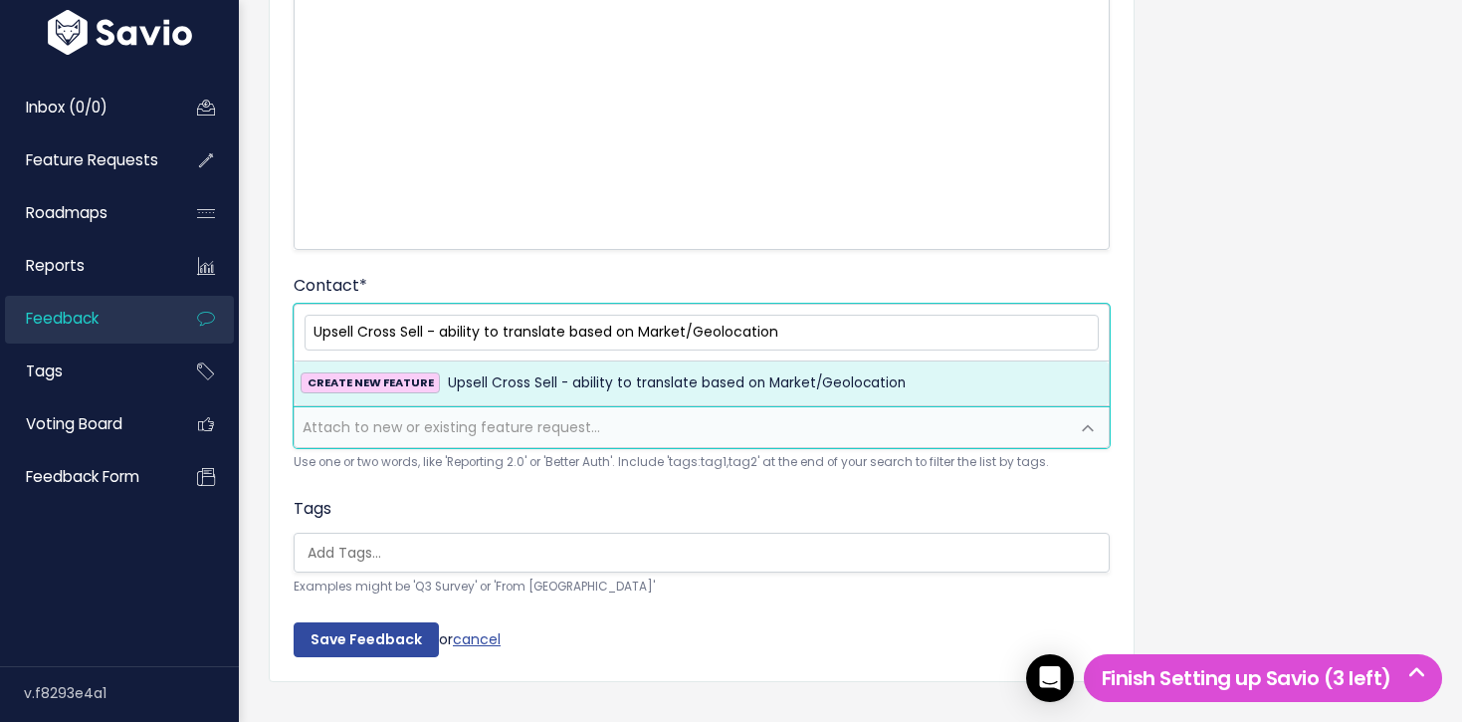
type input "Upsell Cross Sell - ability to translate based on Market/Geolocation"
click at [680, 387] on span "Upsell Cross Sell - ability to translate based on Market/Geolocation" at bounding box center [677, 383] width 458 height 24
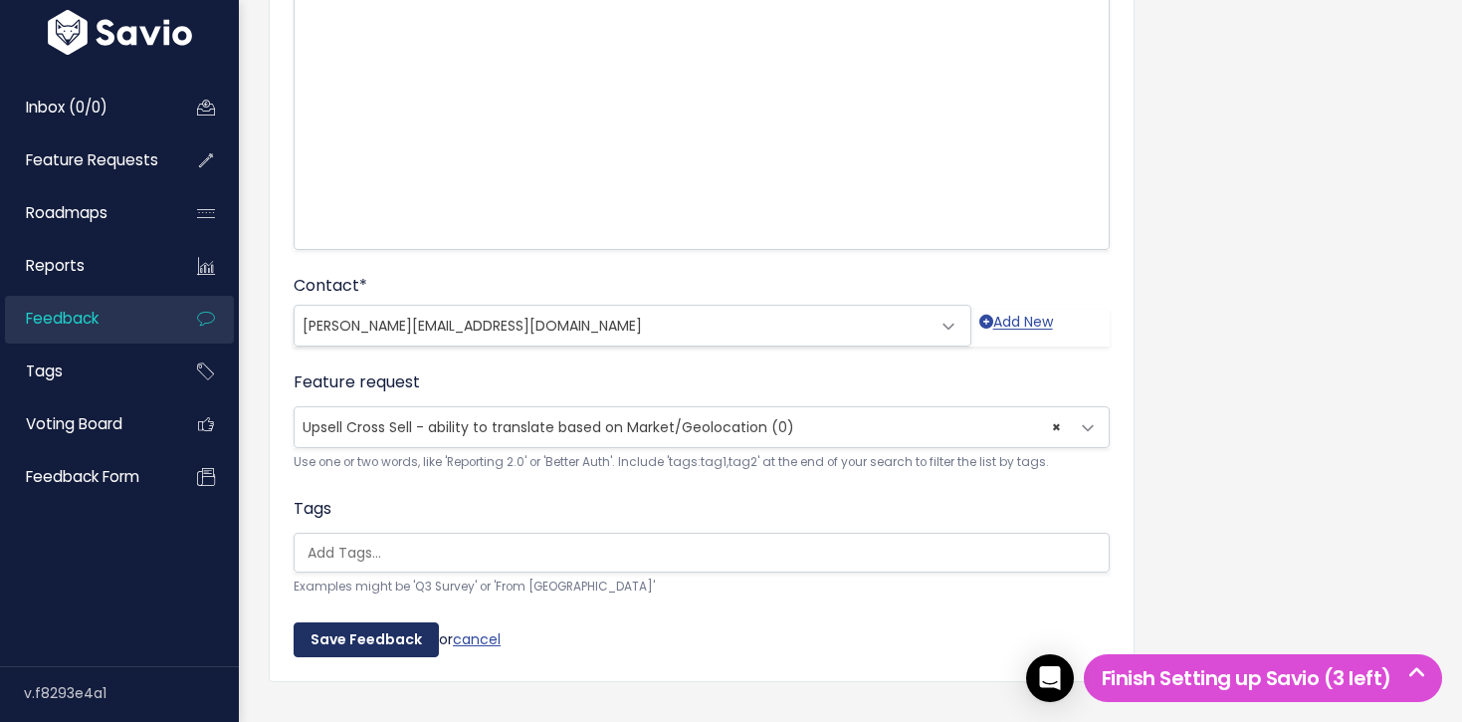
click at [383, 641] on input "Save Feedback" at bounding box center [366, 640] width 145 height 36
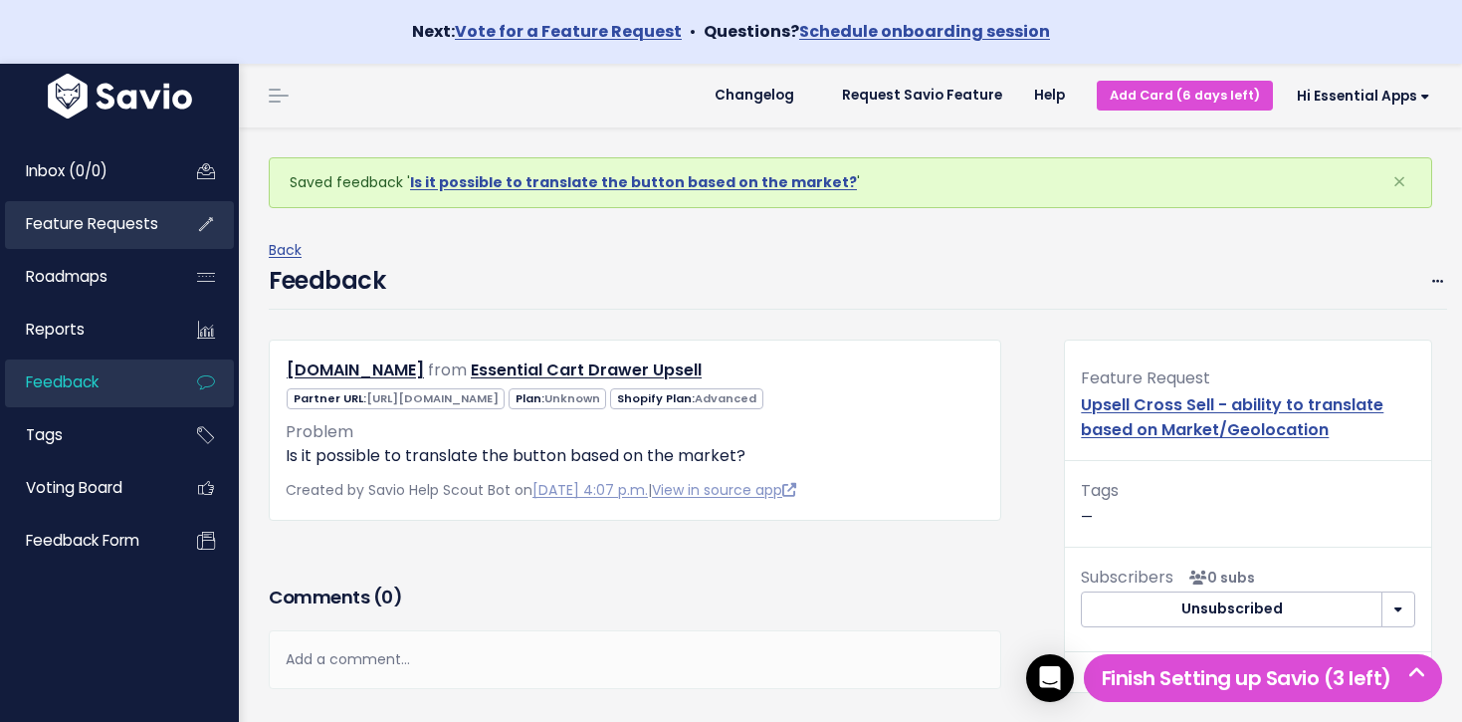
click at [129, 220] on span "Feature Requests" at bounding box center [92, 223] width 132 height 21
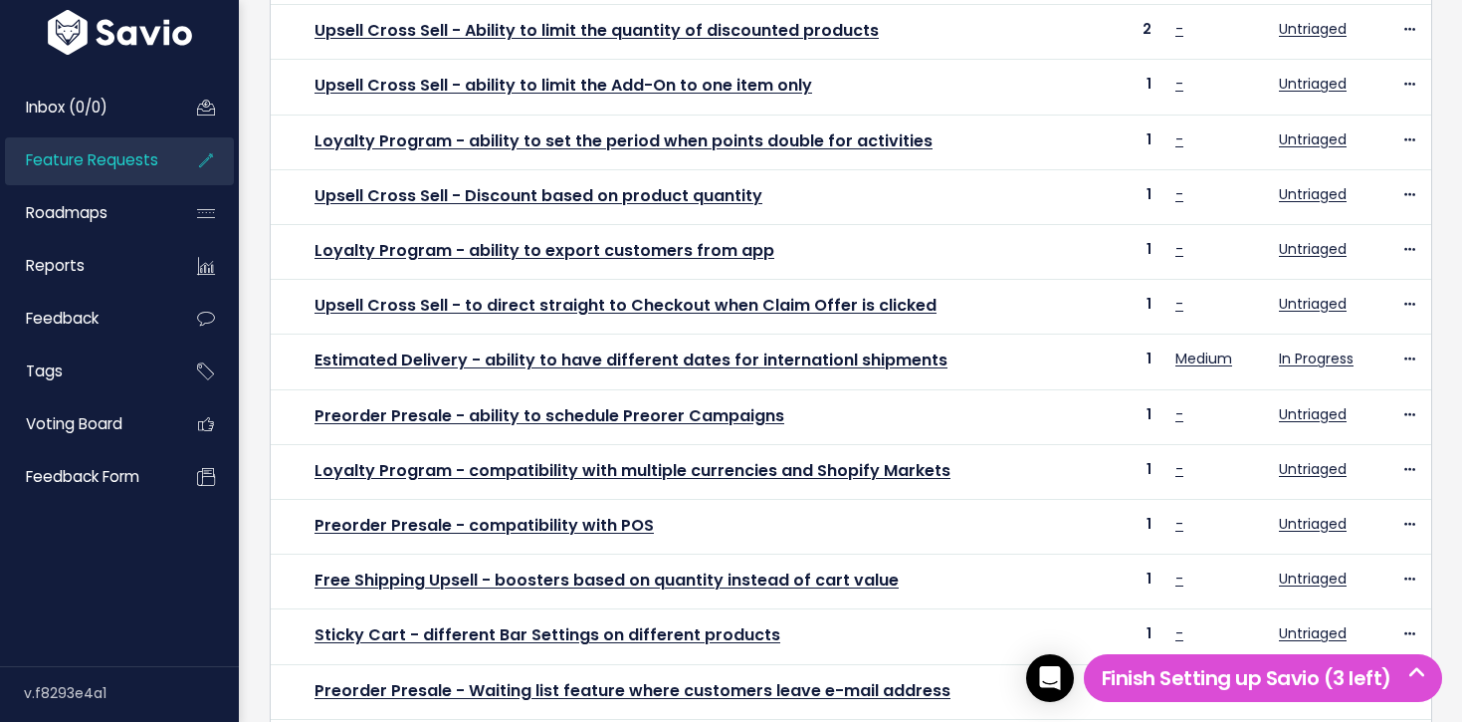
scroll to position [821, 0]
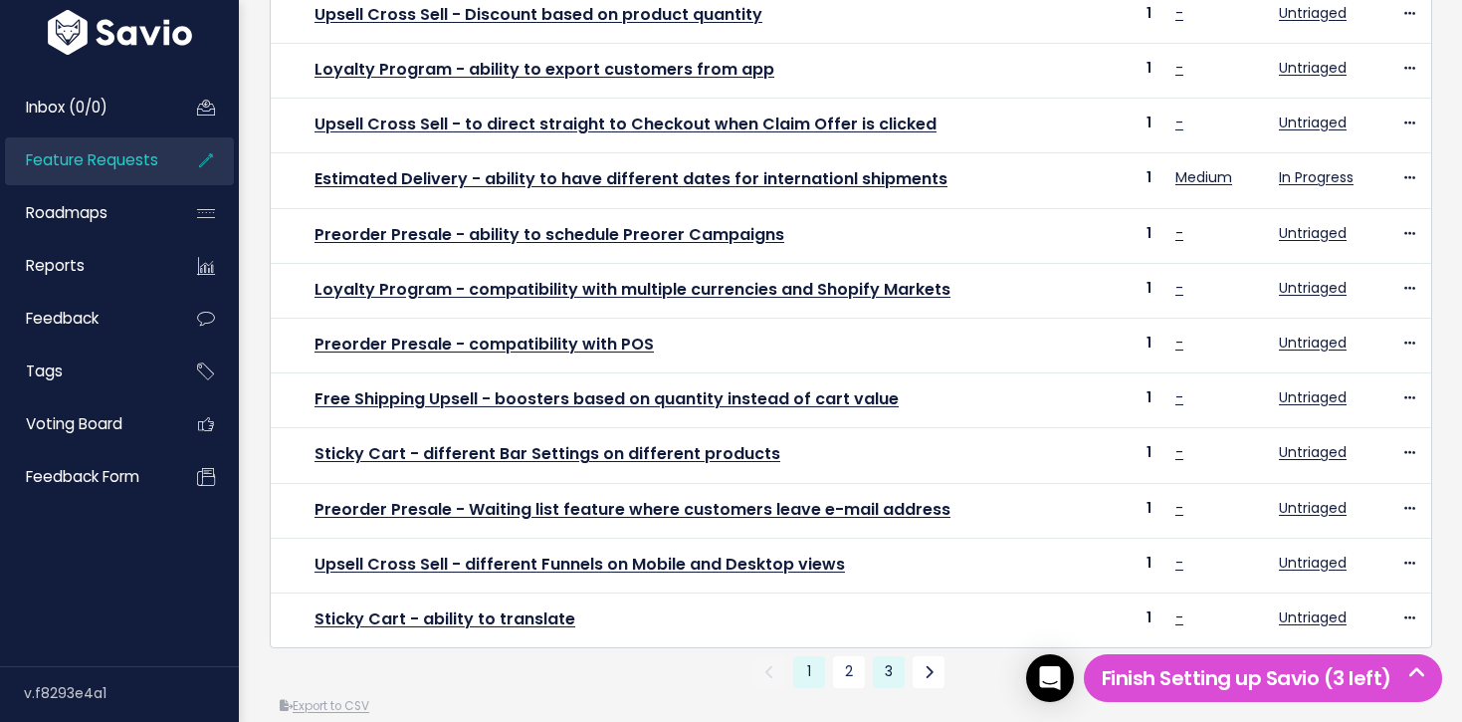
click at [891, 656] on link "3" at bounding box center [889, 672] width 32 height 32
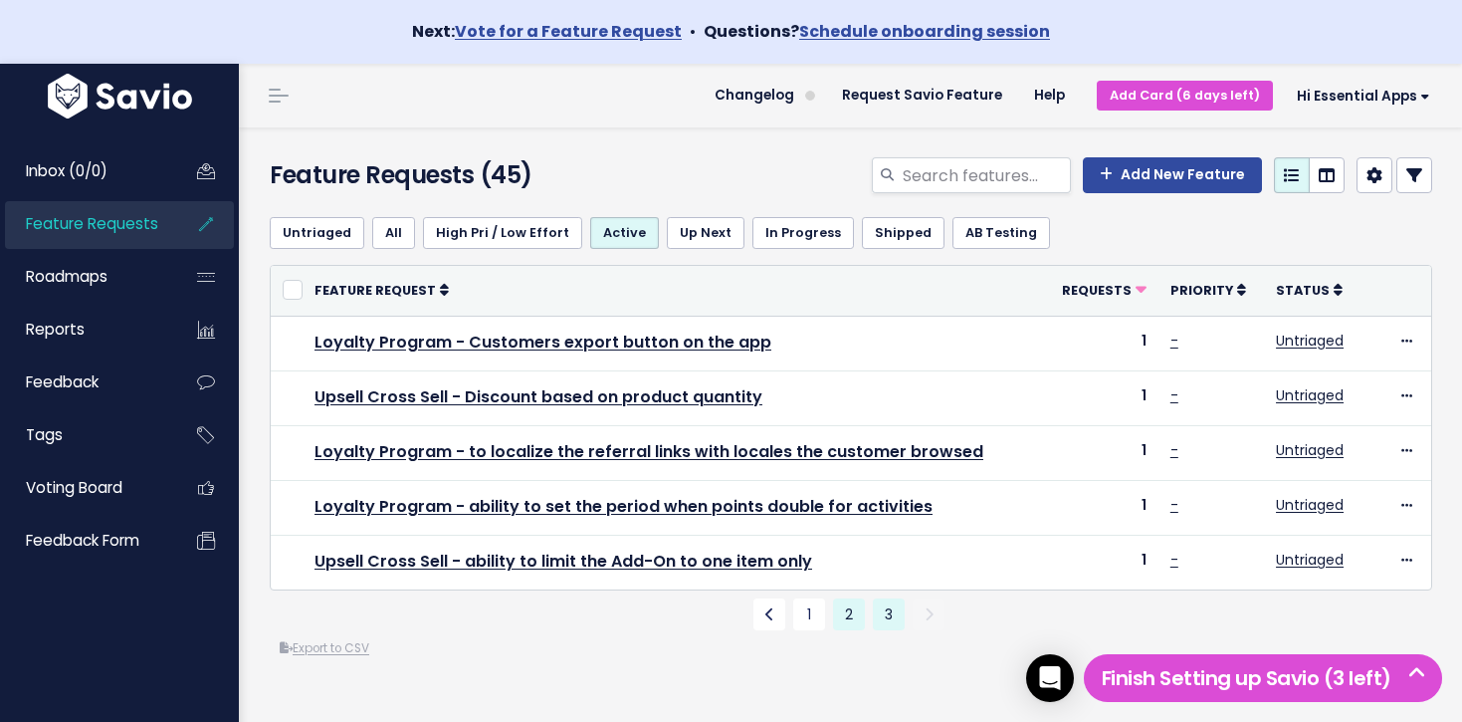
click at [837, 613] on link "2" at bounding box center [849, 614] width 32 height 32
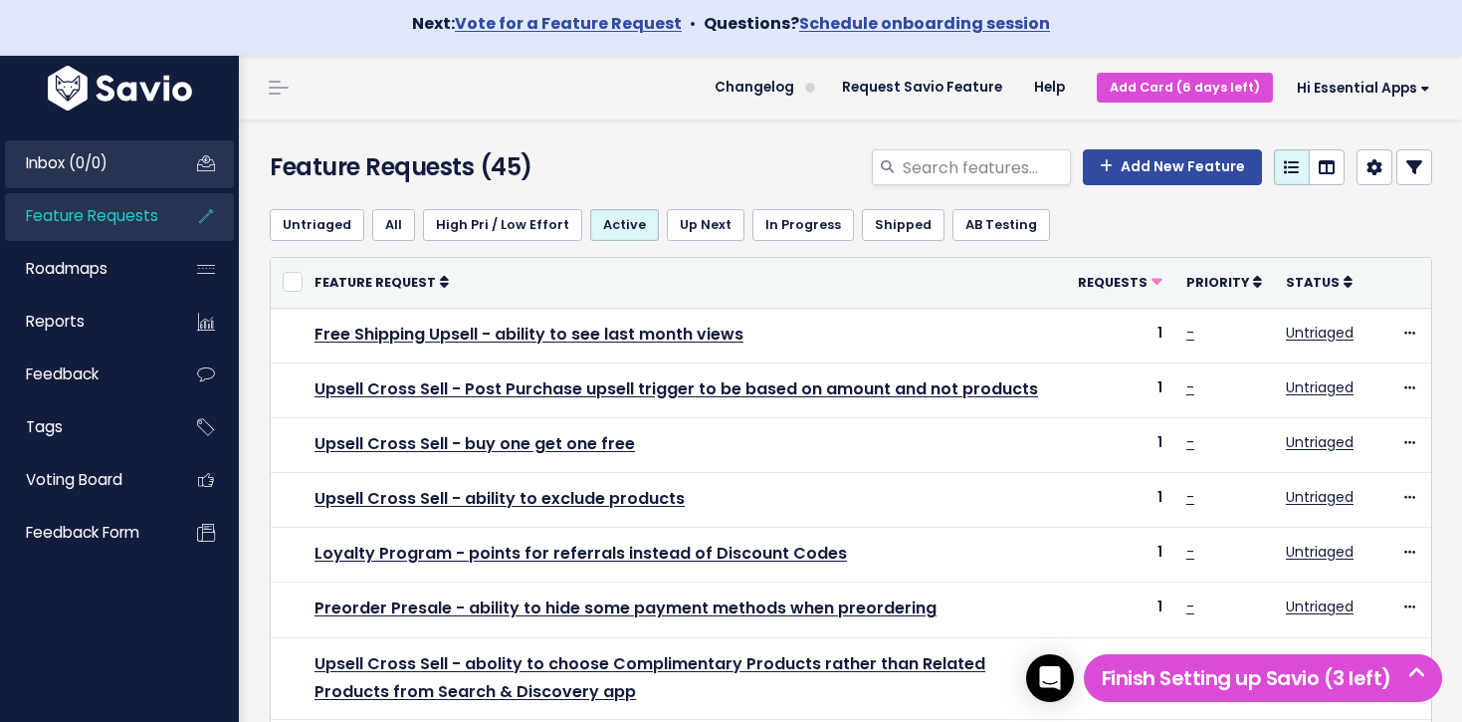
click at [126, 169] on link "Inbox (0/0)" at bounding box center [85, 163] width 160 height 46
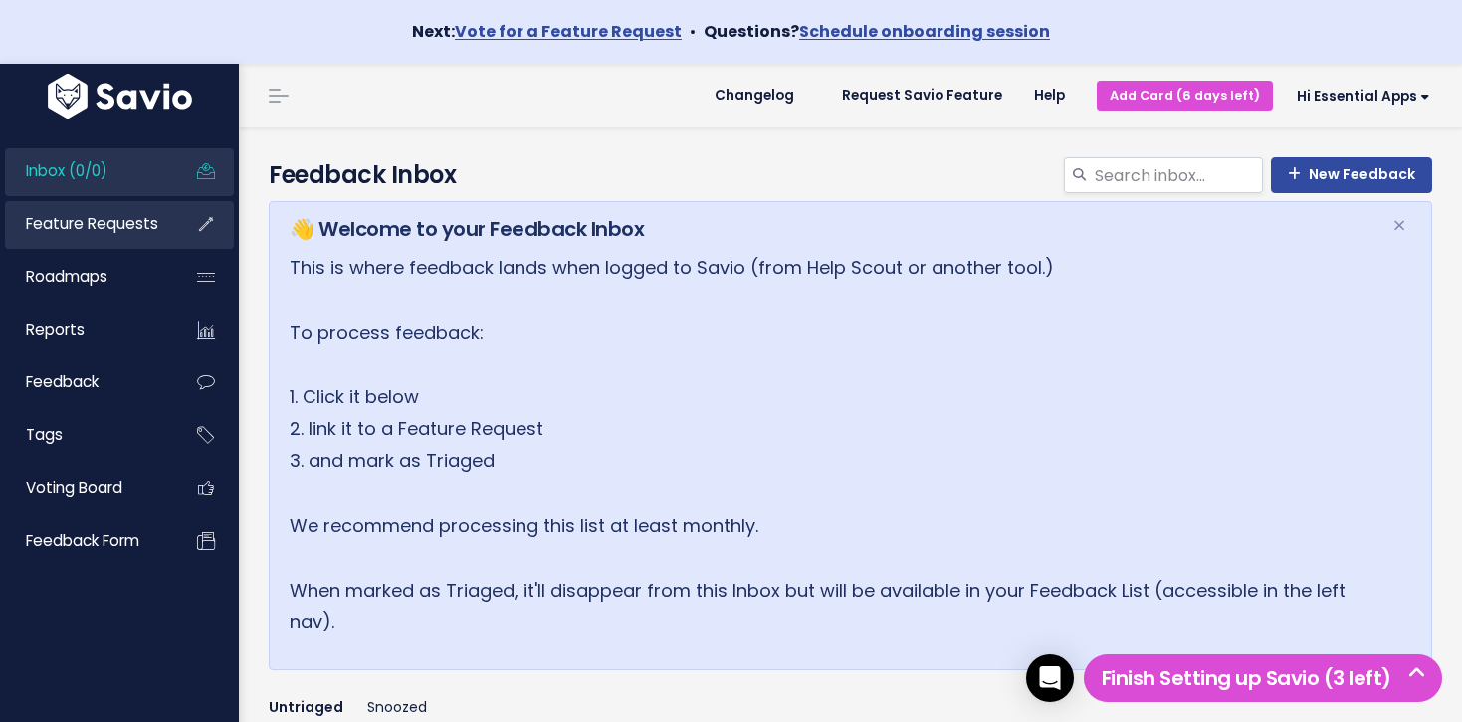
click at [80, 209] on link "Feature Requests" at bounding box center [85, 224] width 160 height 46
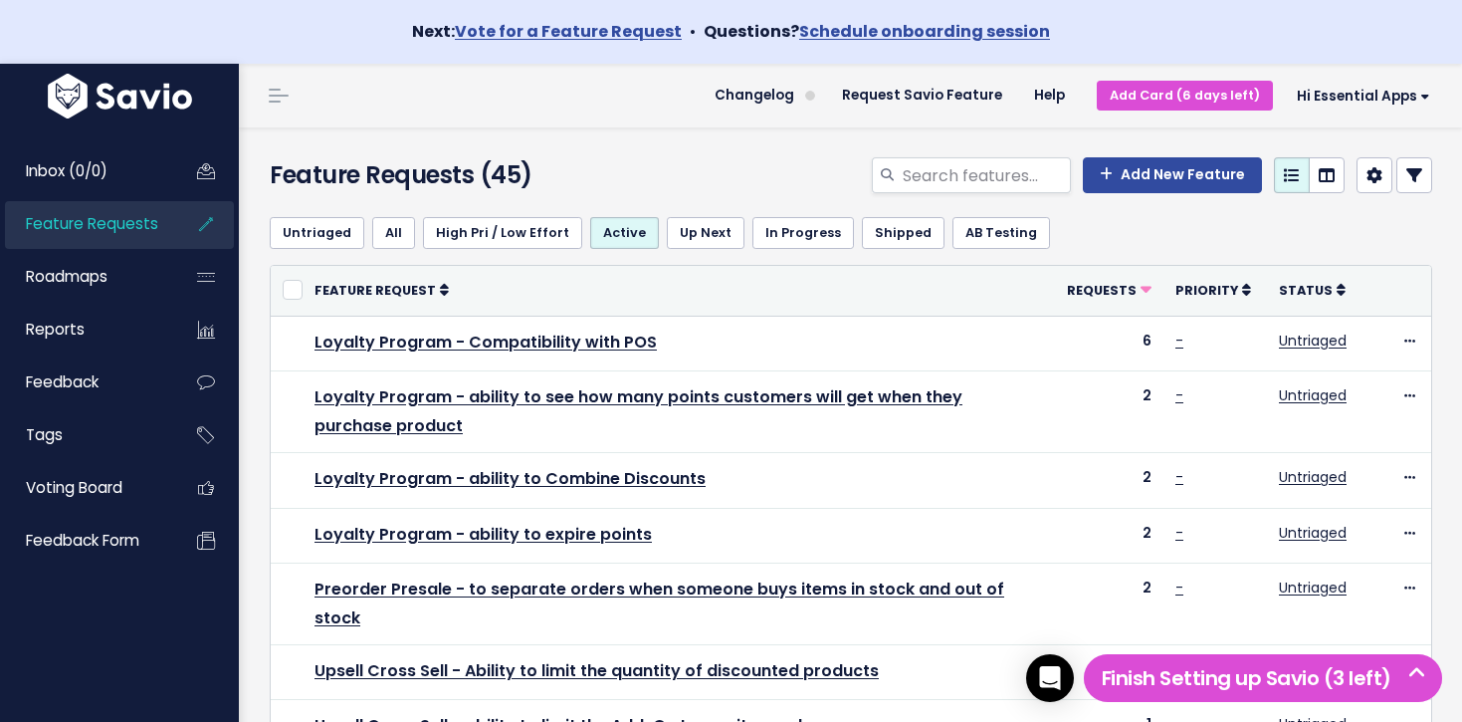
scroll to position [33, 0]
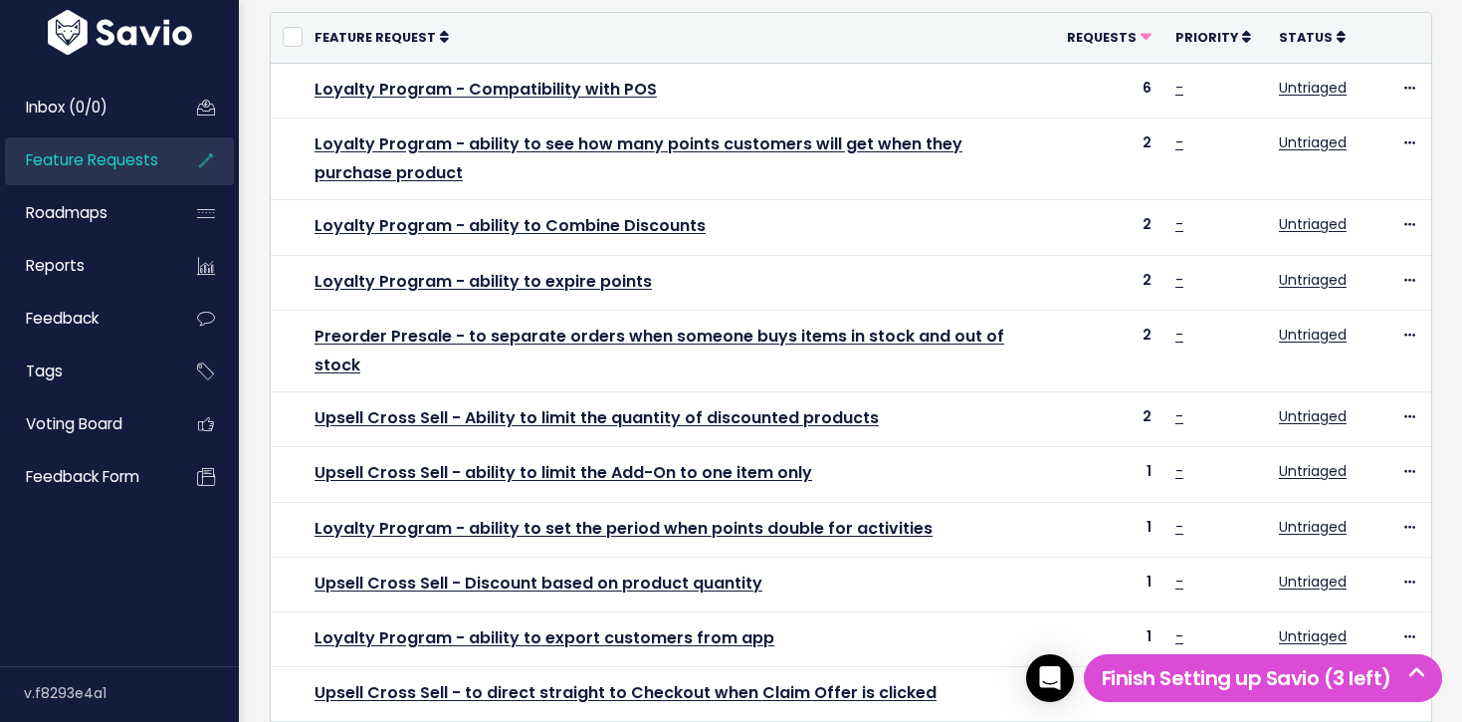
scroll to position [499, 0]
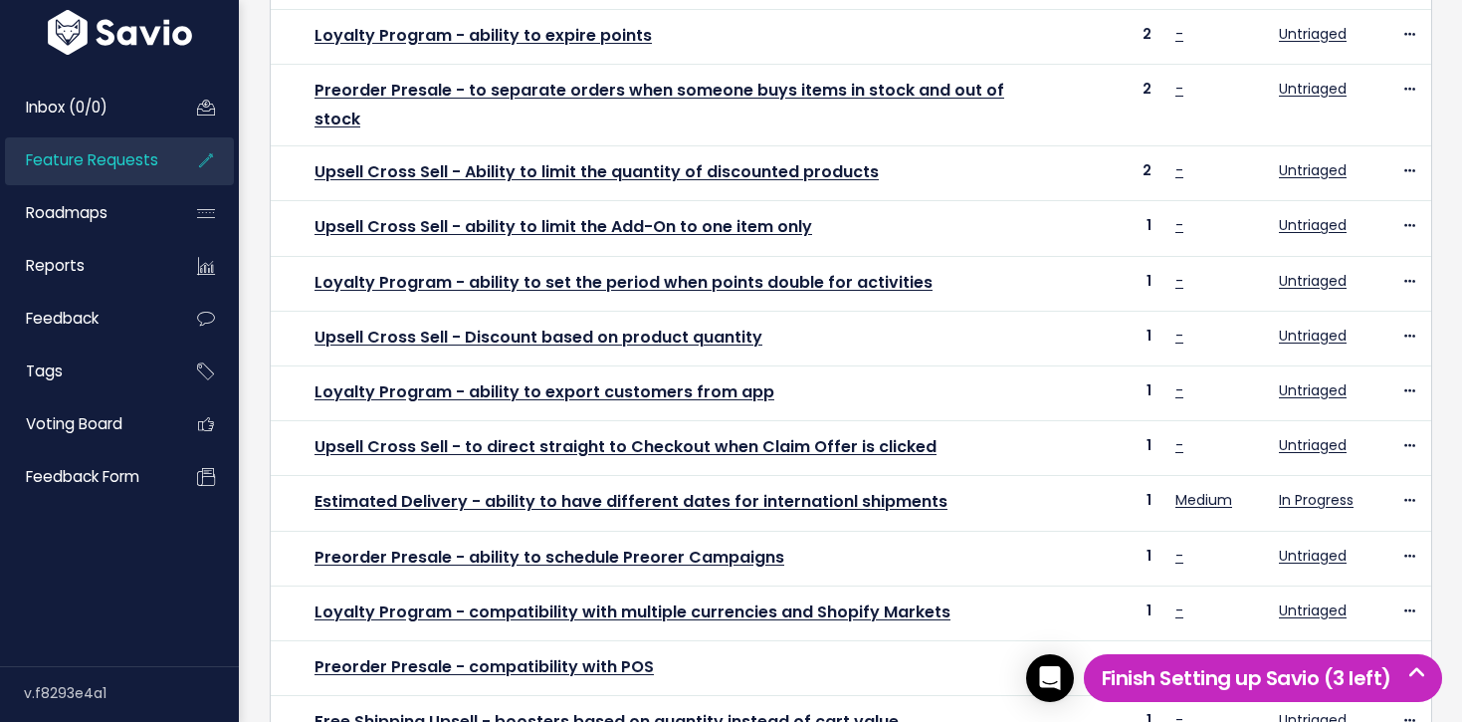
click at [1201, 665] on h5 "Finish Setting up Savio (3 left)" at bounding box center [1263, 678] width 340 height 30
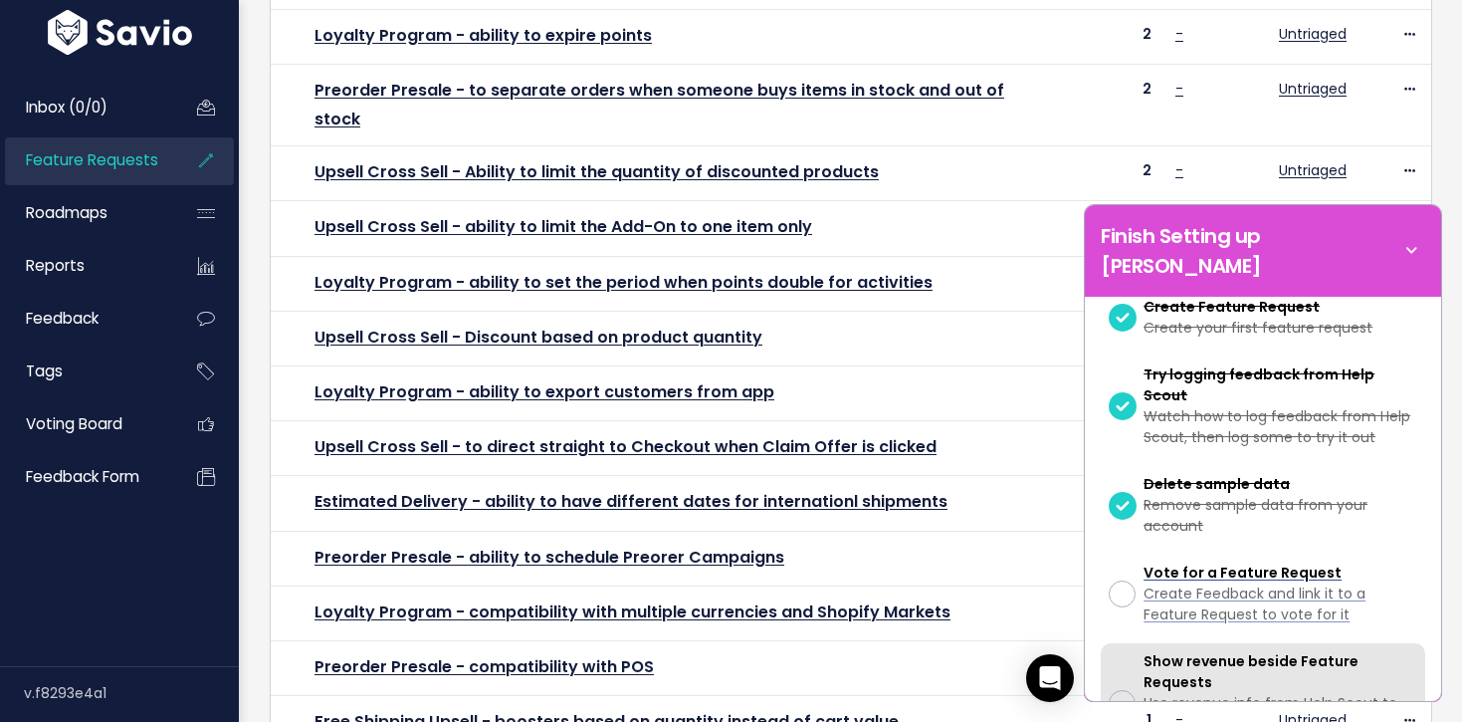
scroll to position [341, 0]
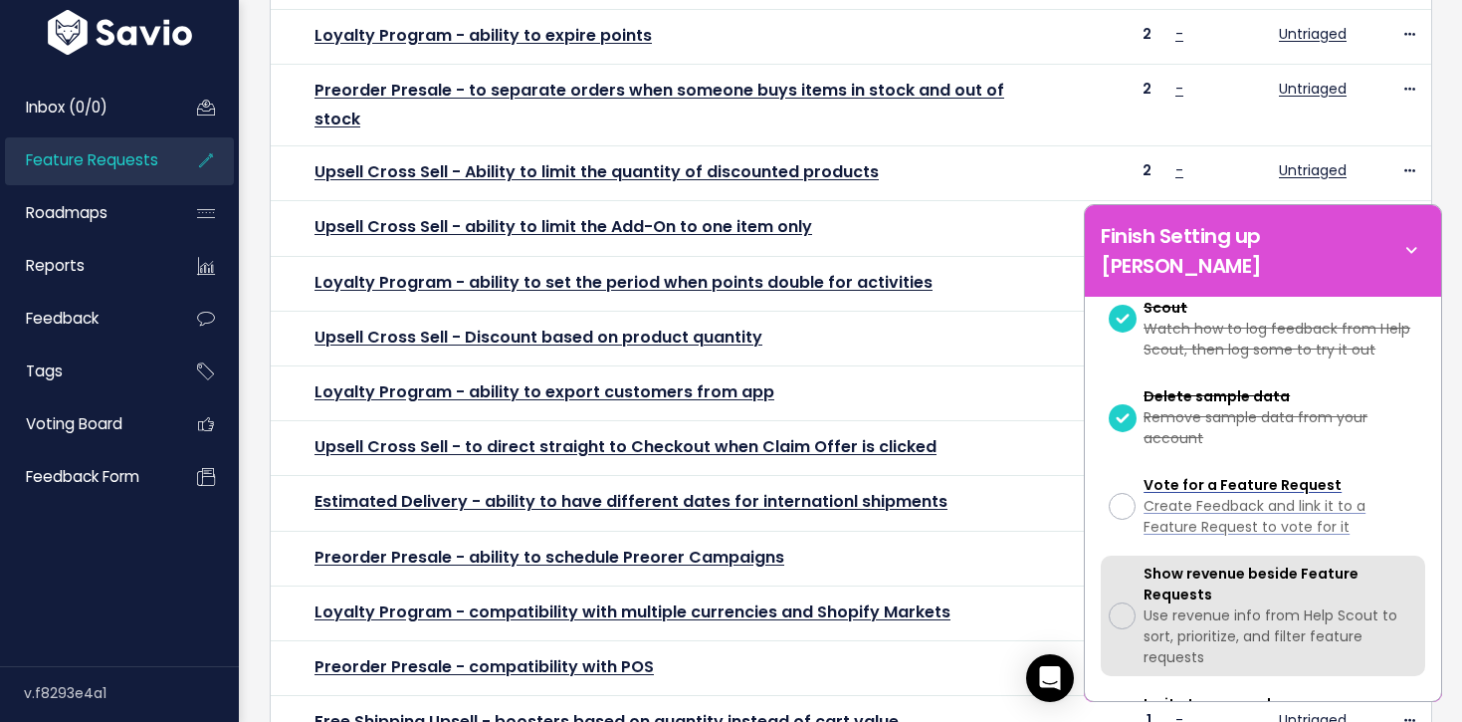
click at [1126, 602] on div at bounding box center [1122, 615] width 27 height 27
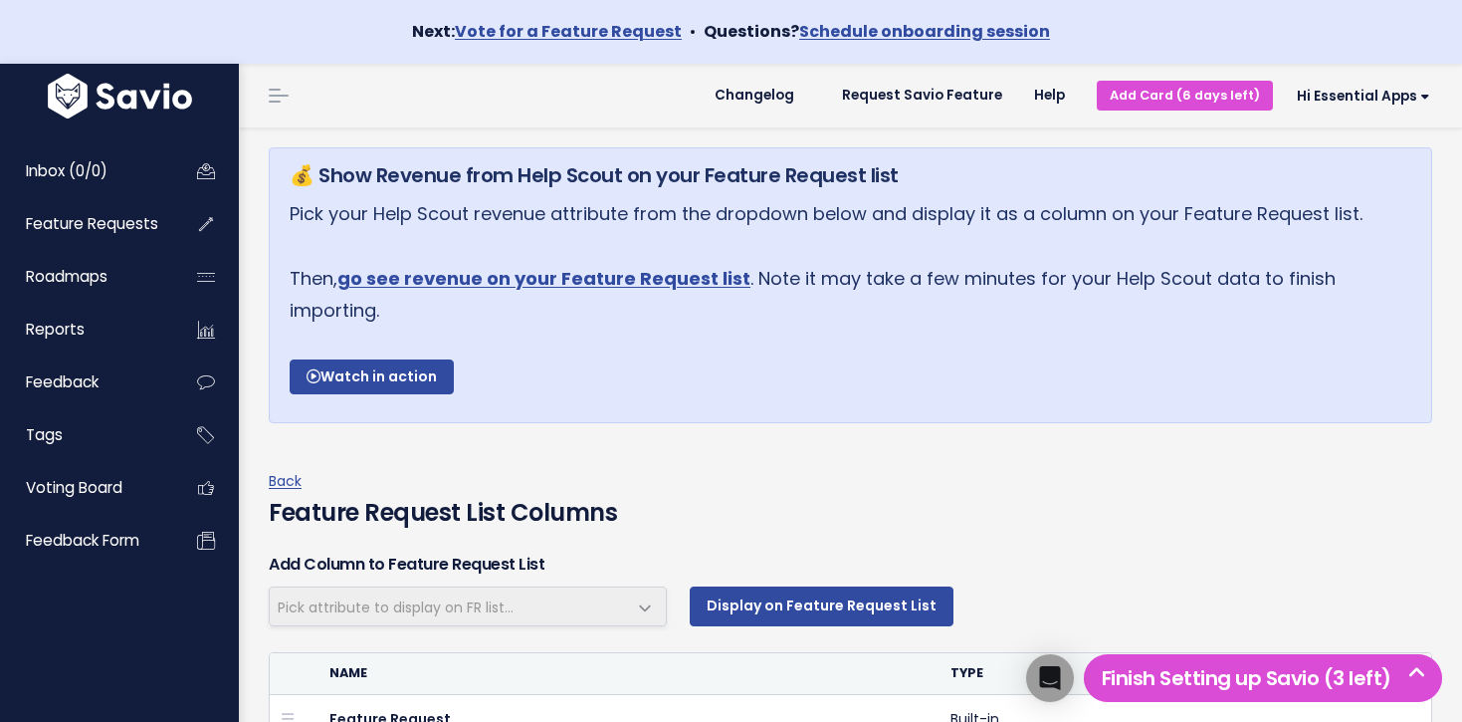
select select
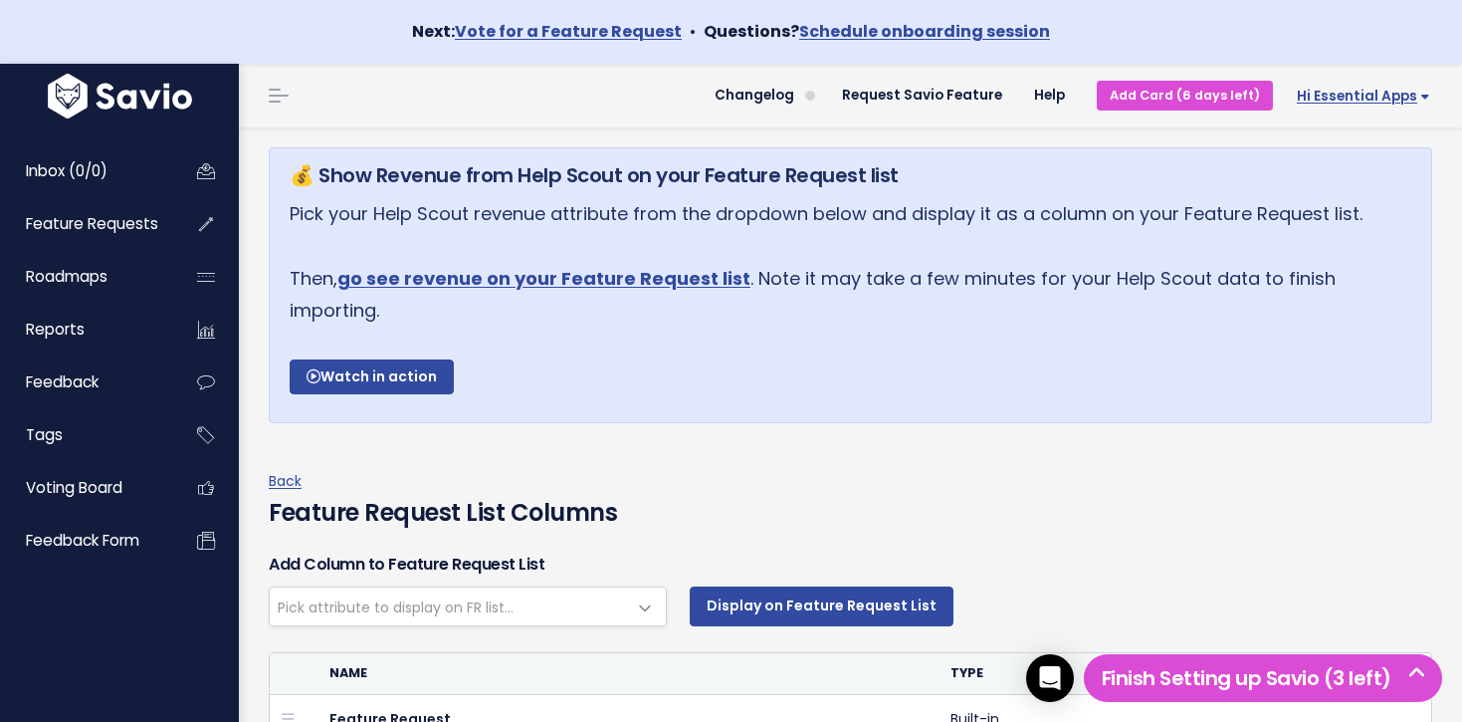
click at [1369, 99] on span "Hi Essential Apps" at bounding box center [1363, 96] width 133 height 15
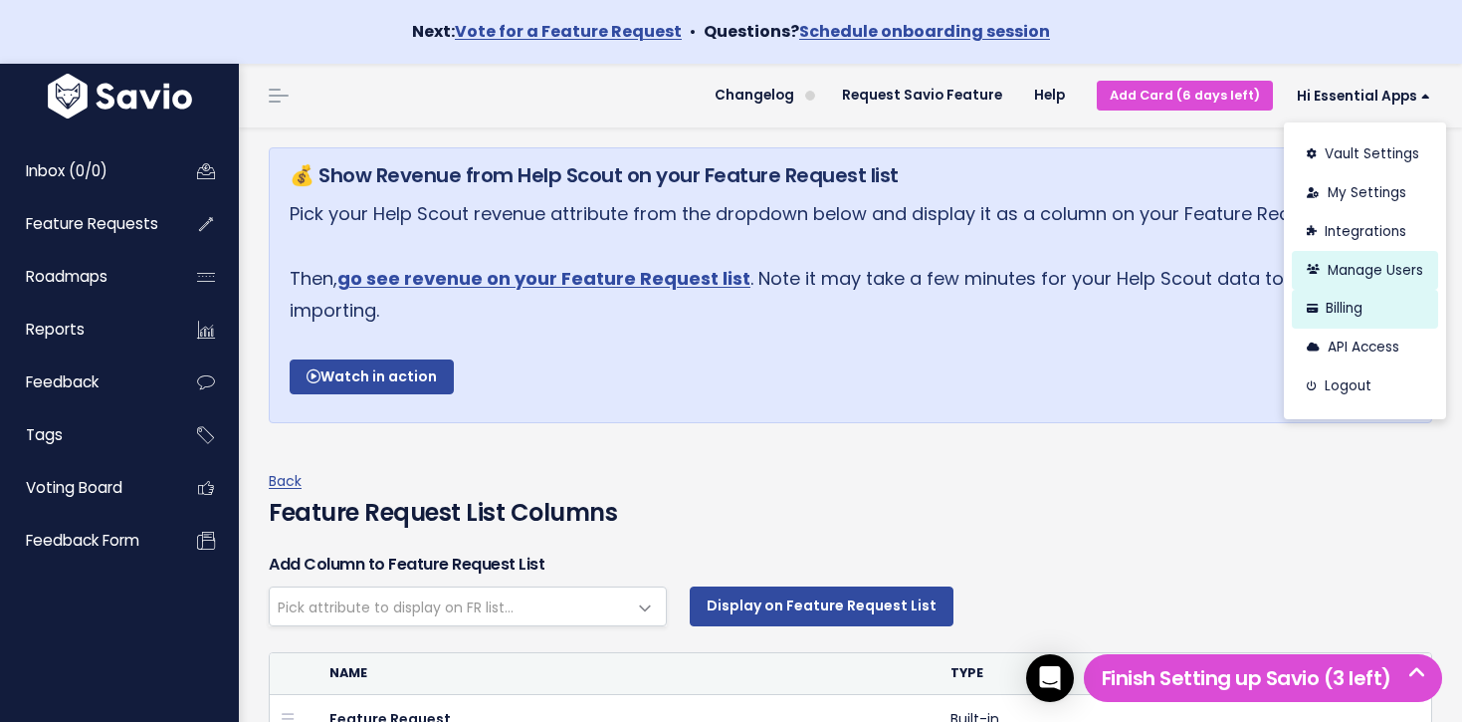
click at [1356, 308] on link "Billing" at bounding box center [1365, 309] width 146 height 39
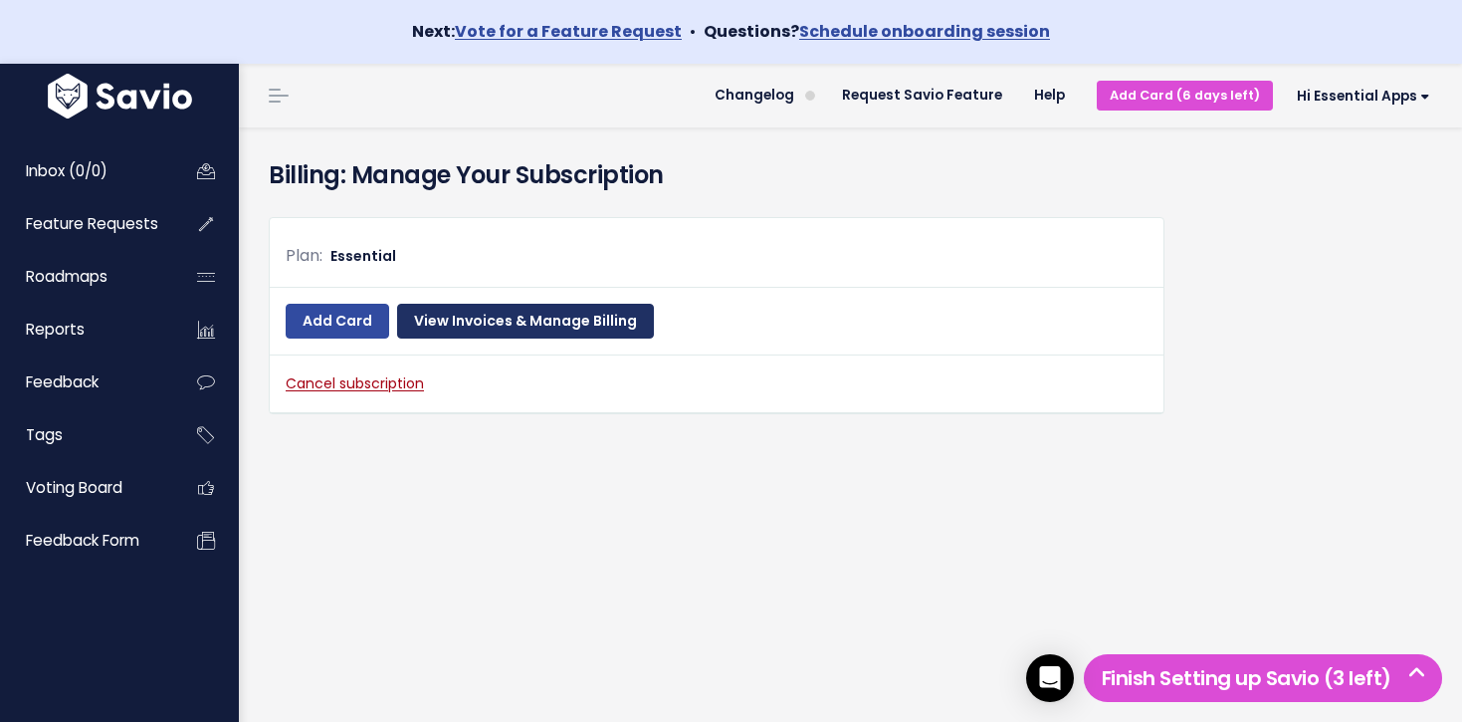
click at [611, 320] on link "View Invoices & Manage Billing" at bounding box center [525, 322] width 257 height 36
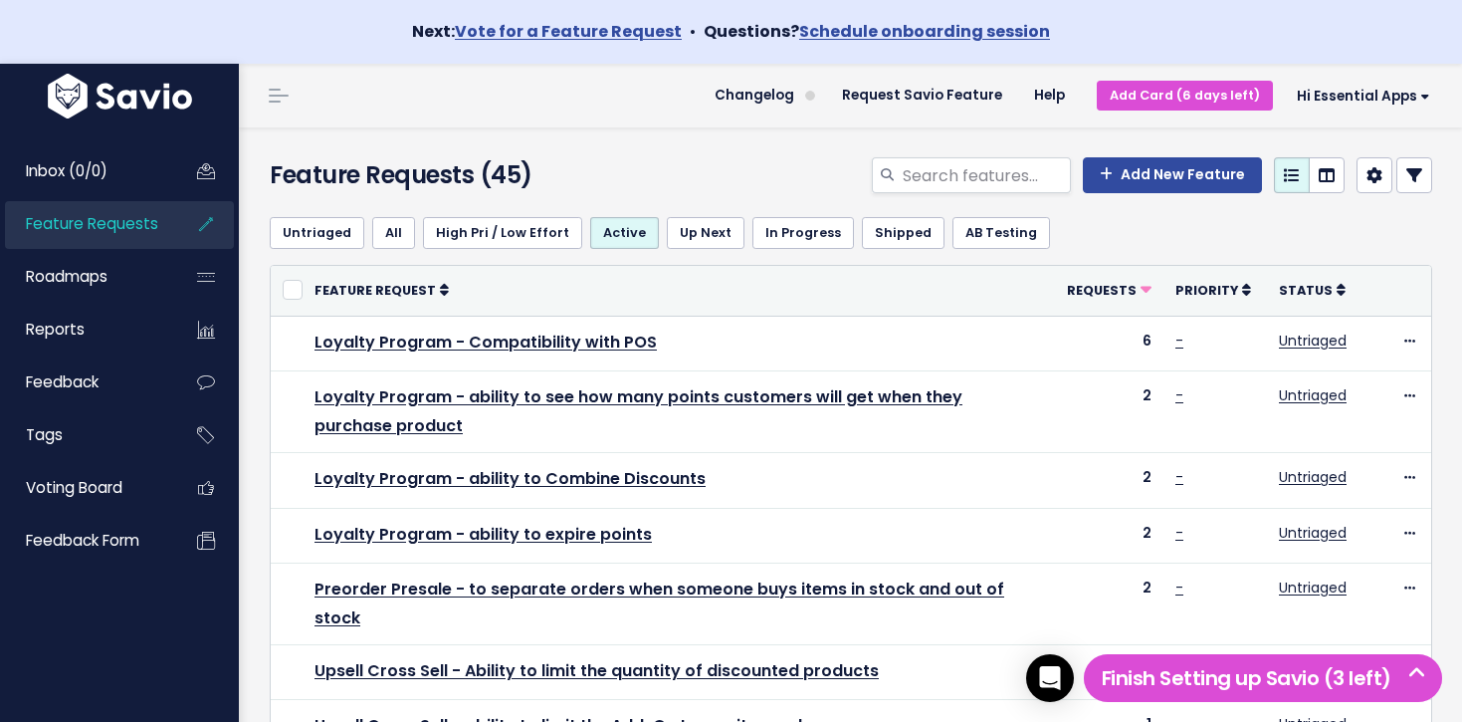
click at [143, 212] on link "Feature Requests" at bounding box center [85, 224] width 160 height 46
drag, startPoint x: 586, startPoint y: 147, endPoint x: 597, endPoint y: 174, distance: 29.0
click at [600, 175] on div "Feature Requests (45) Add New Feature" at bounding box center [847, 164] width 1217 height 74
click at [594, 174] on h4 "Feature Requests (45)" at bounding box center [454, 175] width 368 height 36
drag, startPoint x: 578, startPoint y: 174, endPoint x: 273, endPoint y: 170, distance: 305.6
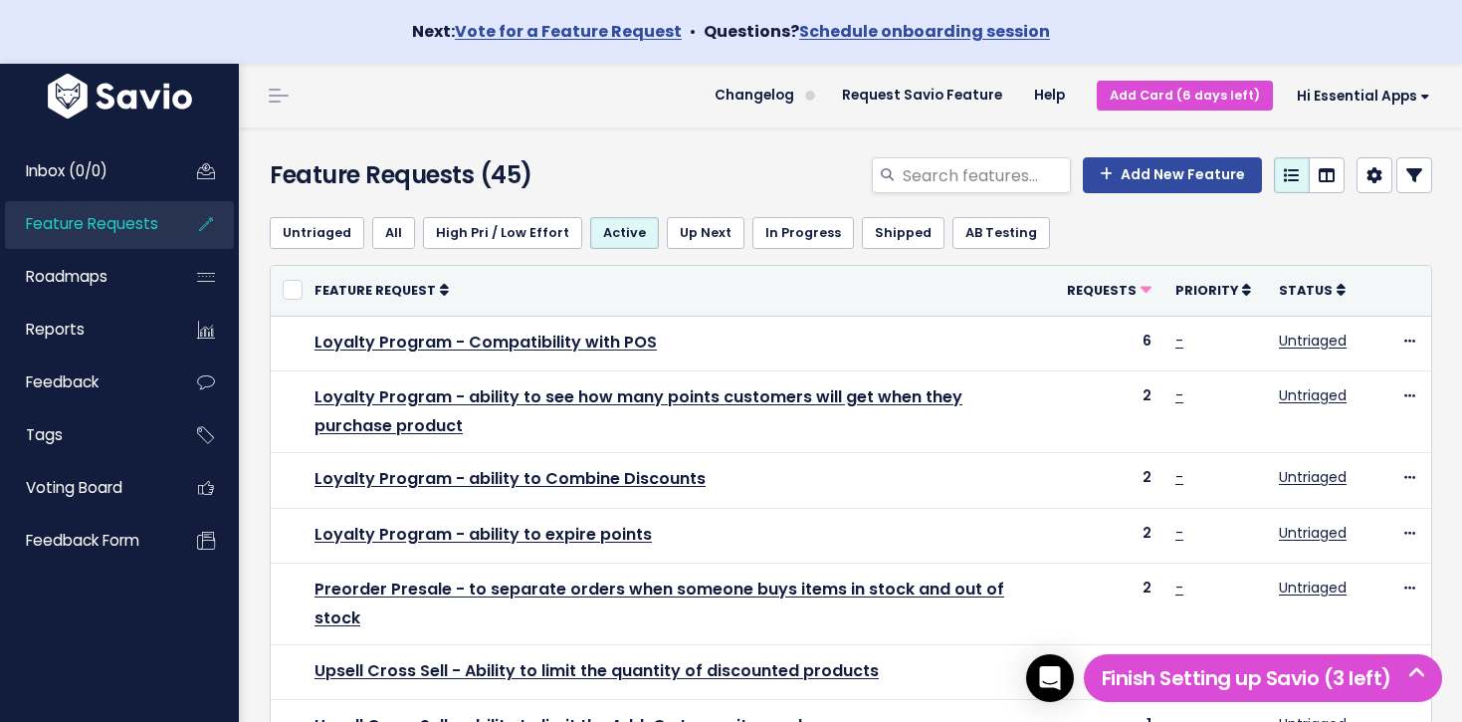
click at [273, 171] on h4 "Feature Requests (45)" at bounding box center [454, 175] width 368 height 36
click at [273, 170] on h4 "Feature Requests (45)" at bounding box center [454, 175] width 368 height 36
drag, startPoint x: 273, startPoint y: 170, endPoint x: 544, endPoint y: 182, distance: 272.0
click at [544, 182] on h4 "Feature Requests (45)" at bounding box center [454, 175] width 368 height 36
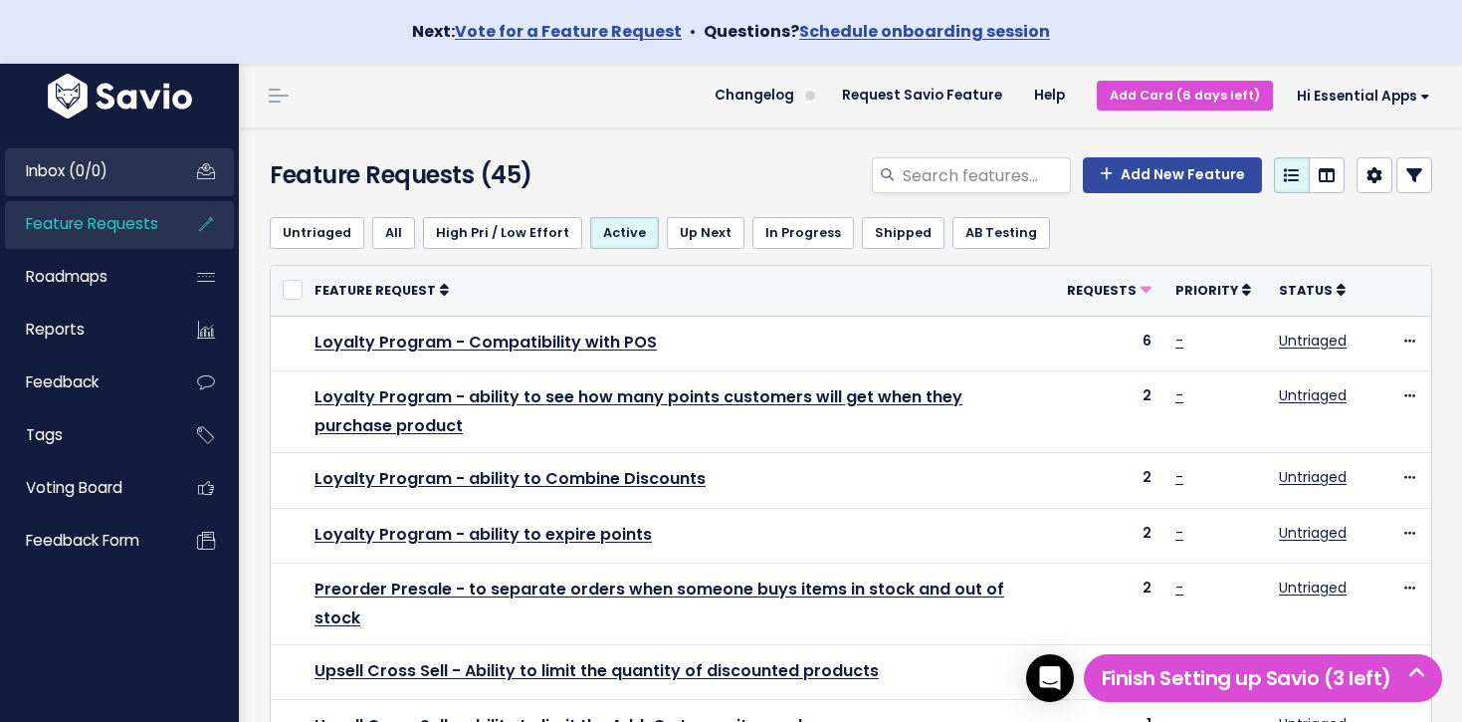
click at [141, 150] on link "Inbox (0/0)" at bounding box center [85, 171] width 160 height 46
click at [139, 157] on link "Inbox (0/0)" at bounding box center [85, 171] width 160 height 46
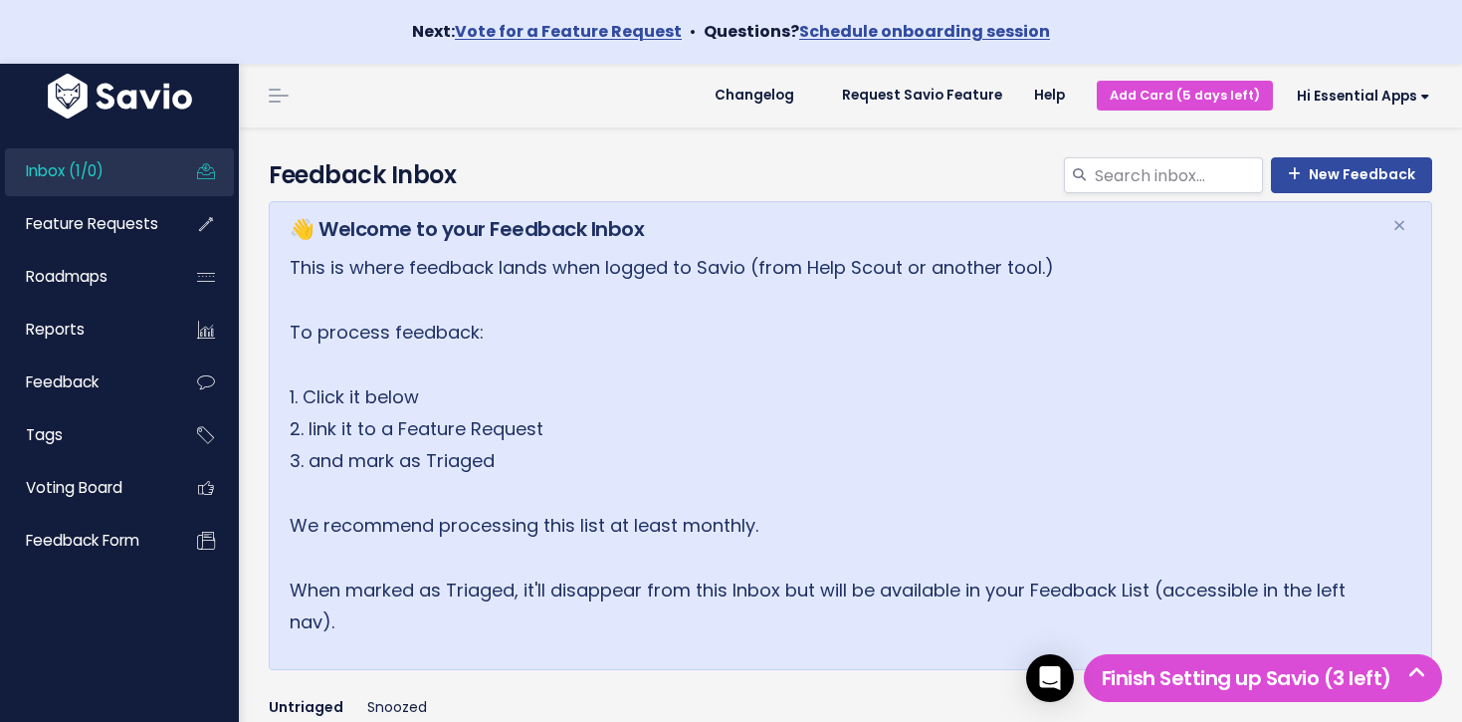
scroll to position [335, 0]
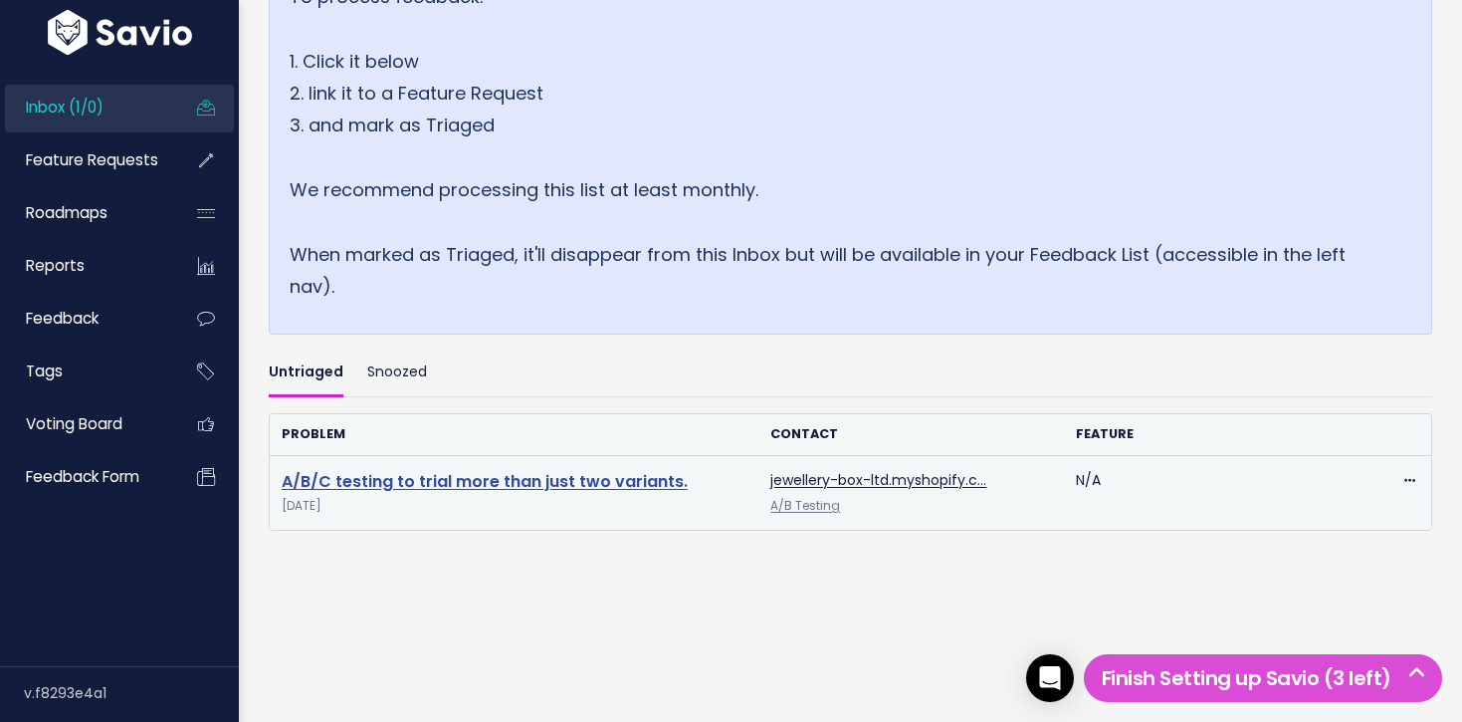
click at [469, 490] on link "A/B/C testing to trial more than just two variants." at bounding box center [485, 481] width 406 height 23
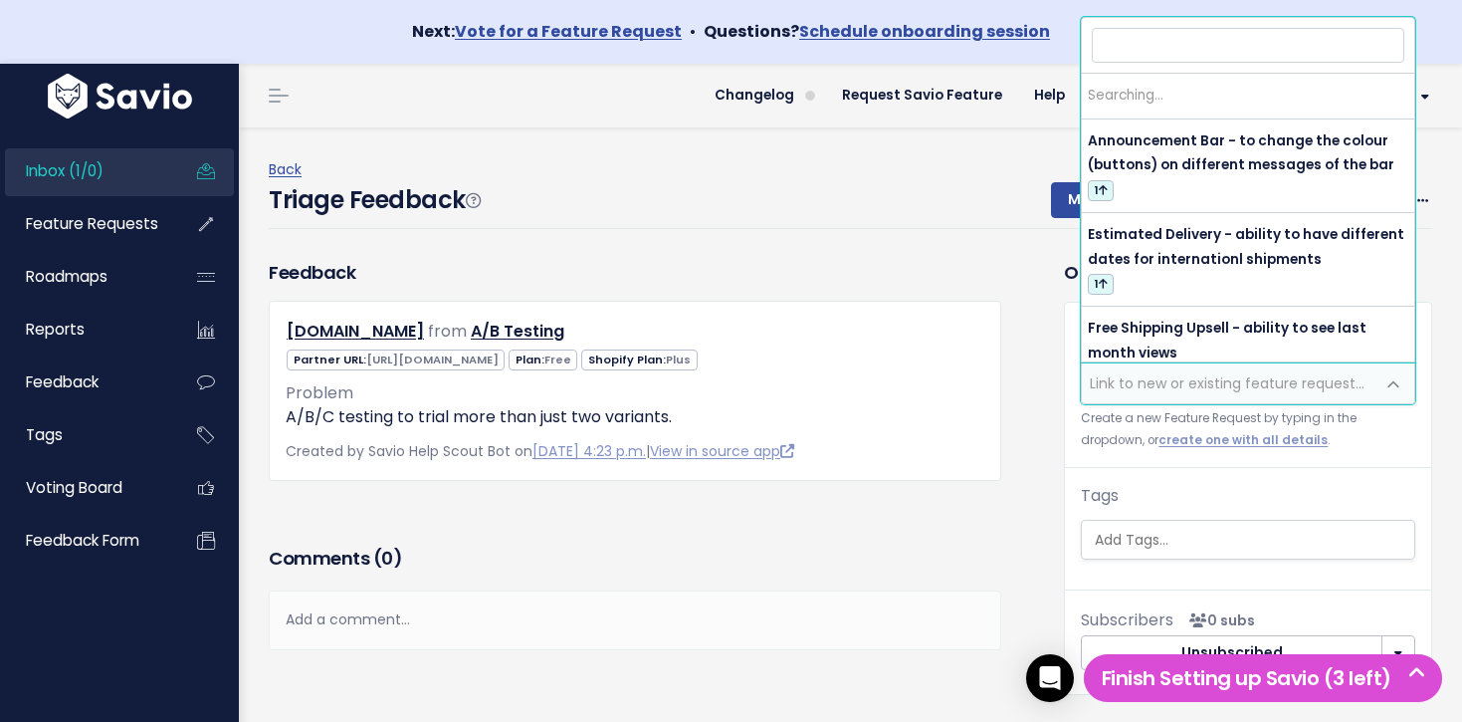
click at [1149, 385] on span "Link to new or existing feature request..." at bounding box center [1227, 383] width 275 height 20
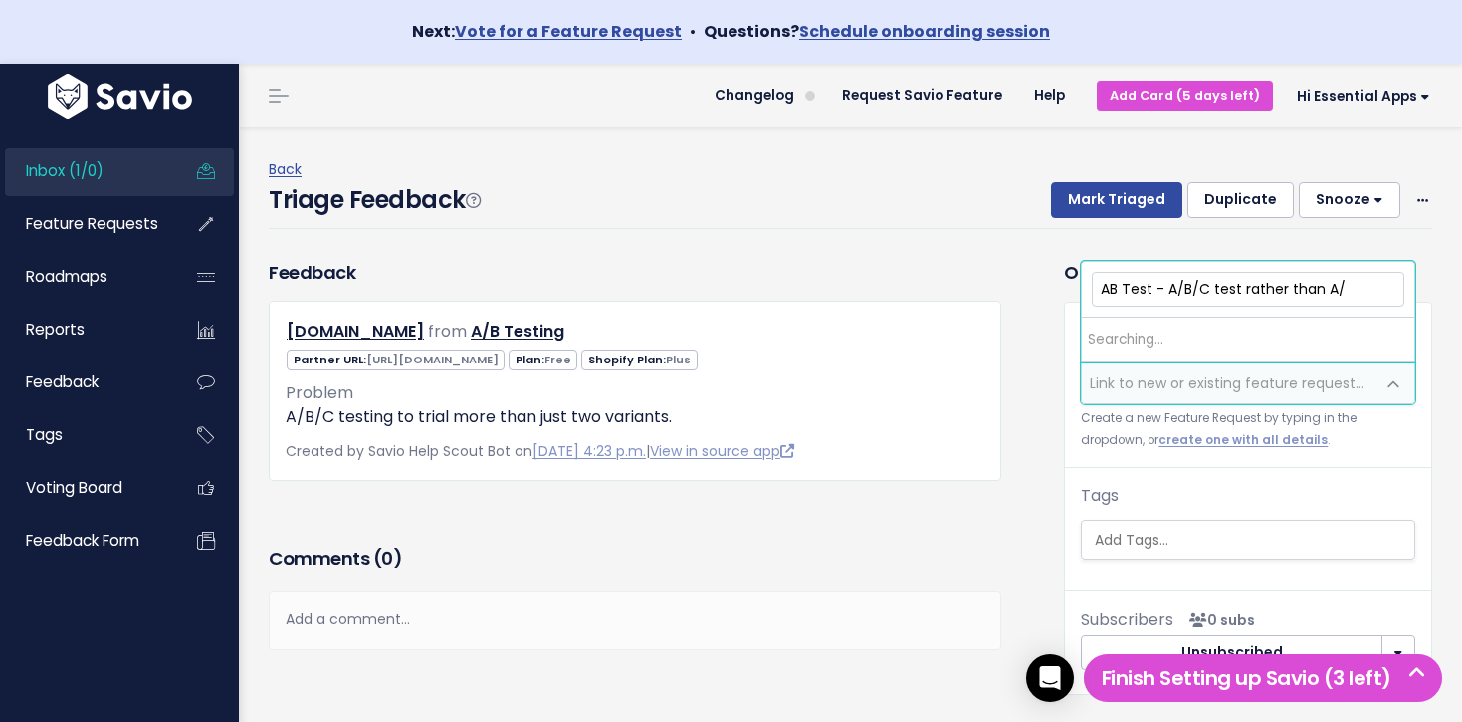
type input "AB Test - A/B/C test rather than A/B"
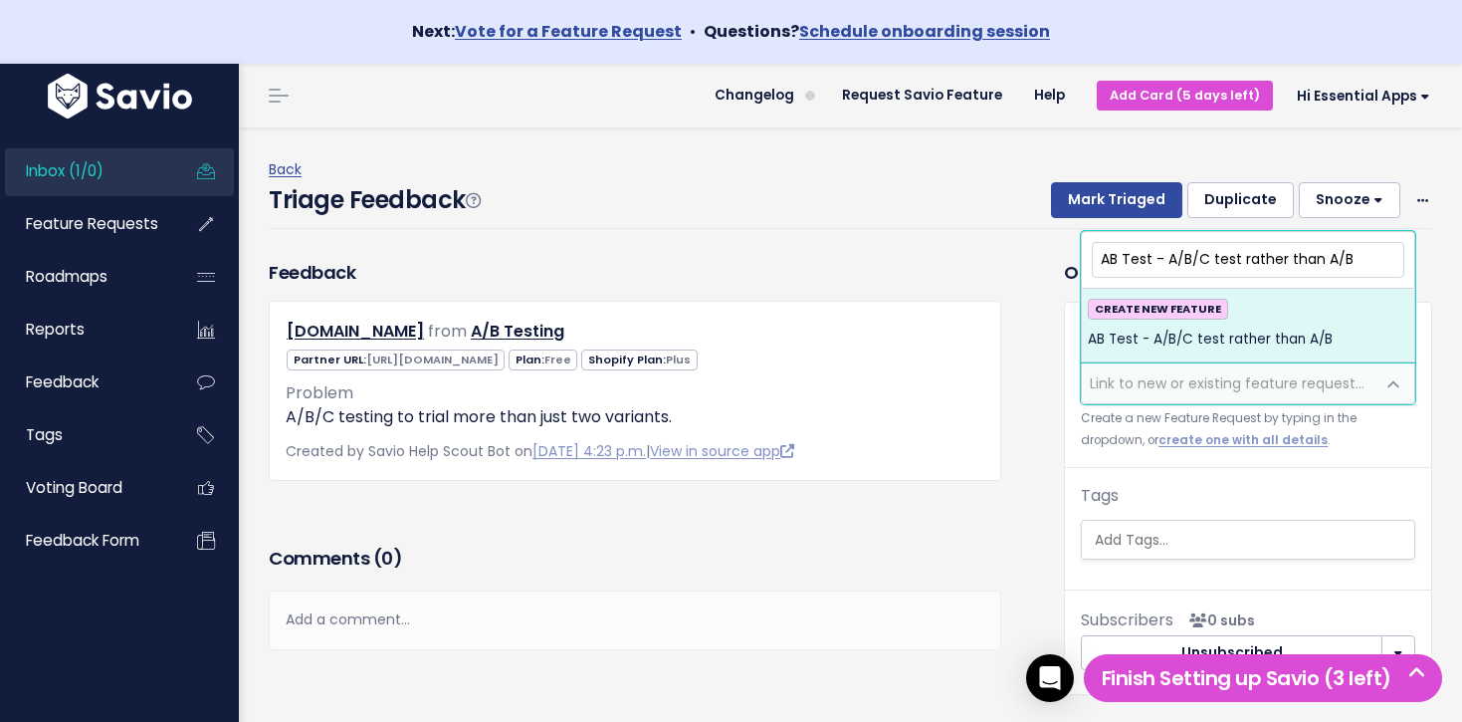
scroll to position [5, 0]
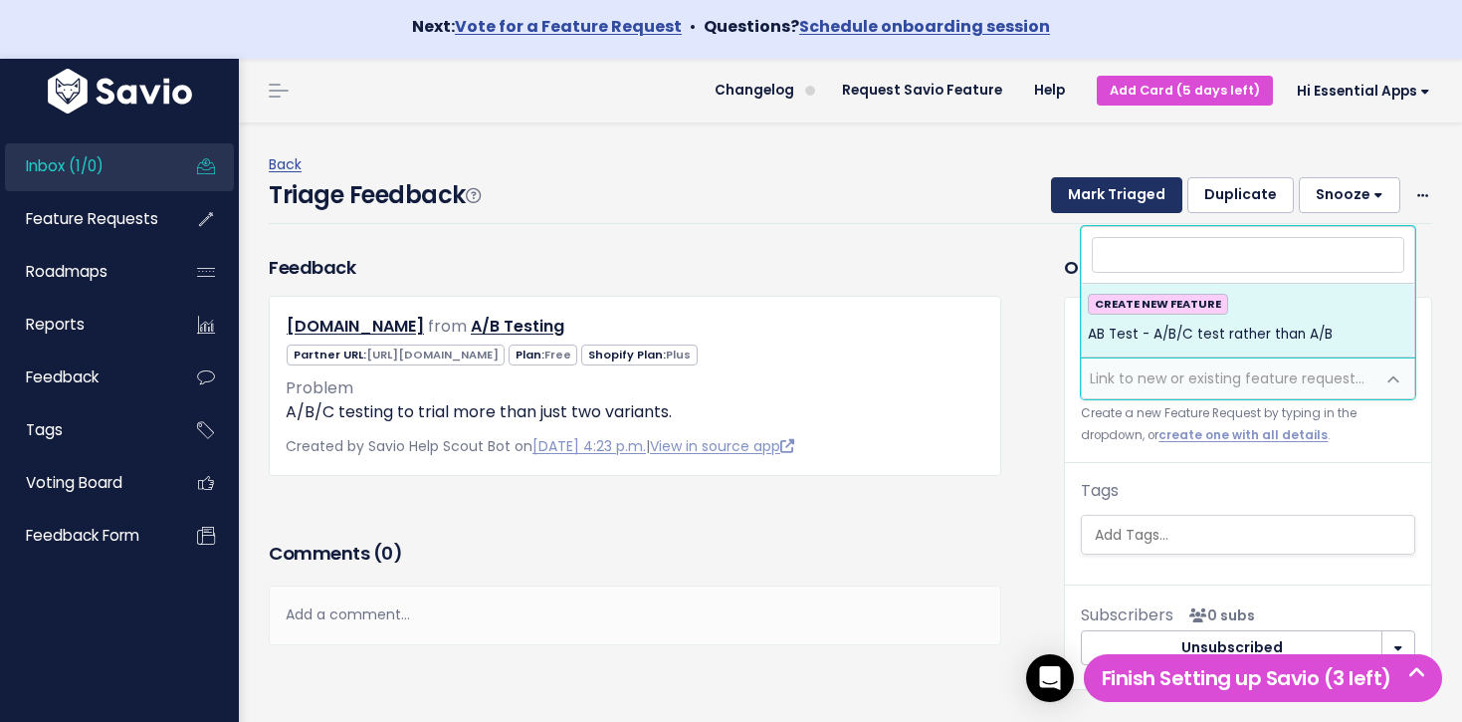
click at [1146, 194] on button "Mark Triaged" at bounding box center [1116, 195] width 131 height 36
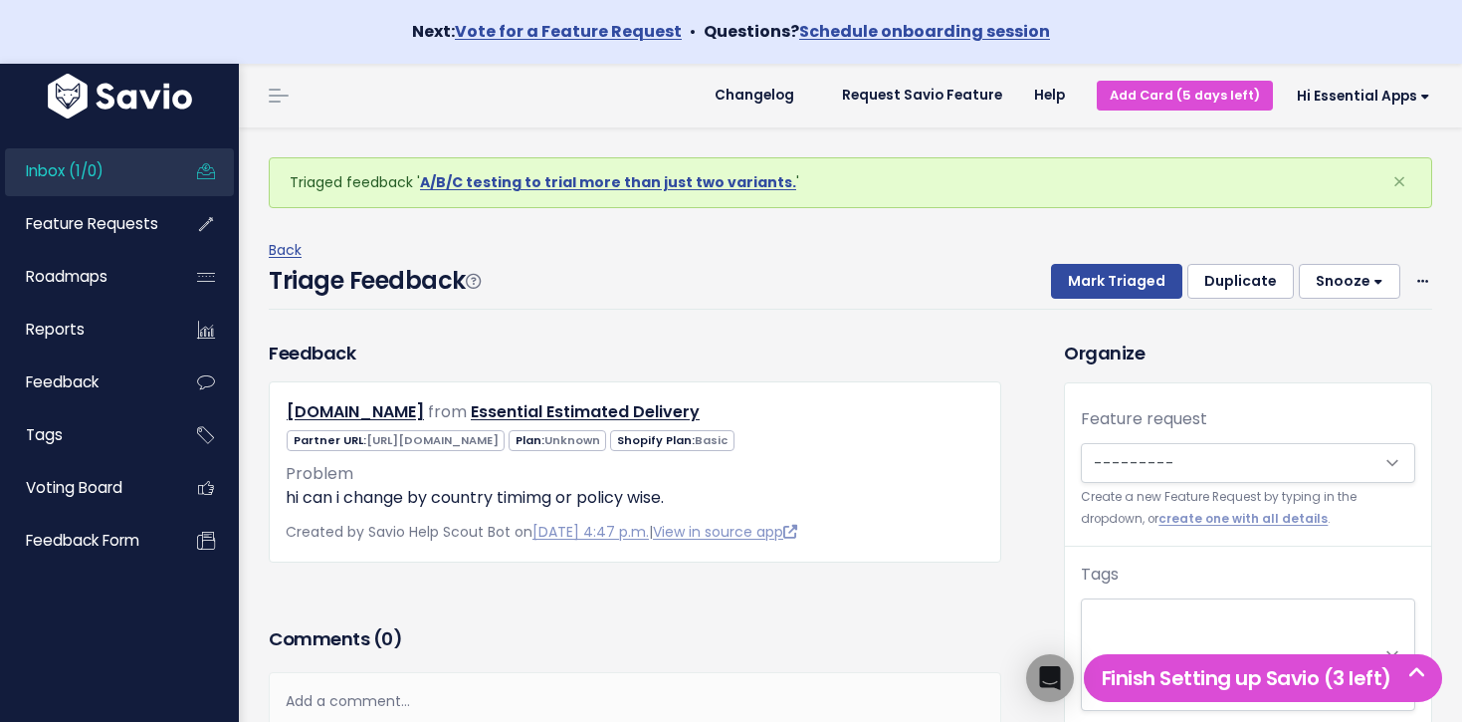
click at [127, 178] on link "Inbox (1/0)" at bounding box center [85, 171] width 160 height 46
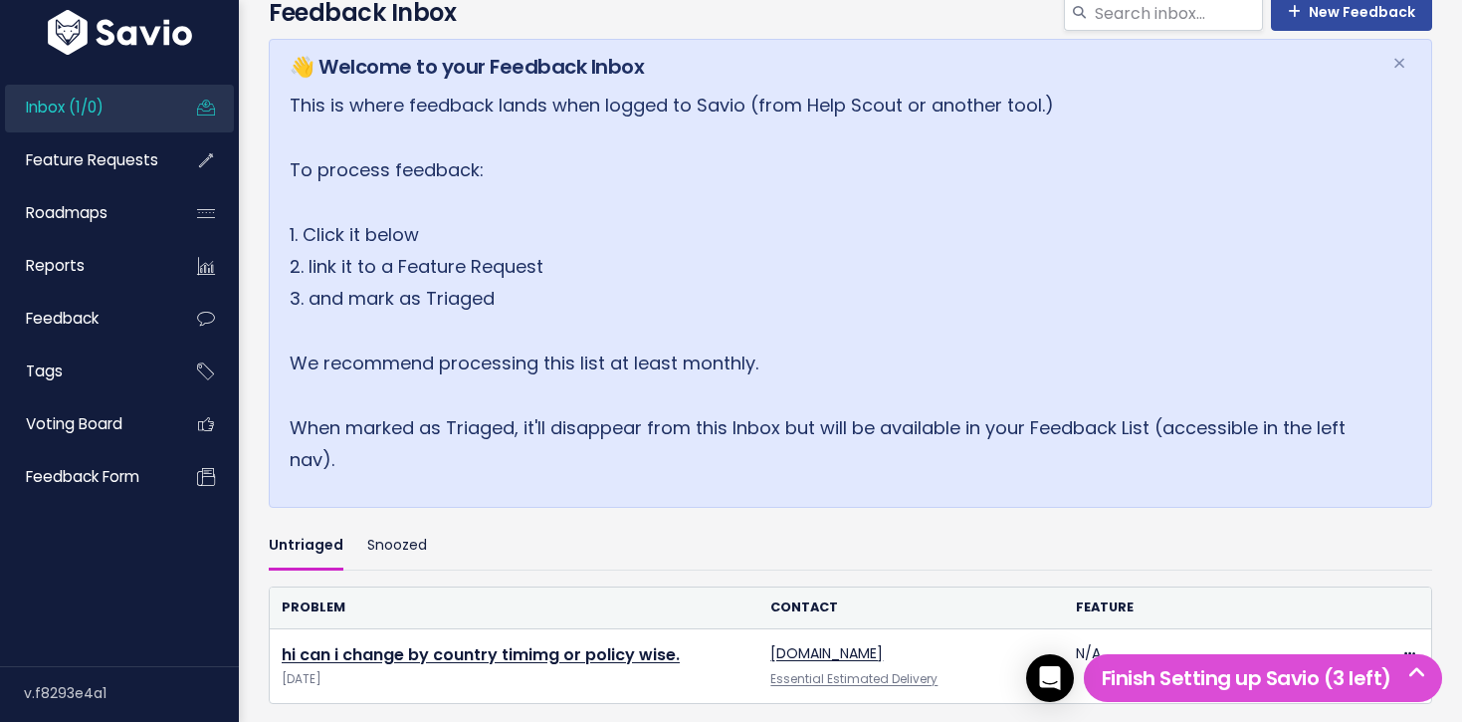
scroll to position [335, 0]
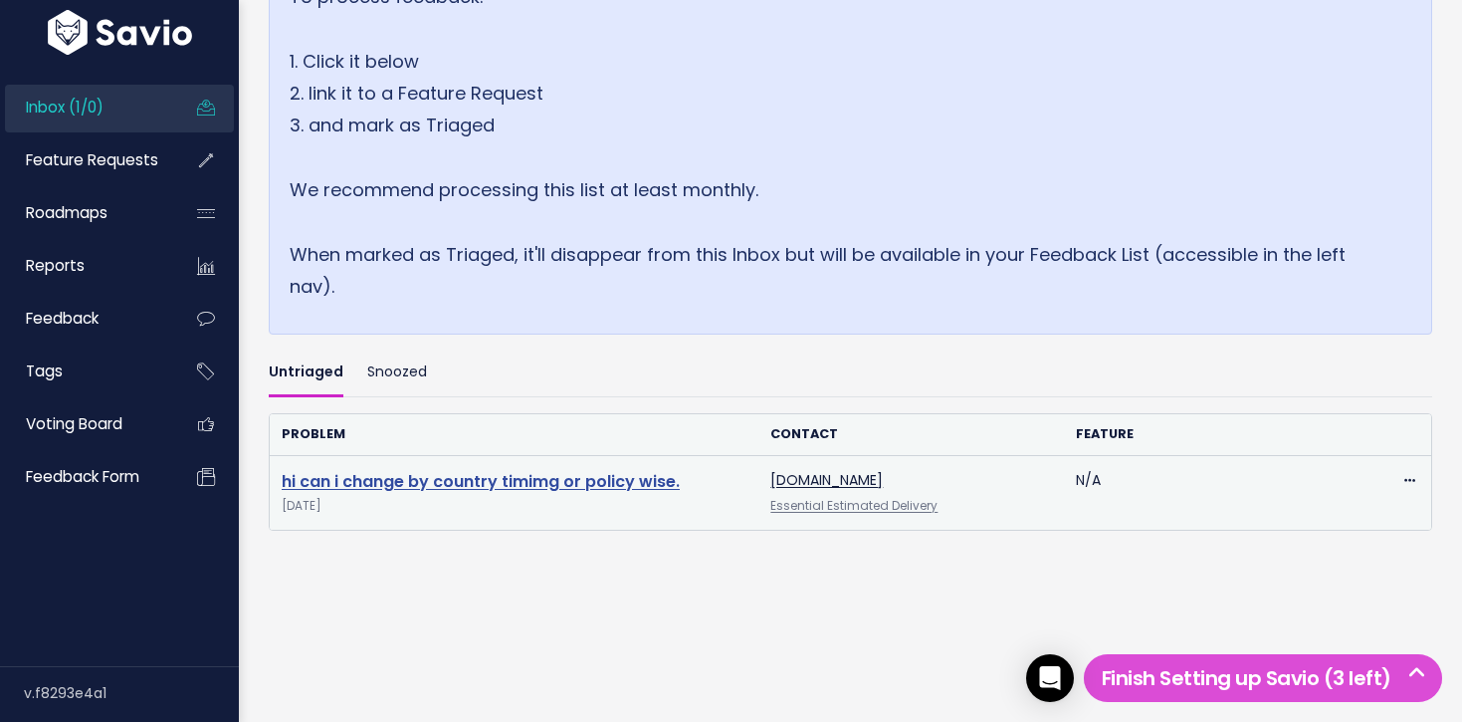
click at [445, 487] on link "hi can i change by country timimg or policy wise." at bounding box center [481, 481] width 398 height 23
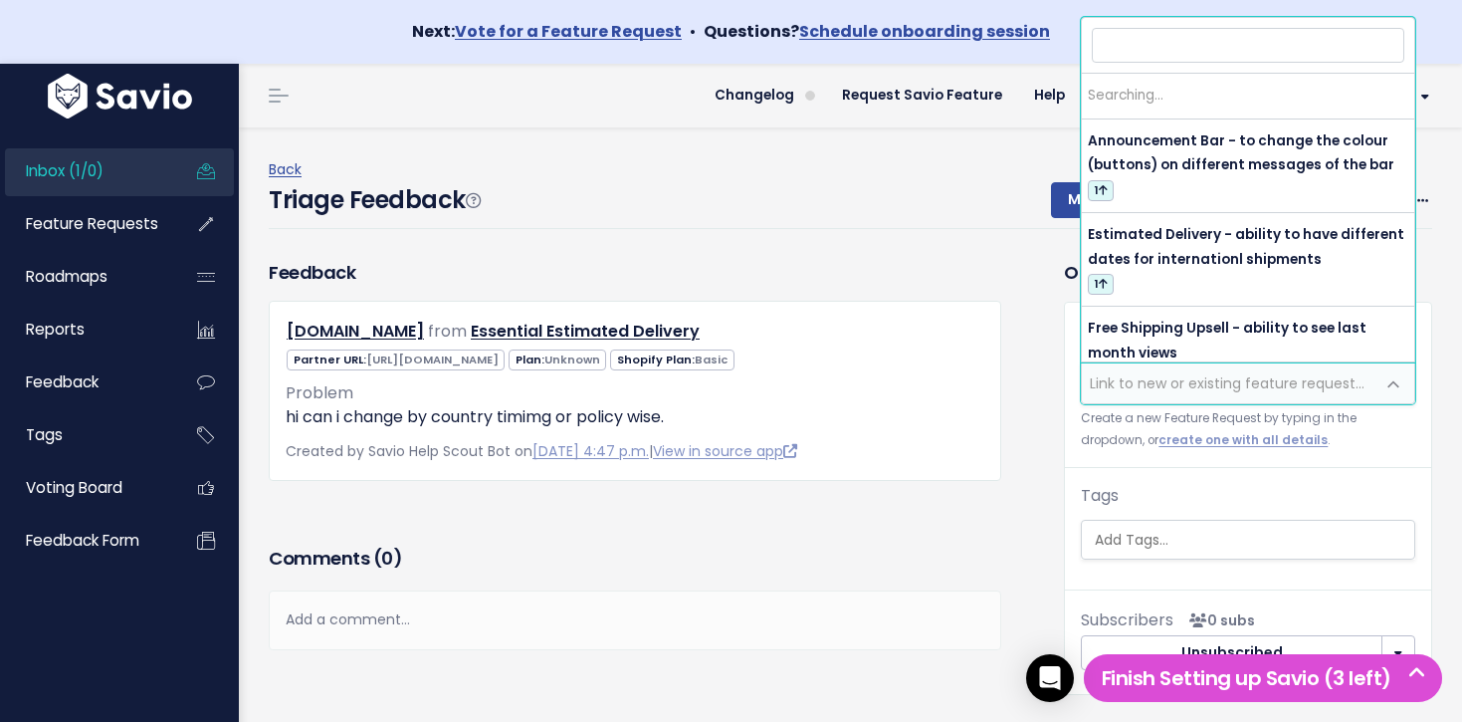
click at [1114, 379] on span "Link to new or existing feature request..." at bounding box center [1227, 383] width 275 height 20
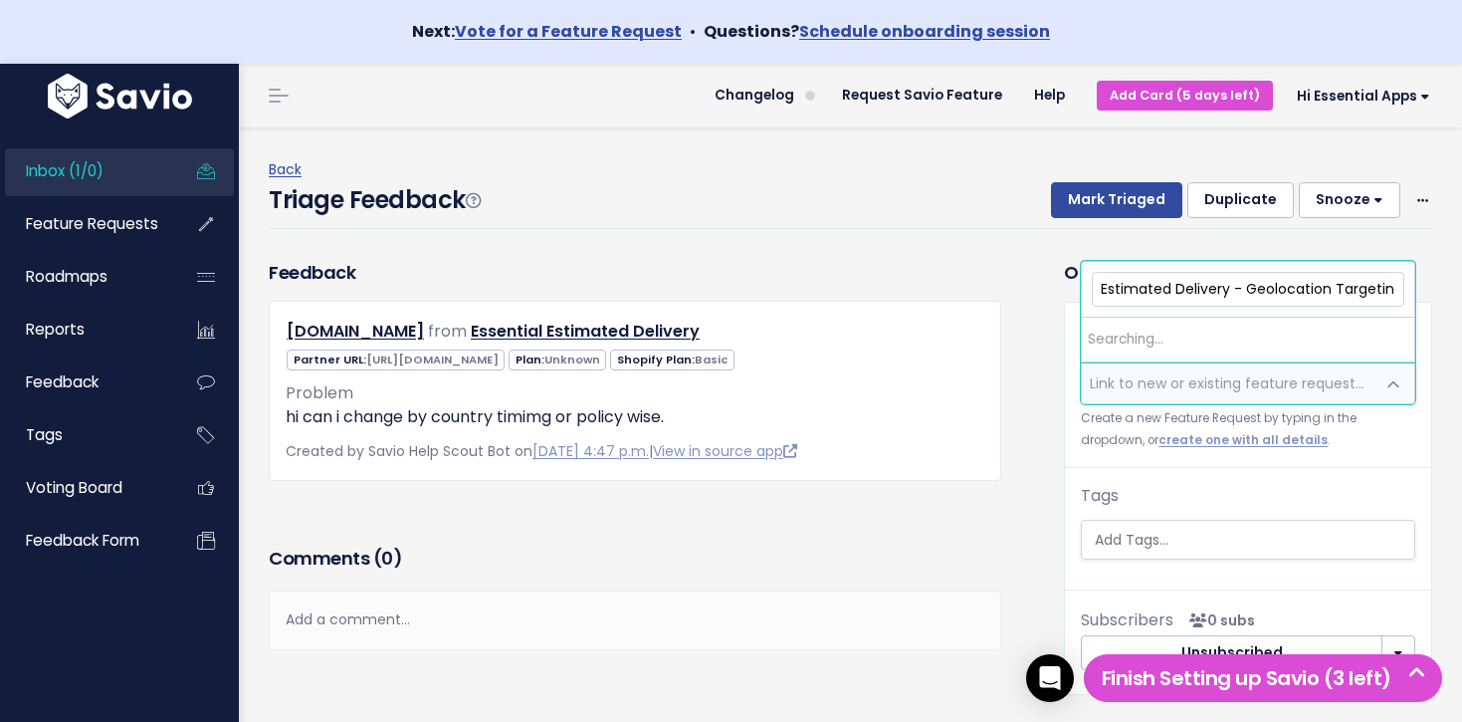
scroll to position [0, 5]
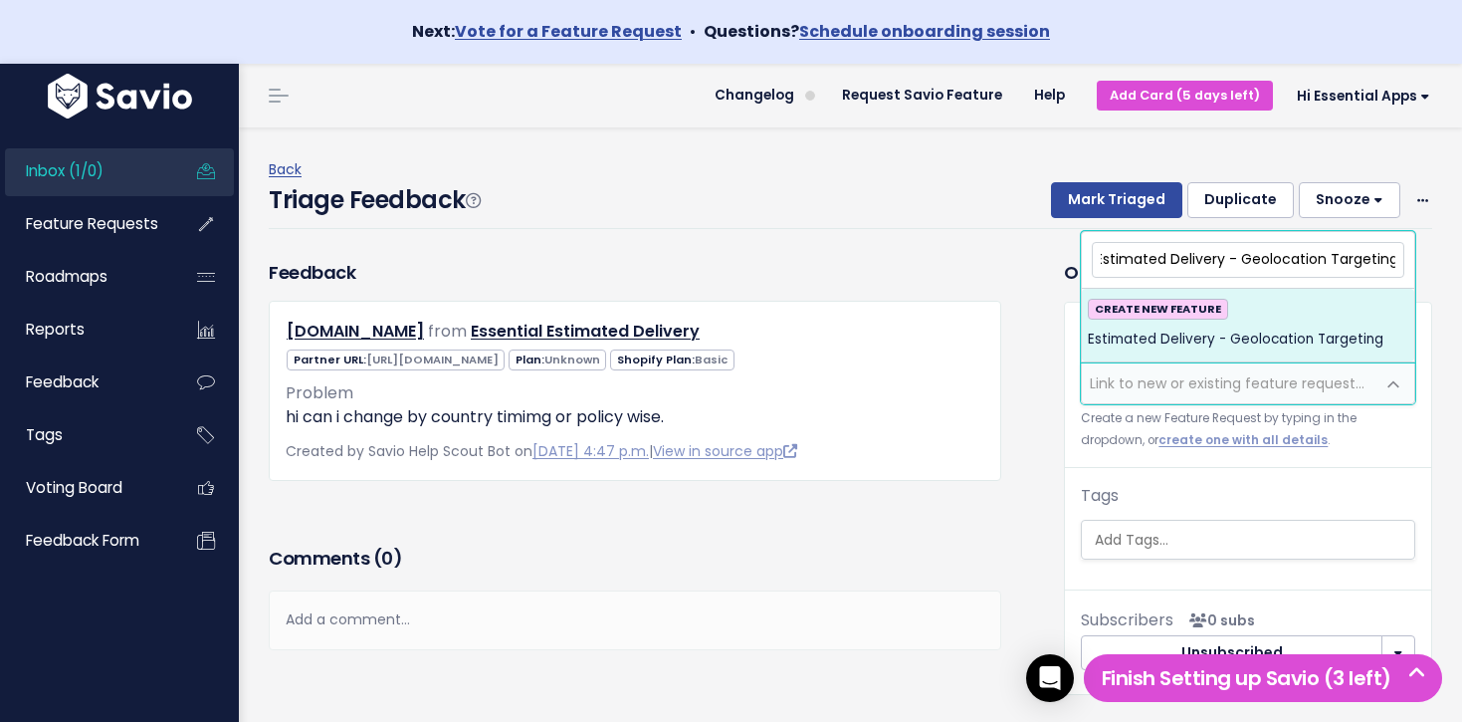
type input "Estimated Delivery - Geolocation Targeting"
click at [1155, 331] on span "Estimated Delivery - Geolocation Targeting" at bounding box center [1236, 339] width 296 height 24
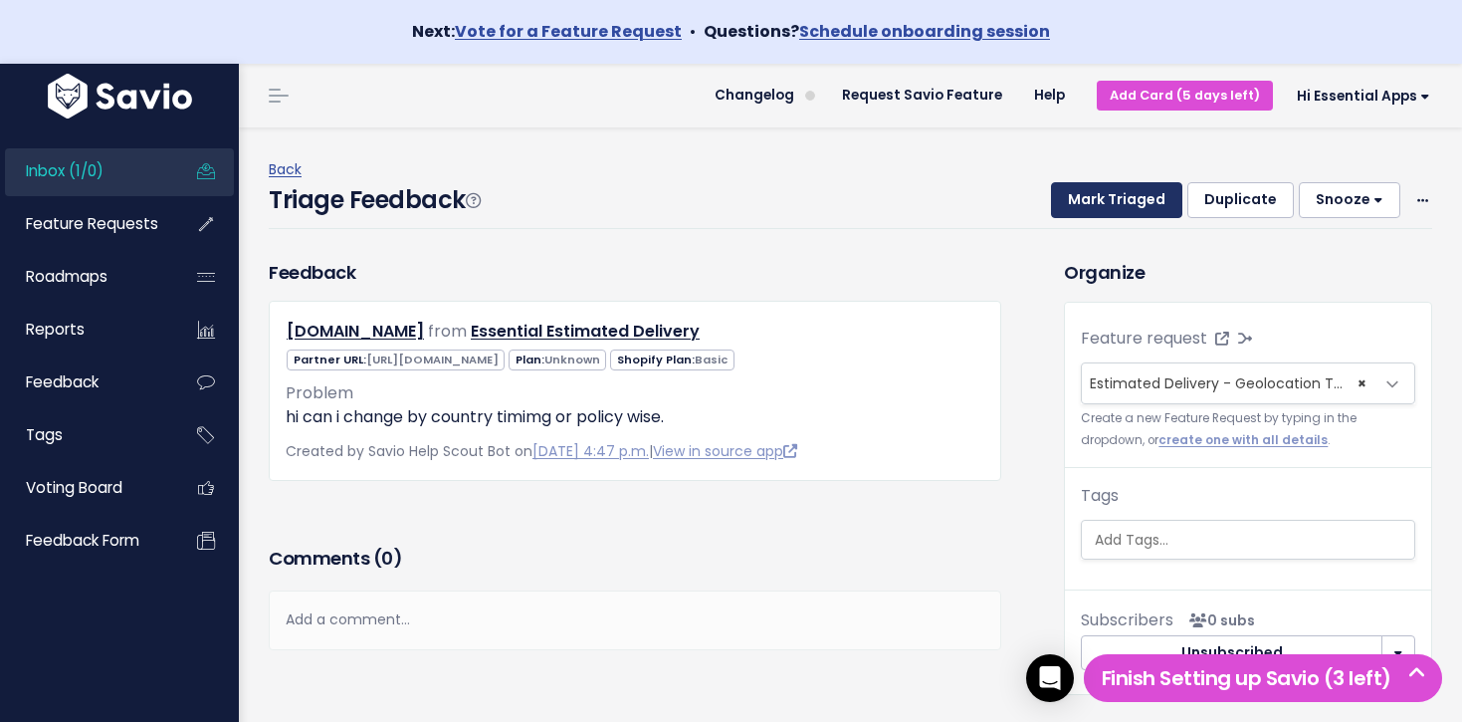
click at [1100, 212] on button "Mark Triaged" at bounding box center [1116, 200] width 131 height 36
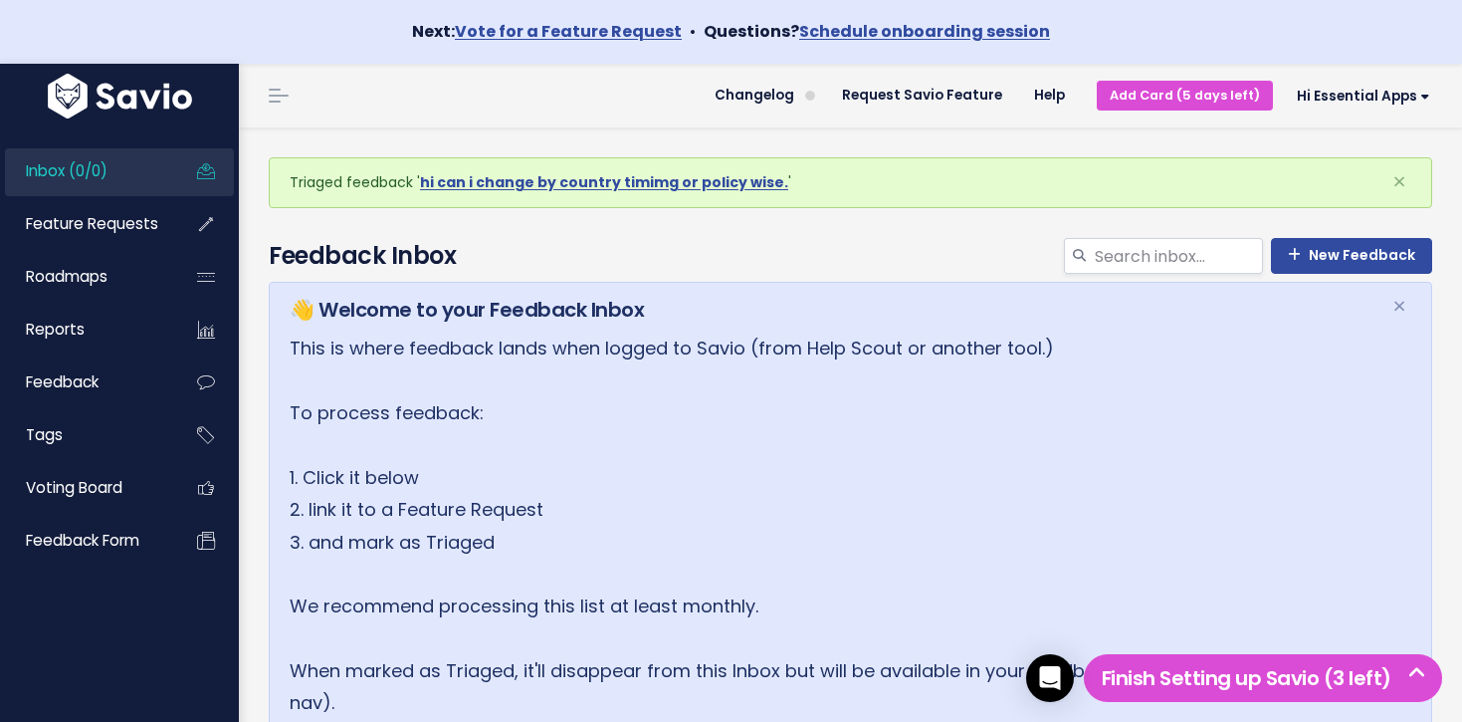
click at [151, 174] on link "Inbox (0/0)" at bounding box center [85, 171] width 160 height 46
